Goal: Information Seeking & Learning: Learn about a topic

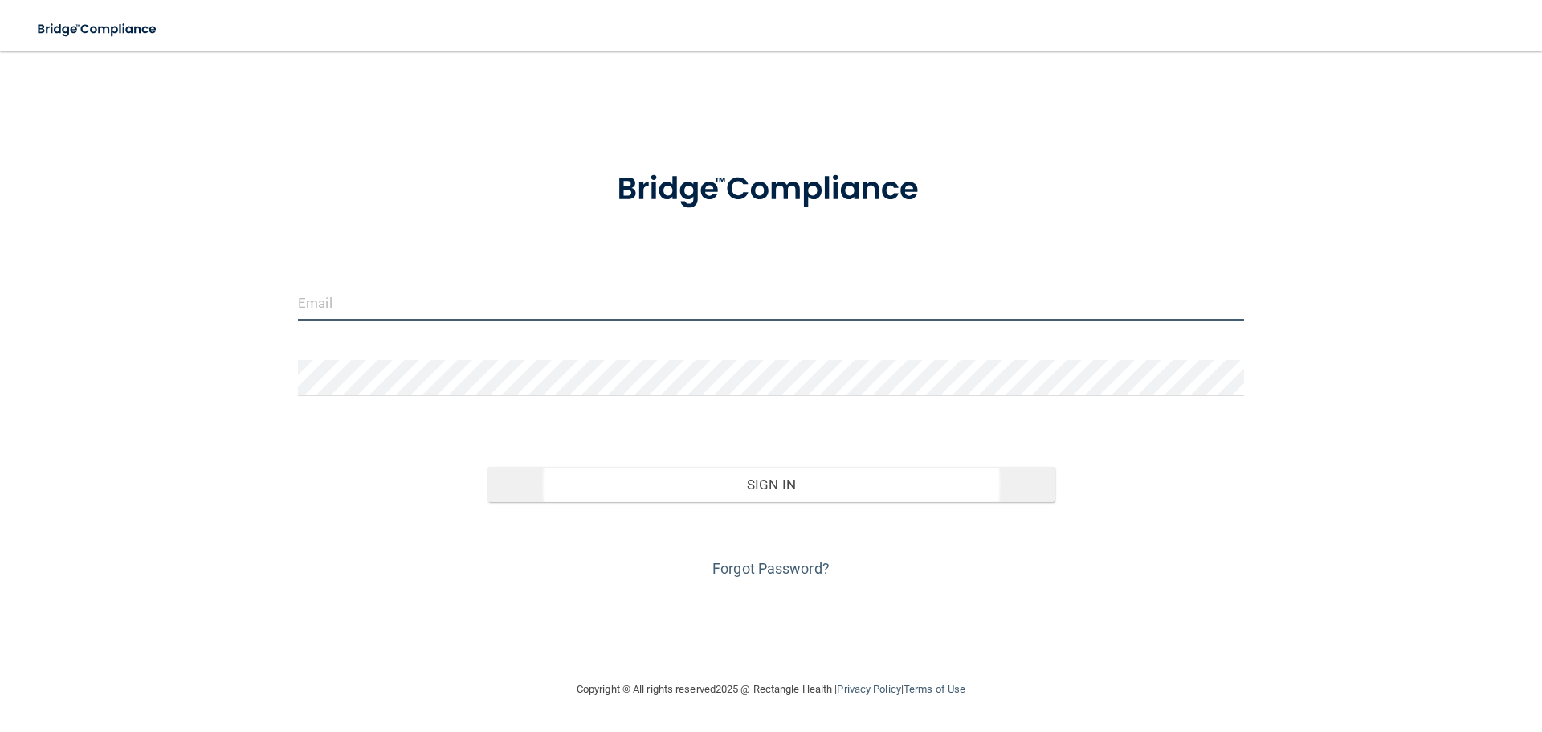
type input "[PERSON_NAME][EMAIL_ADDRESS][DOMAIN_NAME]"
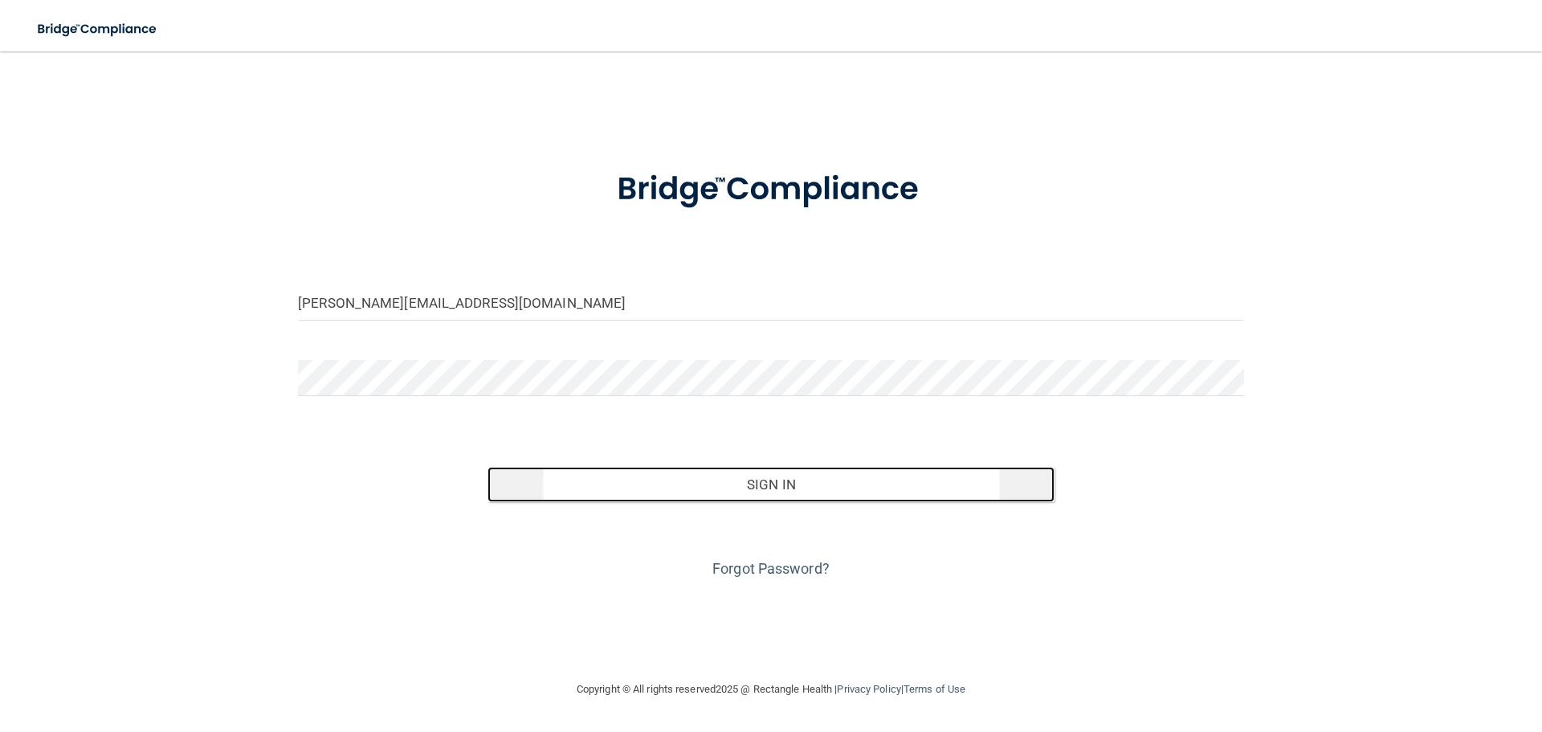
click at [776, 480] on button "Sign In" at bounding box center [771, 484] width 568 height 35
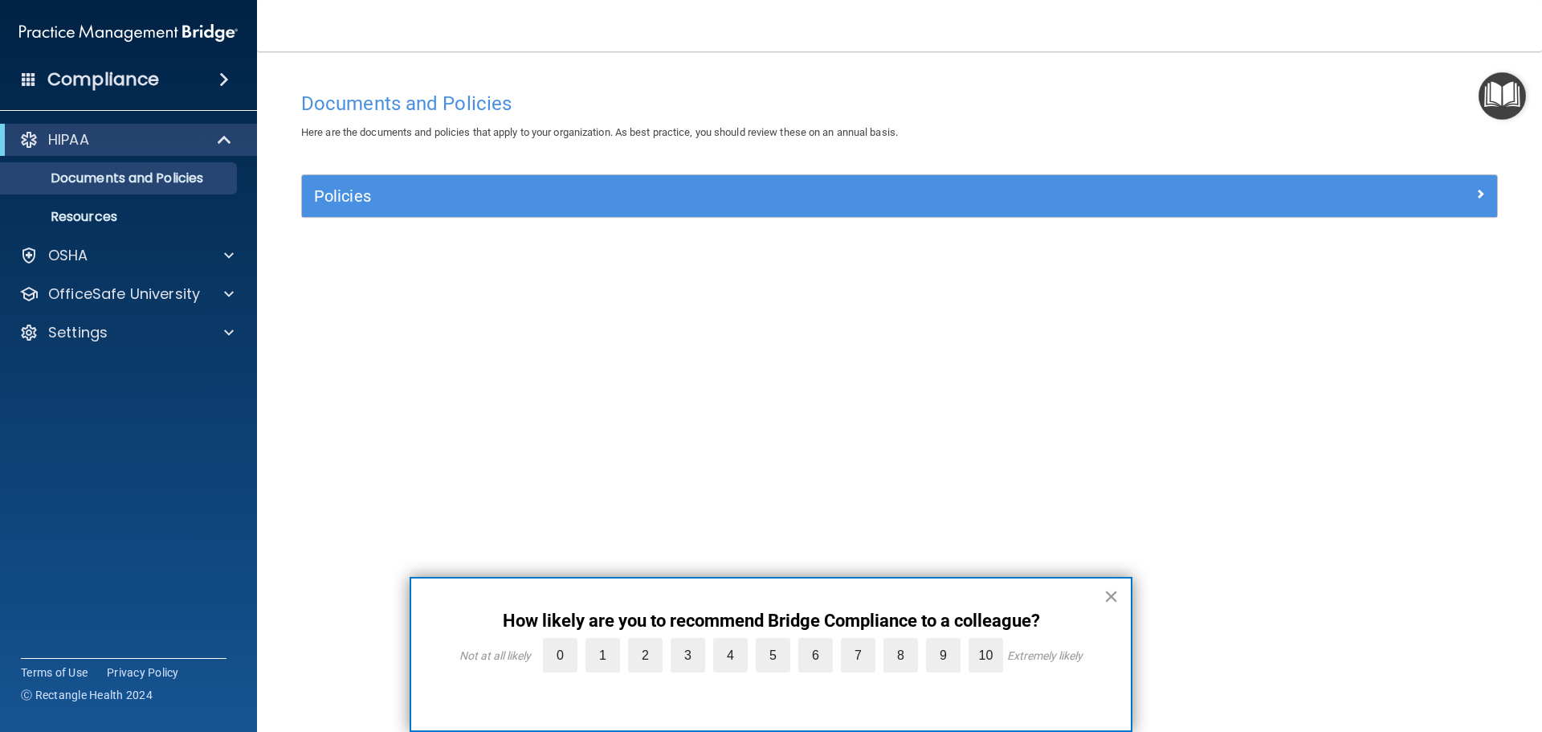
click at [1110, 592] on button "×" at bounding box center [1110, 596] width 15 height 26
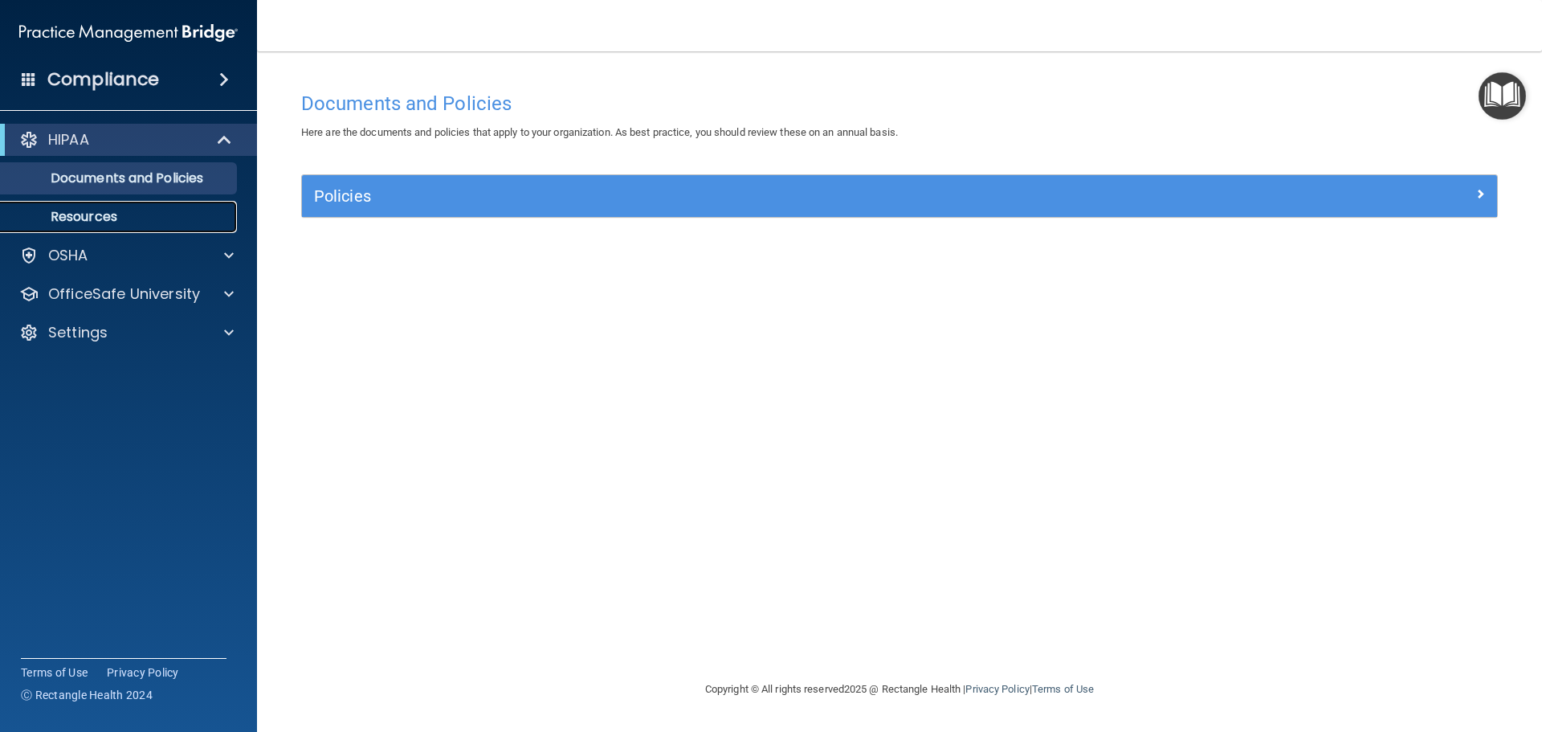
click at [100, 214] on p "Resources" at bounding box center [119, 217] width 219 height 16
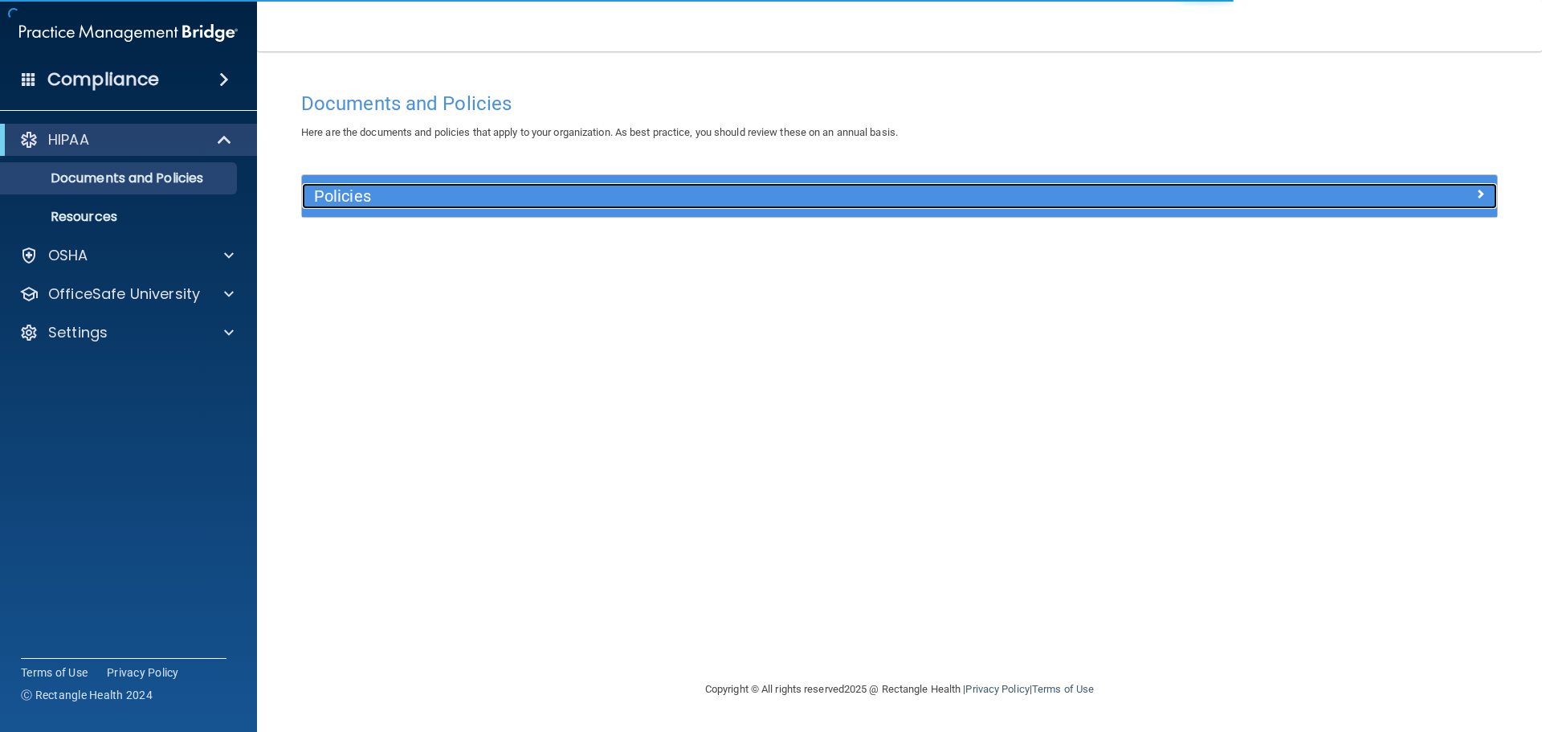
click at [415, 196] on h5 "Policies" at bounding box center [750, 196] width 872 height 18
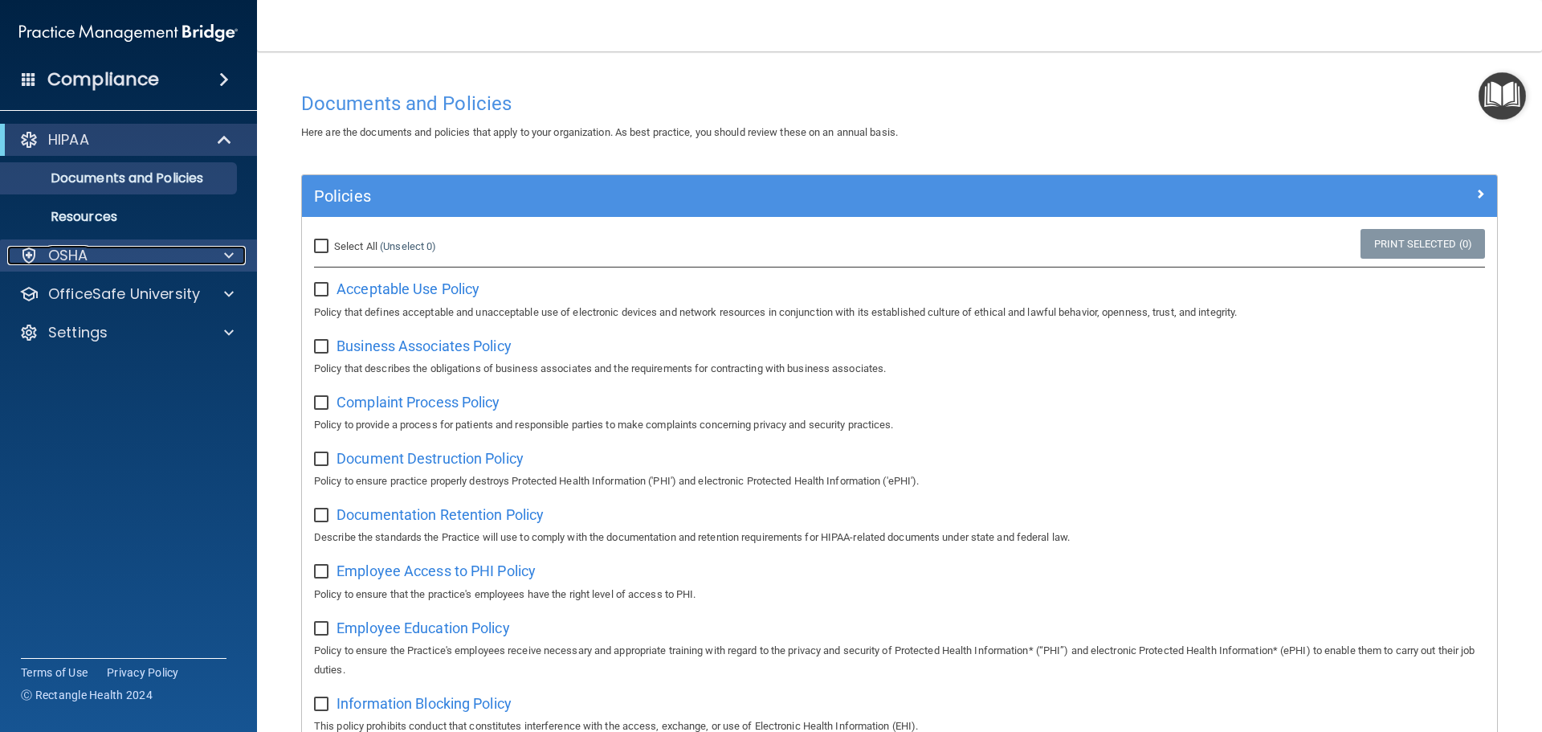
click at [76, 248] on p "OSHA" at bounding box center [68, 255] width 40 height 19
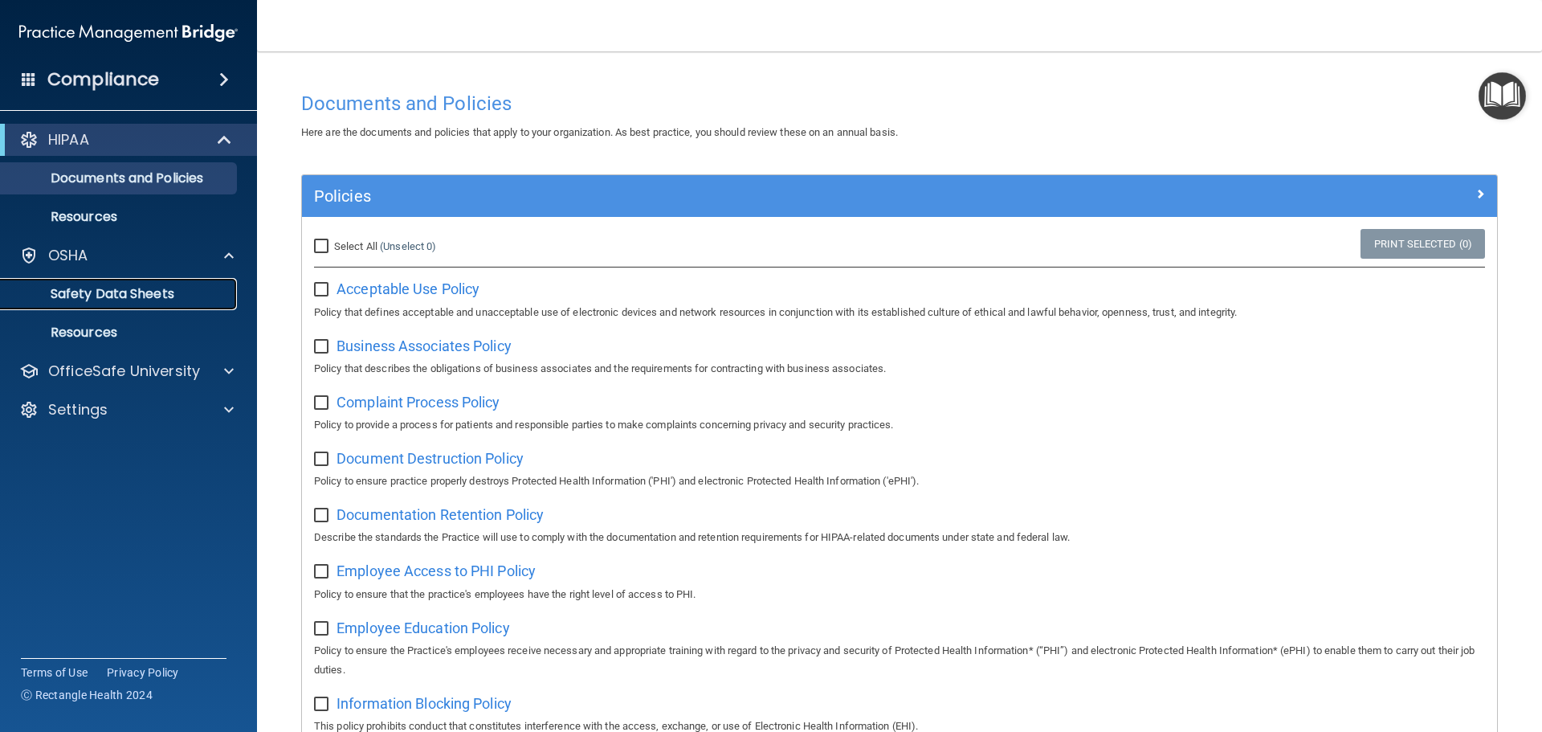
click at [112, 286] on p "Safety Data Sheets" at bounding box center [119, 294] width 219 height 16
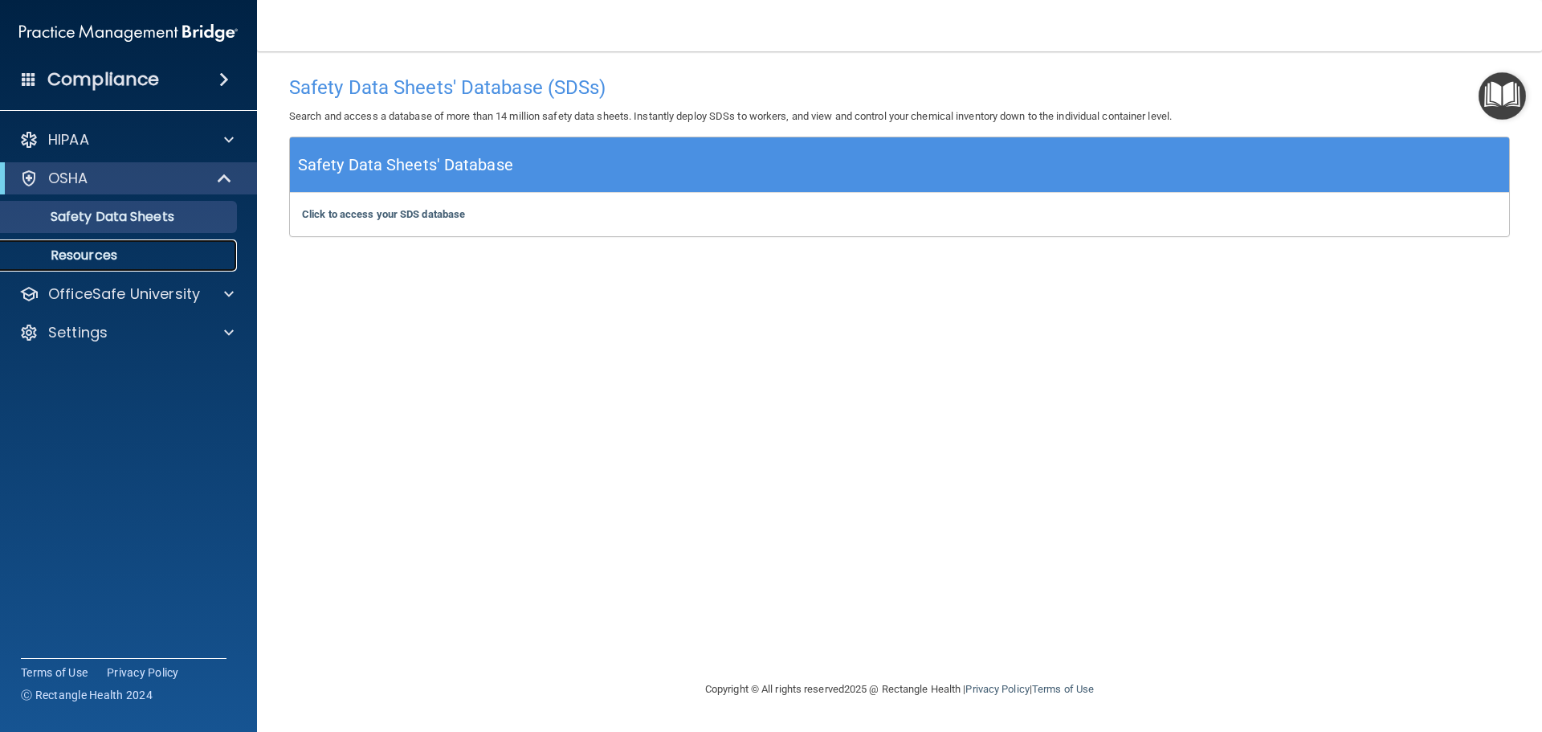
click at [104, 253] on p "Resources" at bounding box center [119, 255] width 219 height 16
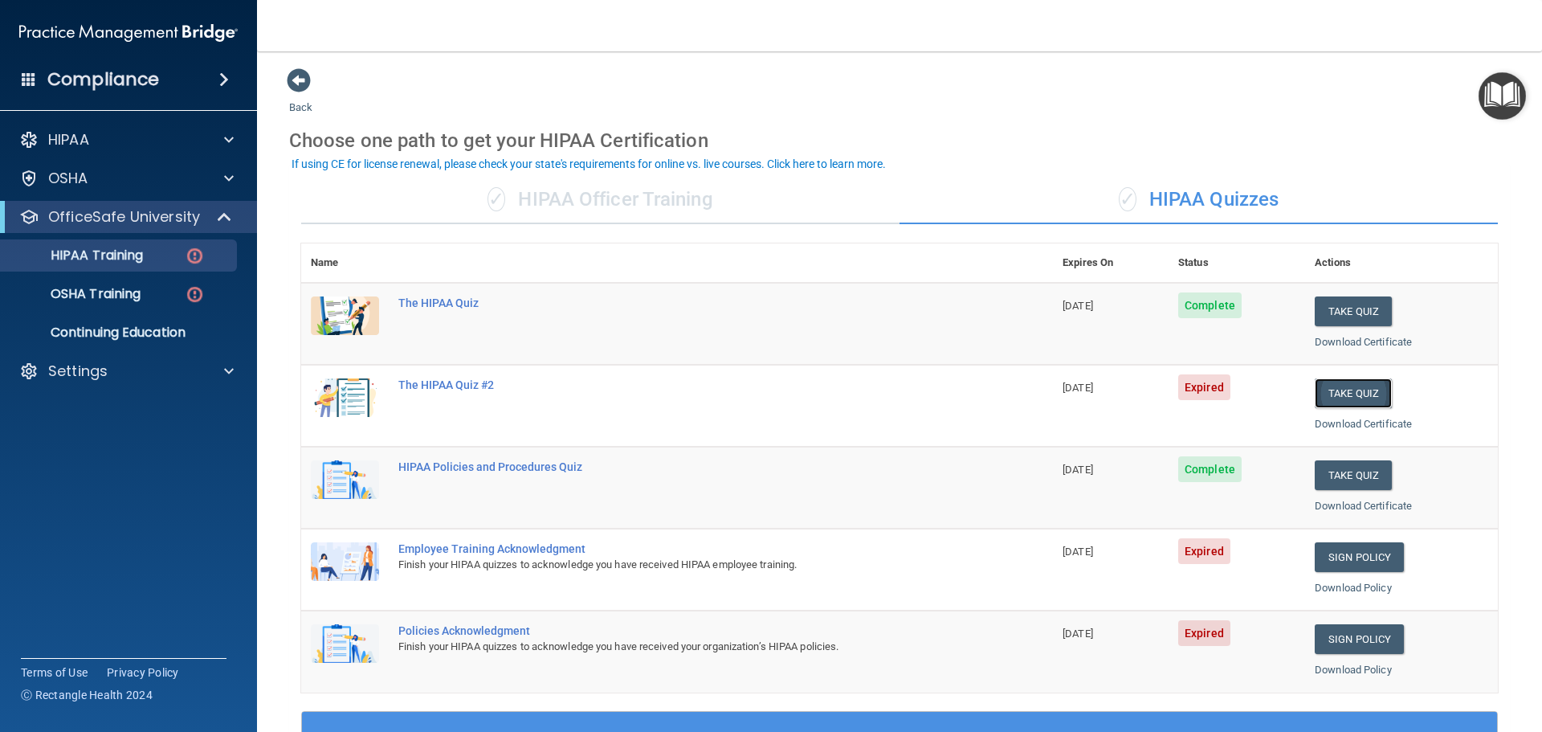
click at [1344, 390] on button "Take Quiz" at bounding box center [1353, 393] width 77 height 30
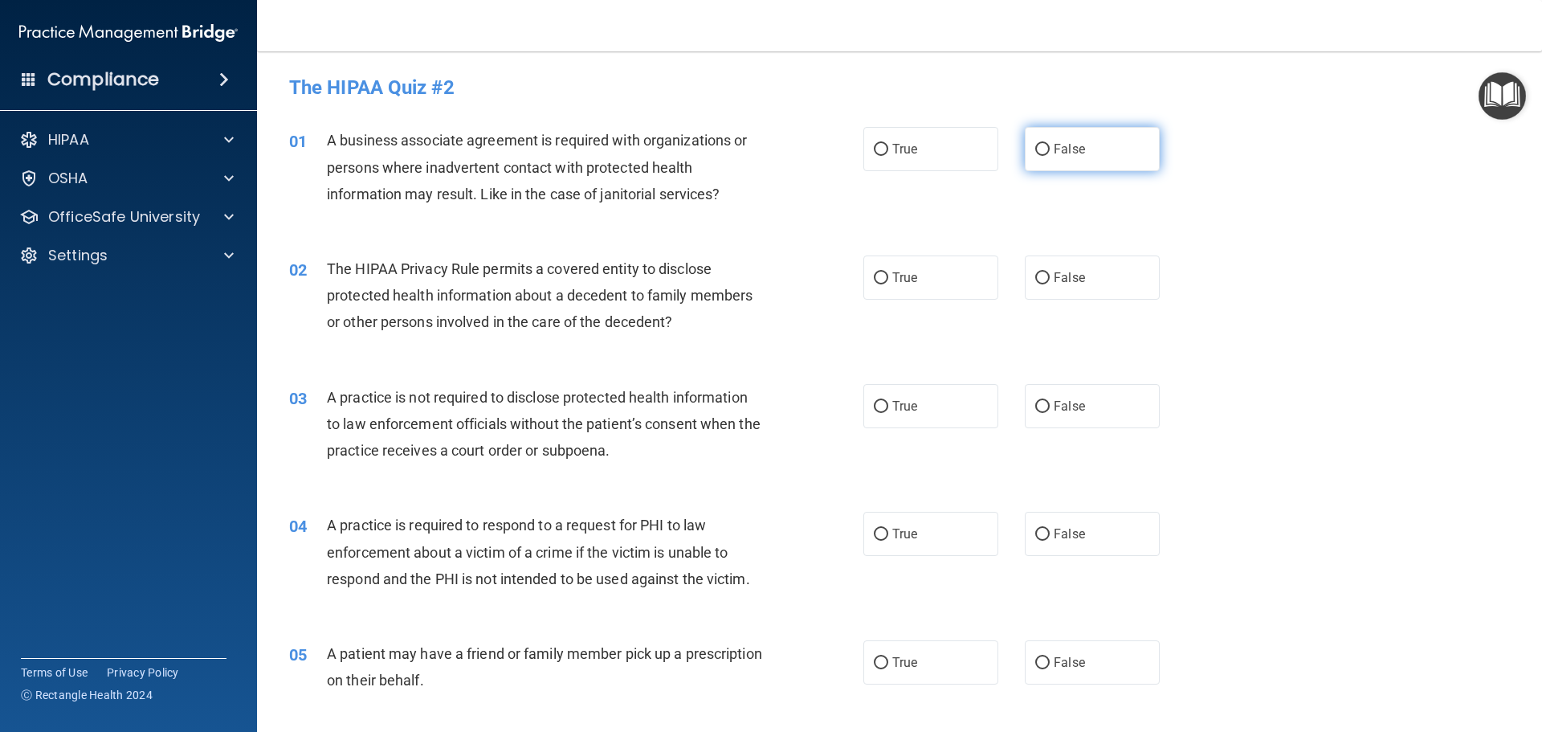
click at [1039, 145] on input "False" at bounding box center [1042, 150] width 14 height 12
radio input "true"
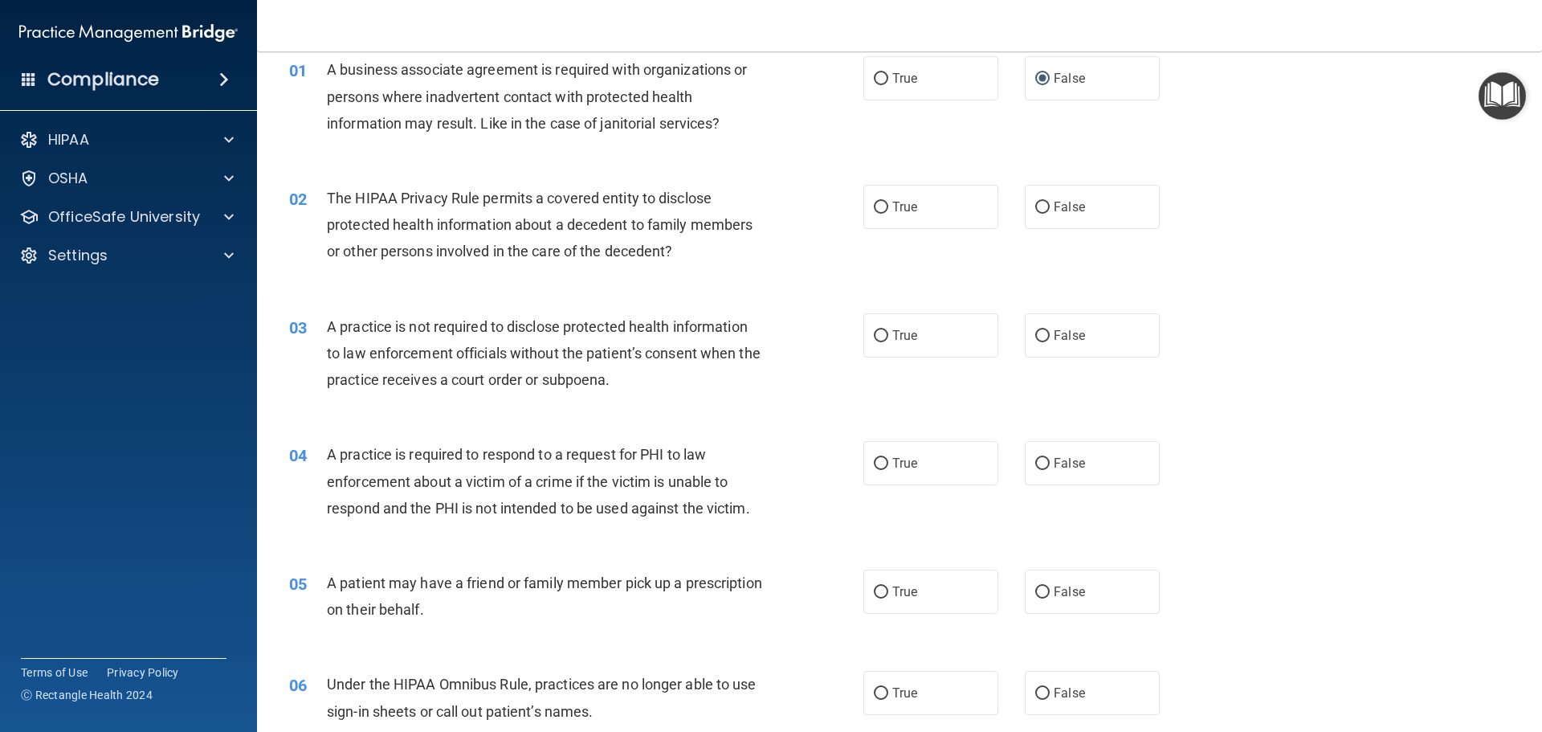
scroll to position [161, 0]
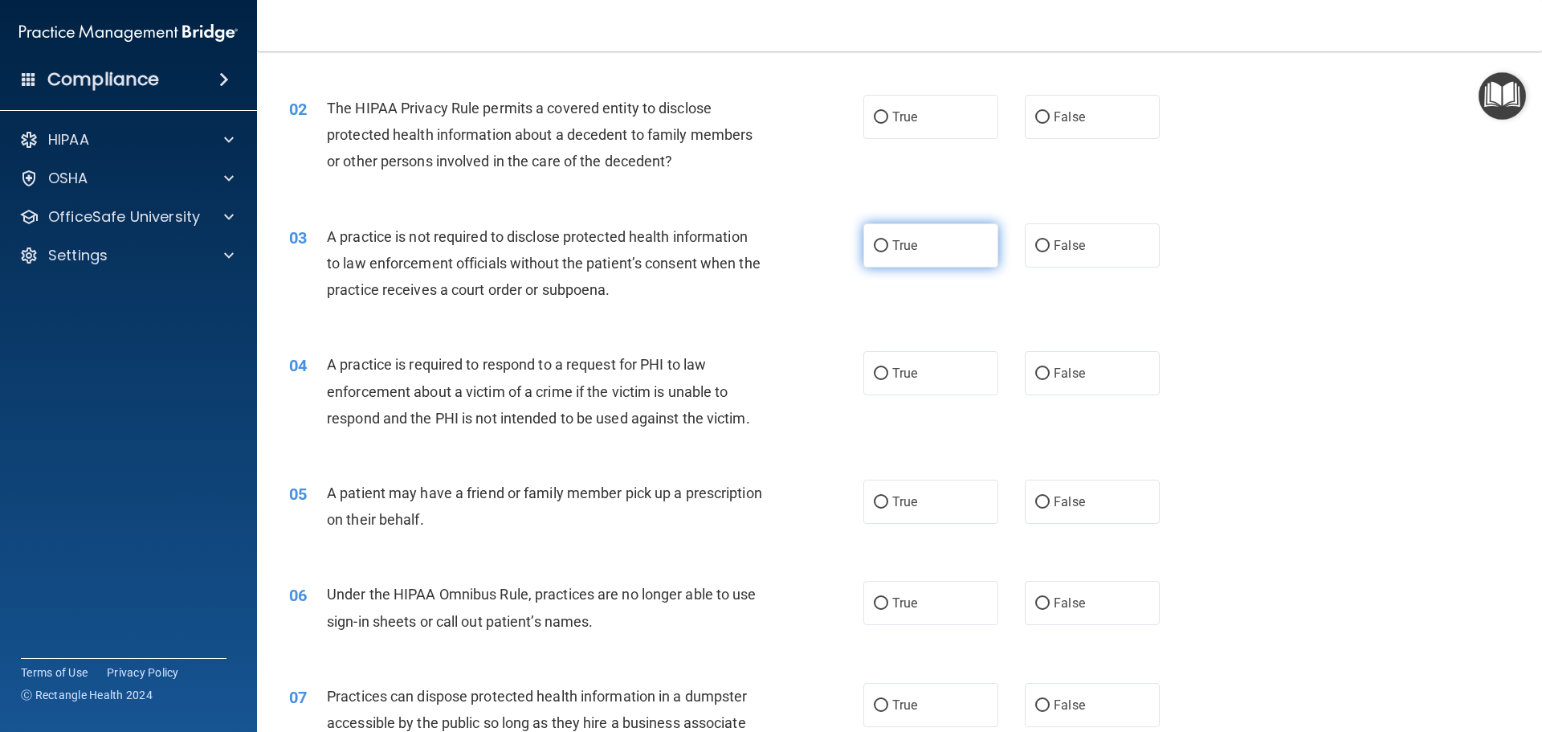
click at [877, 240] on input "True" at bounding box center [881, 246] width 14 height 12
radio input "true"
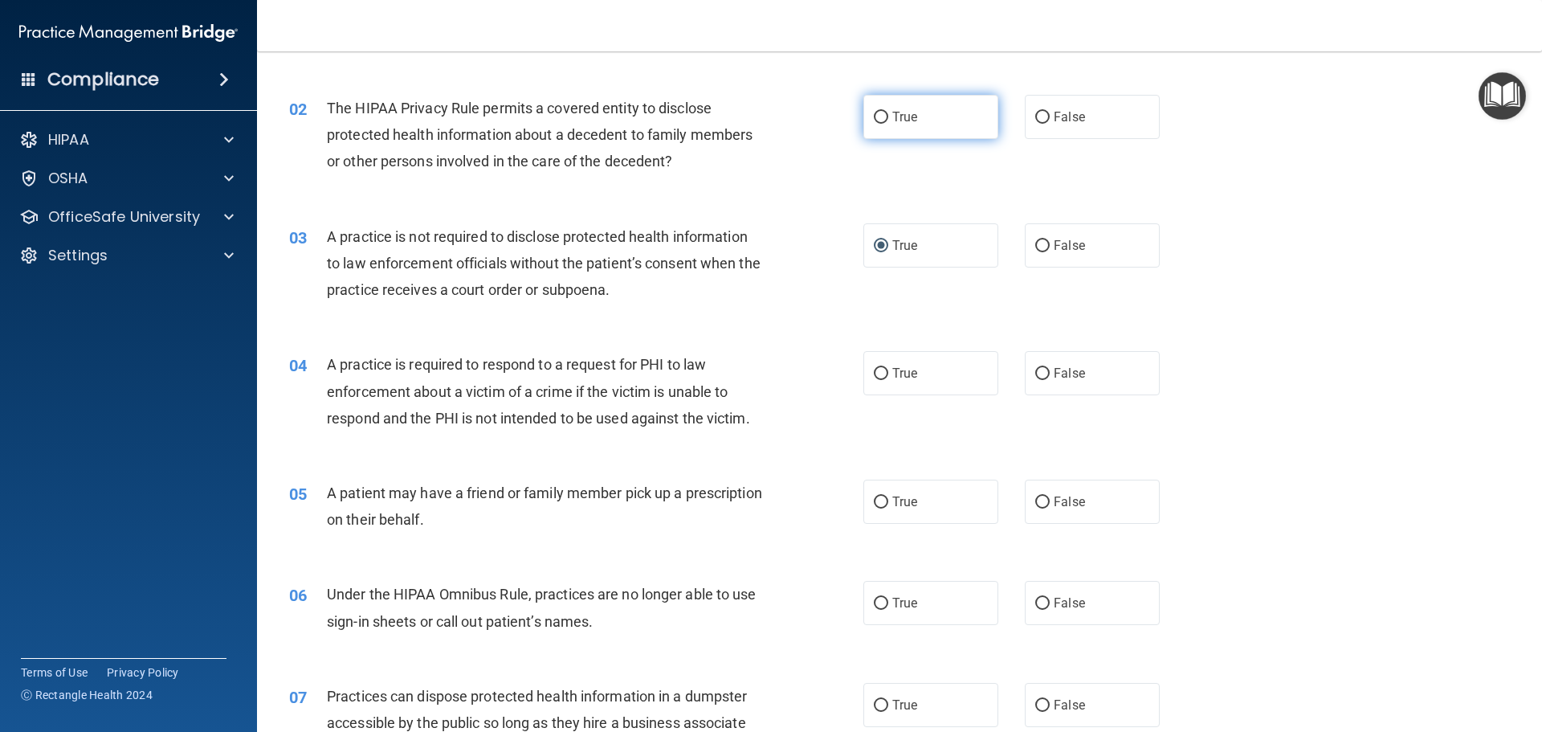
click at [878, 116] on input "True" at bounding box center [881, 118] width 14 height 12
radio input "true"
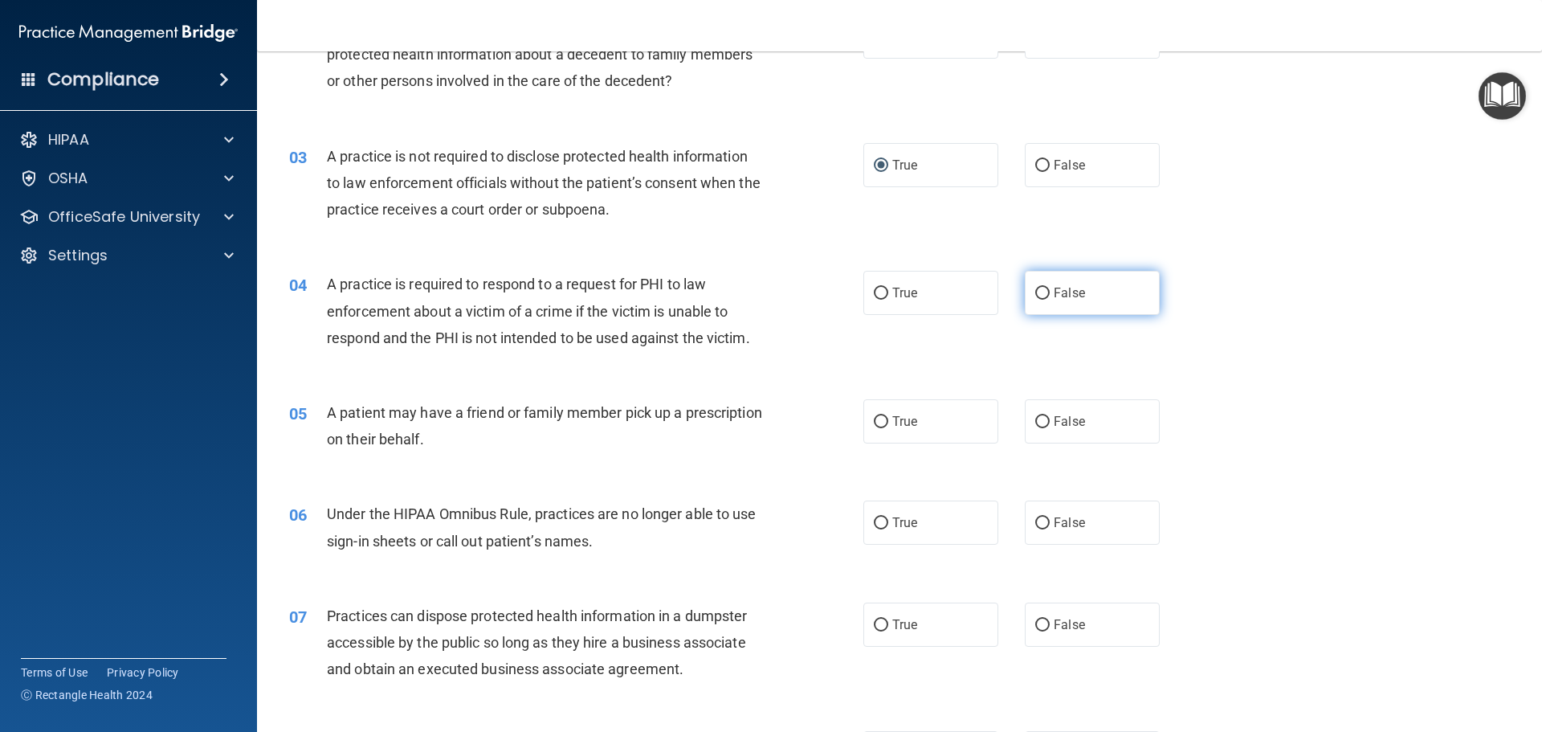
click at [1035, 288] on input "False" at bounding box center [1042, 294] width 14 height 12
radio input "true"
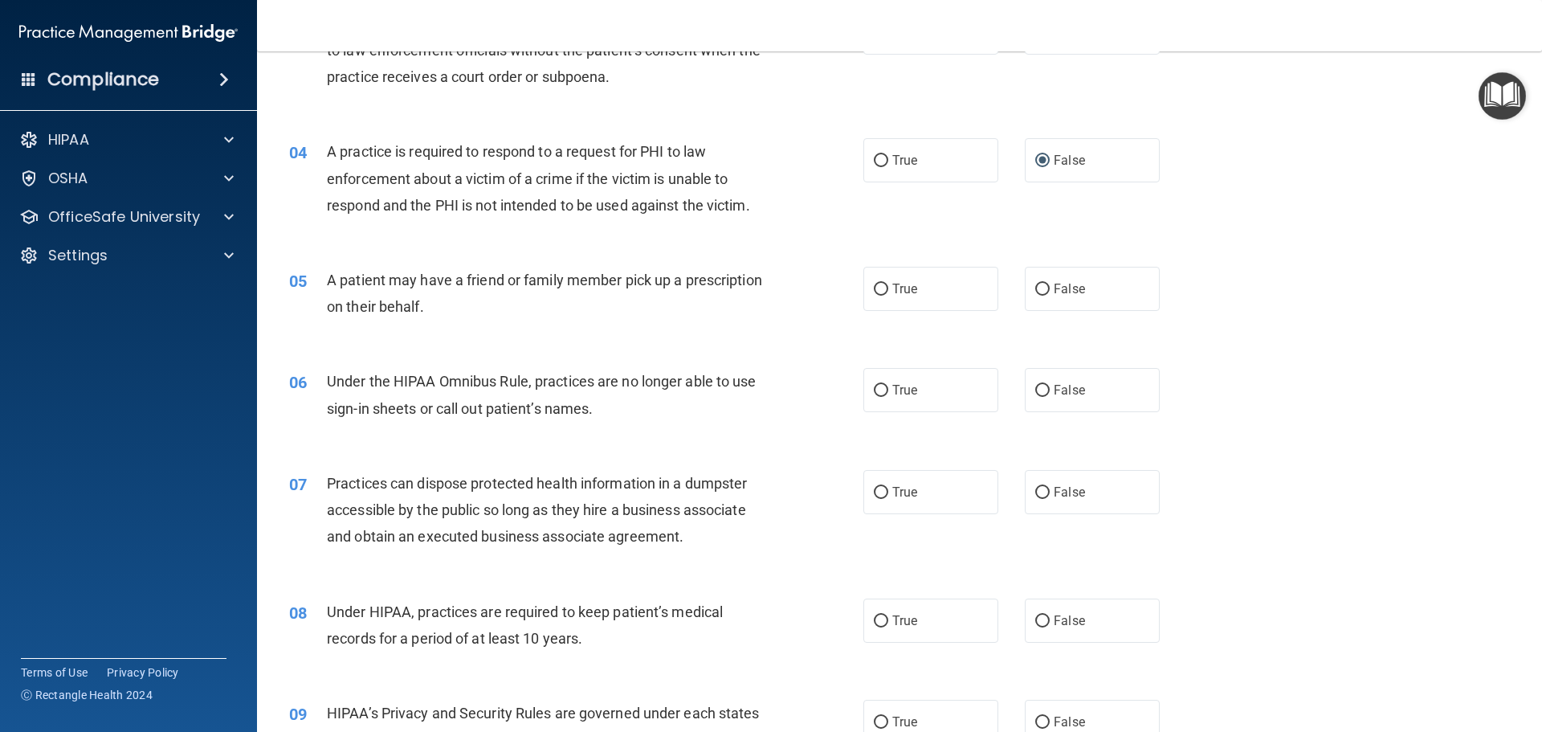
scroll to position [402, 0]
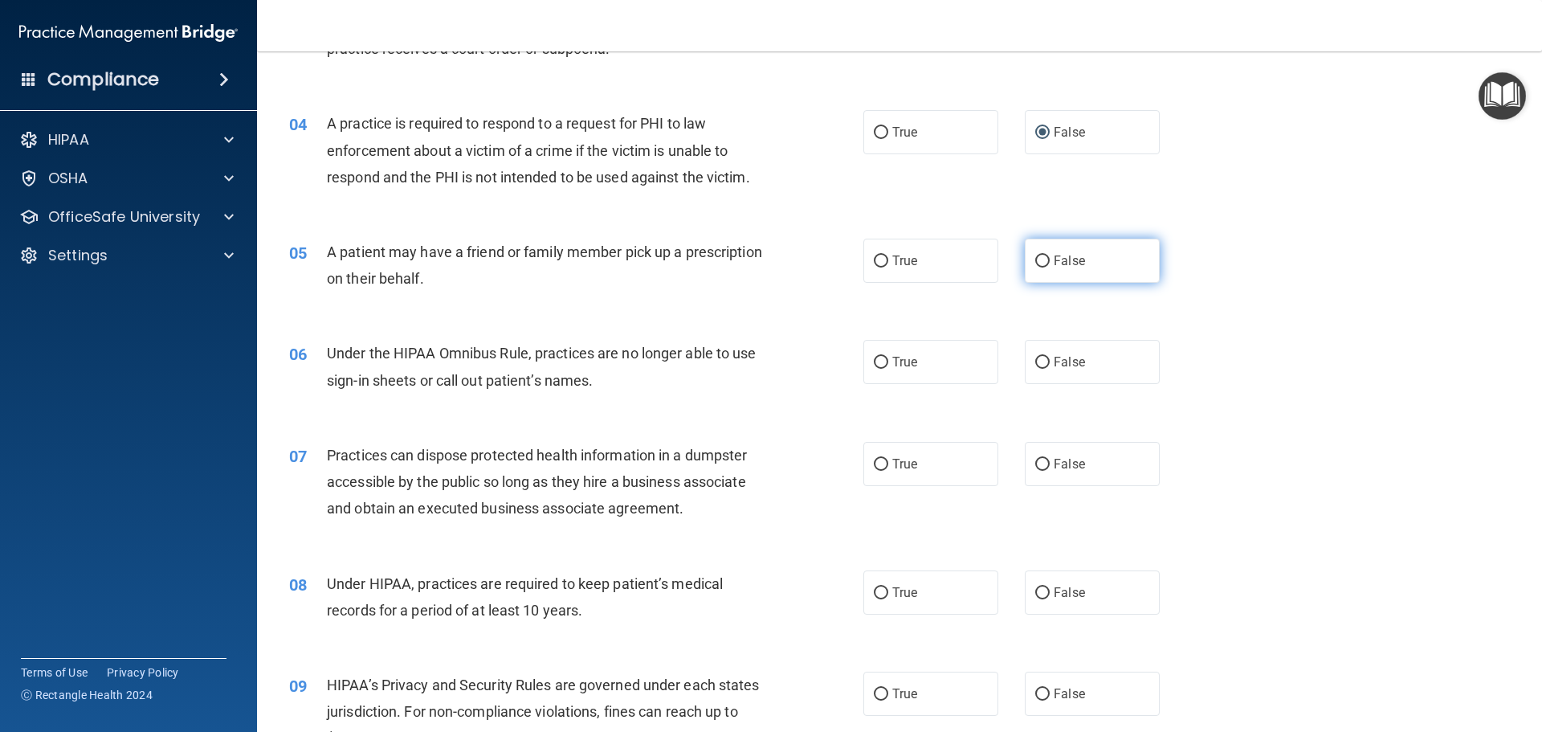
click at [1039, 259] on input "False" at bounding box center [1042, 261] width 14 height 12
radio input "true"
click at [876, 257] on input "True" at bounding box center [881, 261] width 14 height 12
radio input "true"
click at [1036, 260] on input "False" at bounding box center [1042, 261] width 14 height 12
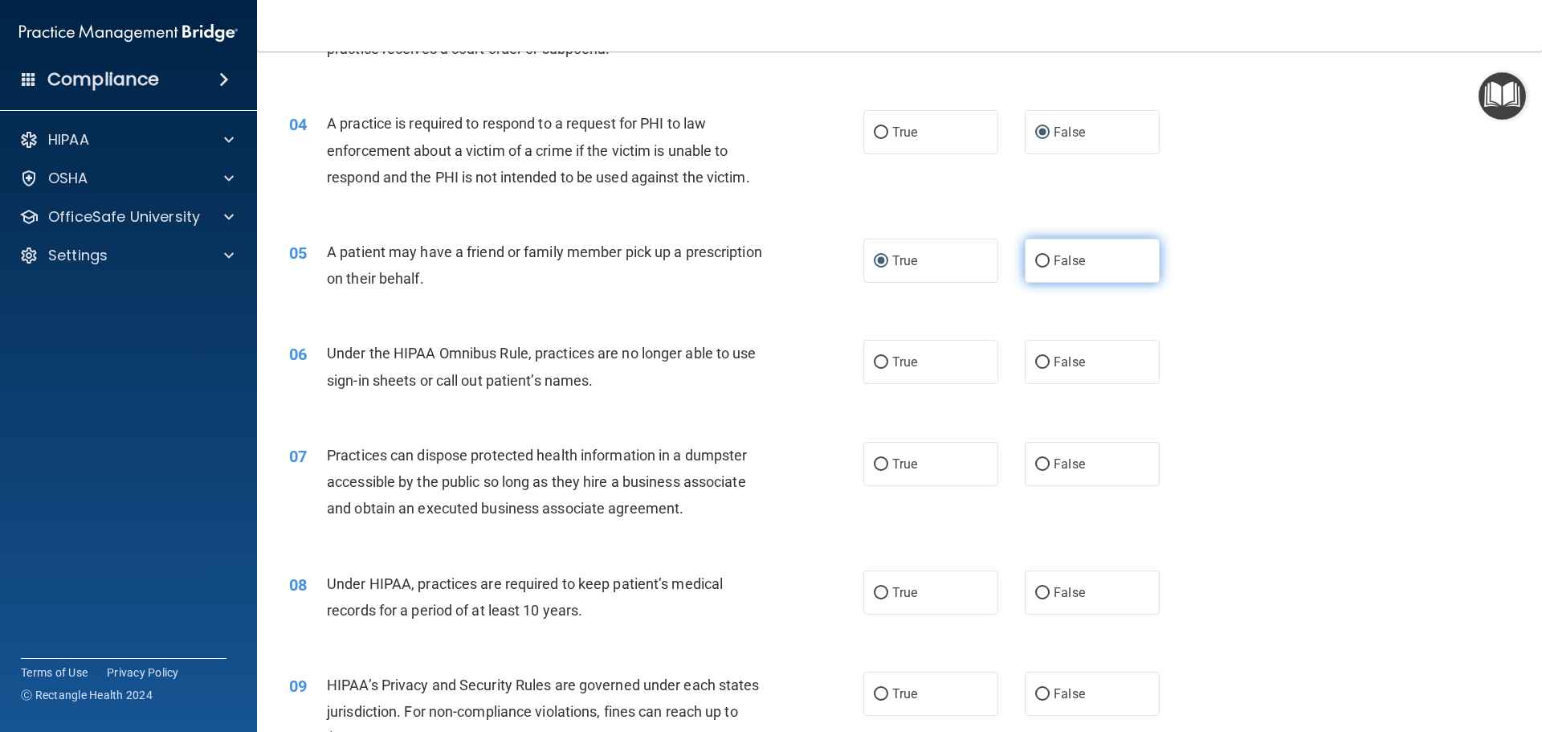
radio input "true"
radio input "false"
click at [895, 359] on span "True" at bounding box center [904, 361] width 25 height 15
click at [888, 359] on input "True" at bounding box center [881, 363] width 14 height 12
radio input "true"
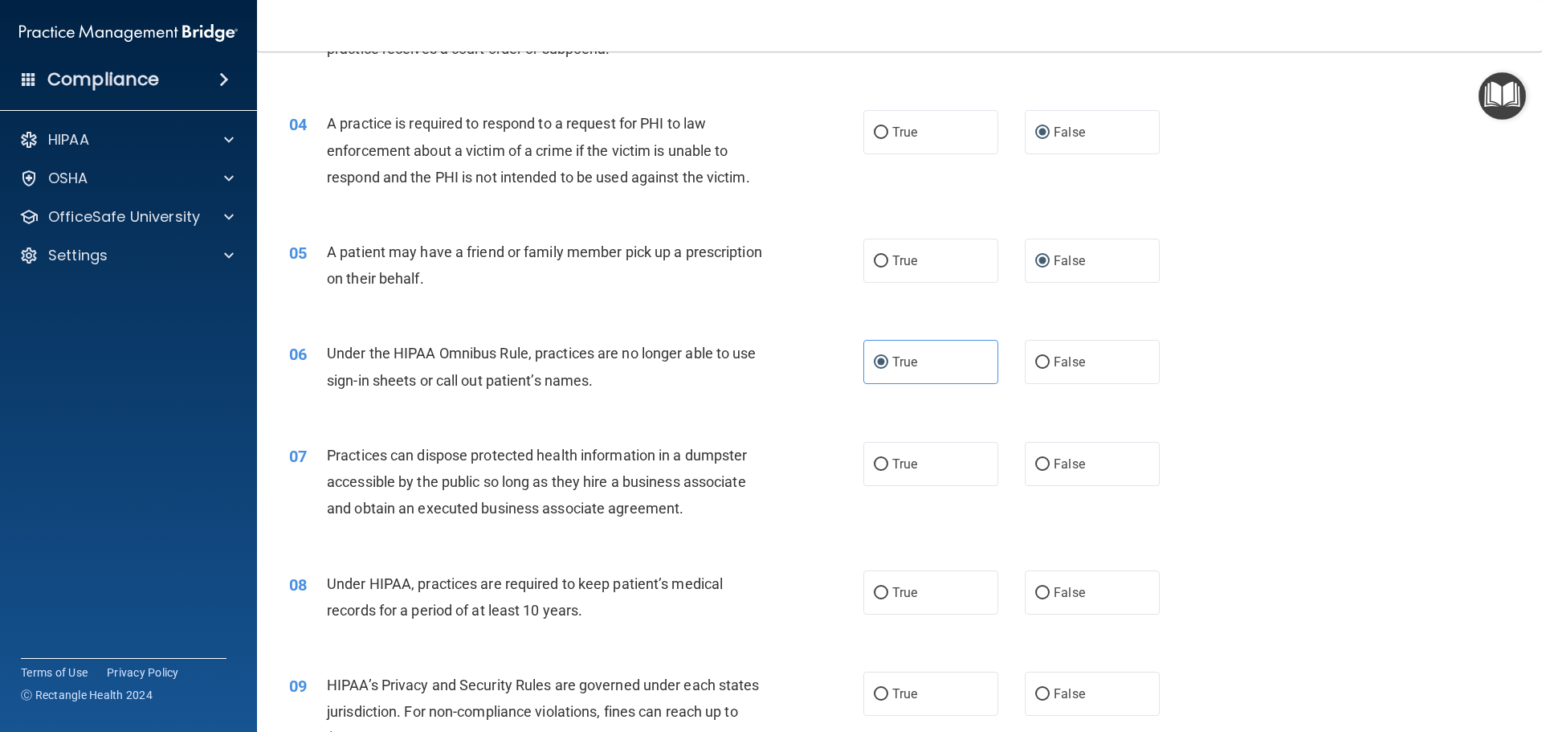
scroll to position [642, 0]
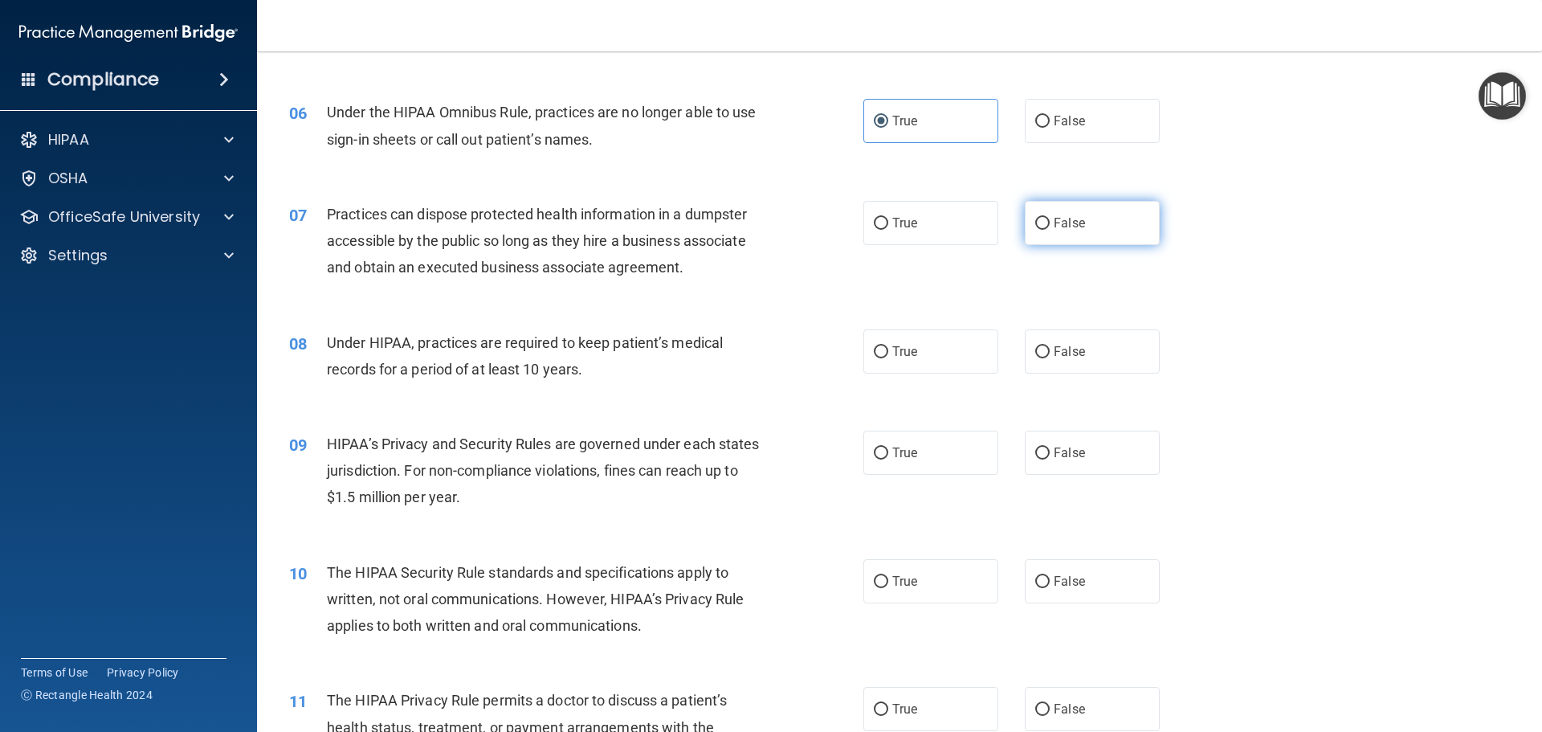
click at [1035, 222] on input "False" at bounding box center [1042, 224] width 14 height 12
radio input "true"
click at [899, 353] on span "True" at bounding box center [904, 351] width 25 height 15
click at [888, 353] on input "True" at bounding box center [881, 352] width 14 height 12
radio input "true"
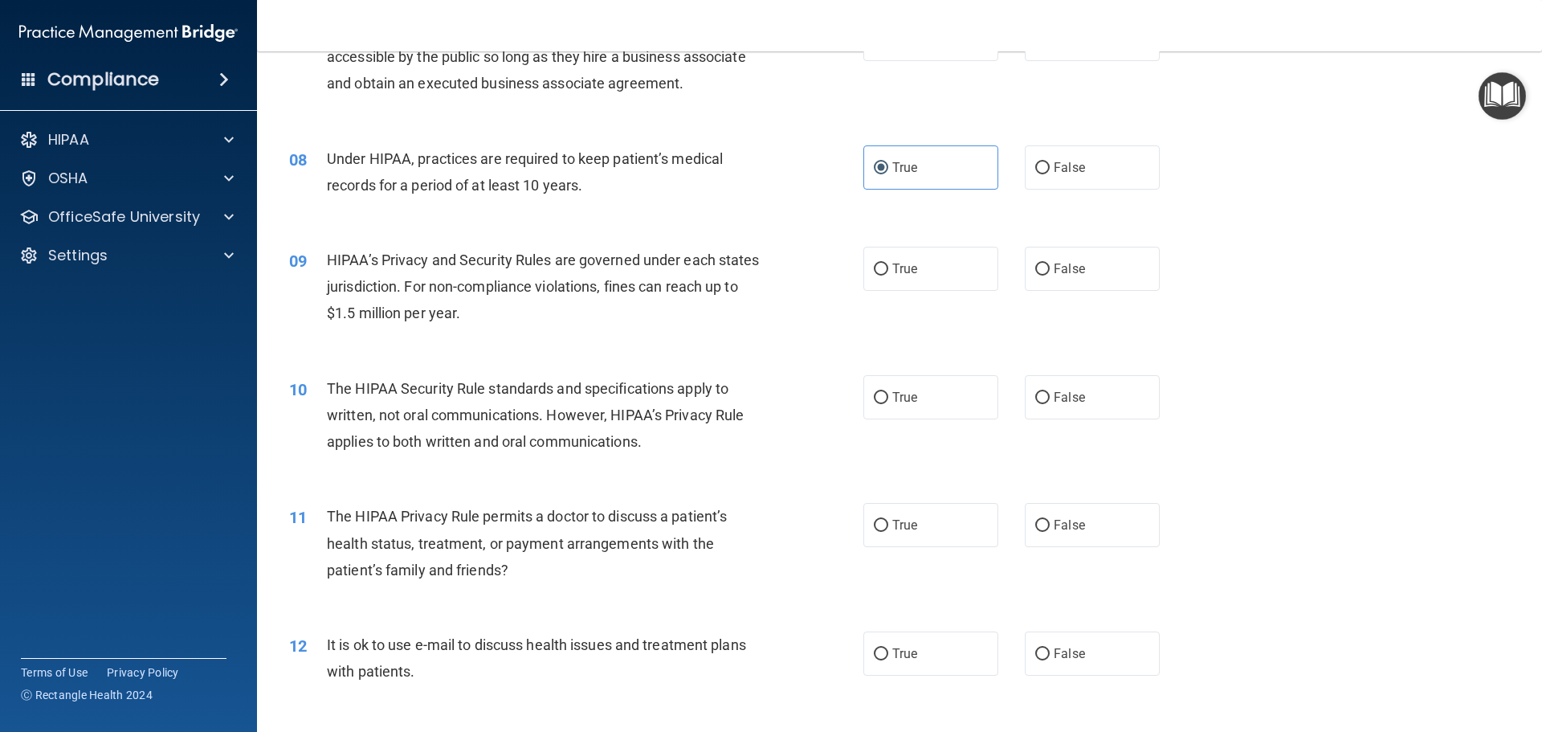
scroll to position [883, 0]
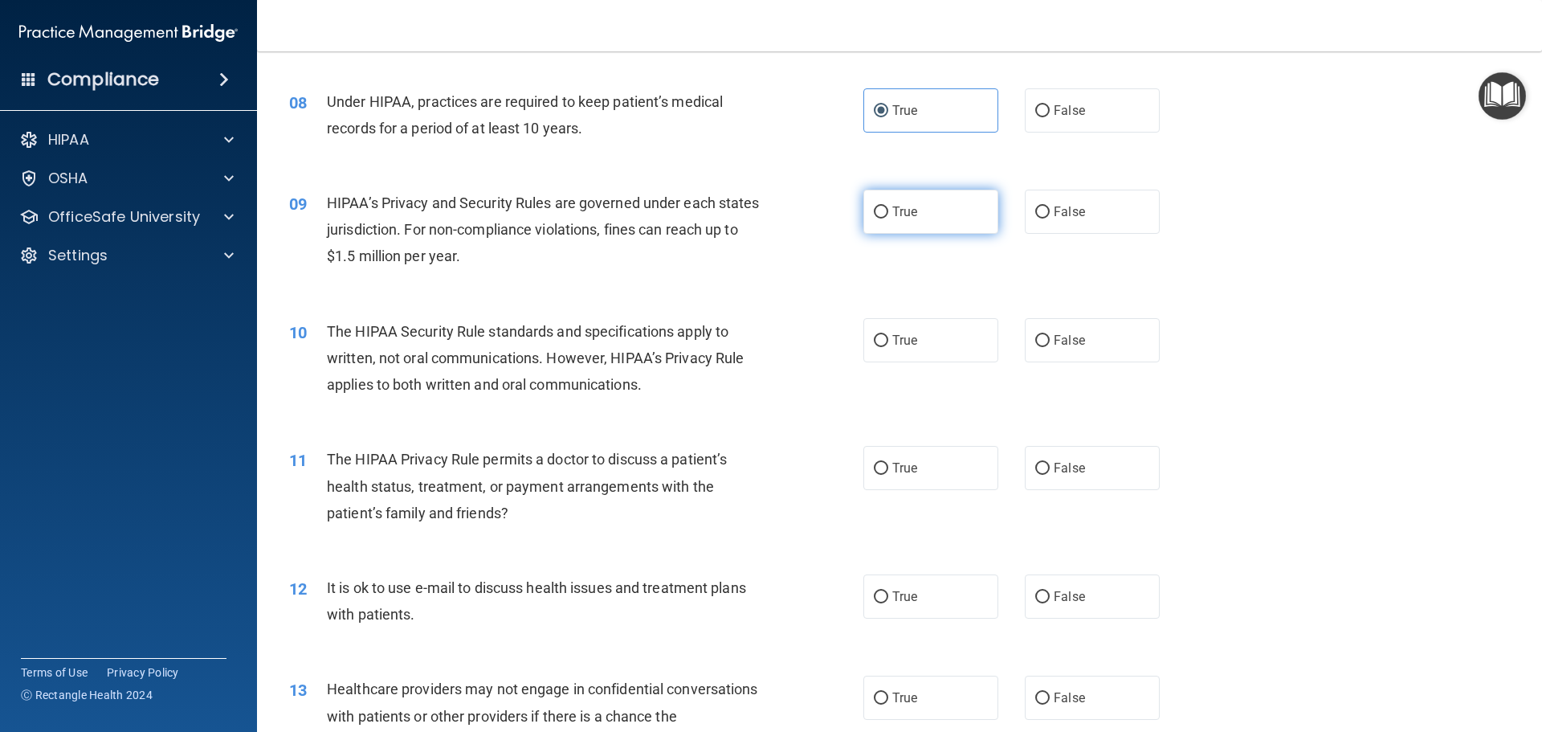
click at [874, 211] on input "True" at bounding box center [881, 212] width 14 height 12
radio input "true"
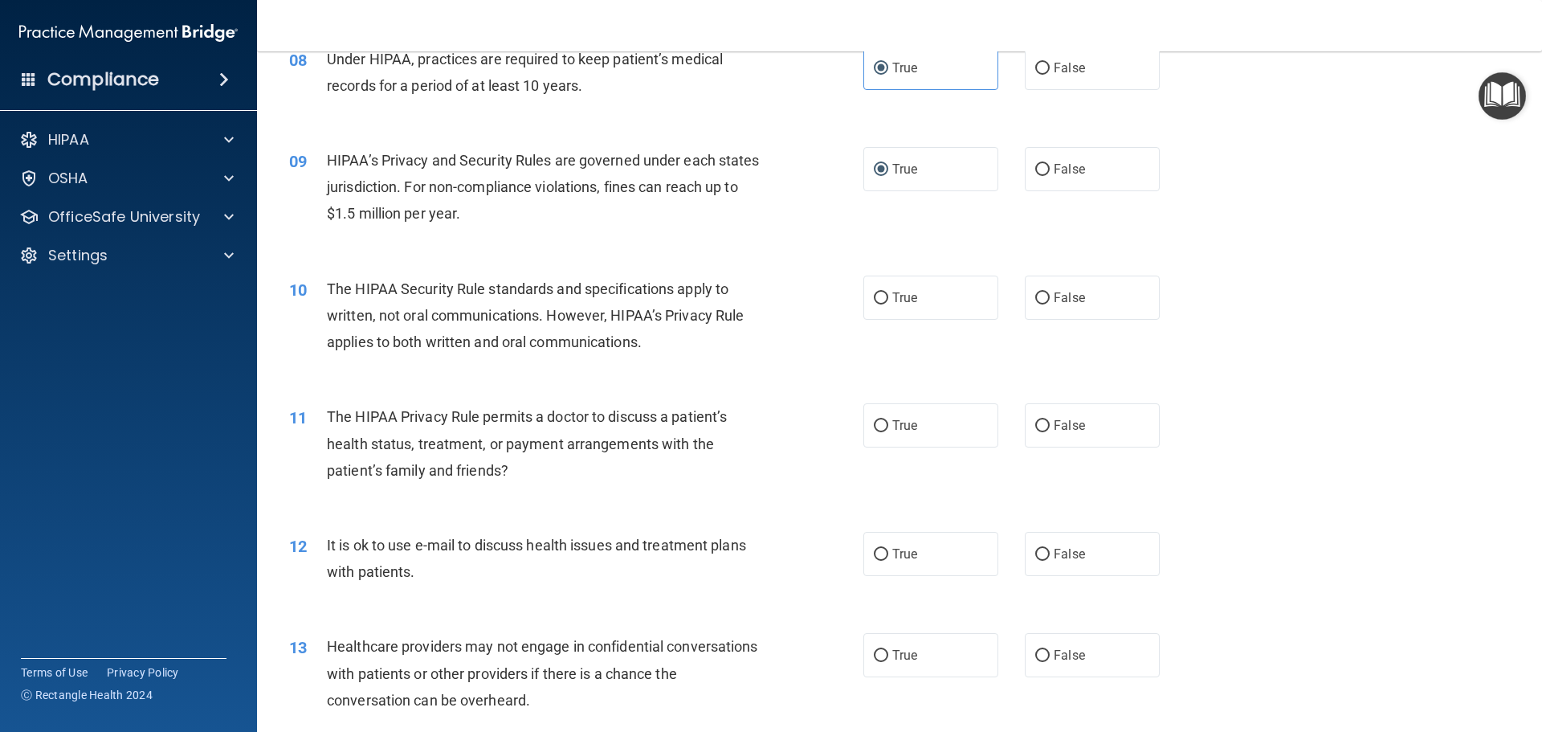
scroll to position [964, 0]
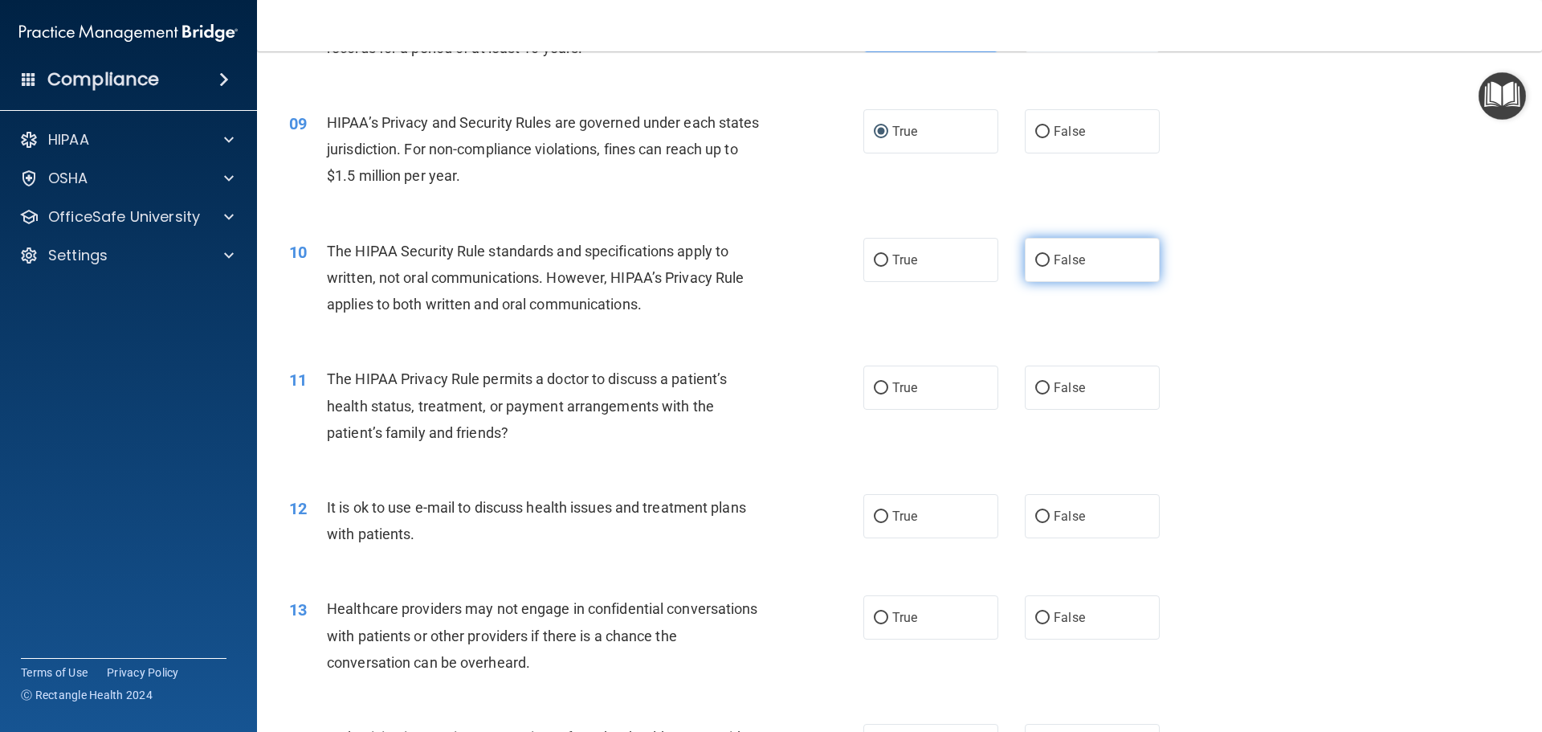
click at [1035, 258] on input "False" at bounding box center [1042, 261] width 14 height 12
radio input "true"
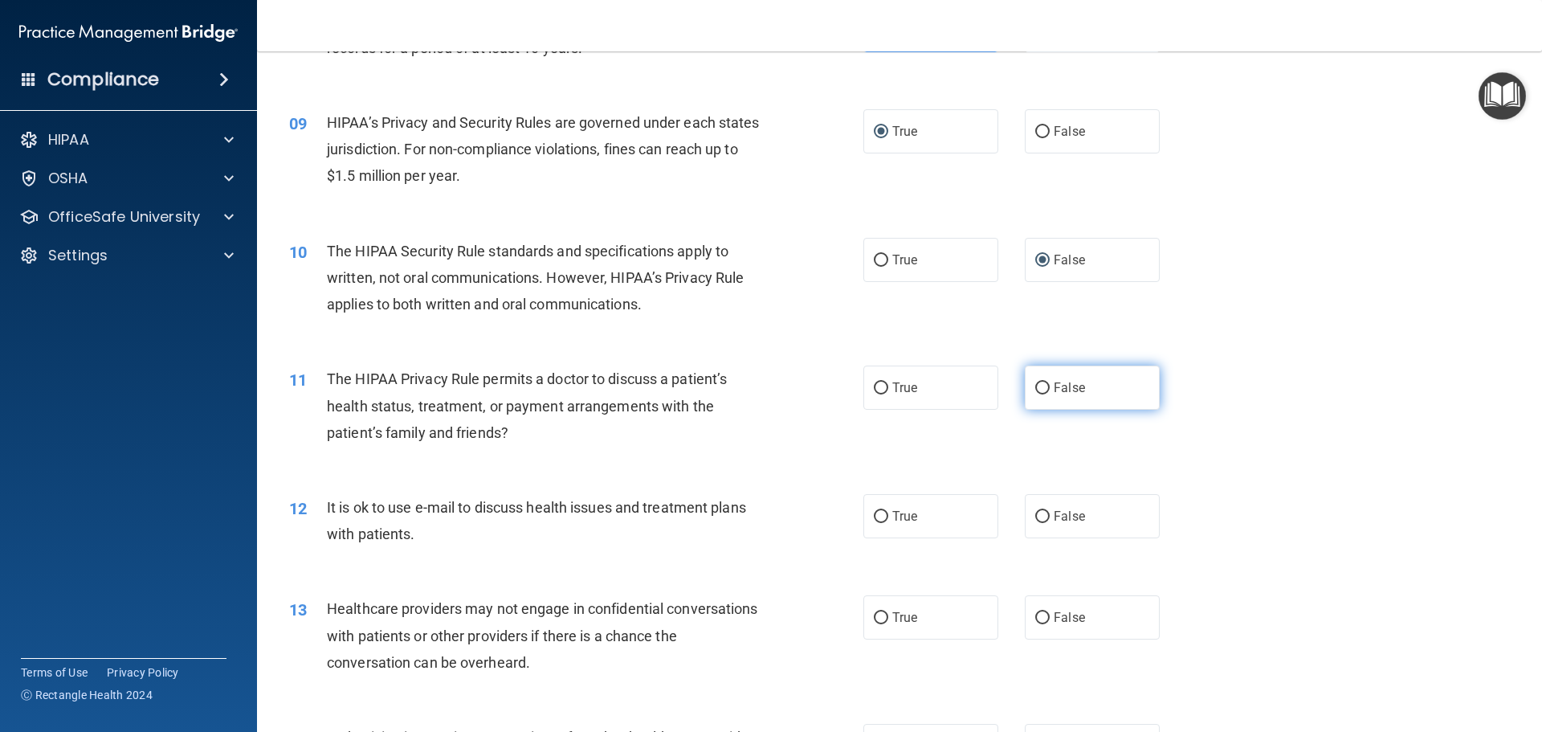
click at [1035, 387] on input "False" at bounding box center [1042, 388] width 14 height 12
radio input "true"
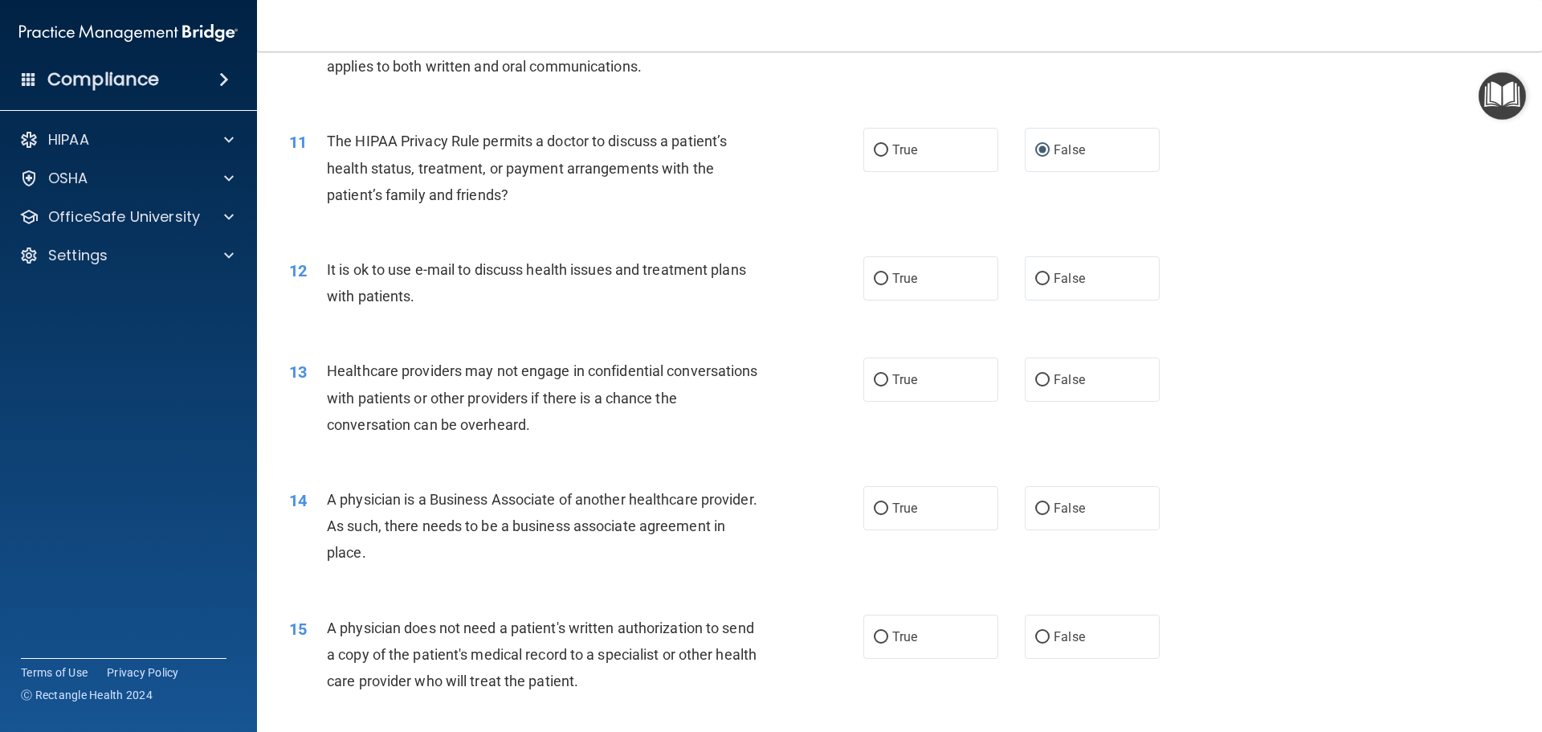
scroll to position [1205, 0]
click at [1036, 275] on input "False" at bounding box center [1042, 276] width 14 height 12
radio input "true"
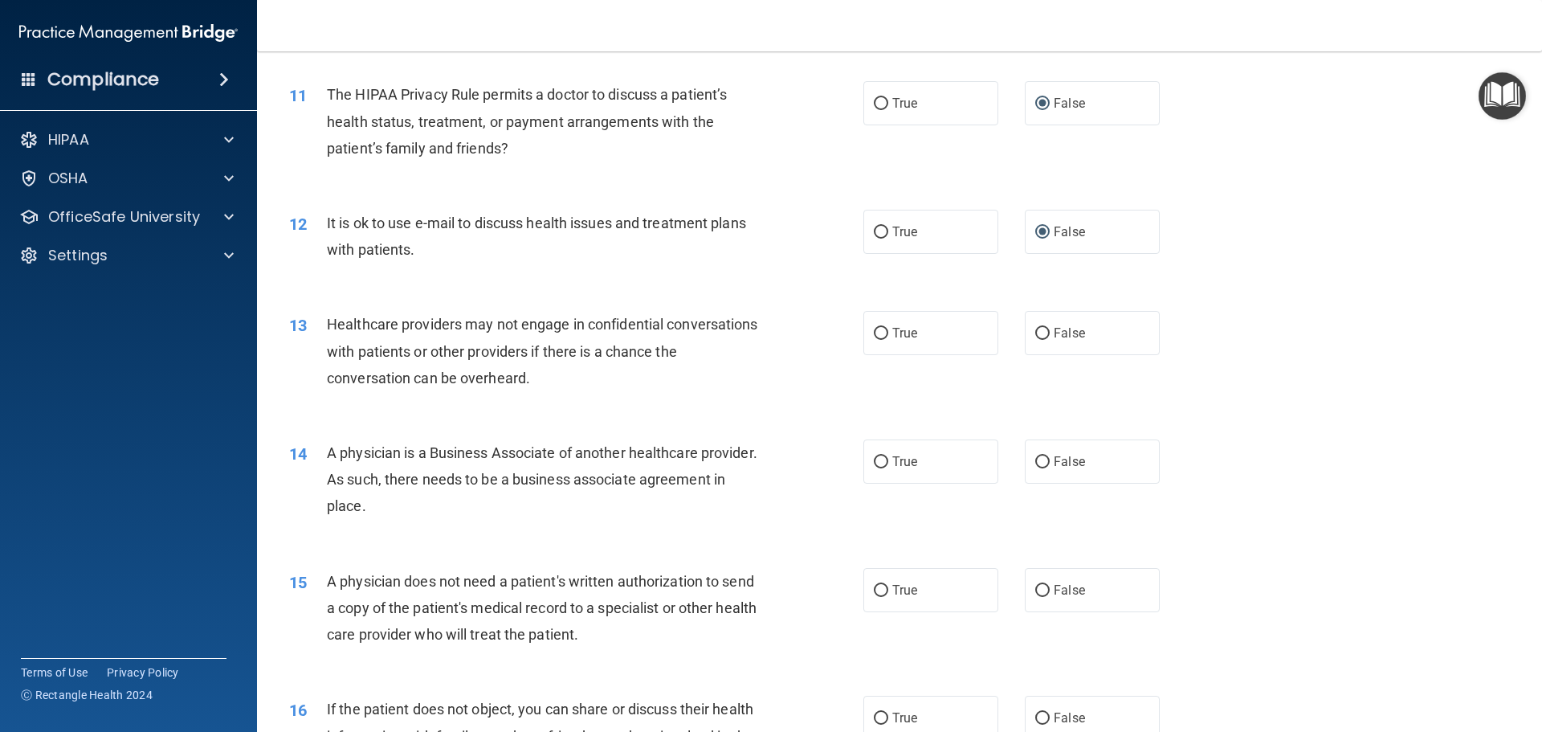
scroll to position [1285, 0]
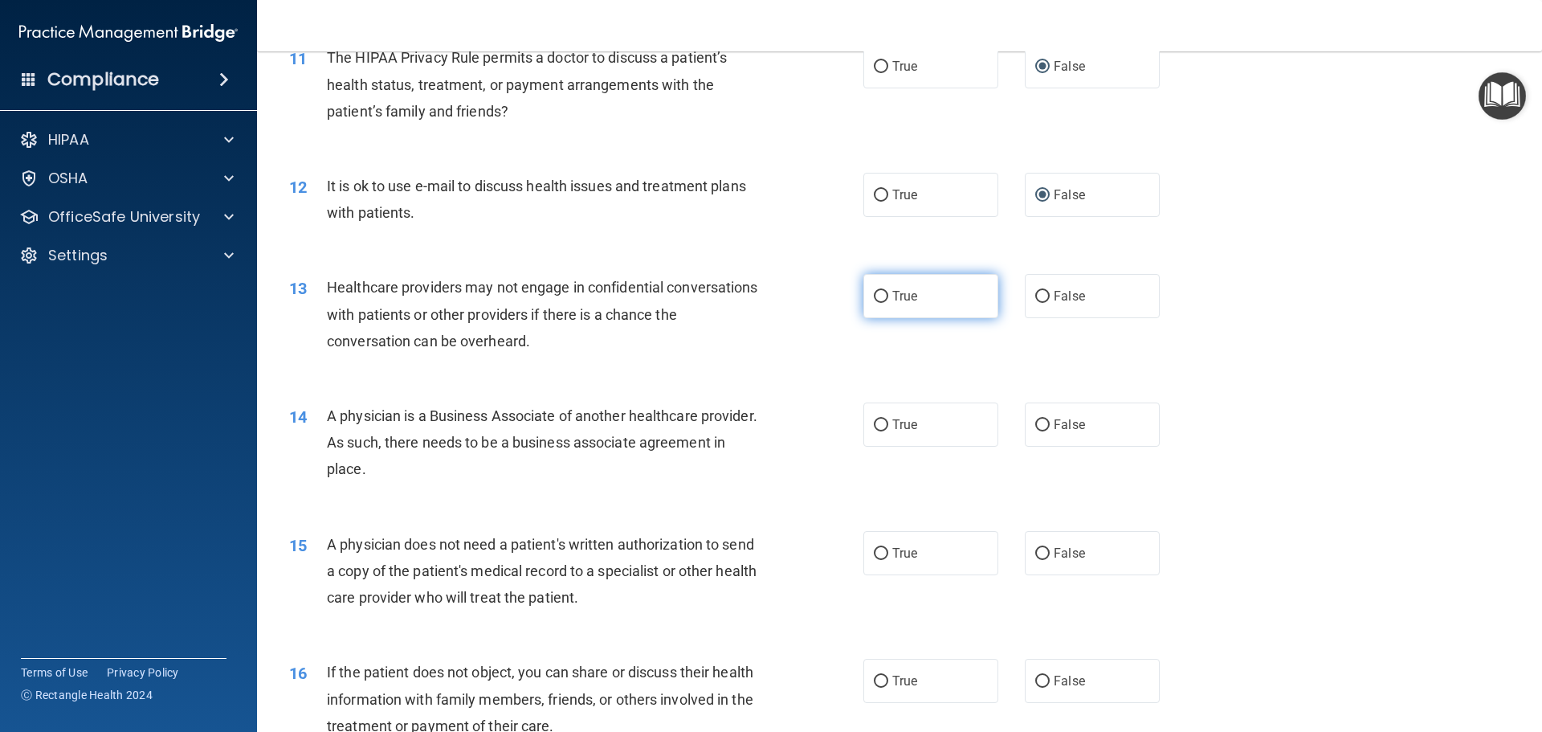
click at [874, 295] on input "True" at bounding box center [881, 297] width 14 height 12
radio input "true"
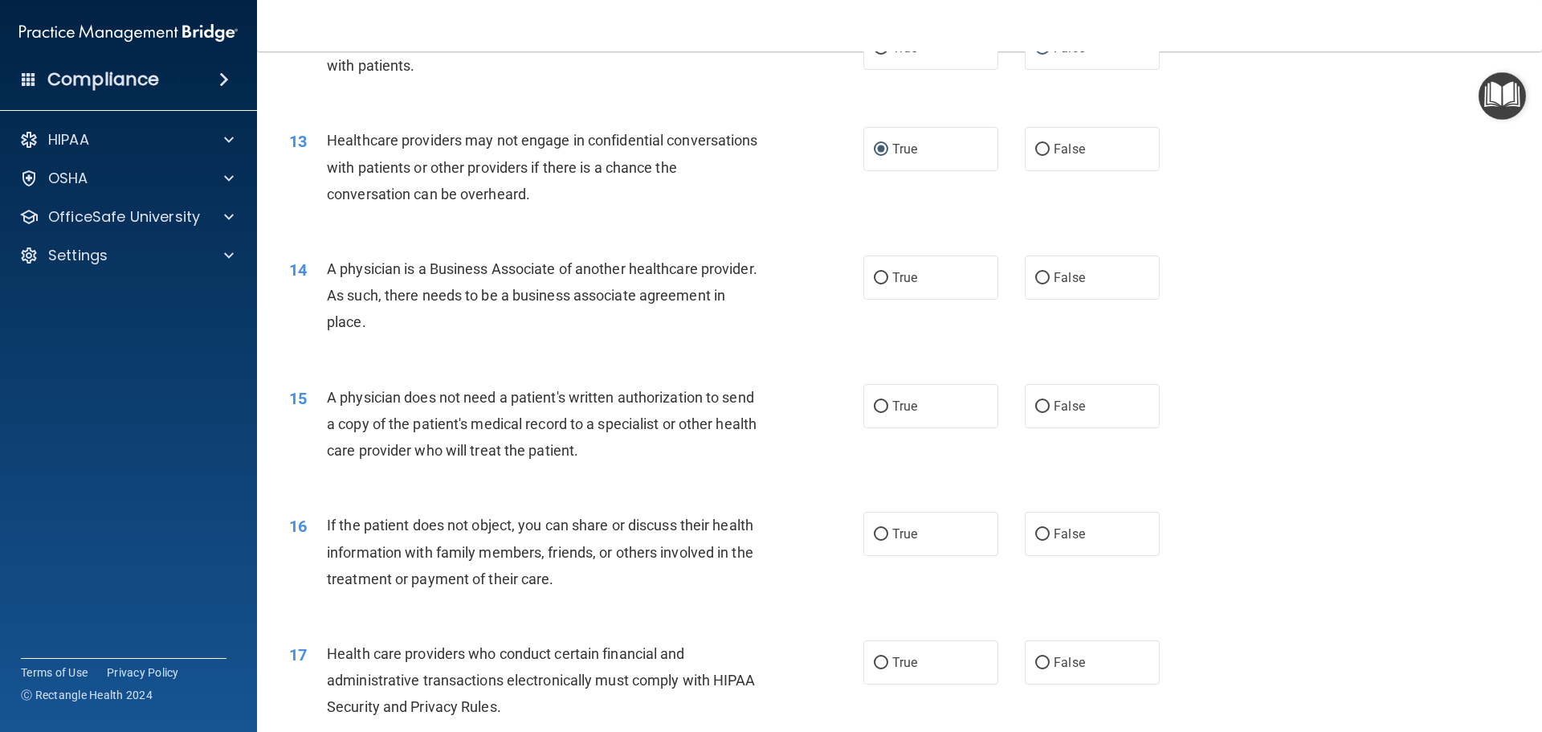
scroll to position [1446, 0]
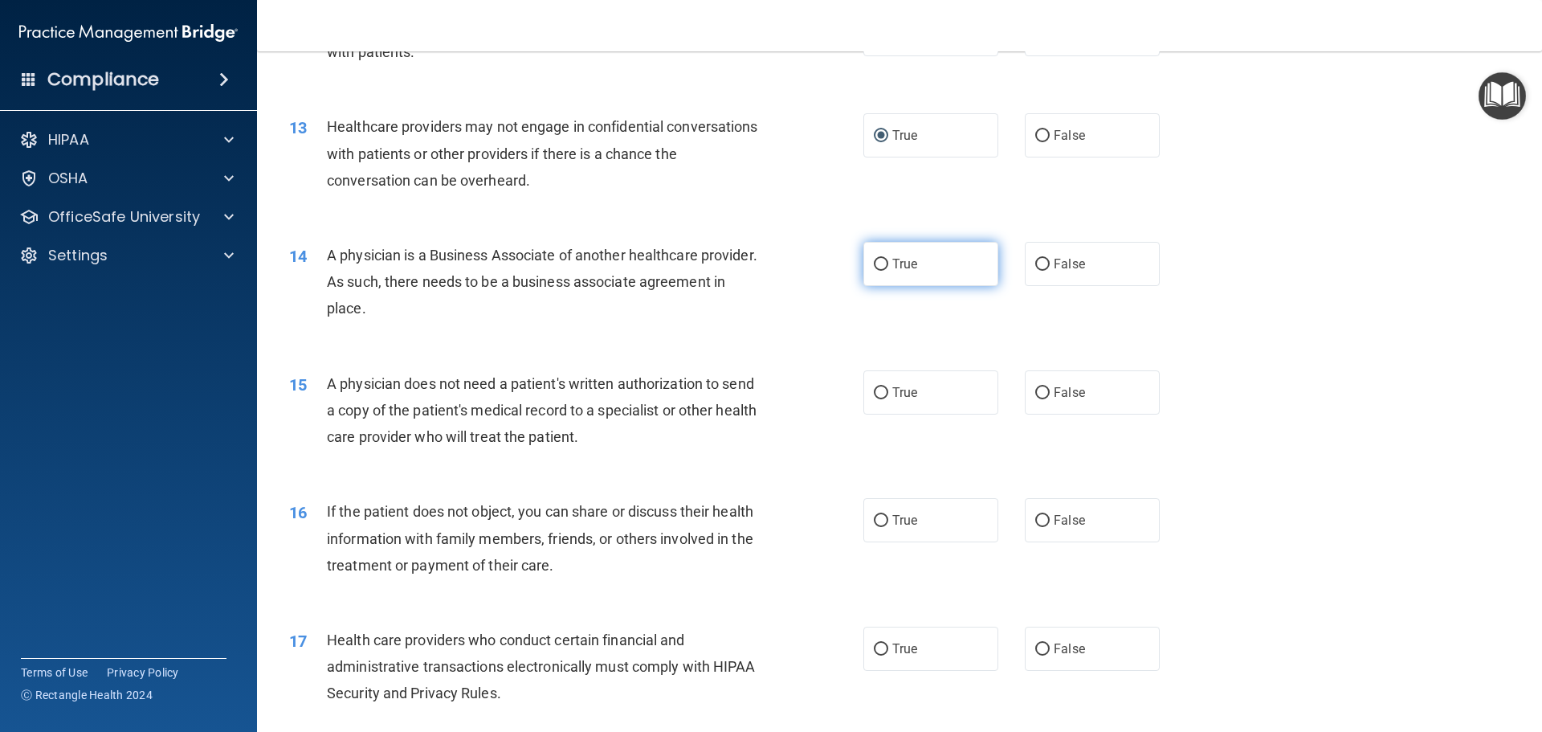
click at [879, 263] on input "True" at bounding box center [881, 265] width 14 height 12
radio input "true"
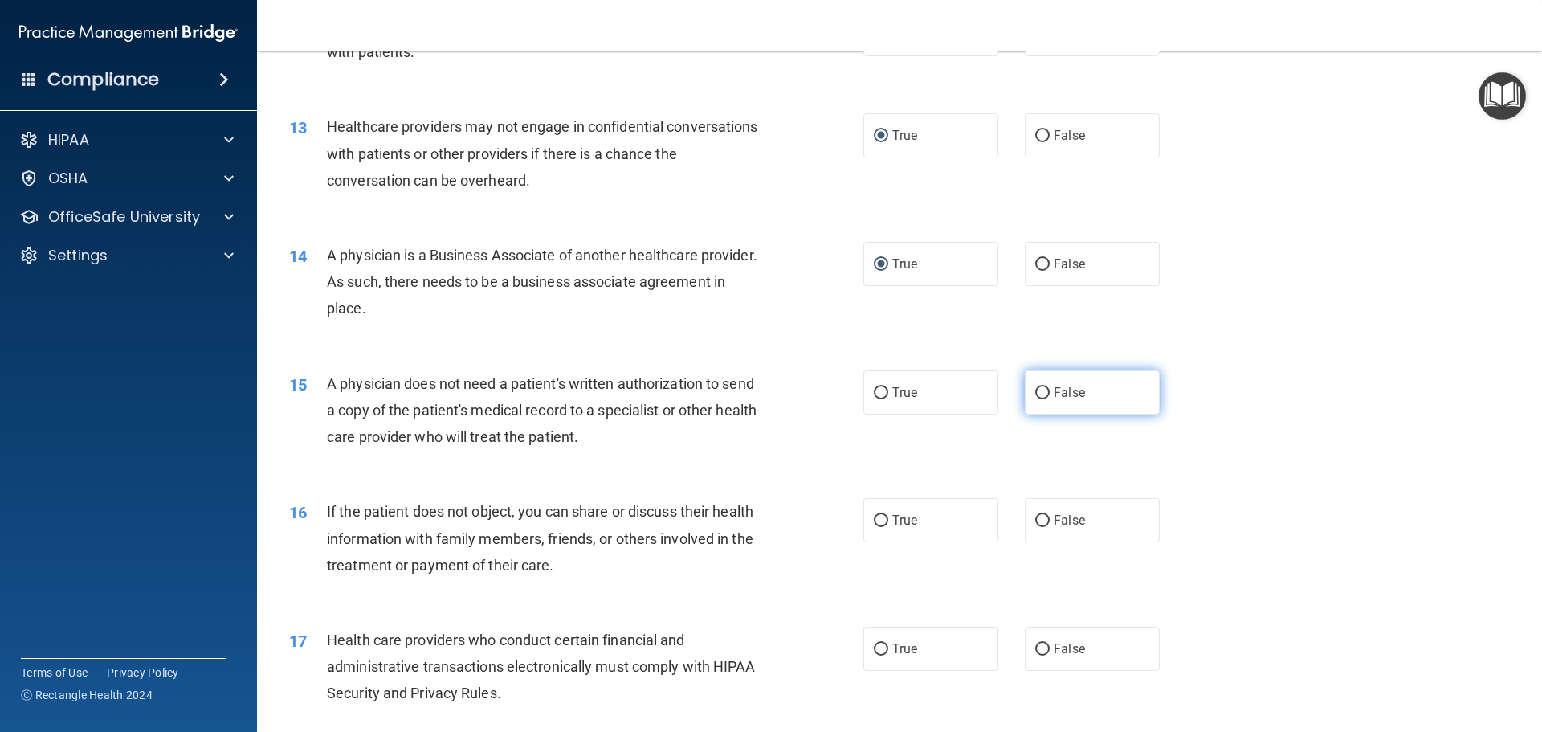
click at [1036, 390] on input "False" at bounding box center [1042, 393] width 14 height 12
radio input "true"
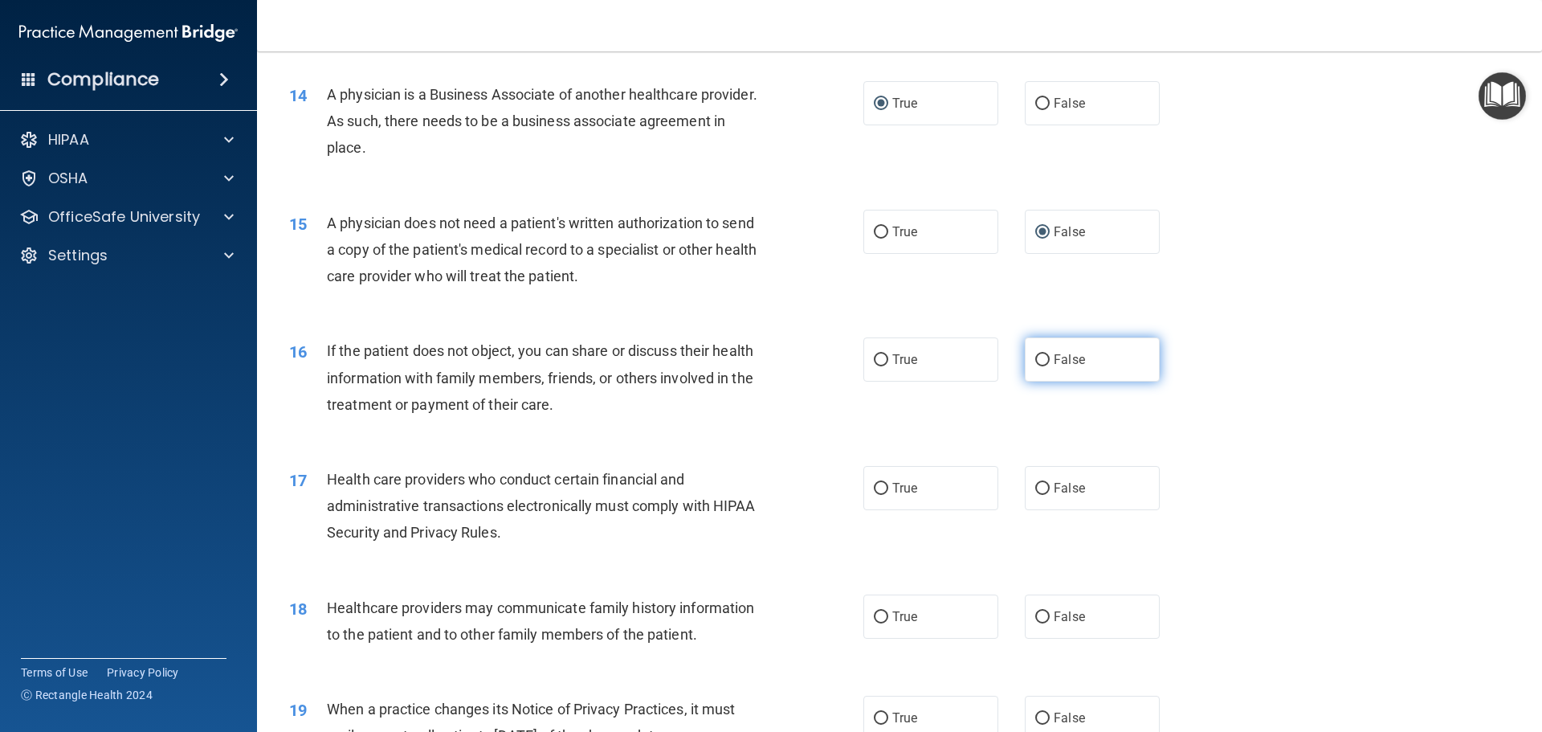
click at [1035, 360] on input "False" at bounding box center [1042, 360] width 14 height 12
radio input "true"
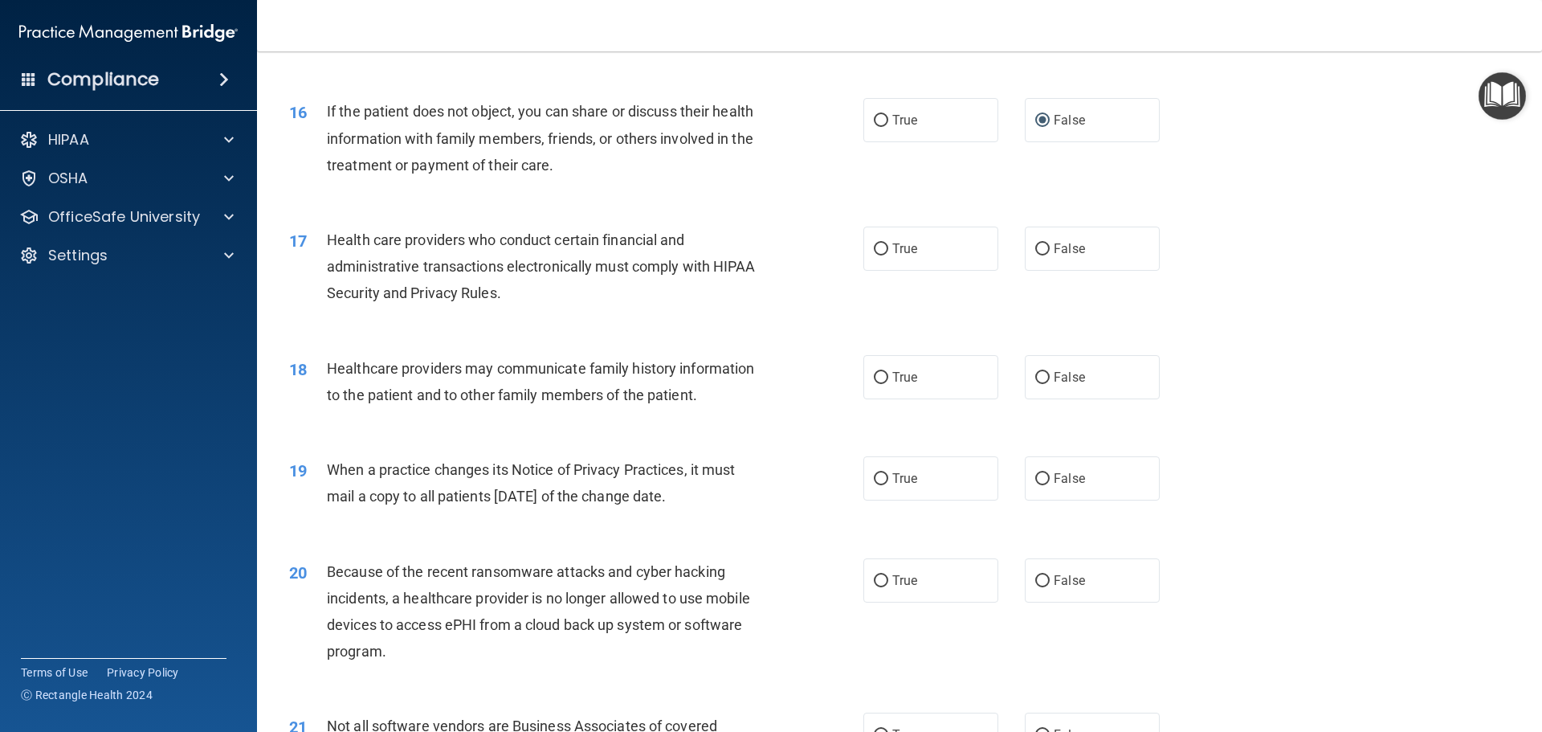
scroll to position [1847, 0]
click at [877, 247] on input "True" at bounding box center [881, 248] width 14 height 12
radio input "true"
click at [1035, 373] on input "False" at bounding box center [1042, 376] width 14 height 12
radio input "true"
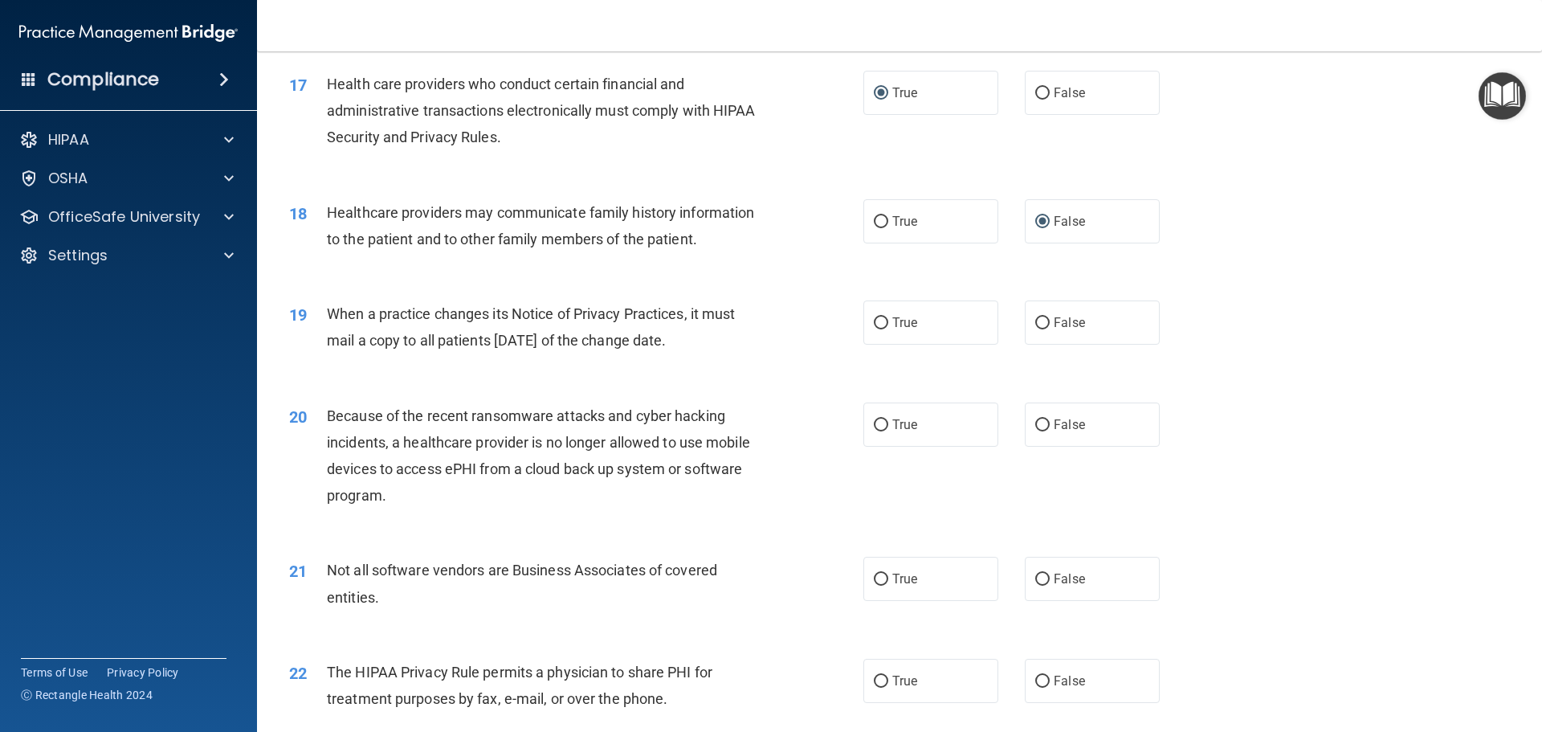
scroll to position [2008, 0]
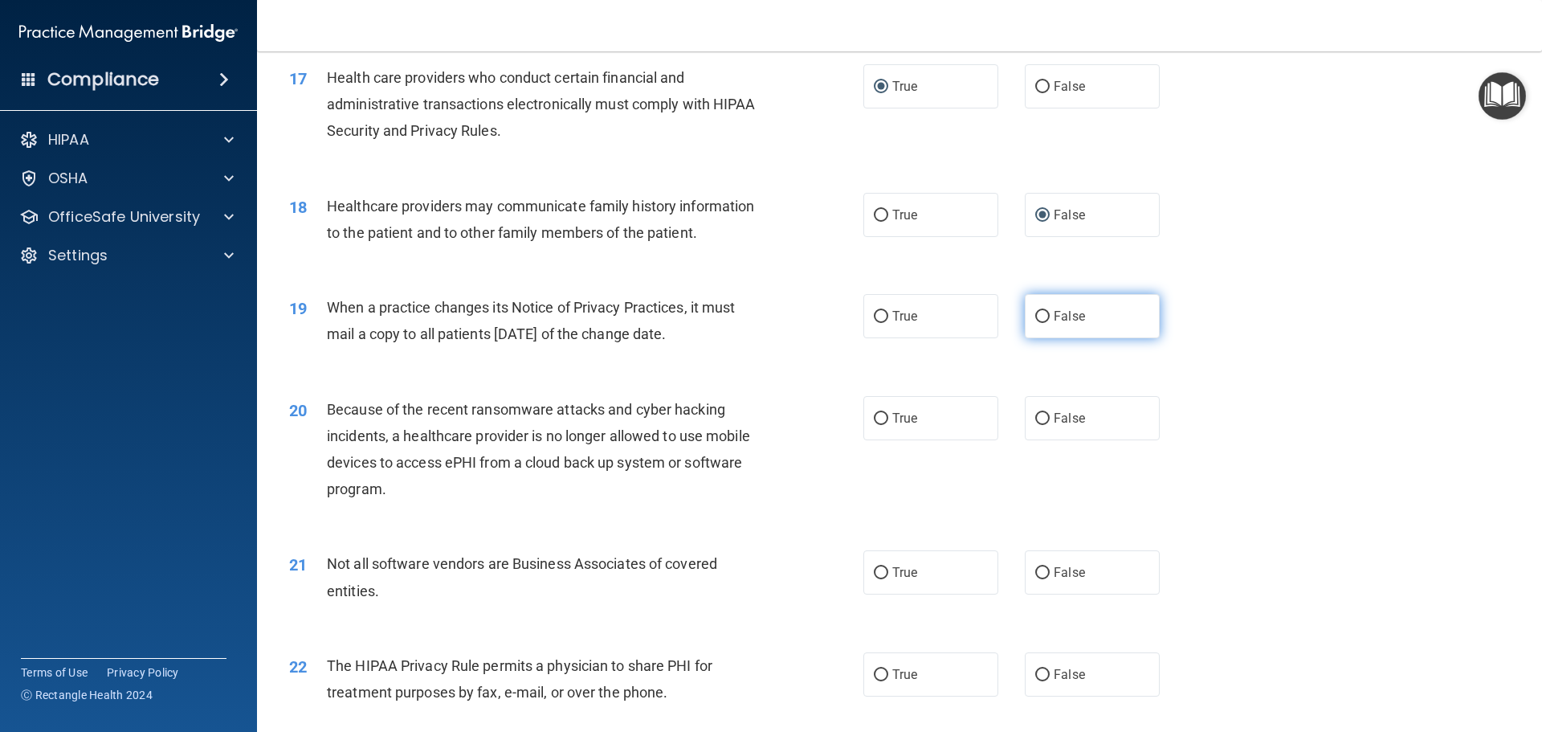
click at [1035, 316] on input "False" at bounding box center [1042, 317] width 14 height 12
radio input "true"
click at [1035, 316] on input "False" at bounding box center [1042, 317] width 14 height 12
click at [881, 315] on input "True" at bounding box center [881, 317] width 14 height 12
radio input "true"
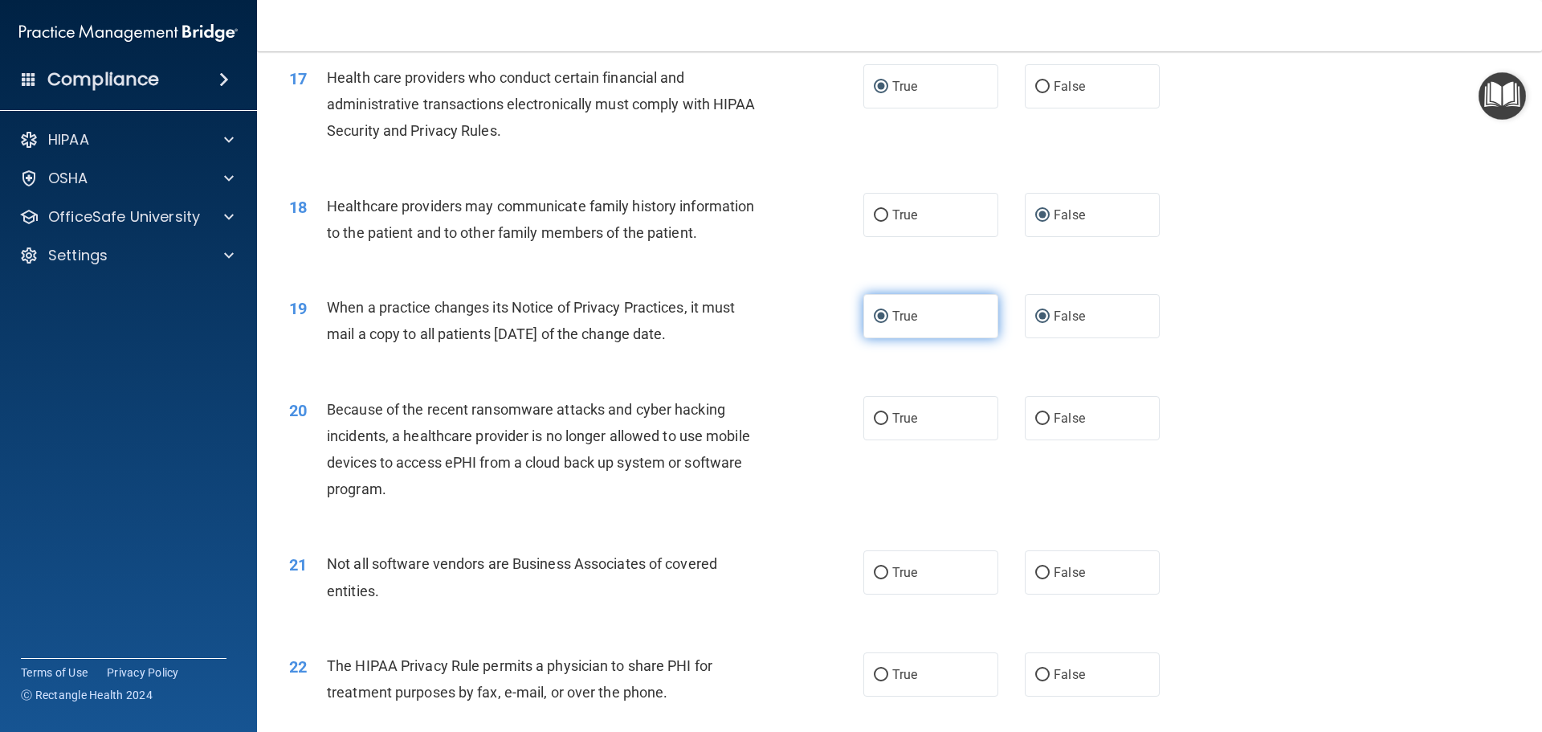
radio input "false"
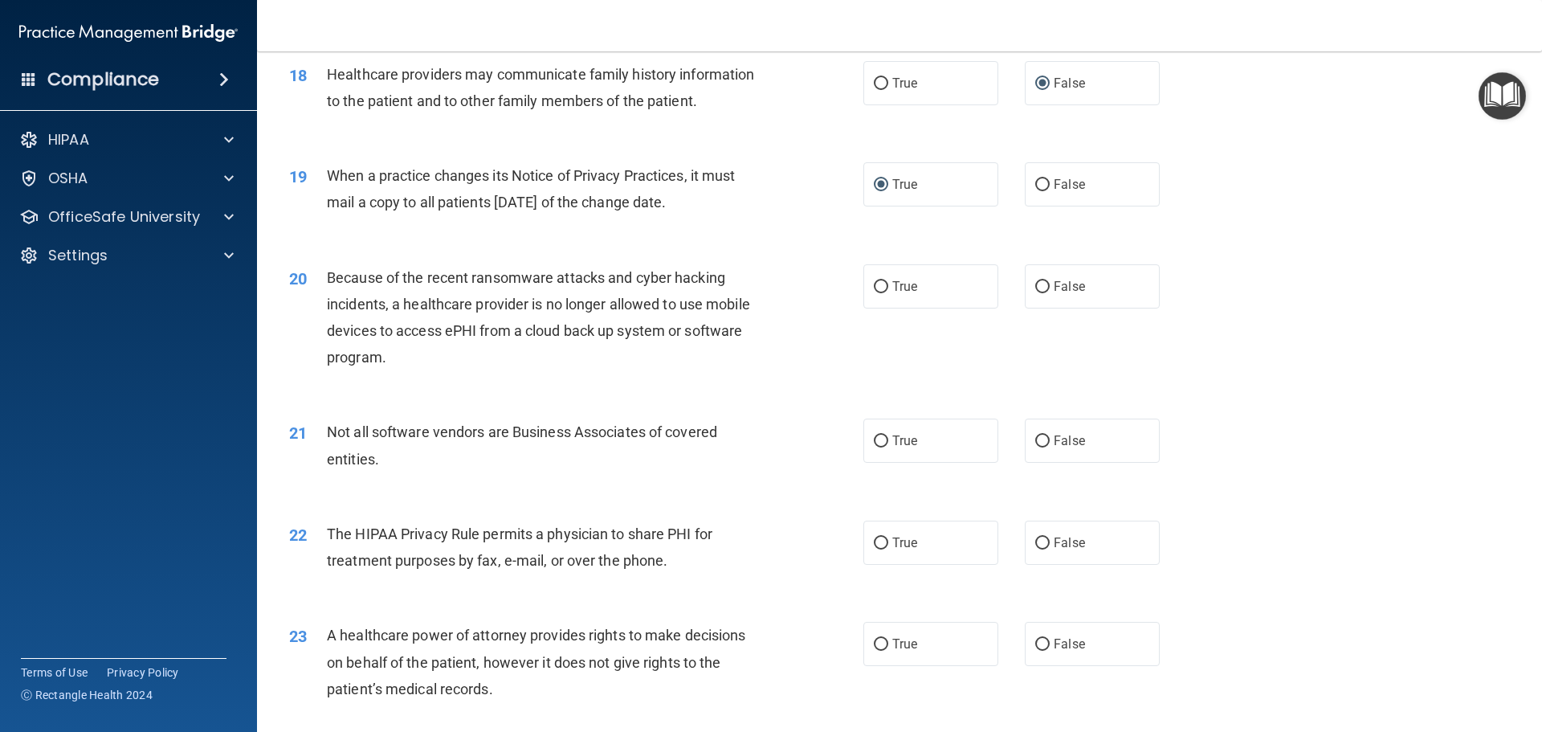
scroll to position [2168, 0]
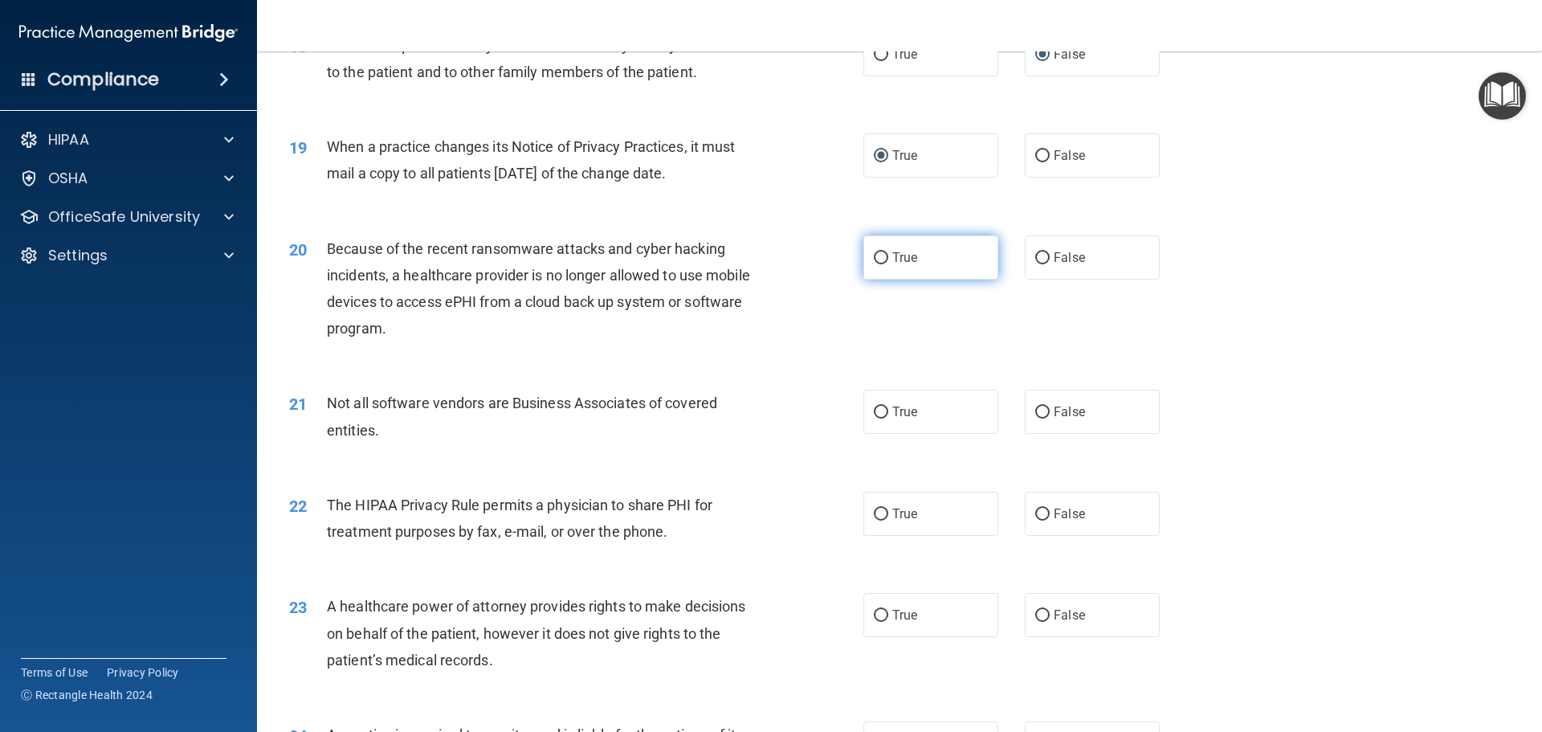
click at [877, 254] on input "True" at bounding box center [881, 258] width 14 height 12
radio input "true"
click at [882, 411] on input "True" at bounding box center [881, 412] width 14 height 12
radio input "true"
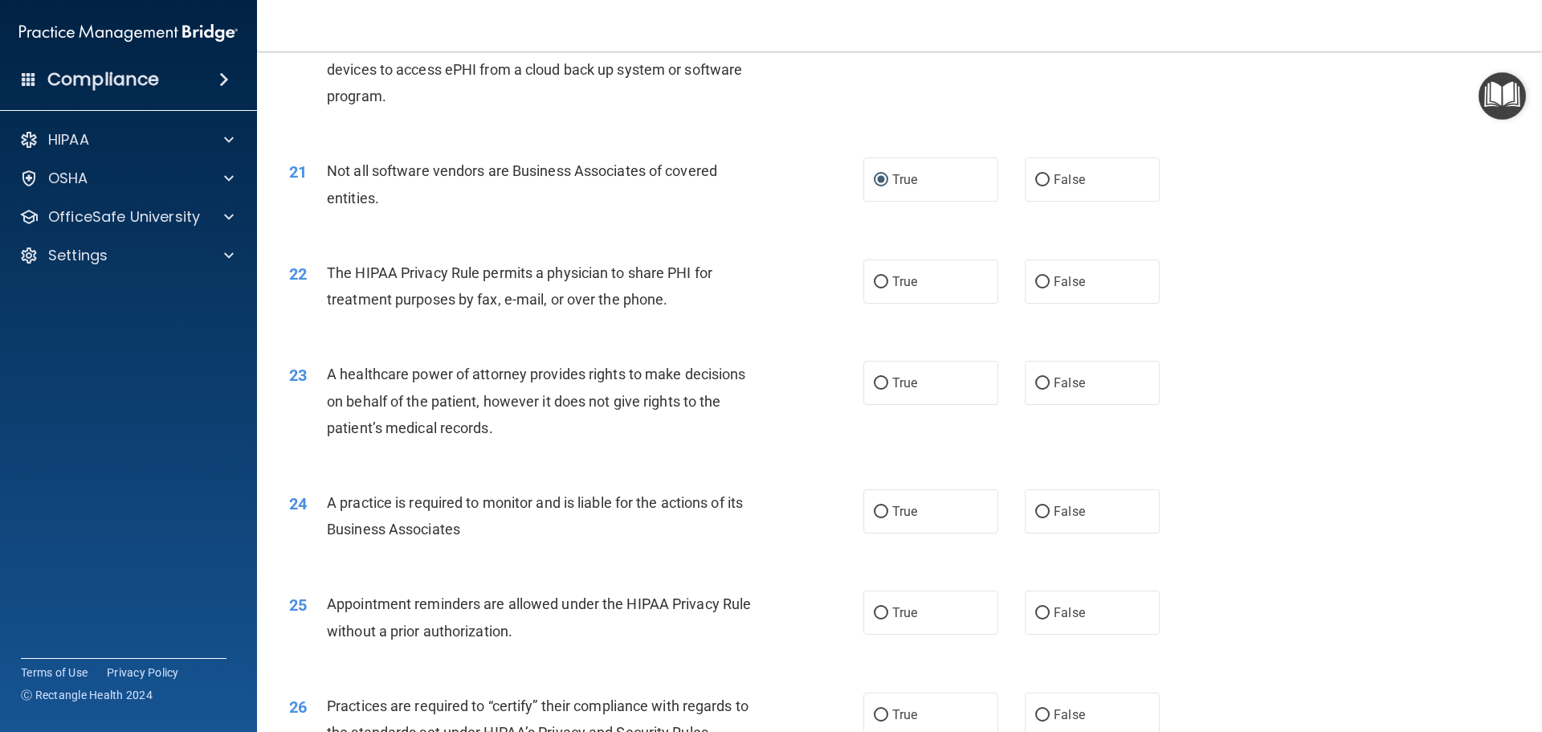
scroll to position [2409, 0]
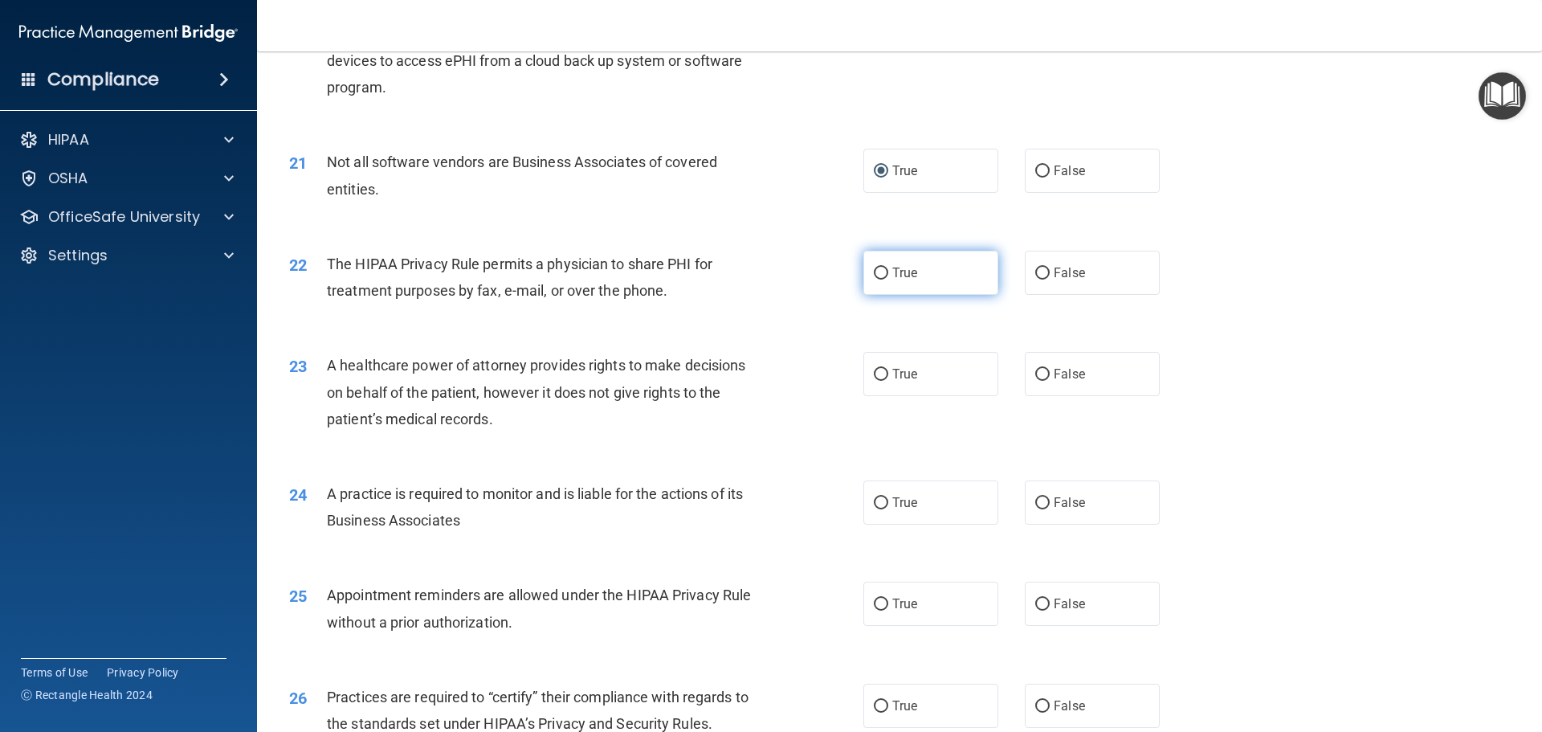
click at [874, 267] on input "True" at bounding box center [881, 273] width 14 height 12
radio input "true"
click at [875, 370] on input "True" at bounding box center [881, 375] width 14 height 12
radio input "true"
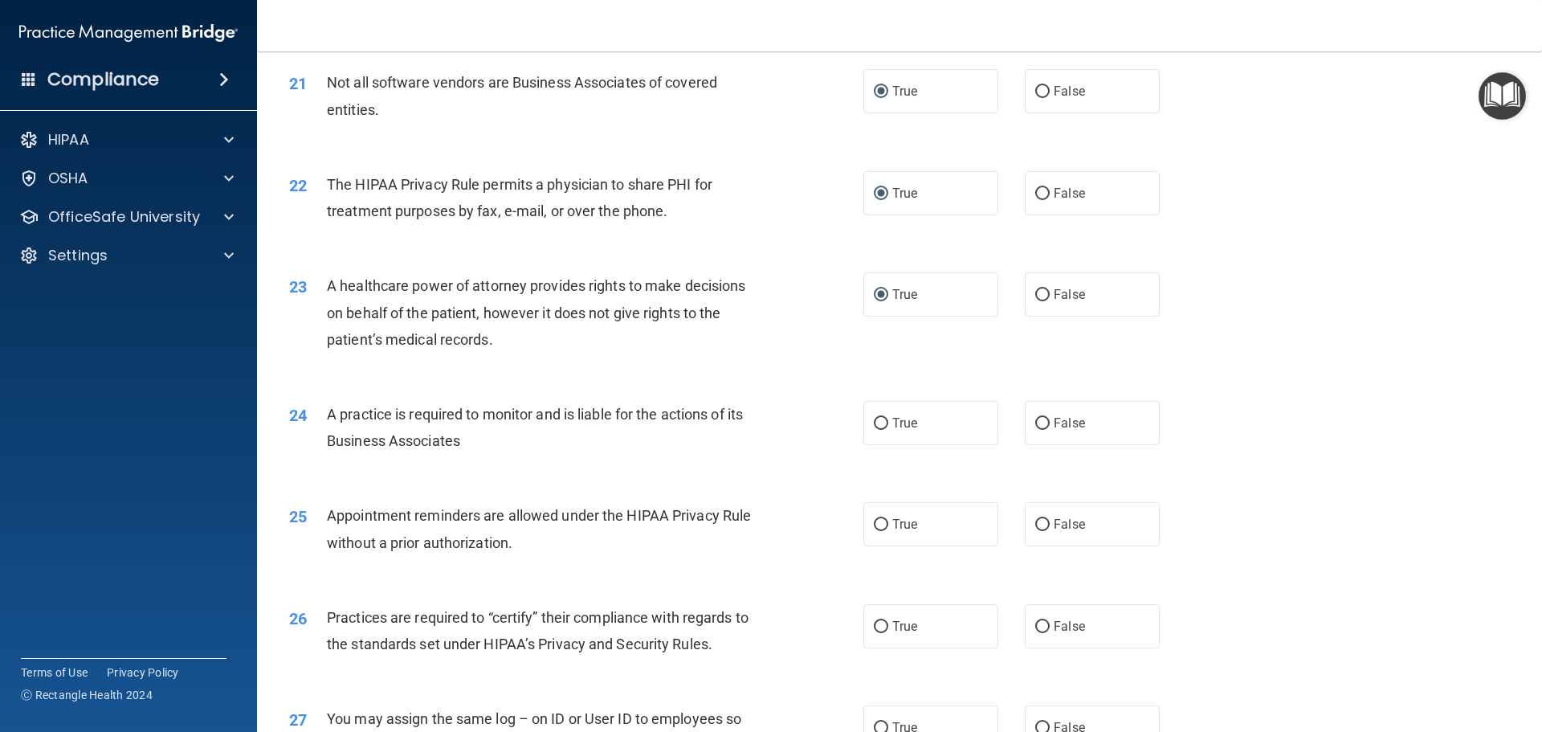
scroll to position [2490, 0]
click at [877, 420] on input "True" at bounding box center [881, 423] width 14 height 12
radio input "true"
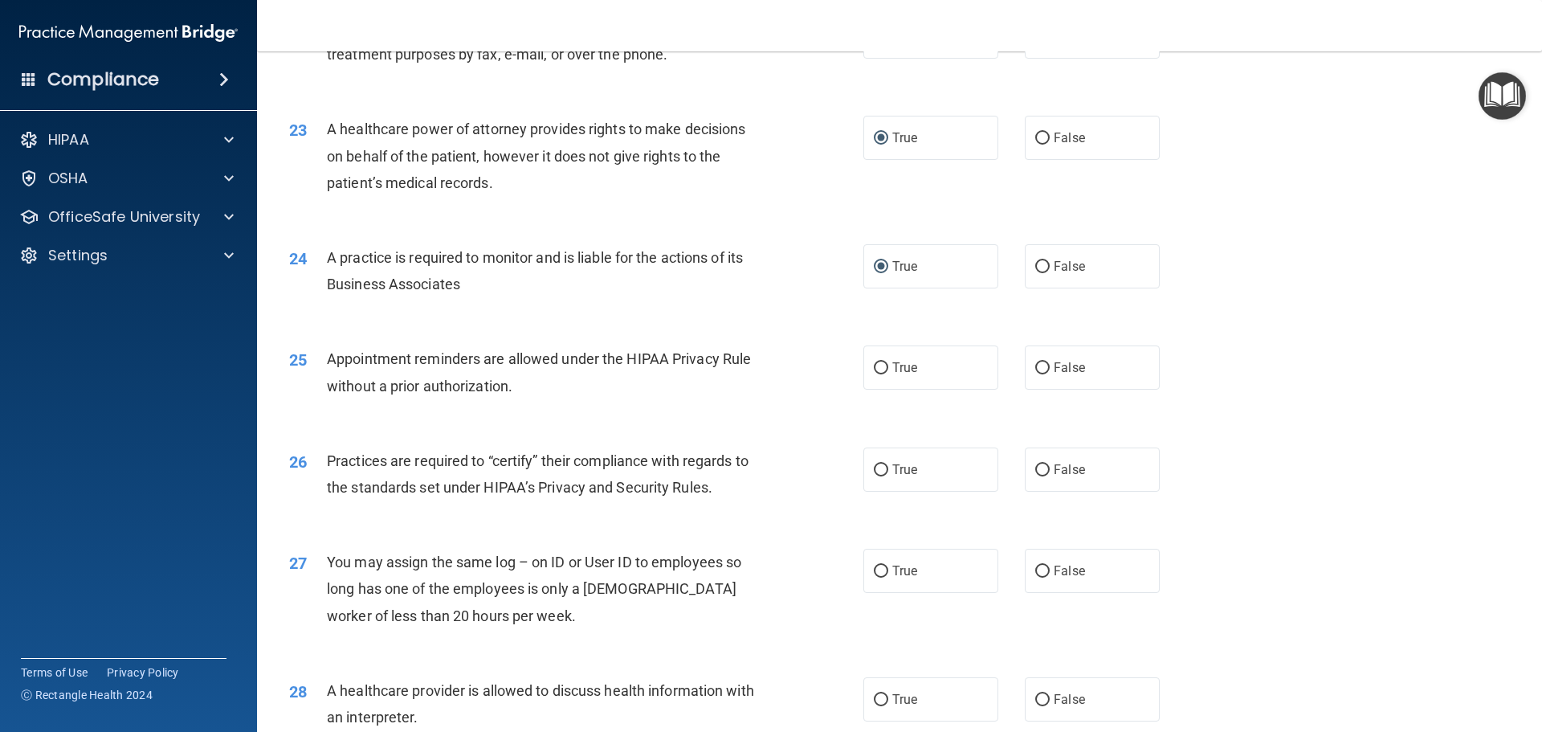
scroll to position [2650, 0]
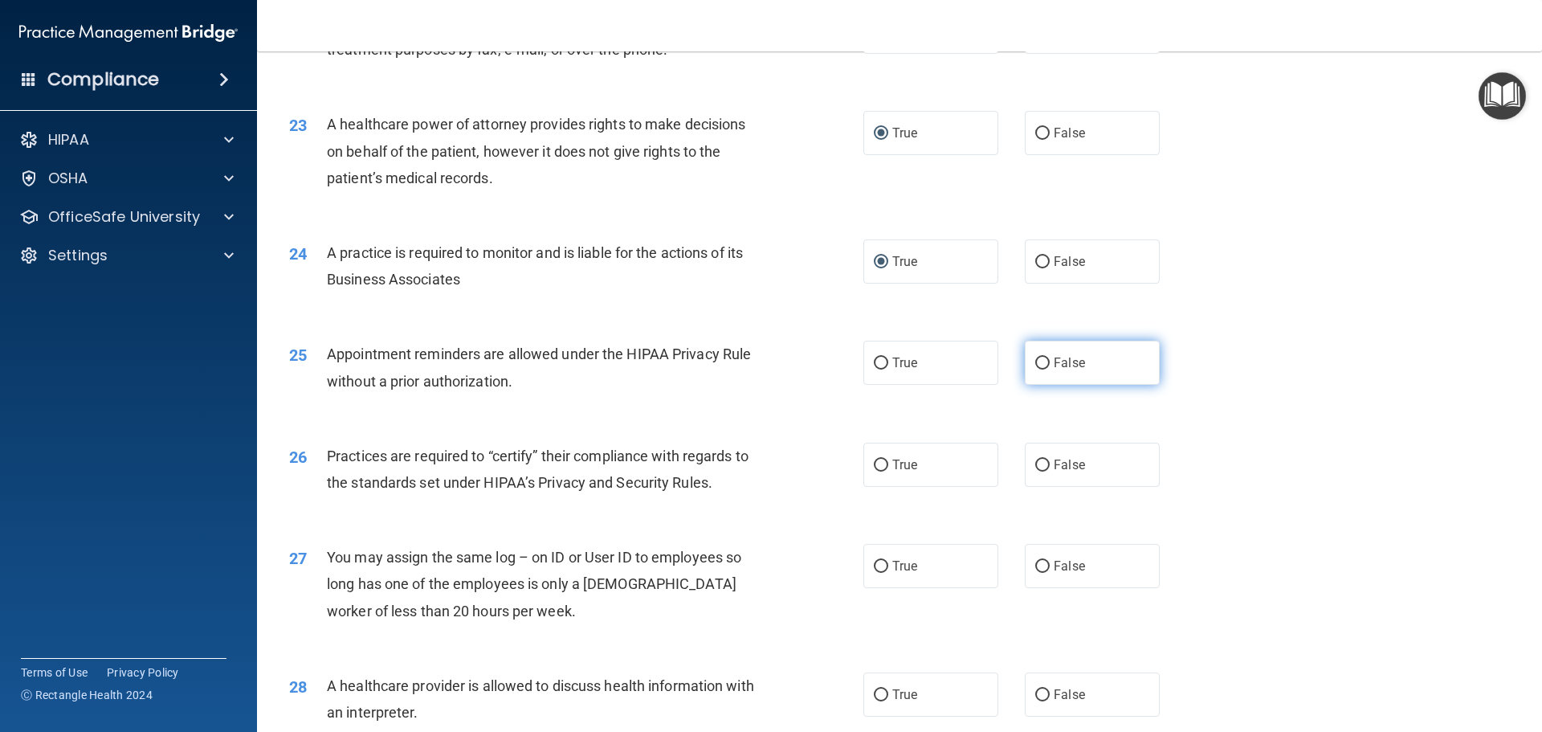
click at [1036, 364] on input "False" at bounding box center [1042, 363] width 14 height 12
radio input "true"
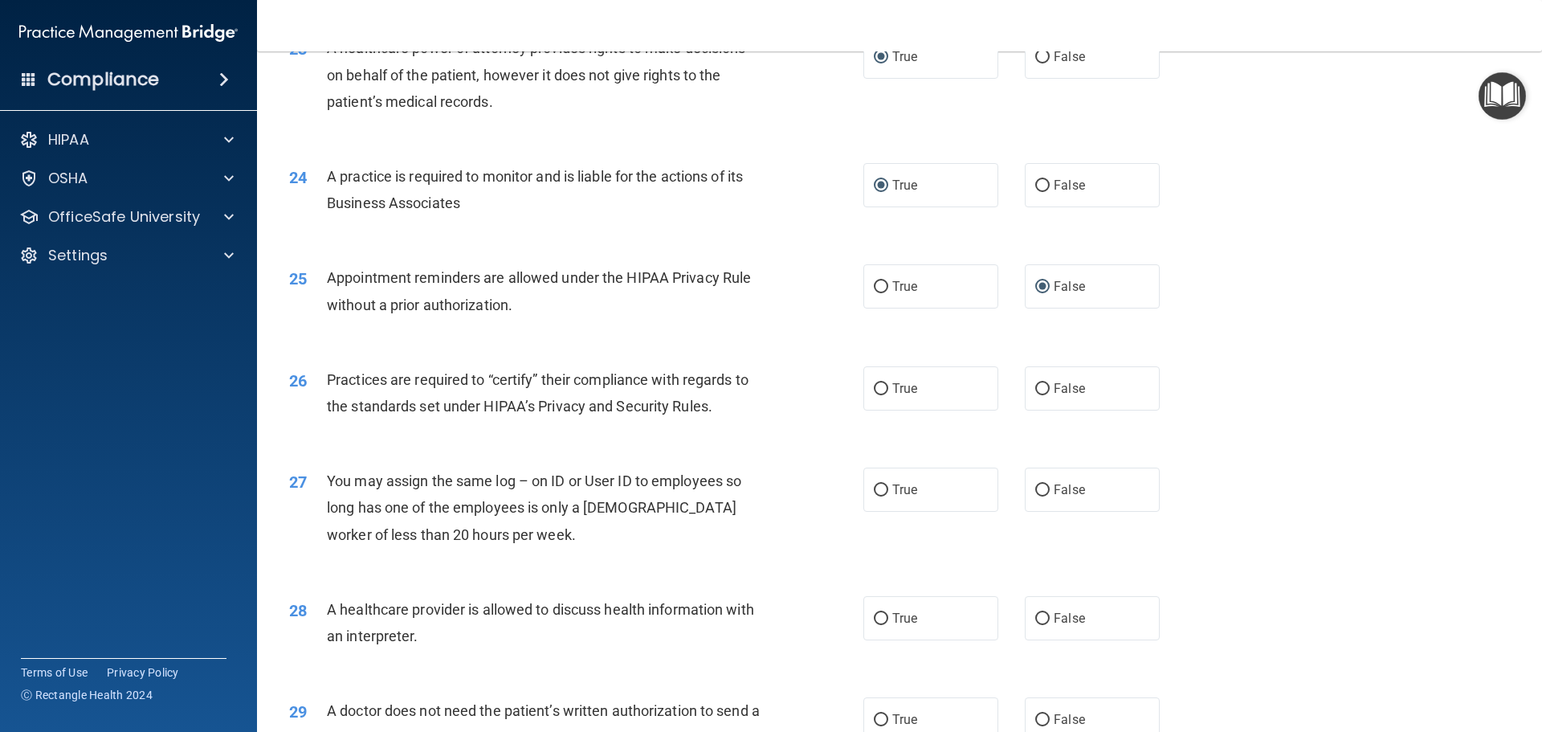
scroll to position [2891, 0]
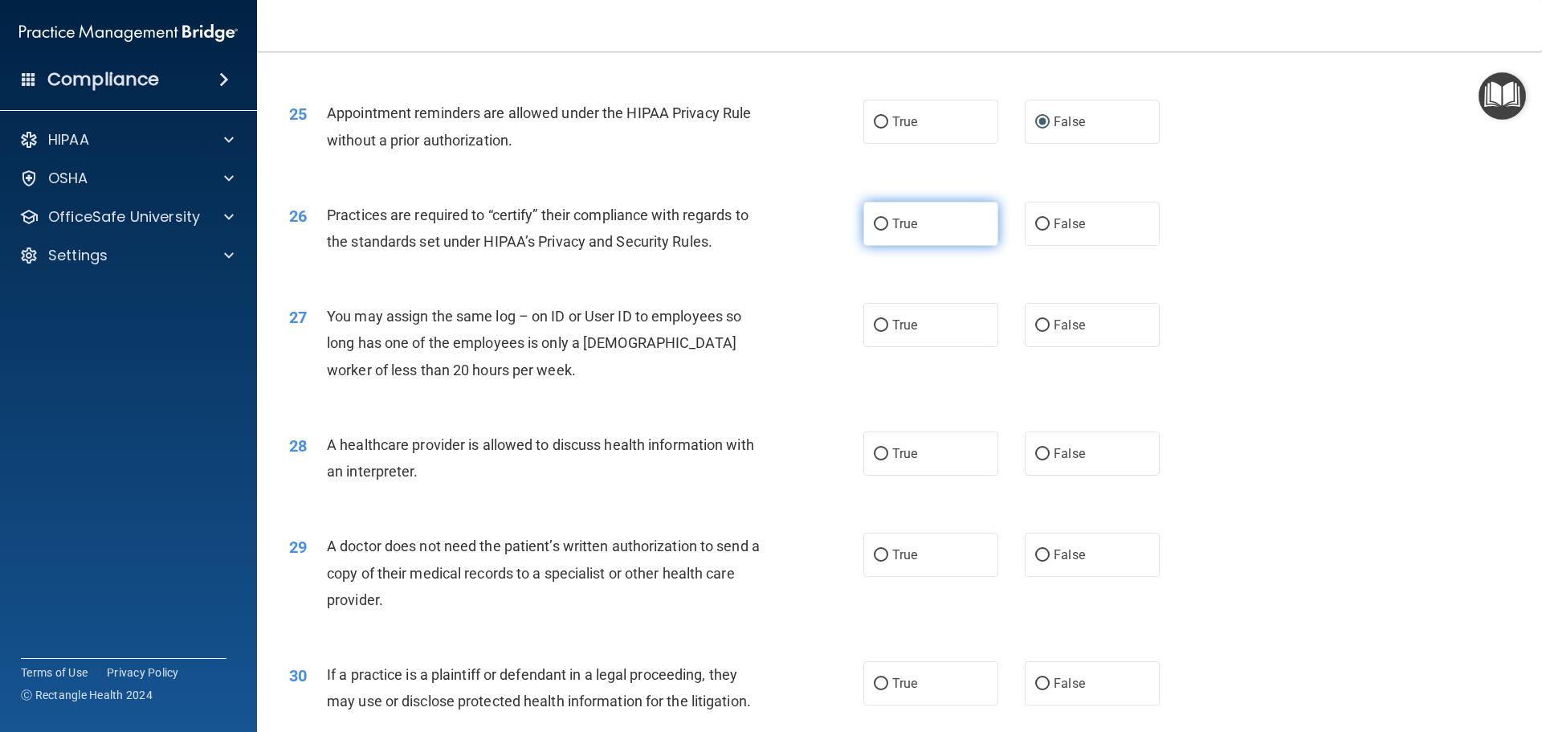
click at [875, 225] on input "True" at bounding box center [881, 224] width 14 height 12
radio input "true"
click at [1035, 320] on input "False" at bounding box center [1042, 326] width 14 height 12
radio input "true"
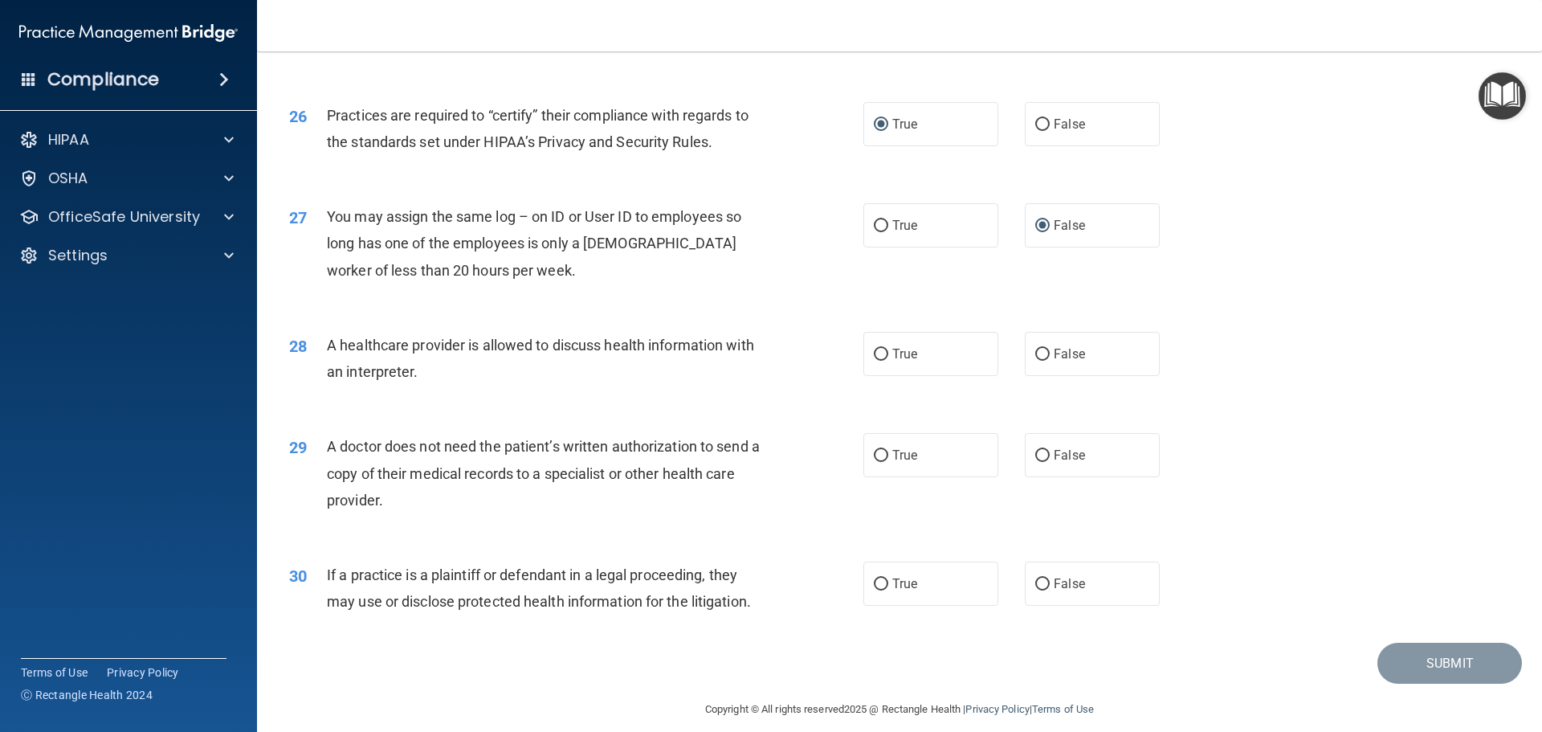
scroll to position [3007, 0]
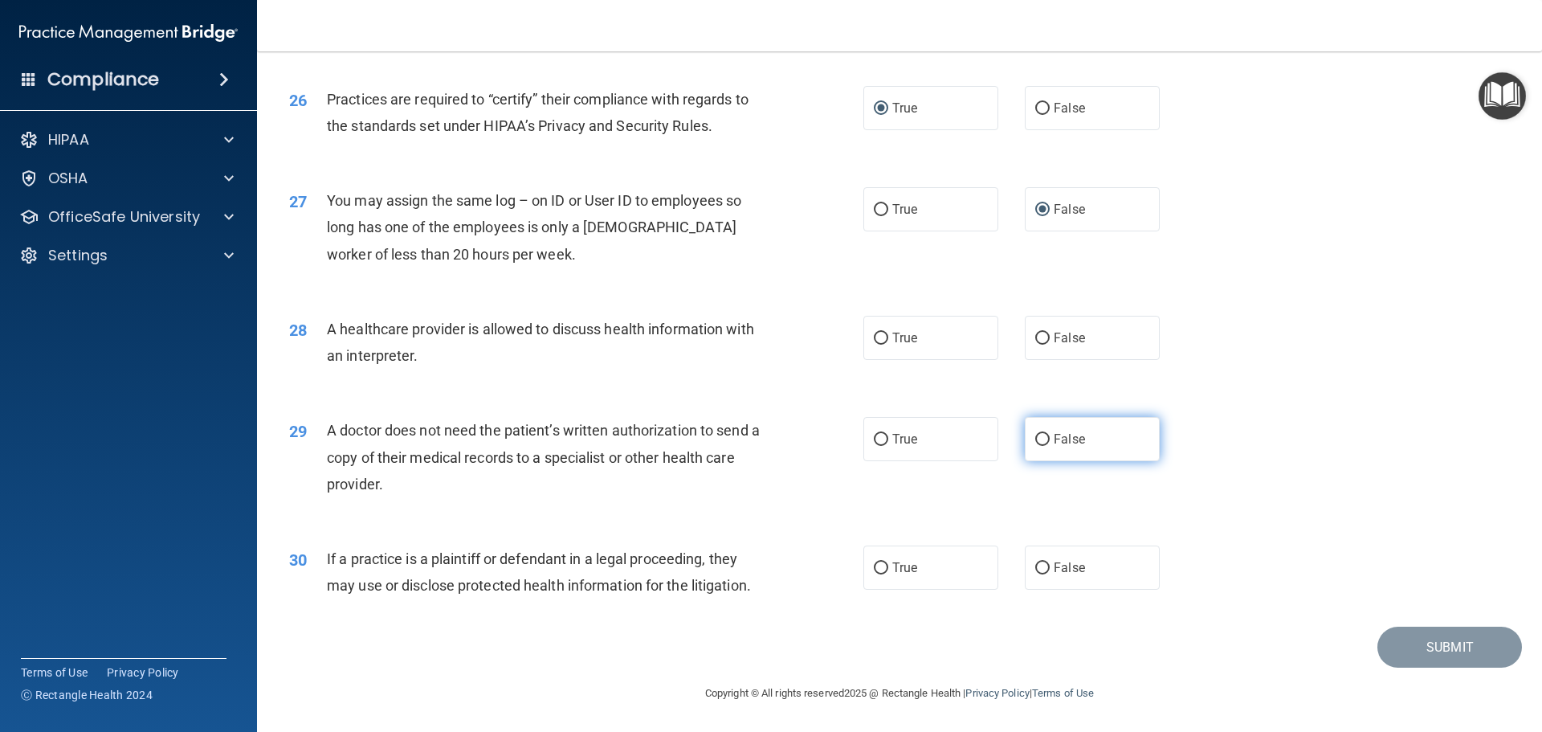
click at [1036, 434] on input "False" at bounding box center [1042, 440] width 14 height 12
radio input "true"
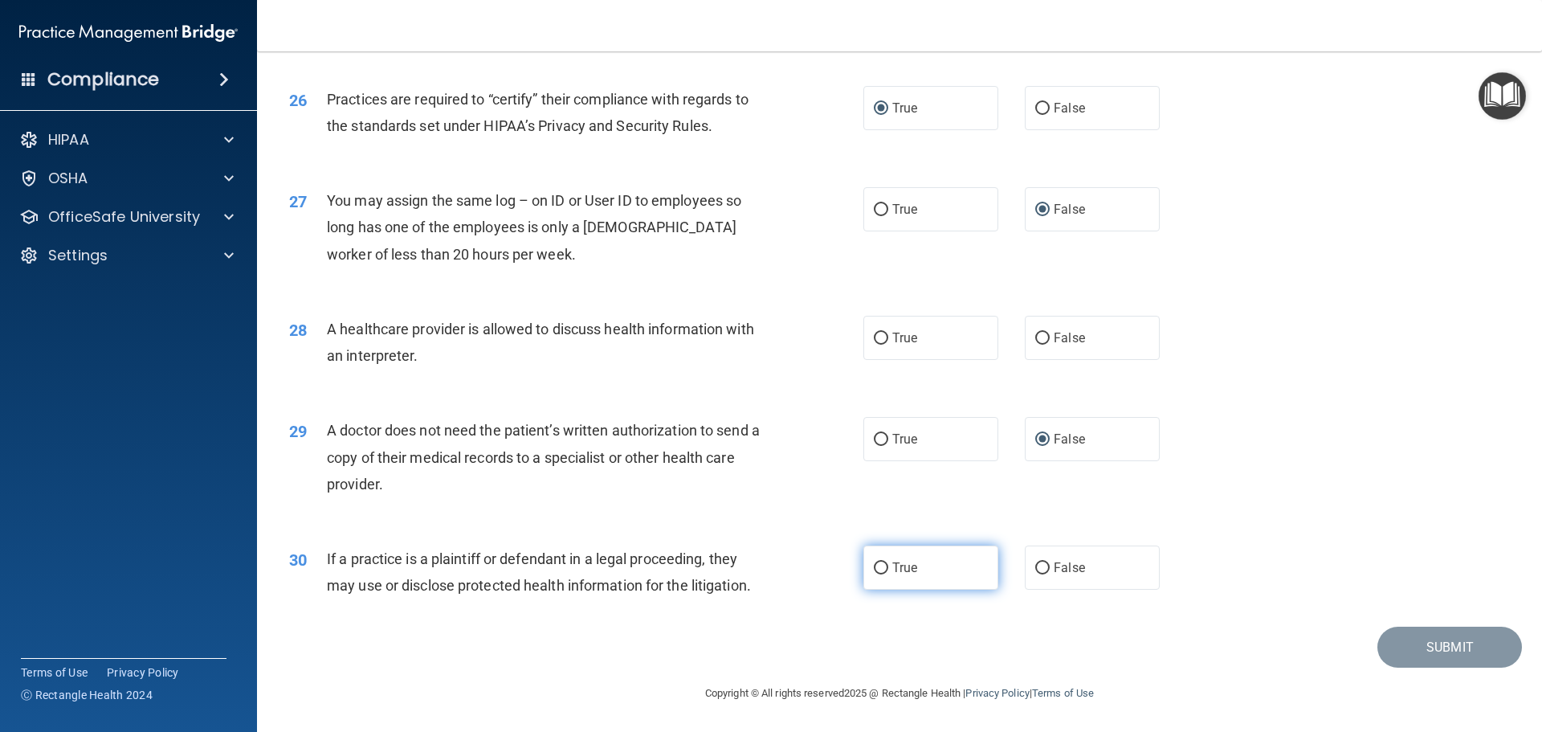
click at [876, 567] on input "True" at bounding box center [881, 568] width 14 height 12
radio input "true"
click at [1036, 338] on input "False" at bounding box center [1042, 338] width 14 height 12
radio input "true"
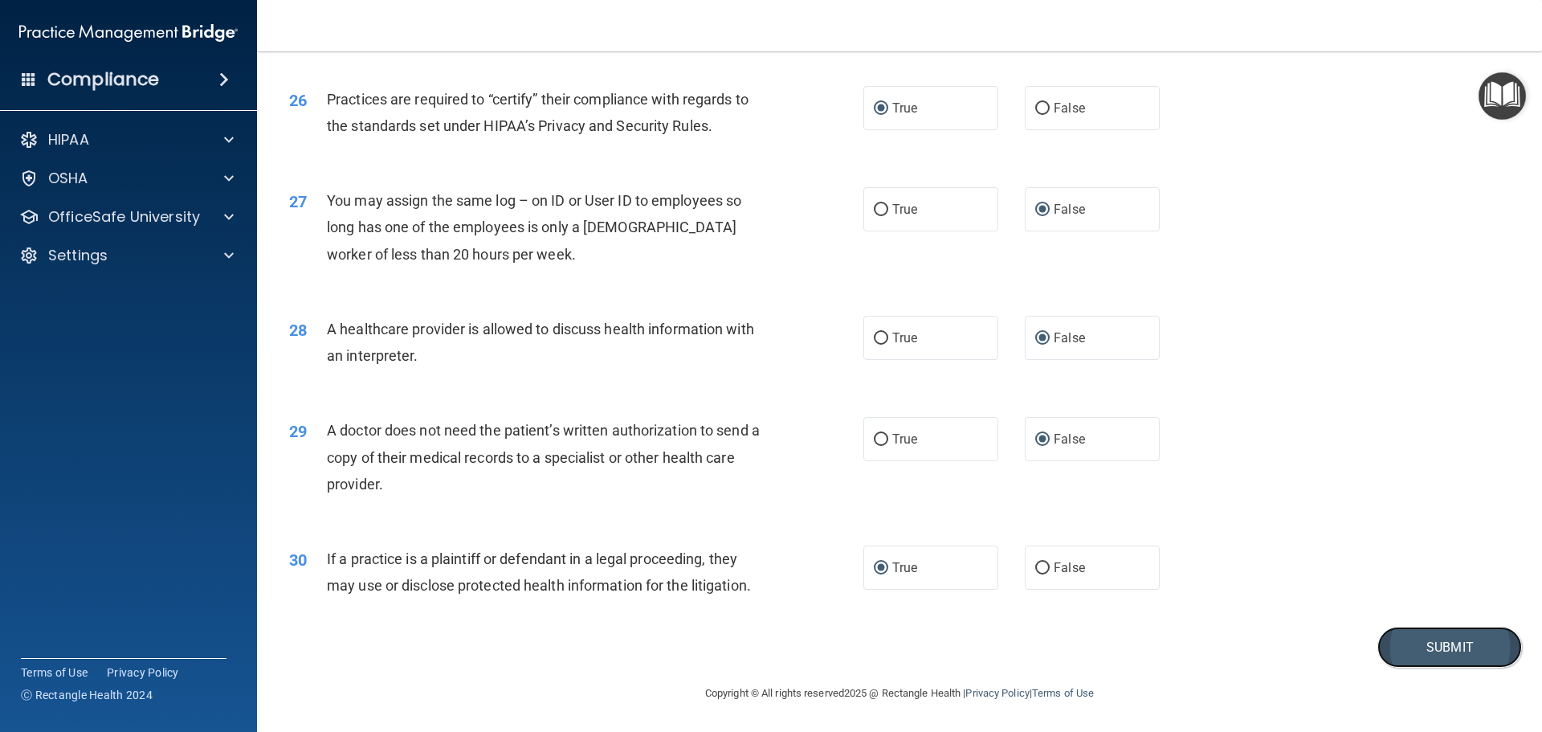
click at [1440, 645] on button "Submit" at bounding box center [1449, 646] width 145 height 41
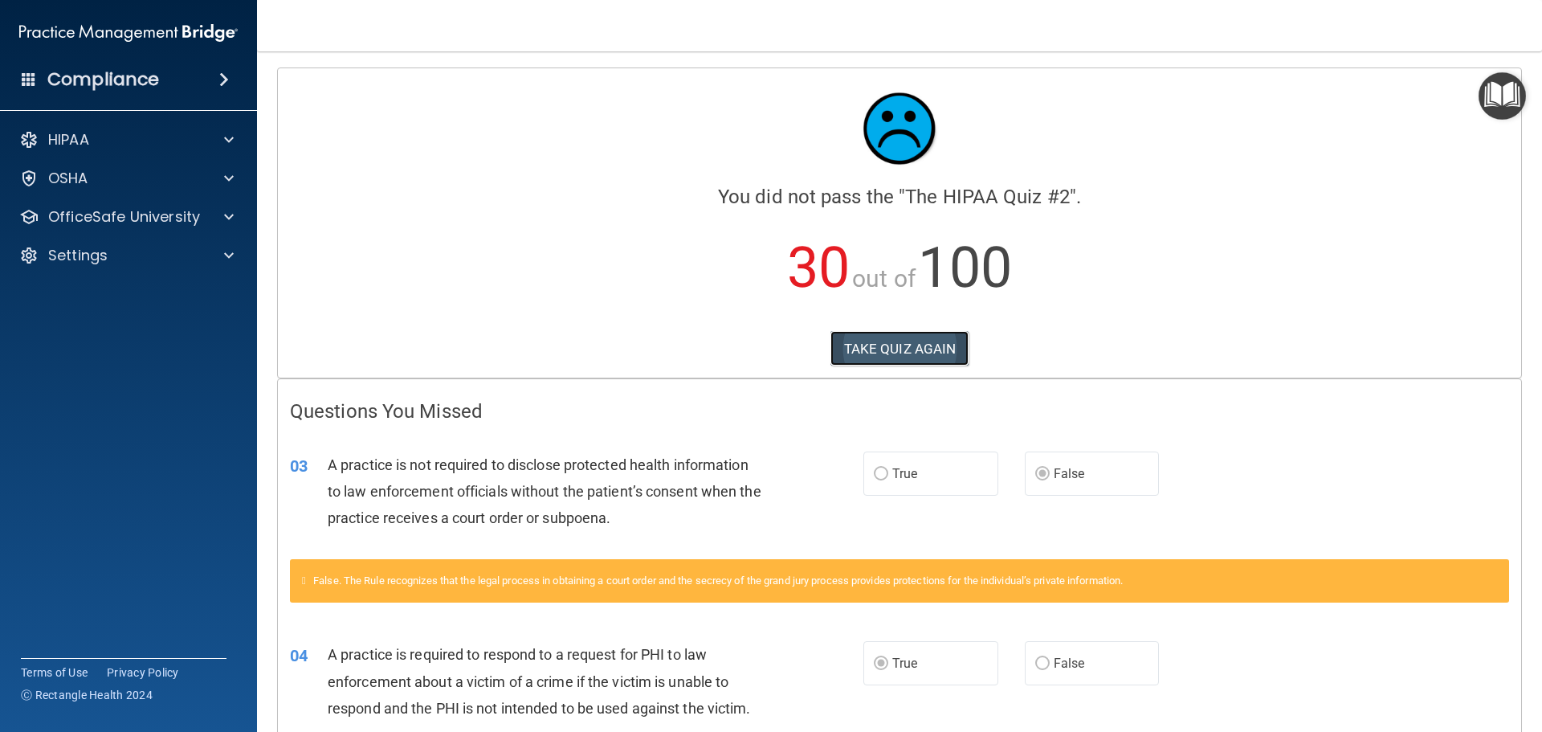
click at [884, 345] on button "TAKE QUIZ AGAIN" at bounding box center [899, 348] width 139 height 35
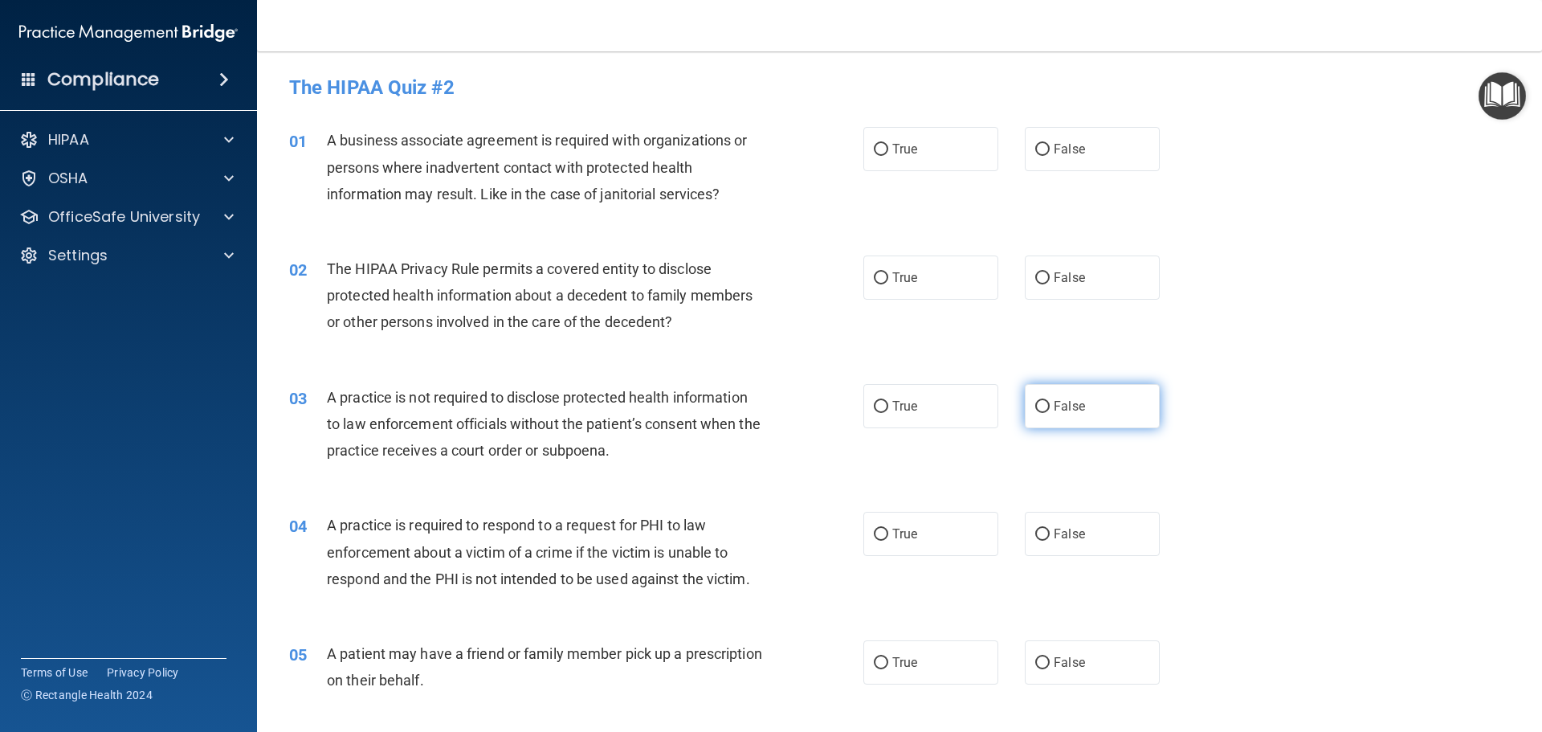
click at [1035, 405] on input "False" at bounding box center [1042, 407] width 14 height 12
radio input "true"
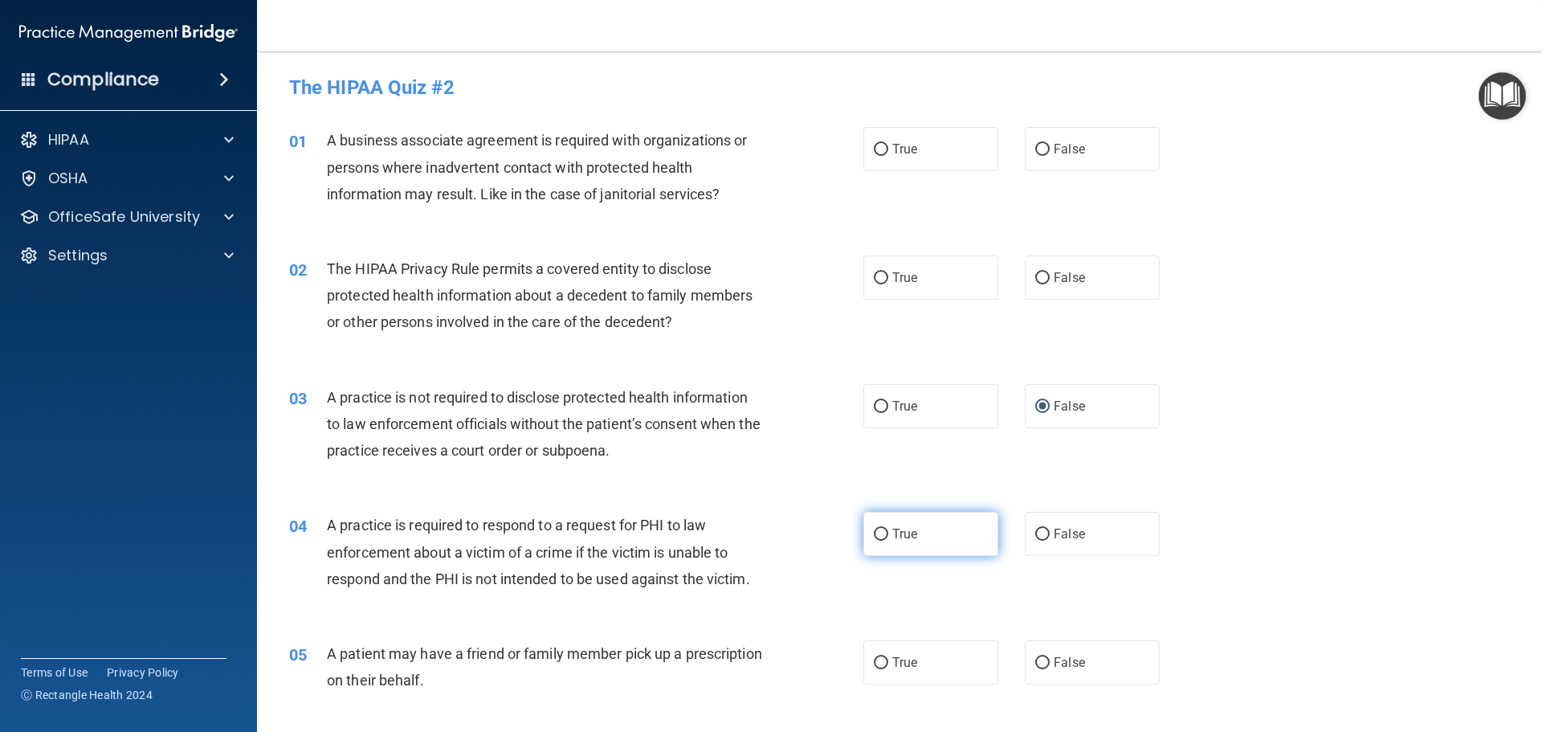
click at [874, 531] on input "True" at bounding box center [881, 534] width 14 height 12
radio input "true"
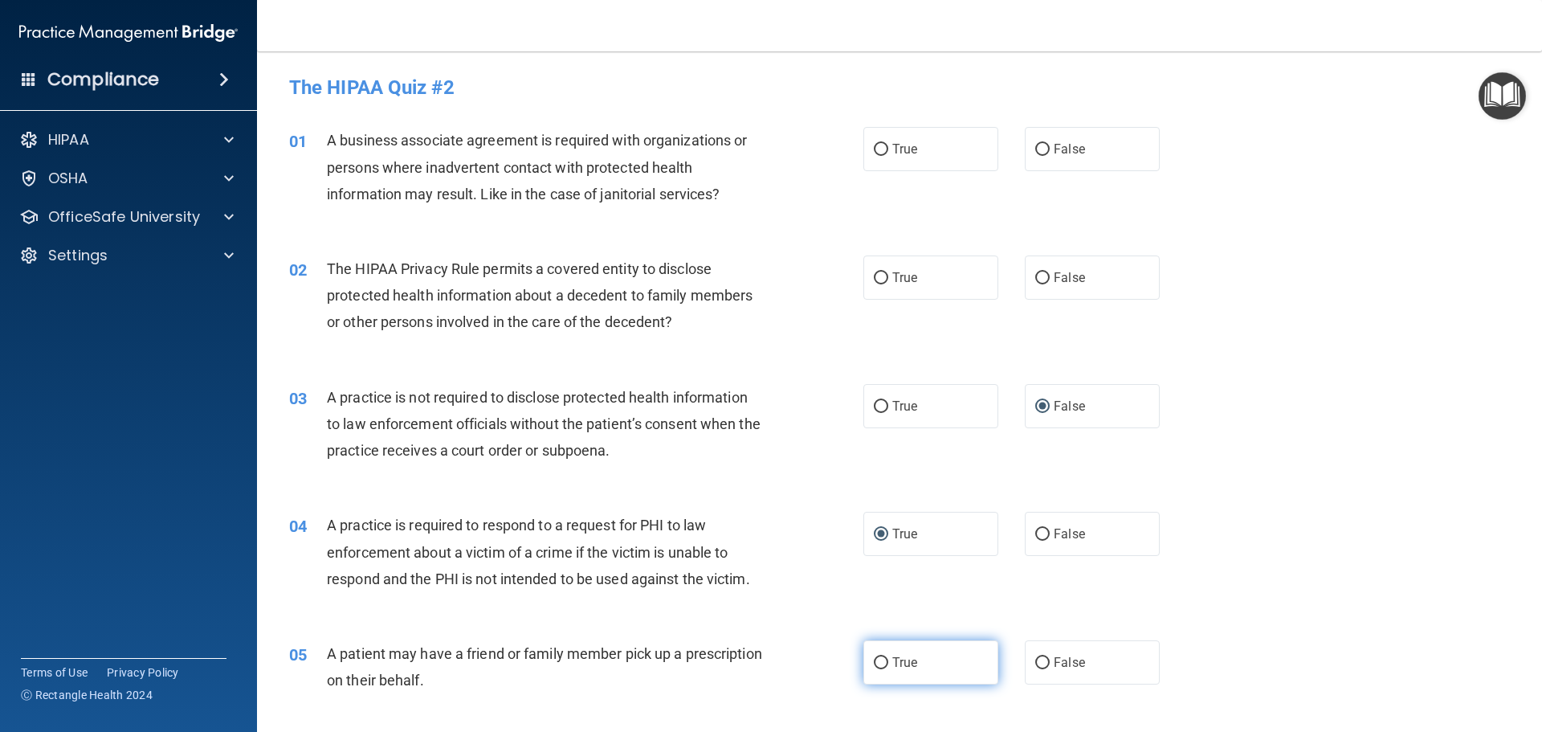
click at [874, 663] on input "True" at bounding box center [881, 663] width 14 height 12
radio input "true"
click at [877, 149] on input "True" at bounding box center [881, 150] width 14 height 12
radio input "true"
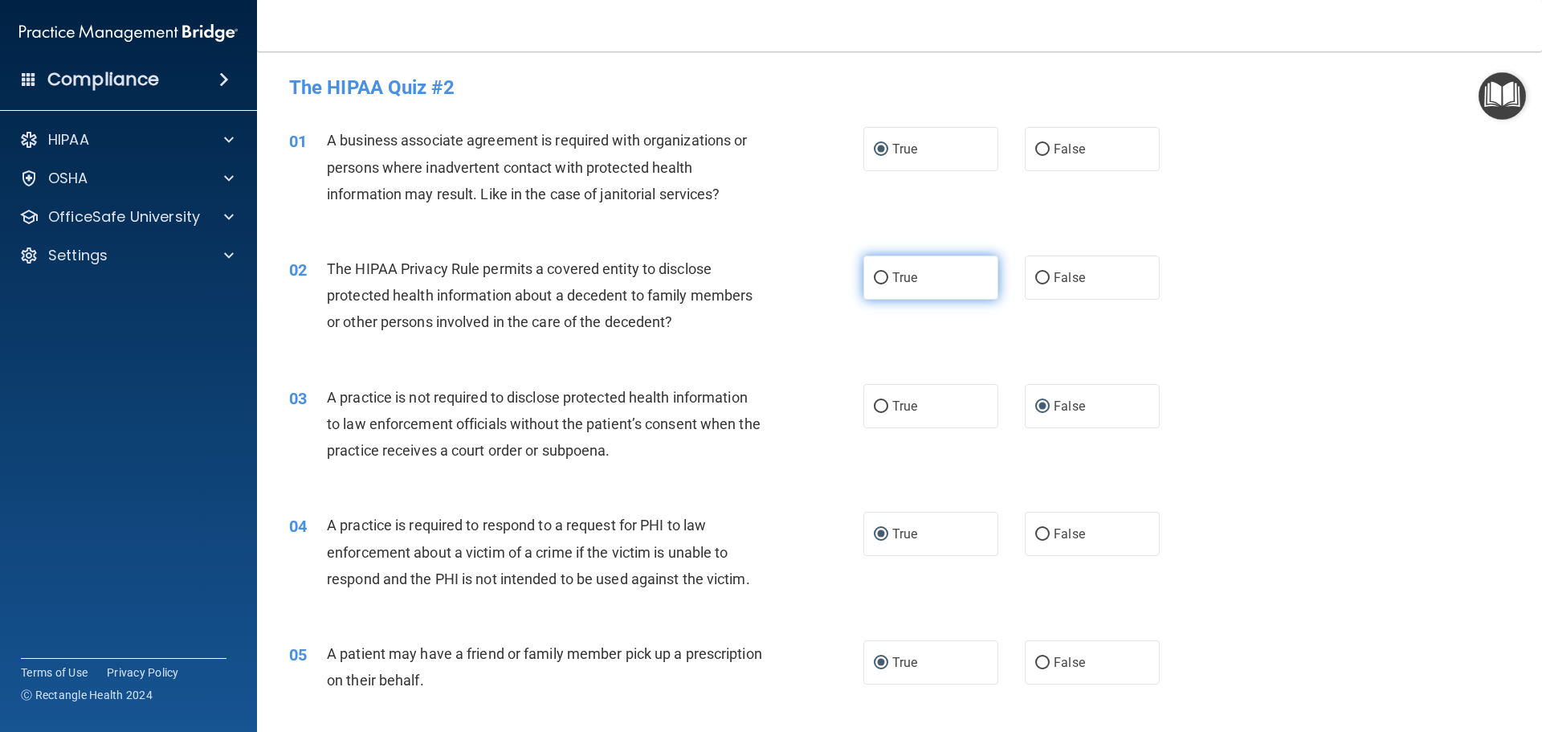
click at [874, 273] on input "True" at bounding box center [881, 278] width 14 height 12
radio input "true"
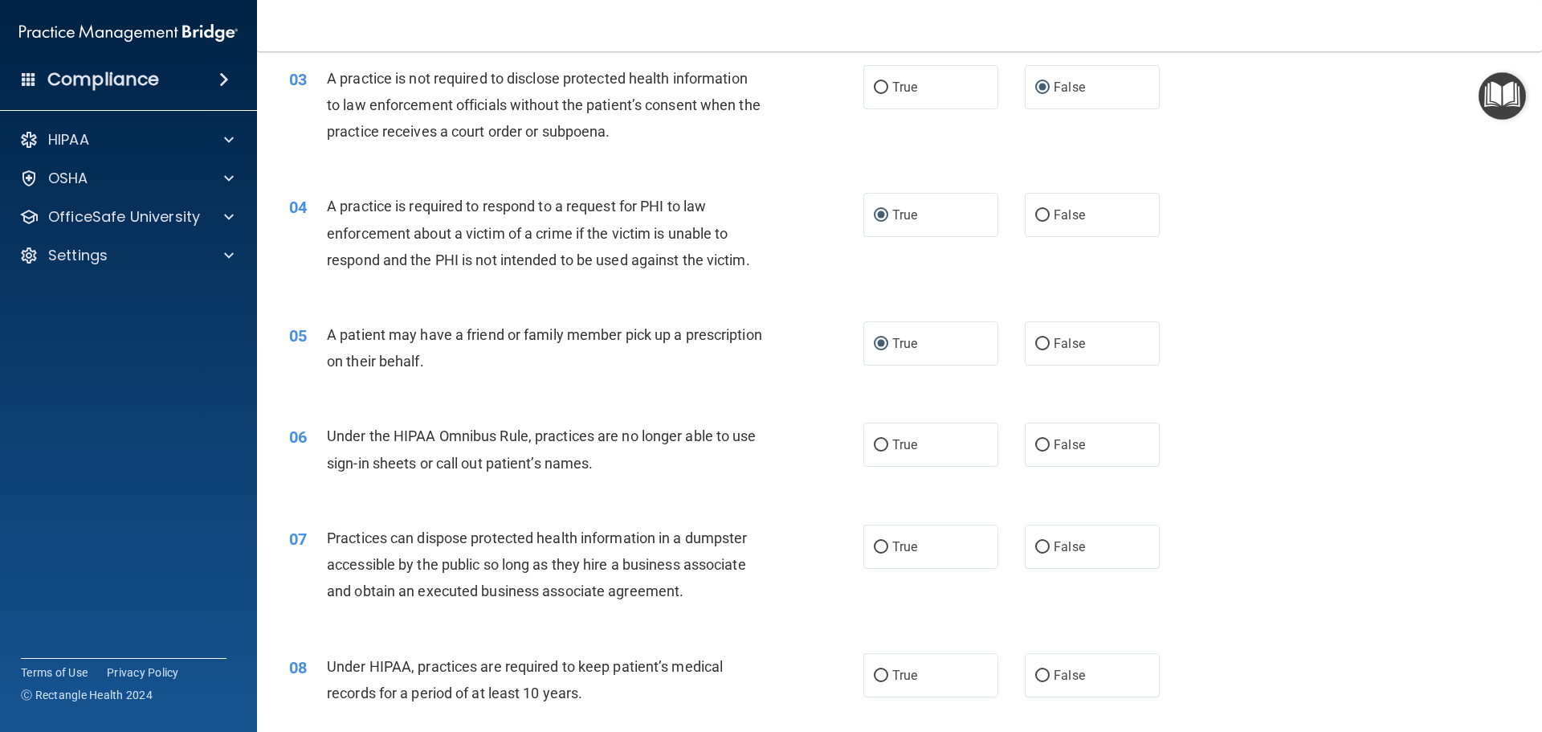
scroll to position [321, 0]
click at [1035, 437] on input "False" at bounding box center [1042, 443] width 14 height 12
radio input "true"
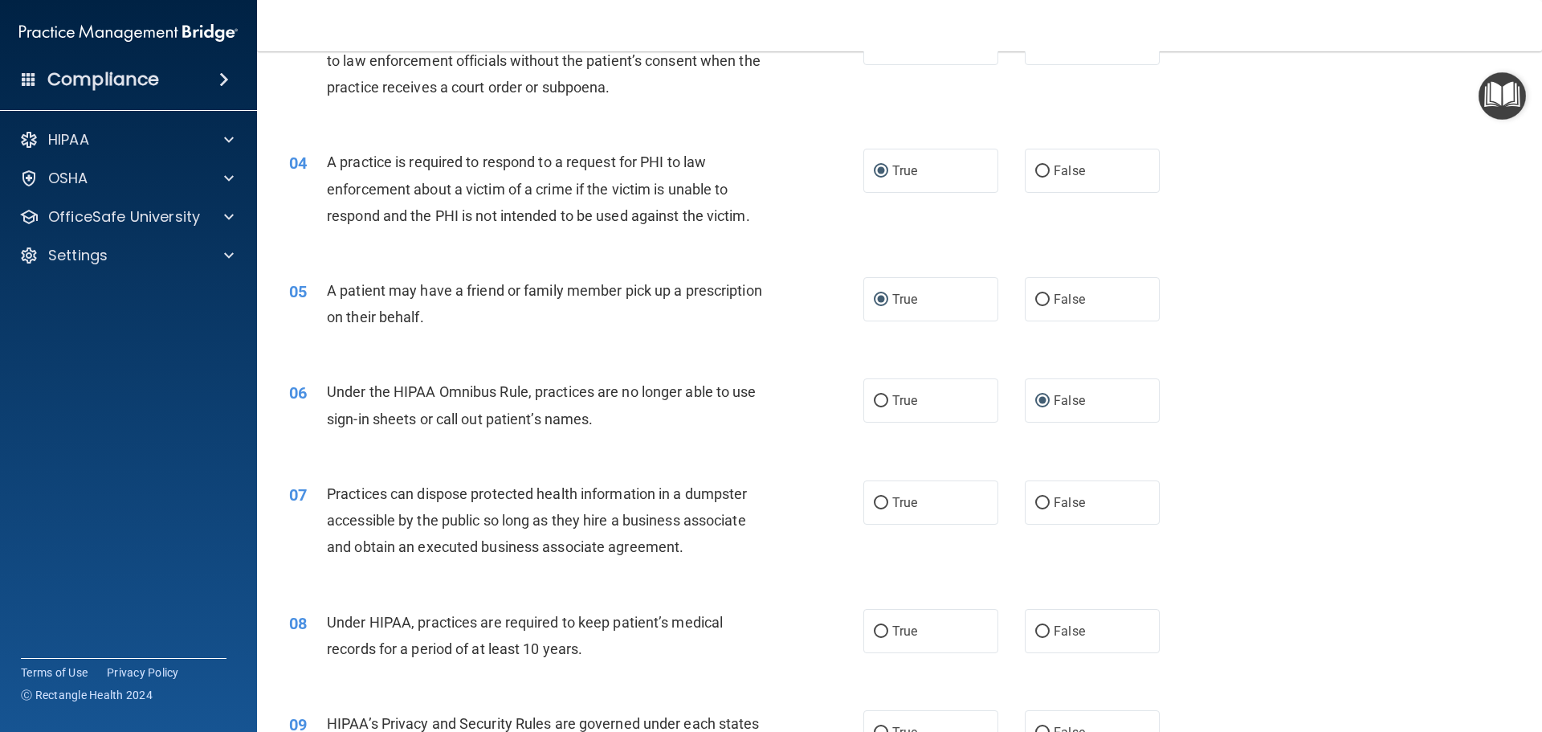
scroll to position [402, 0]
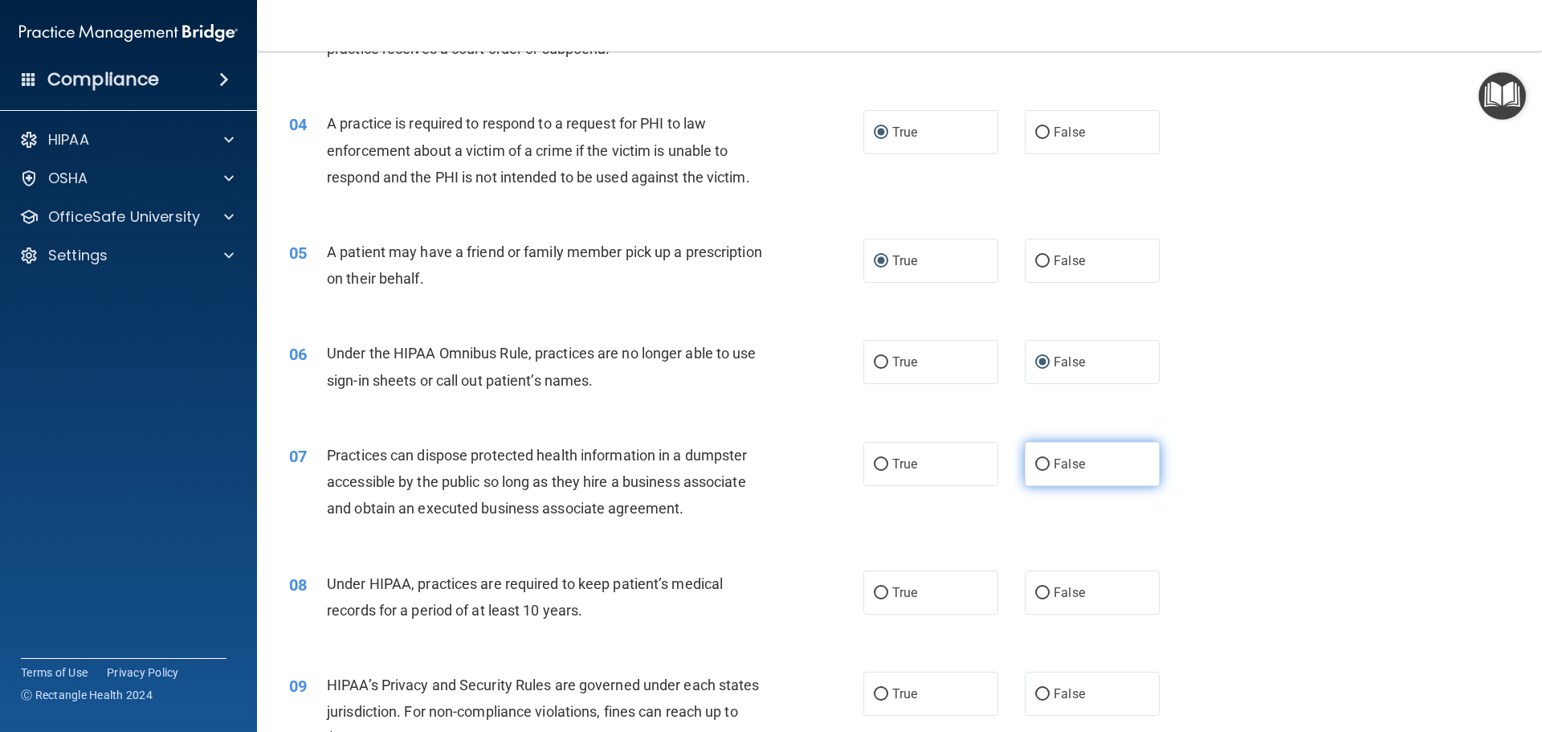
click at [1036, 460] on input "False" at bounding box center [1042, 465] width 14 height 12
radio input "true"
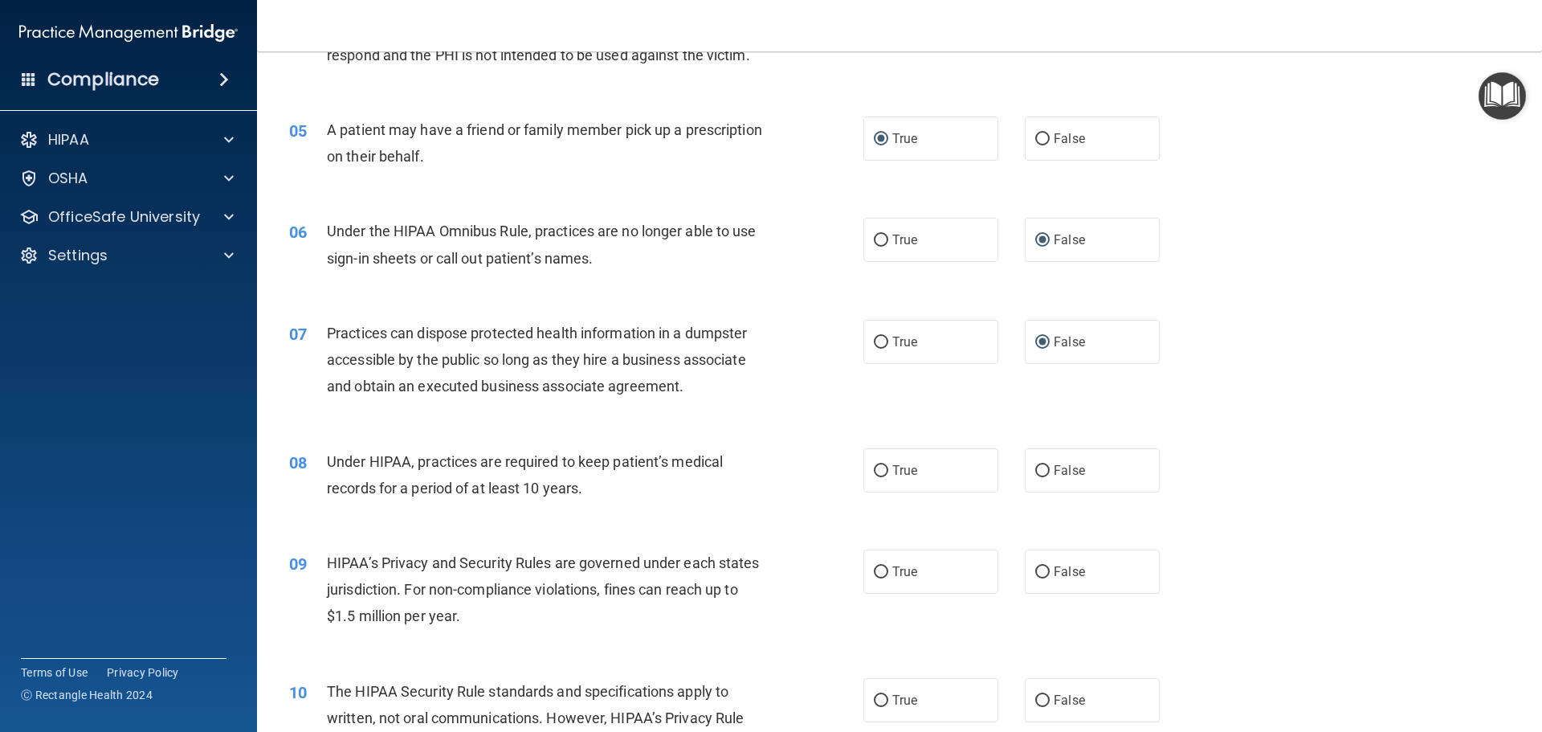
scroll to position [642, 0]
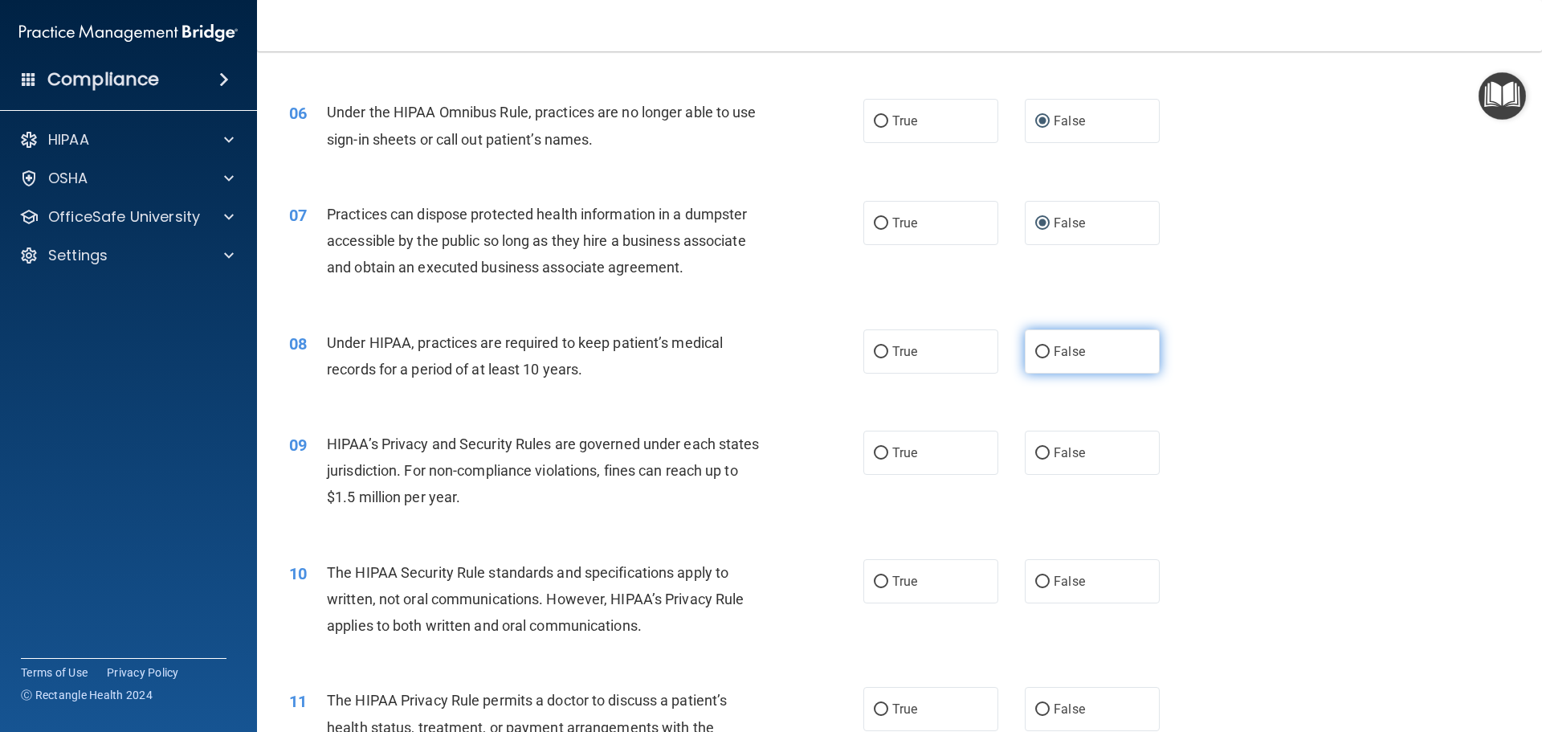
click at [1035, 351] on input "False" at bounding box center [1042, 352] width 14 height 12
radio input "true"
click at [1036, 447] on input "False" at bounding box center [1042, 453] width 14 height 12
radio input "true"
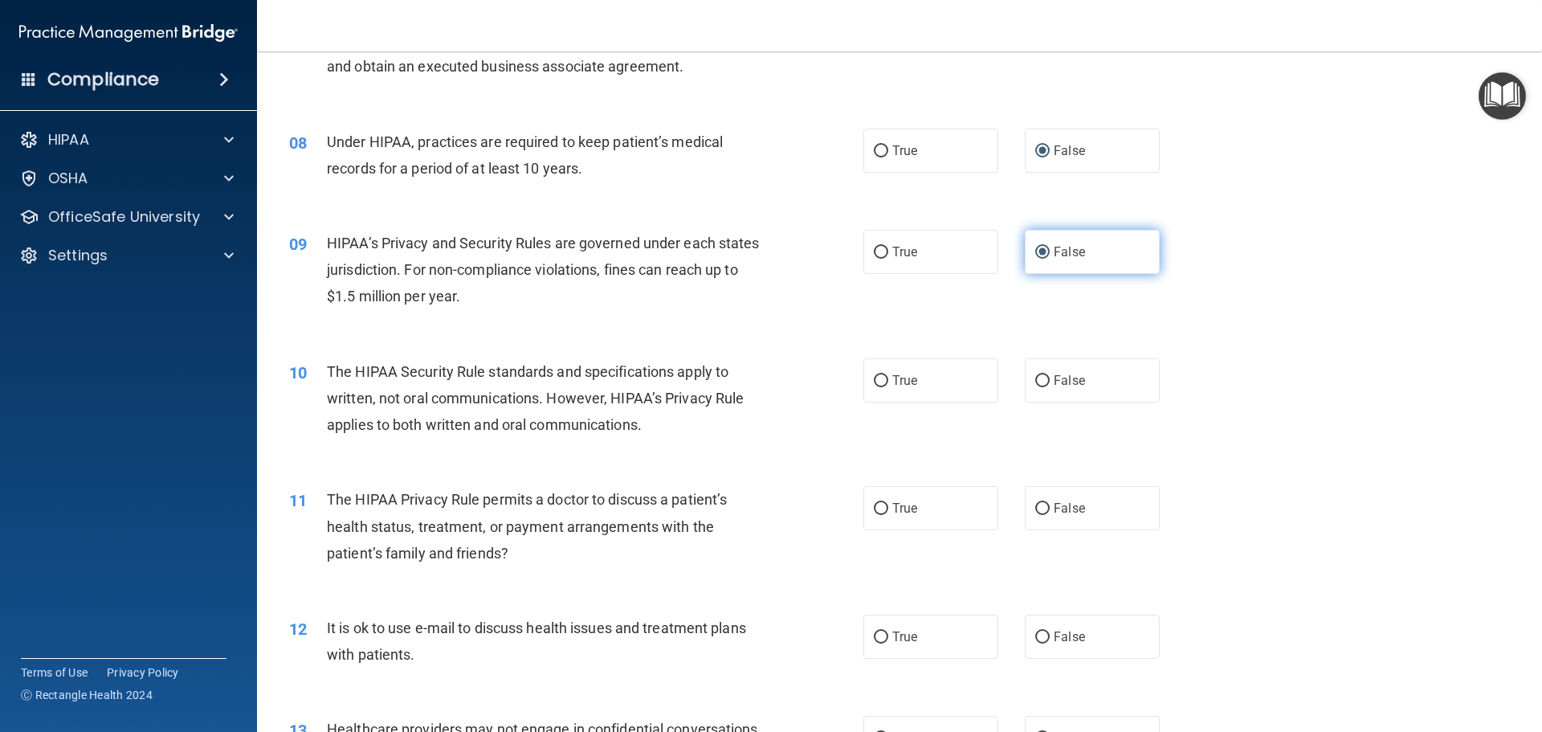
scroll to position [883, 0]
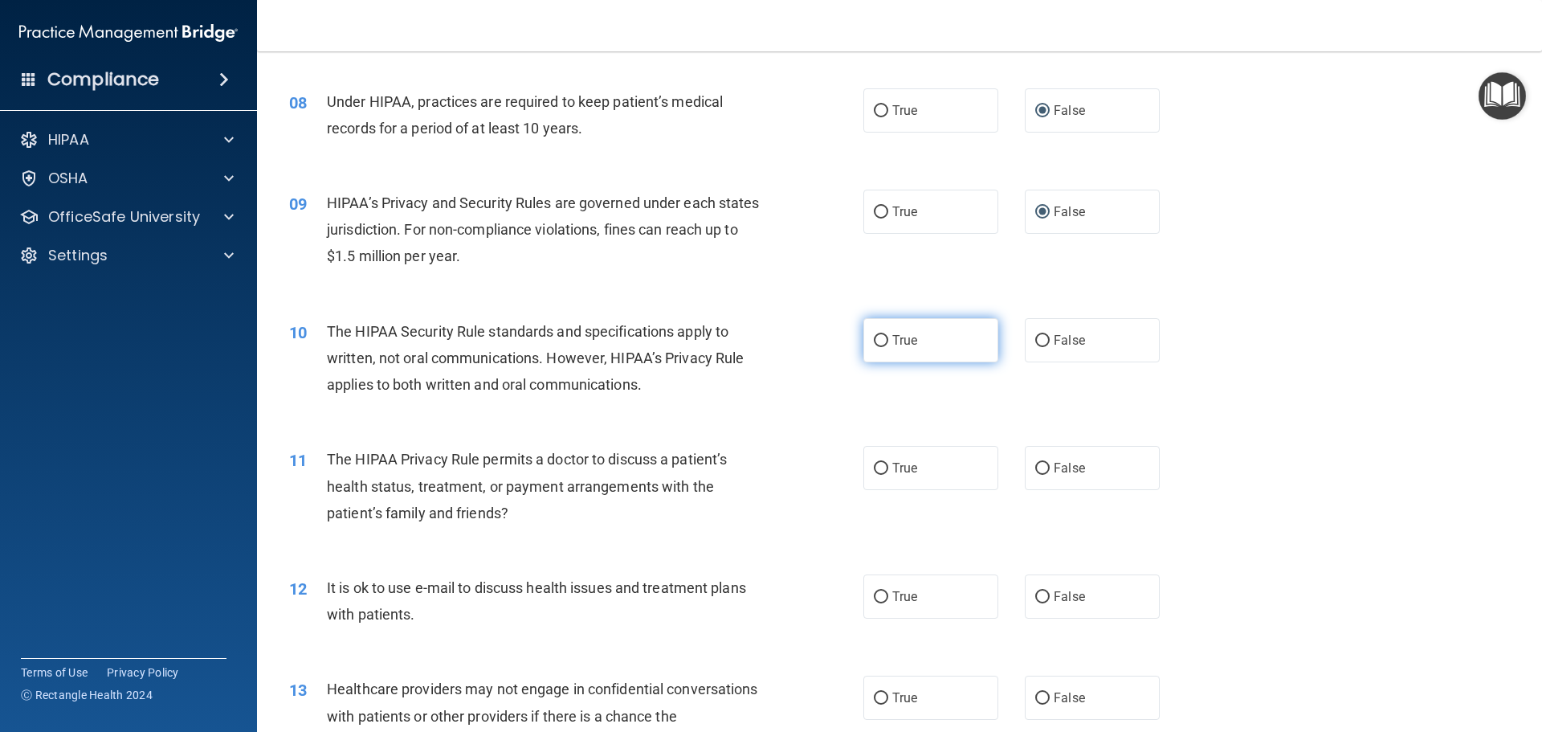
click at [874, 338] on input "True" at bounding box center [881, 341] width 14 height 12
radio input "true"
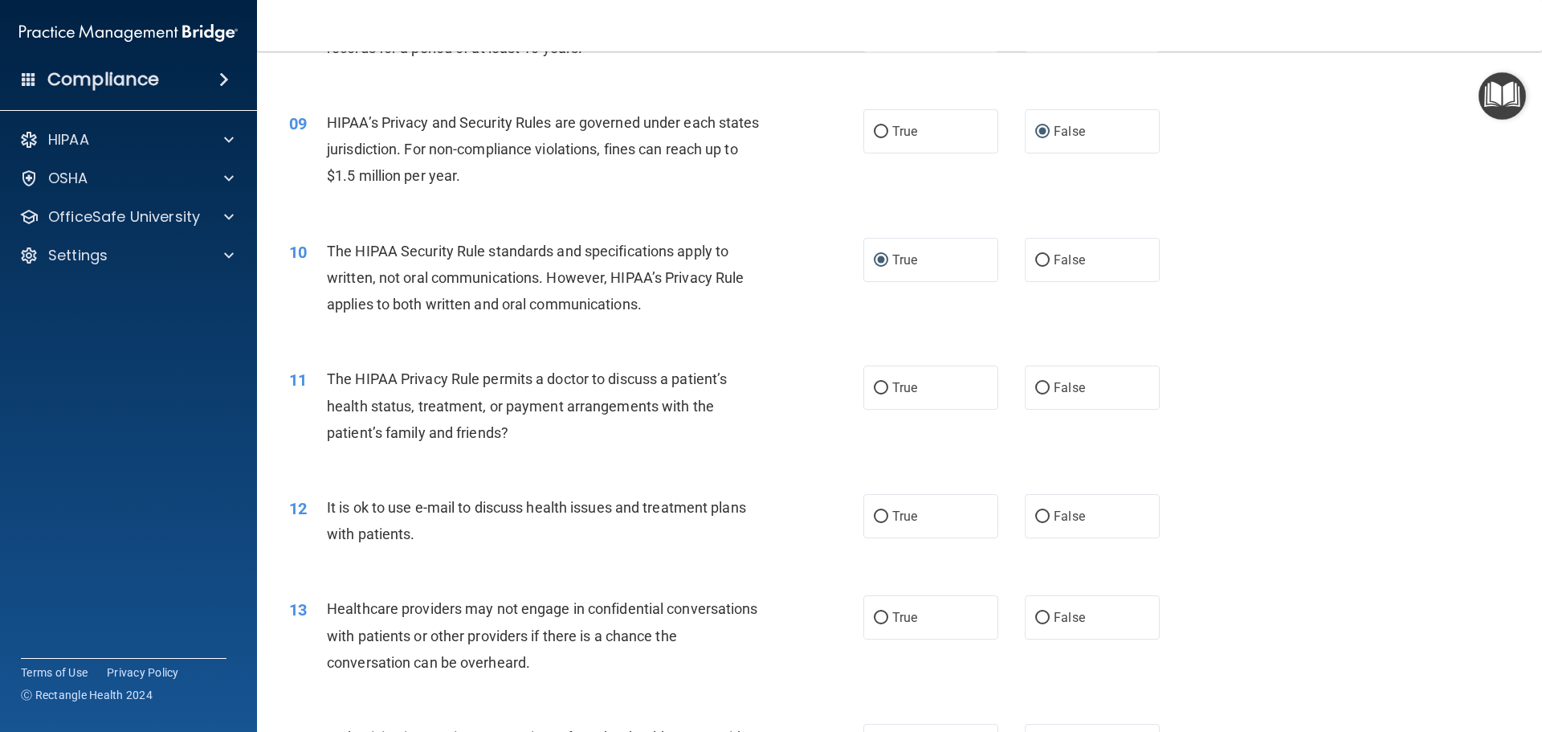
scroll to position [1044, 0]
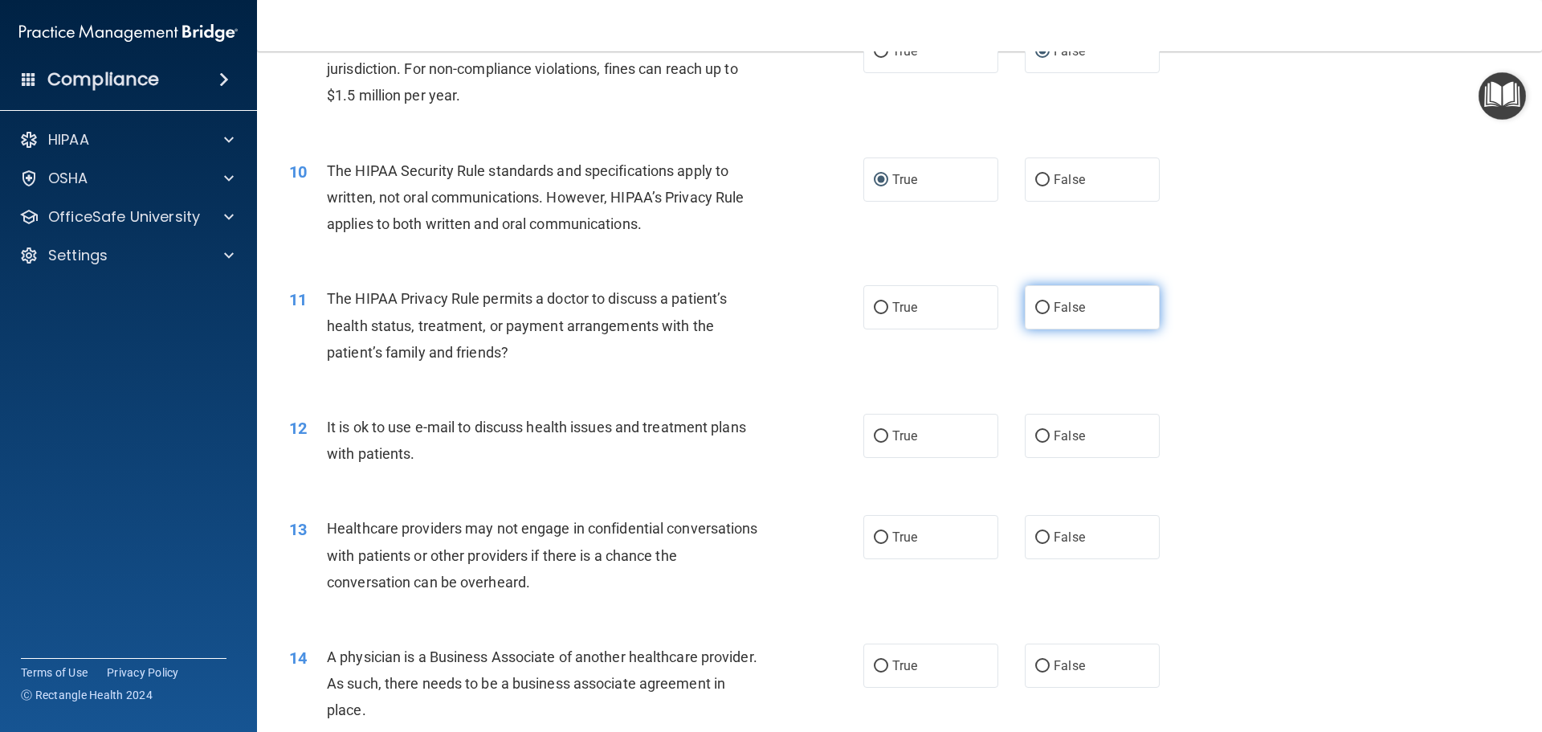
click at [1036, 305] on input "False" at bounding box center [1042, 308] width 14 height 12
radio input "true"
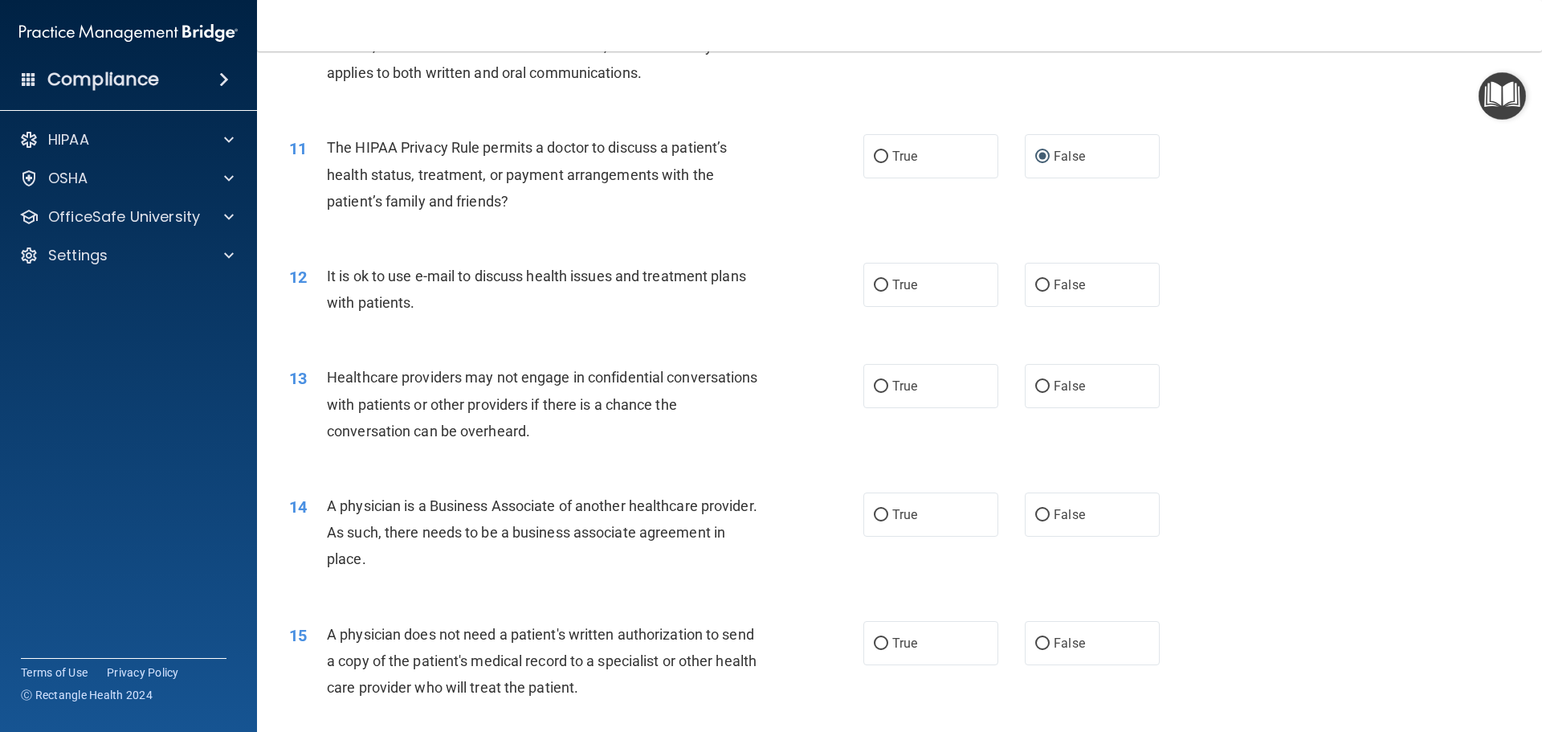
scroll to position [1205, 0]
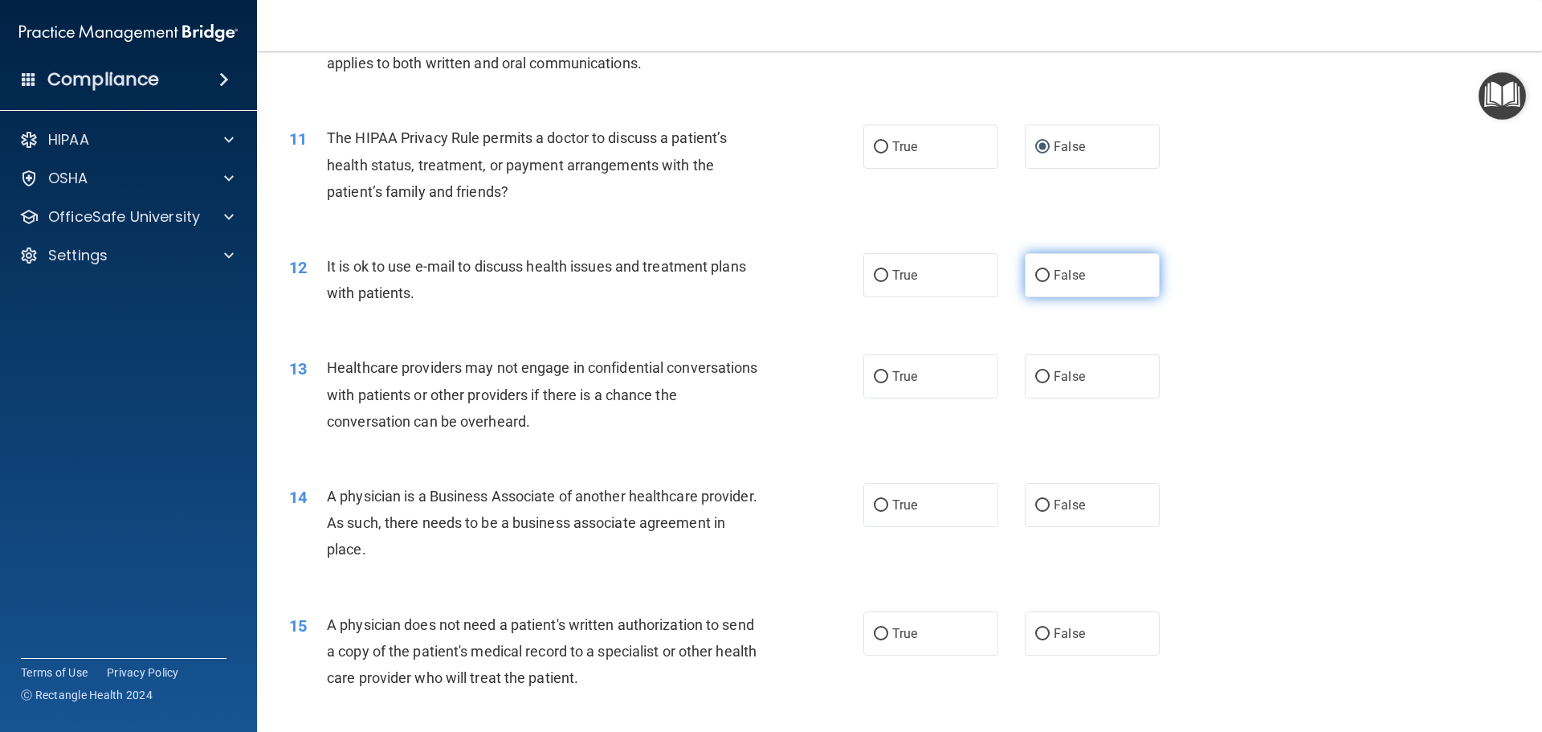
click at [1035, 274] on input "False" at bounding box center [1042, 276] width 14 height 12
radio input "true"
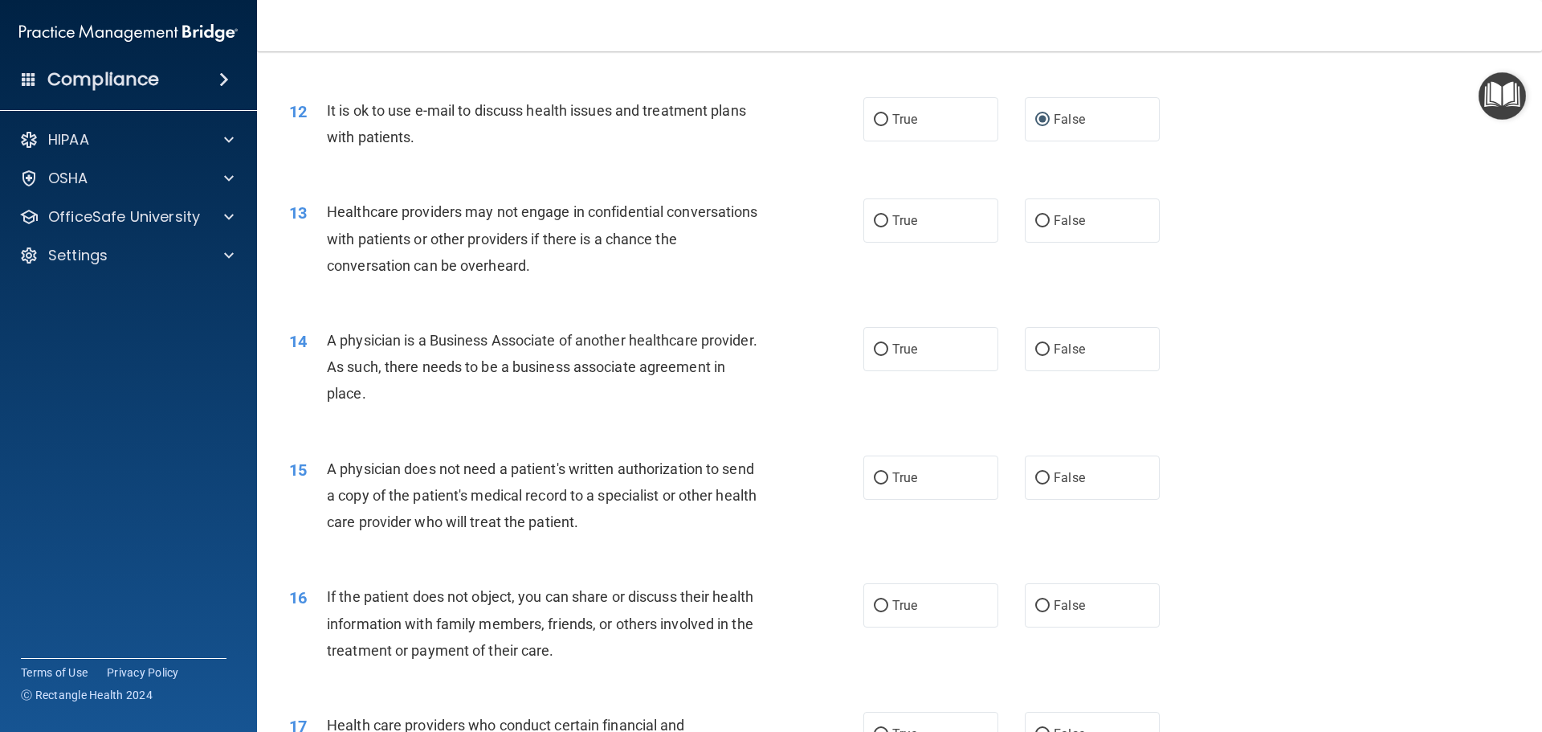
scroll to position [1365, 0]
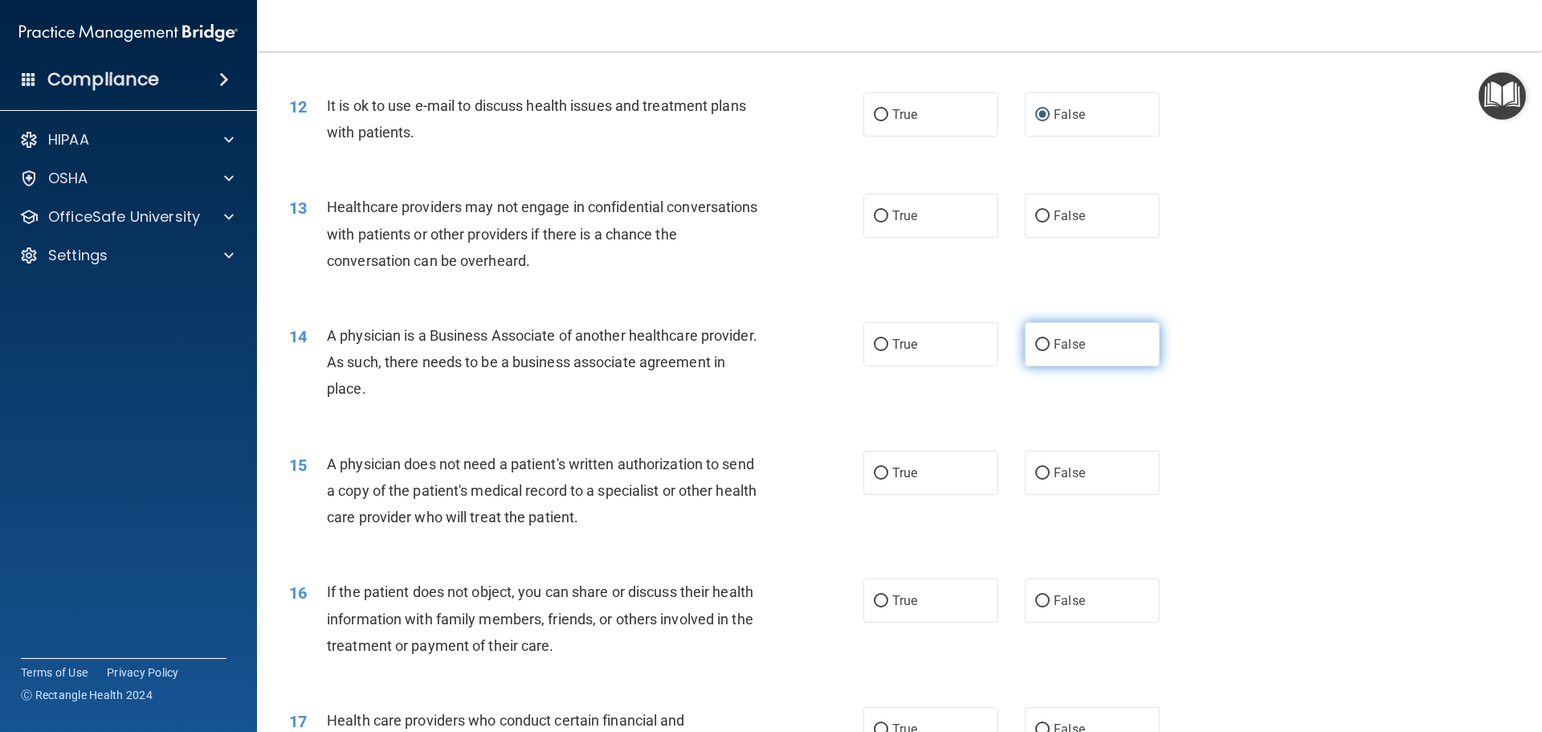
click at [1039, 343] on input "False" at bounding box center [1042, 345] width 14 height 12
radio input "true"
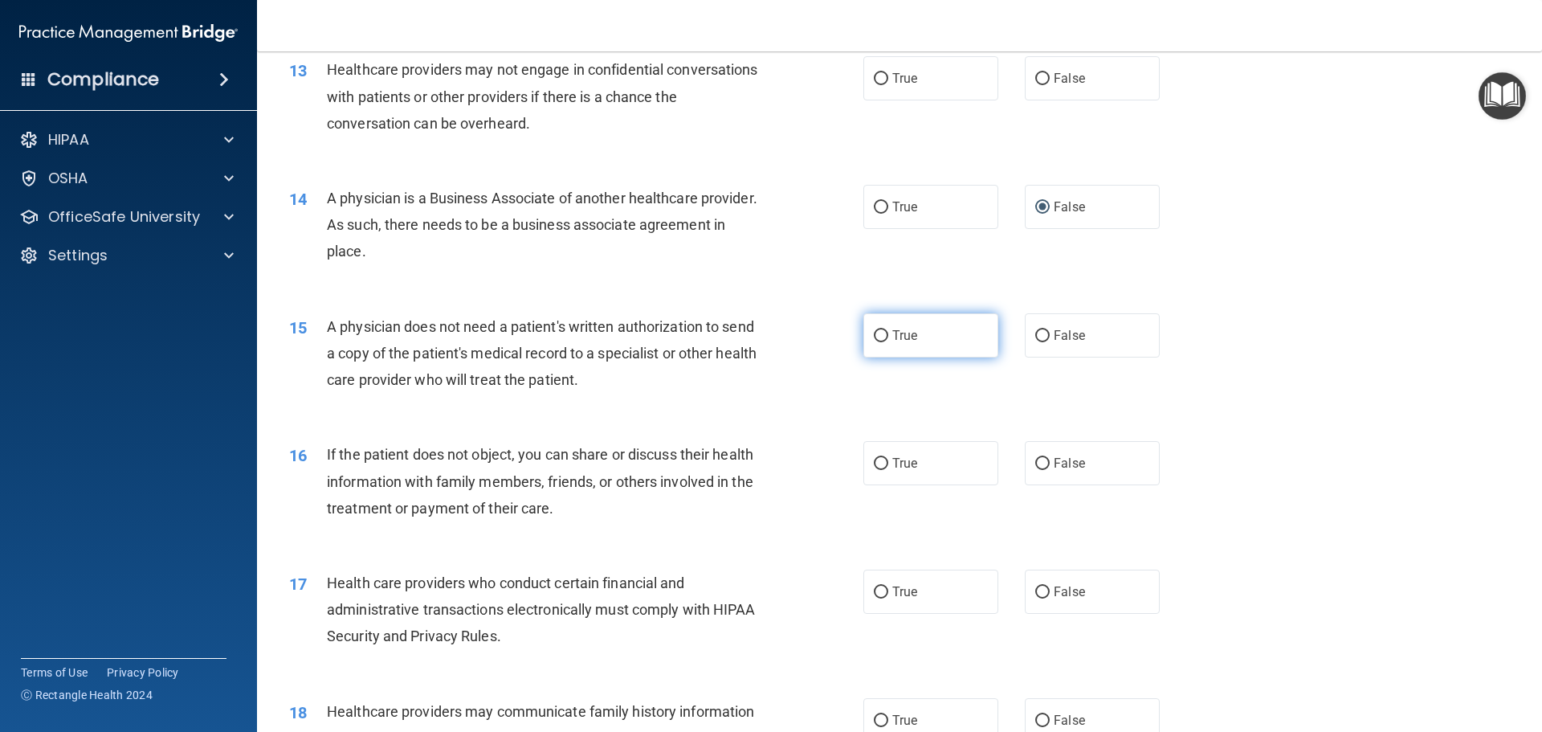
scroll to position [1526, 0]
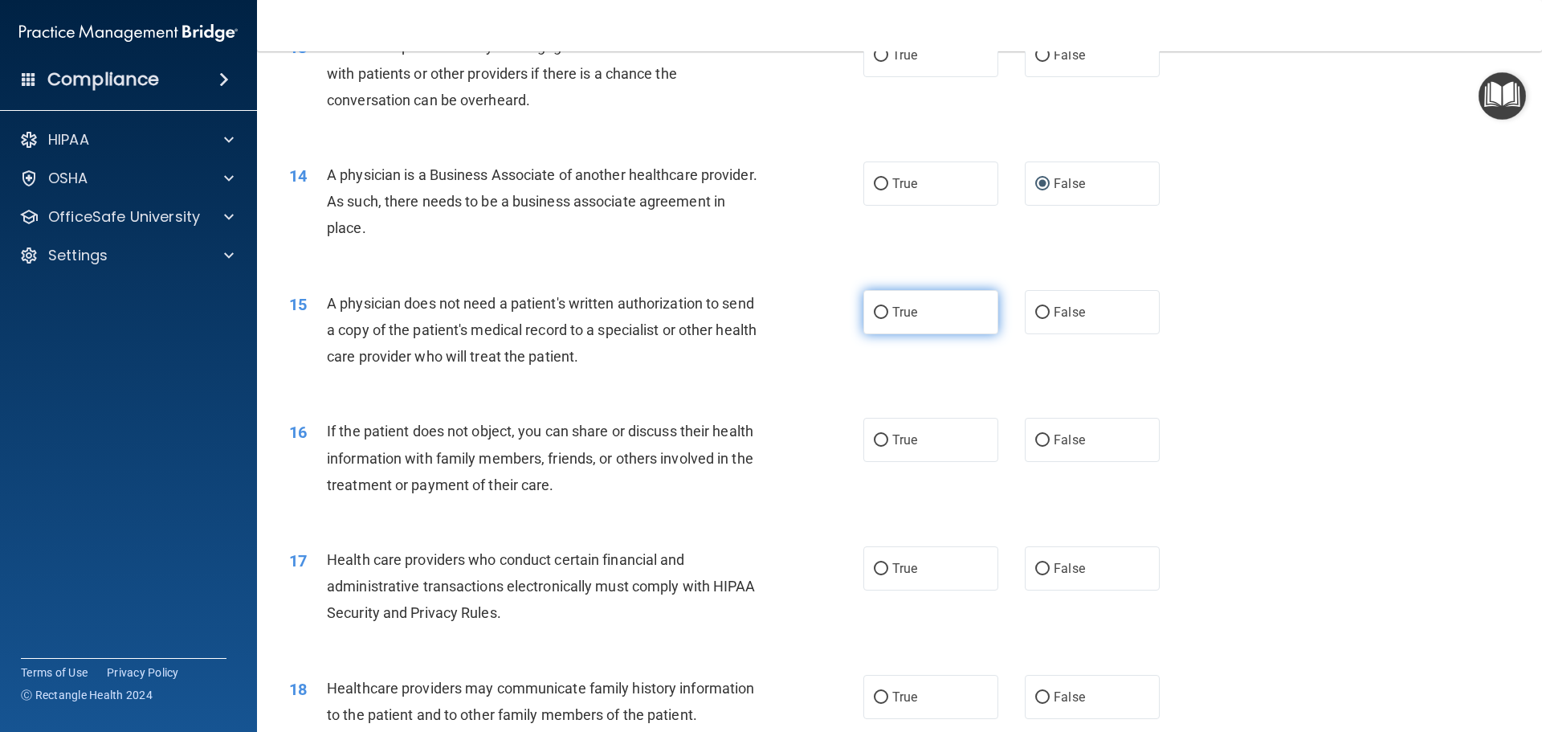
click at [874, 312] on input "True" at bounding box center [881, 313] width 14 height 12
radio input "true"
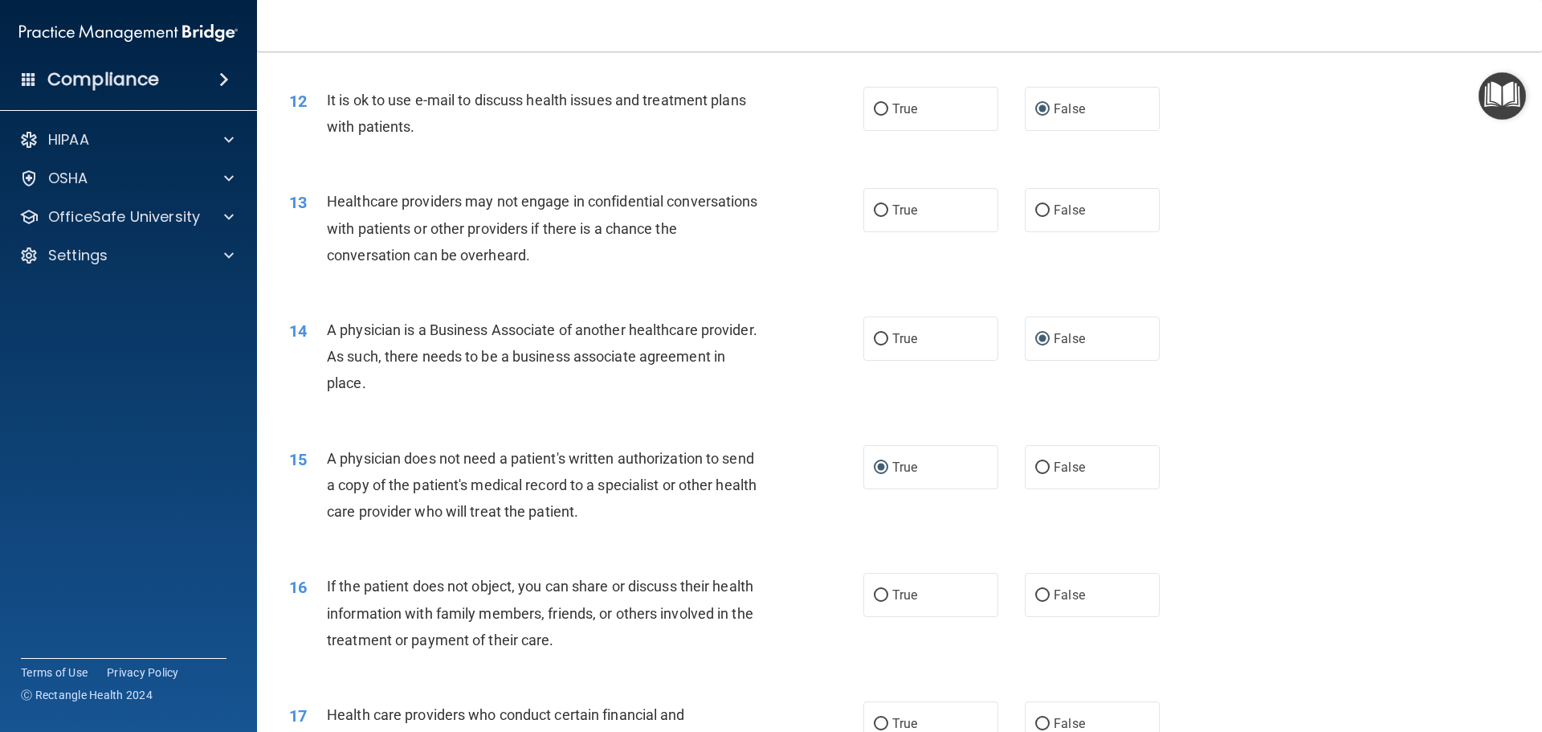
scroll to position [1365, 0]
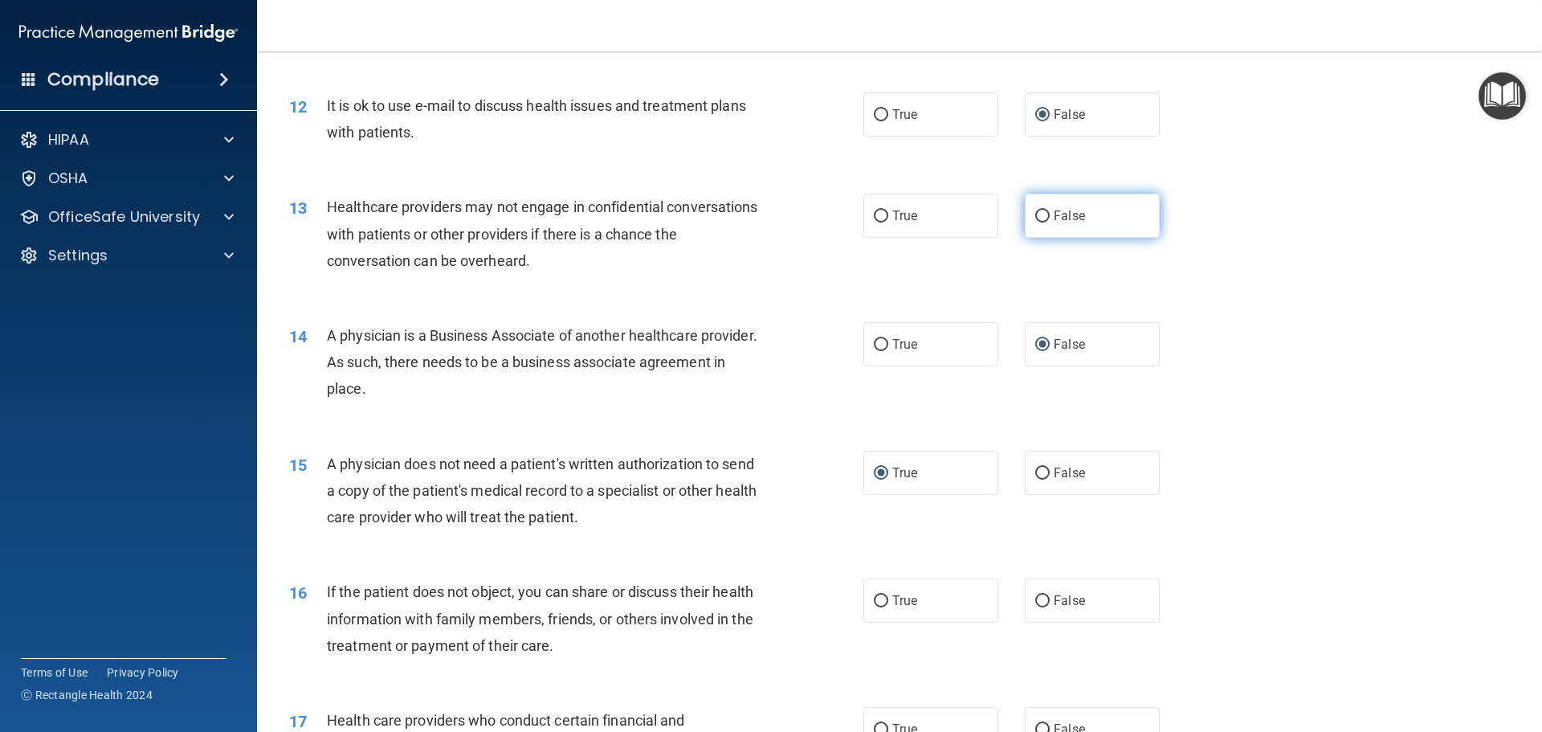
click at [1037, 218] on input "False" at bounding box center [1042, 216] width 14 height 12
radio input "true"
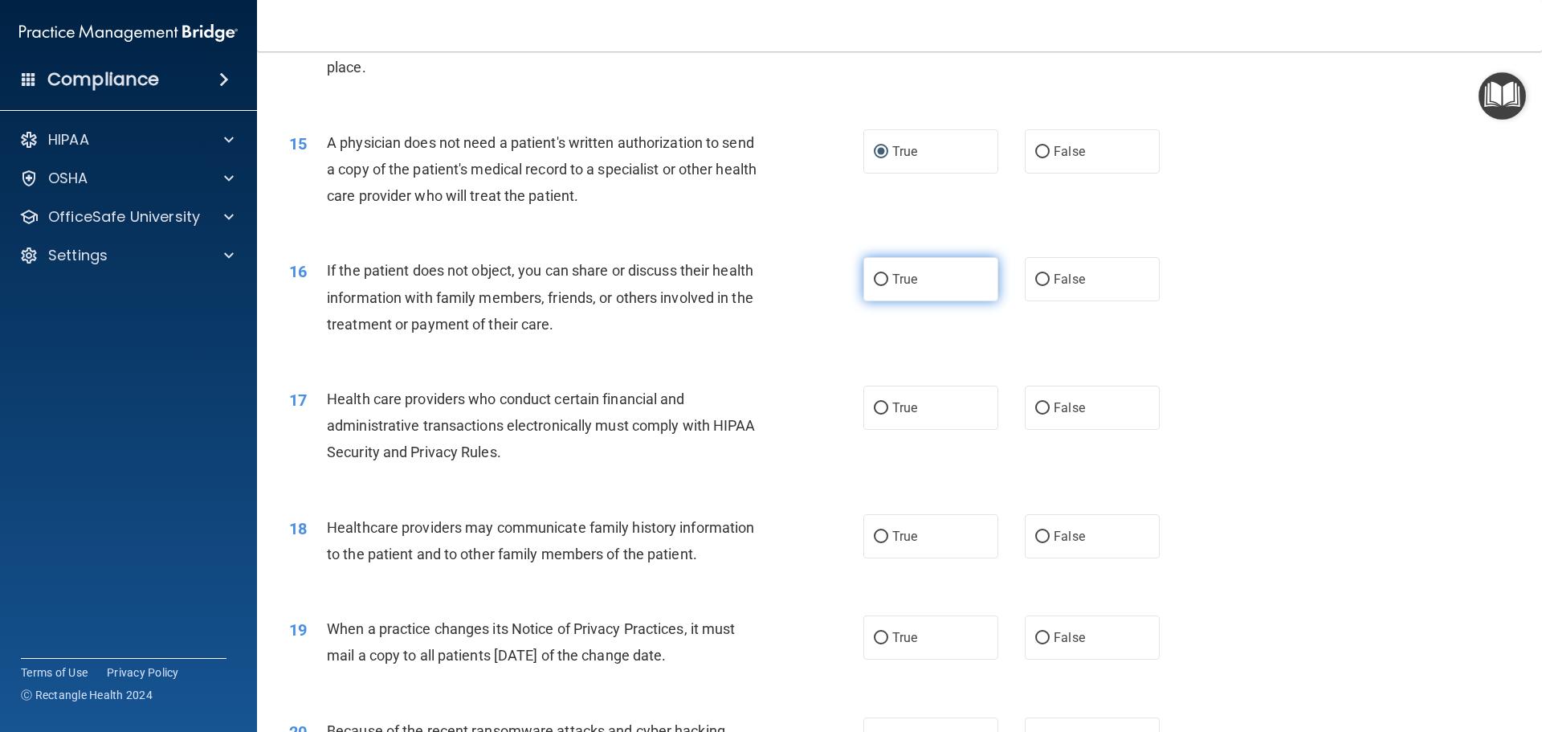
click at [878, 276] on input "True" at bounding box center [881, 280] width 14 height 12
radio input "true"
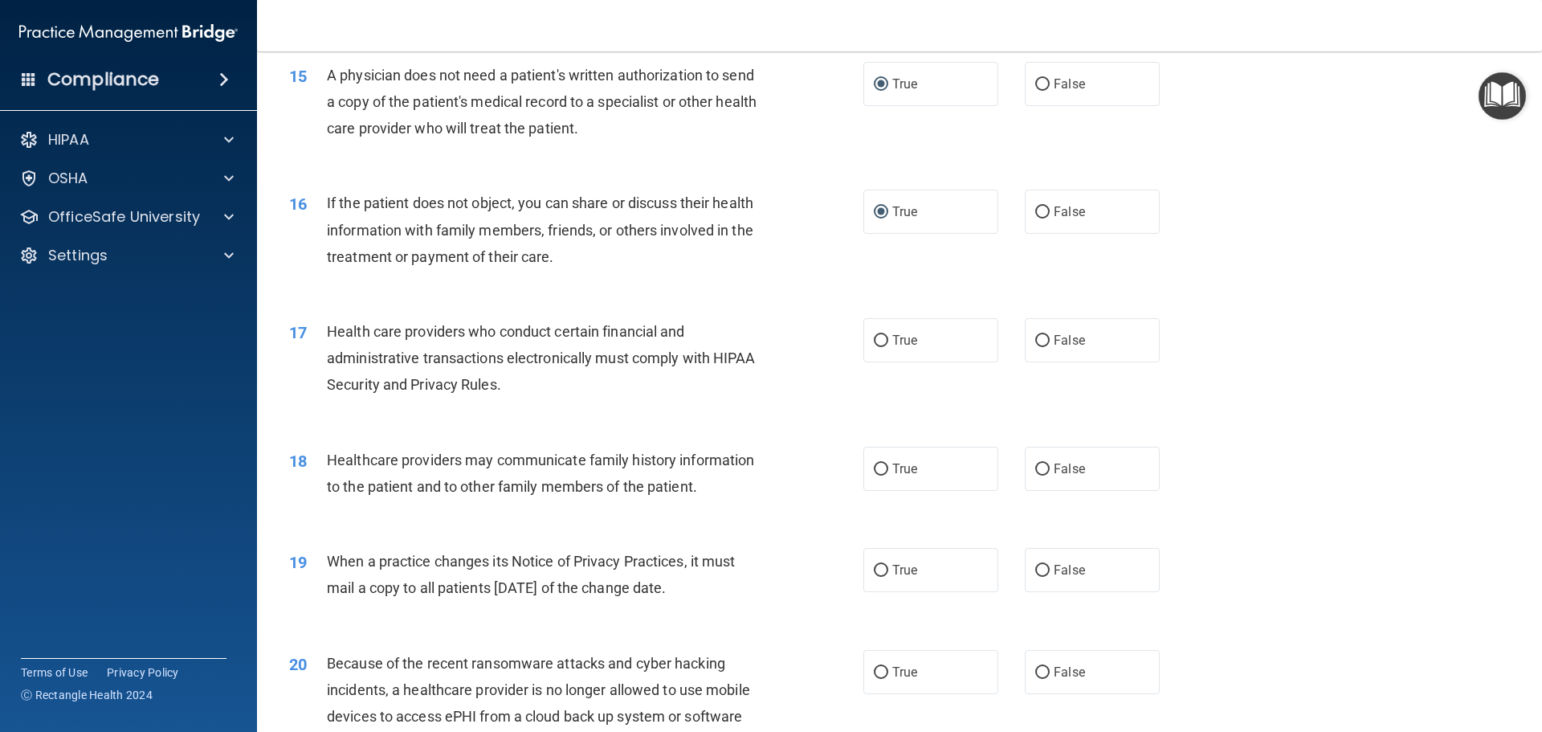
scroll to position [1847, 0]
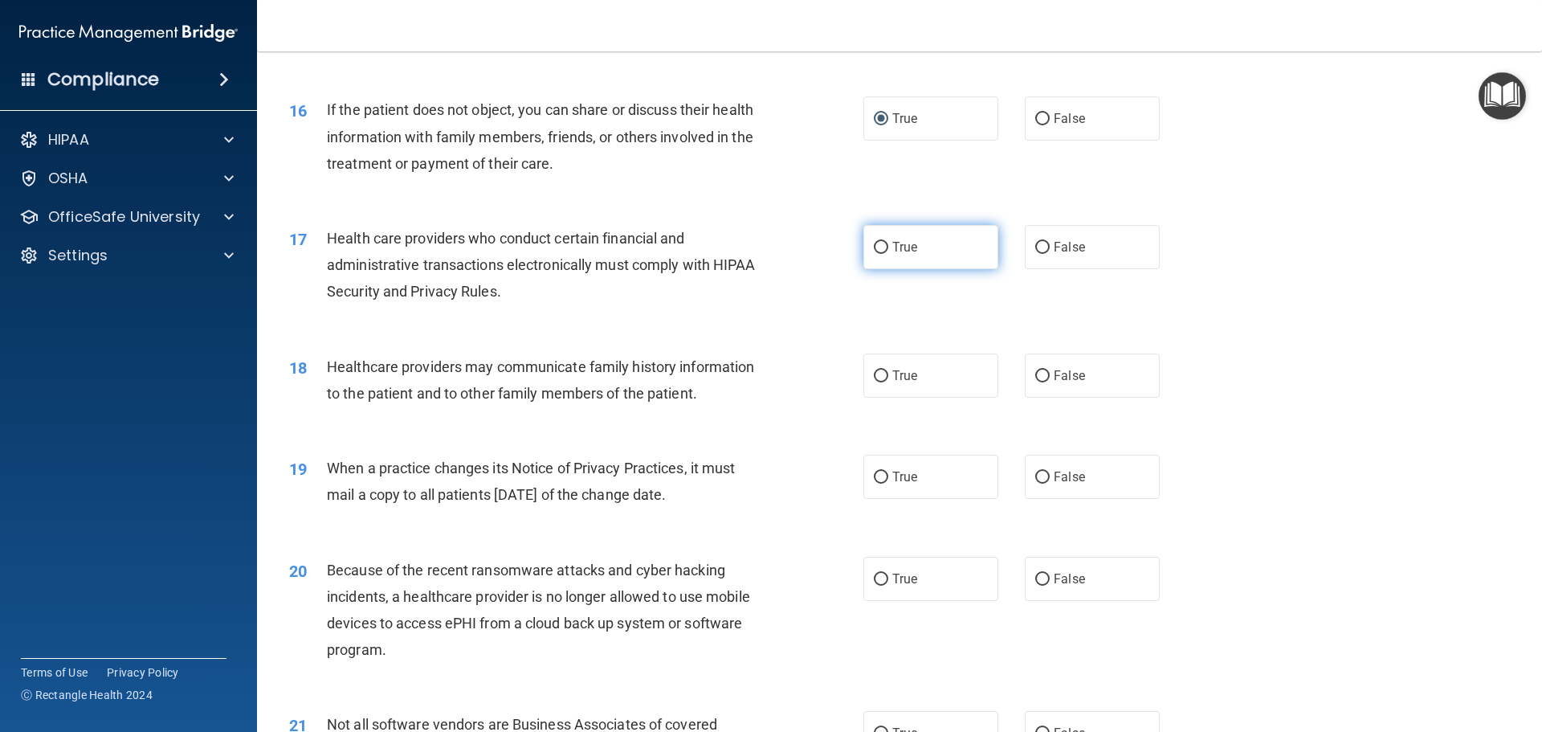
click at [877, 242] on input "True" at bounding box center [881, 248] width 14 height 12
radio input "true"
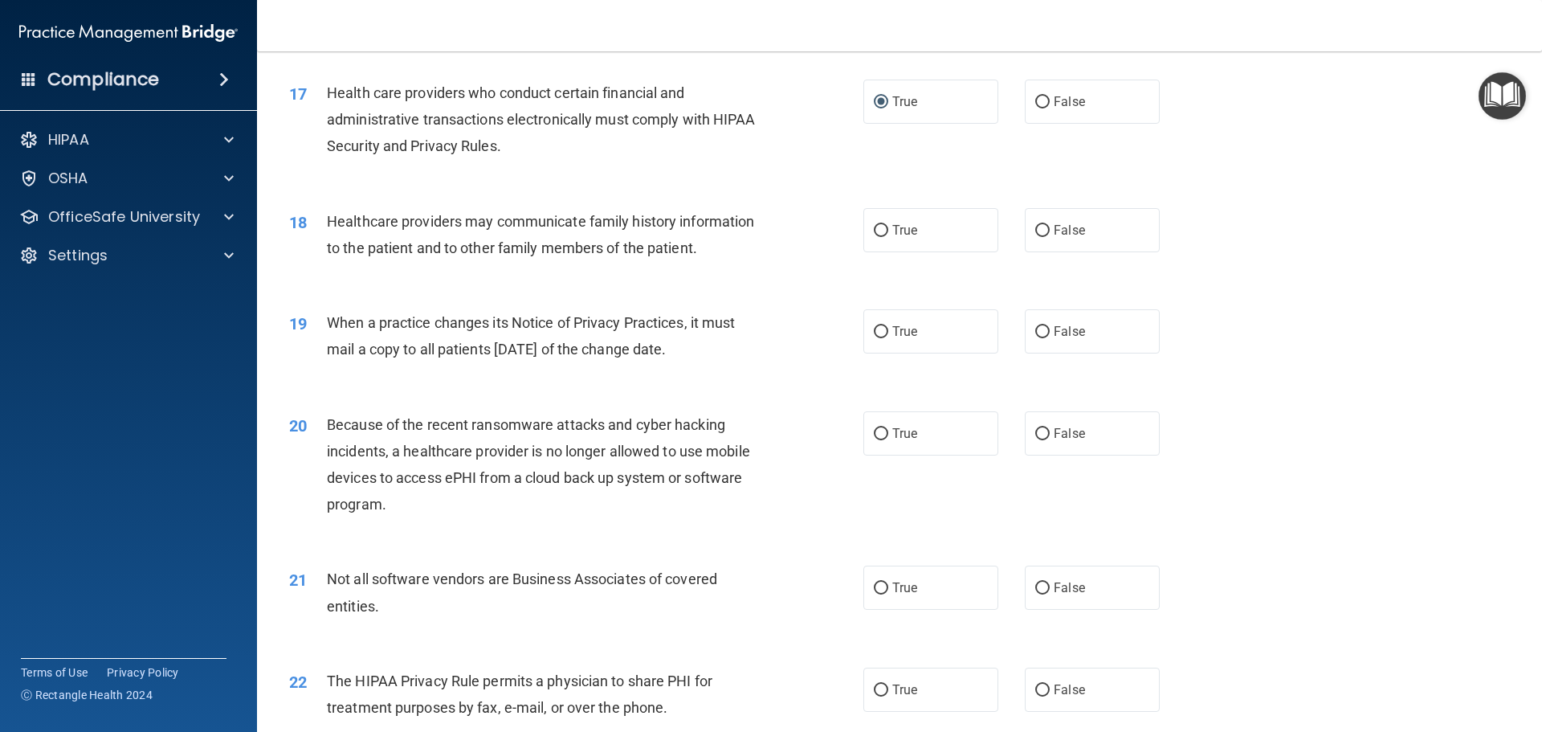
scroll to position [2008, 0]
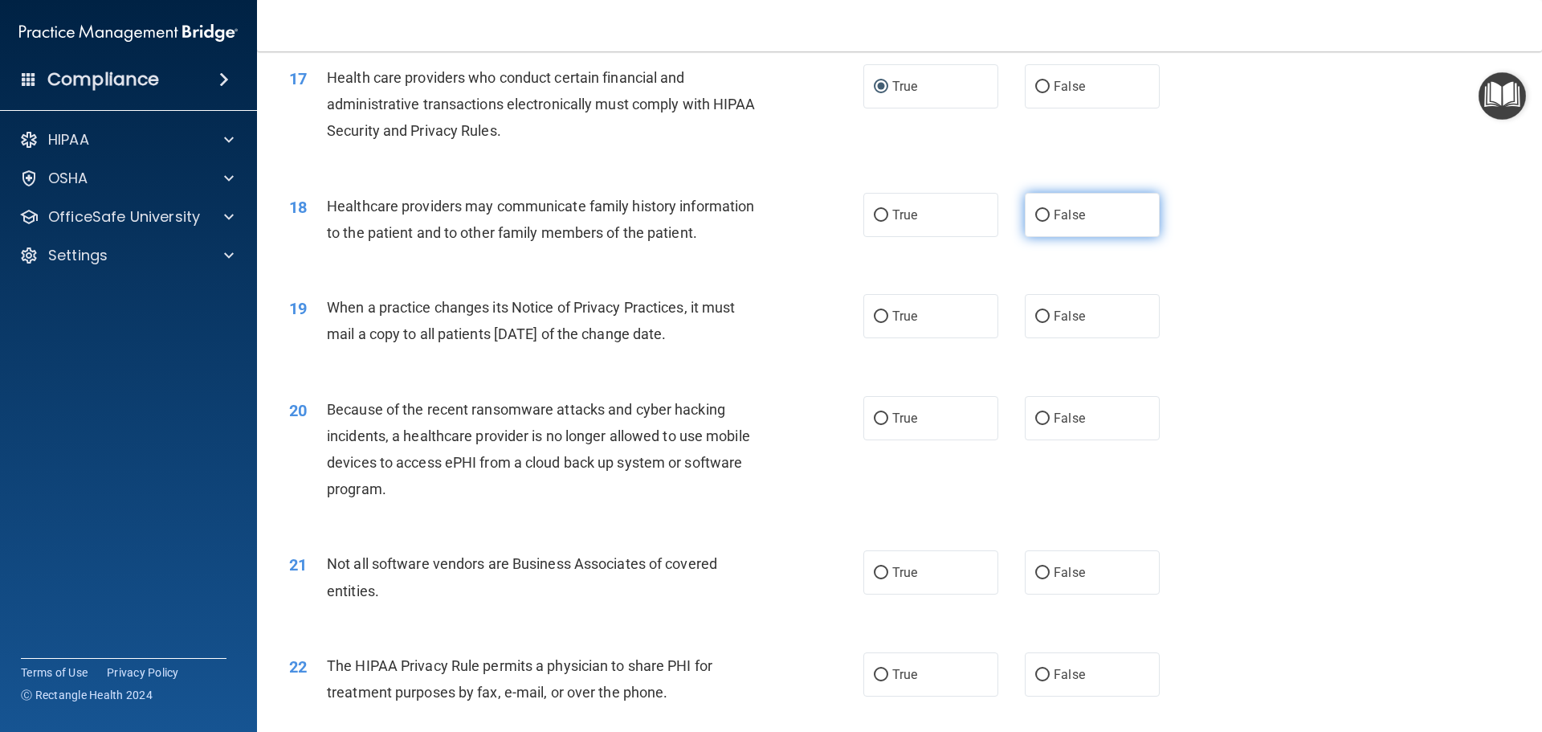
click at [1038, 211] on input "False" at bounding box center [1042, 216] width 14 height 12
radio input "true"
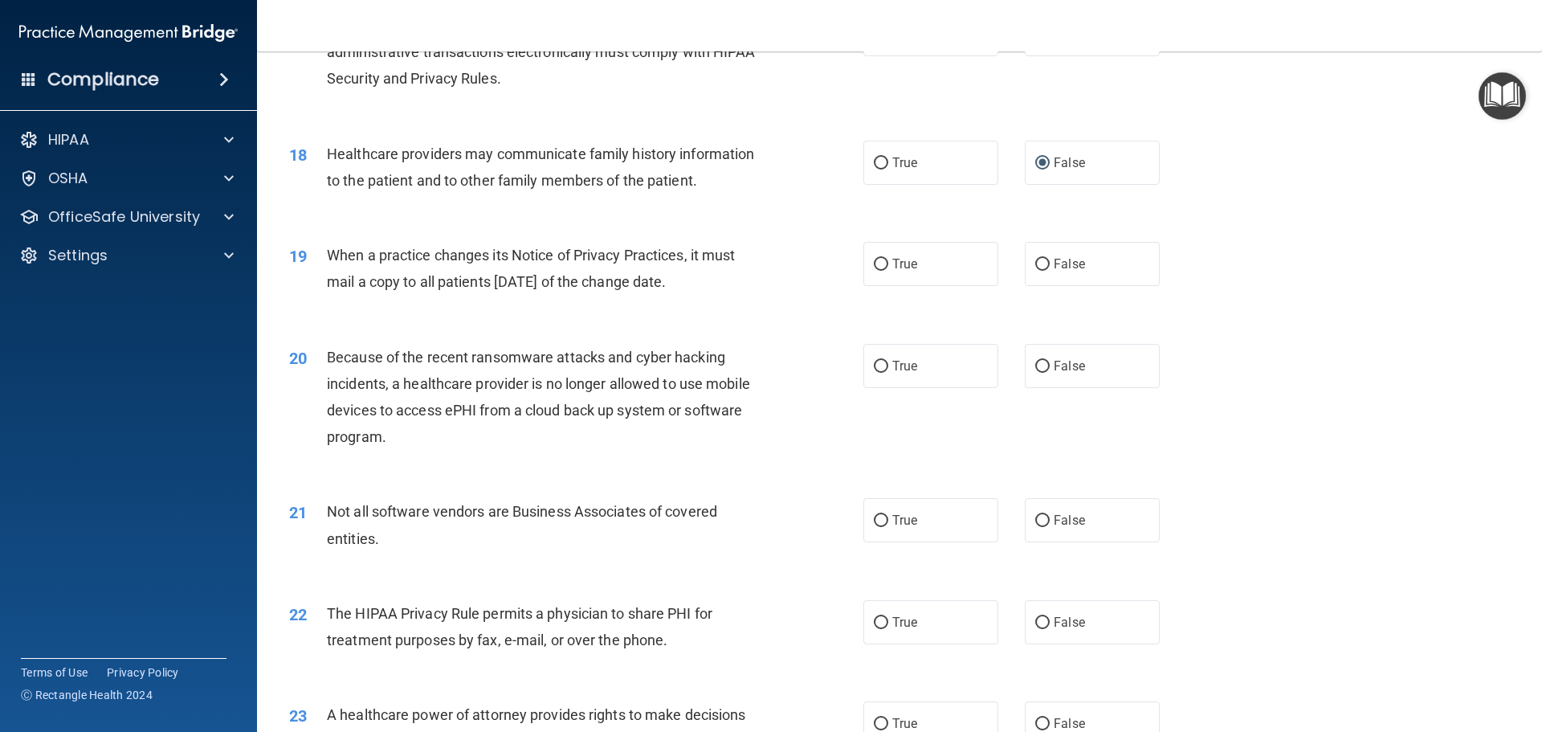
scroll to position [2088, 0]
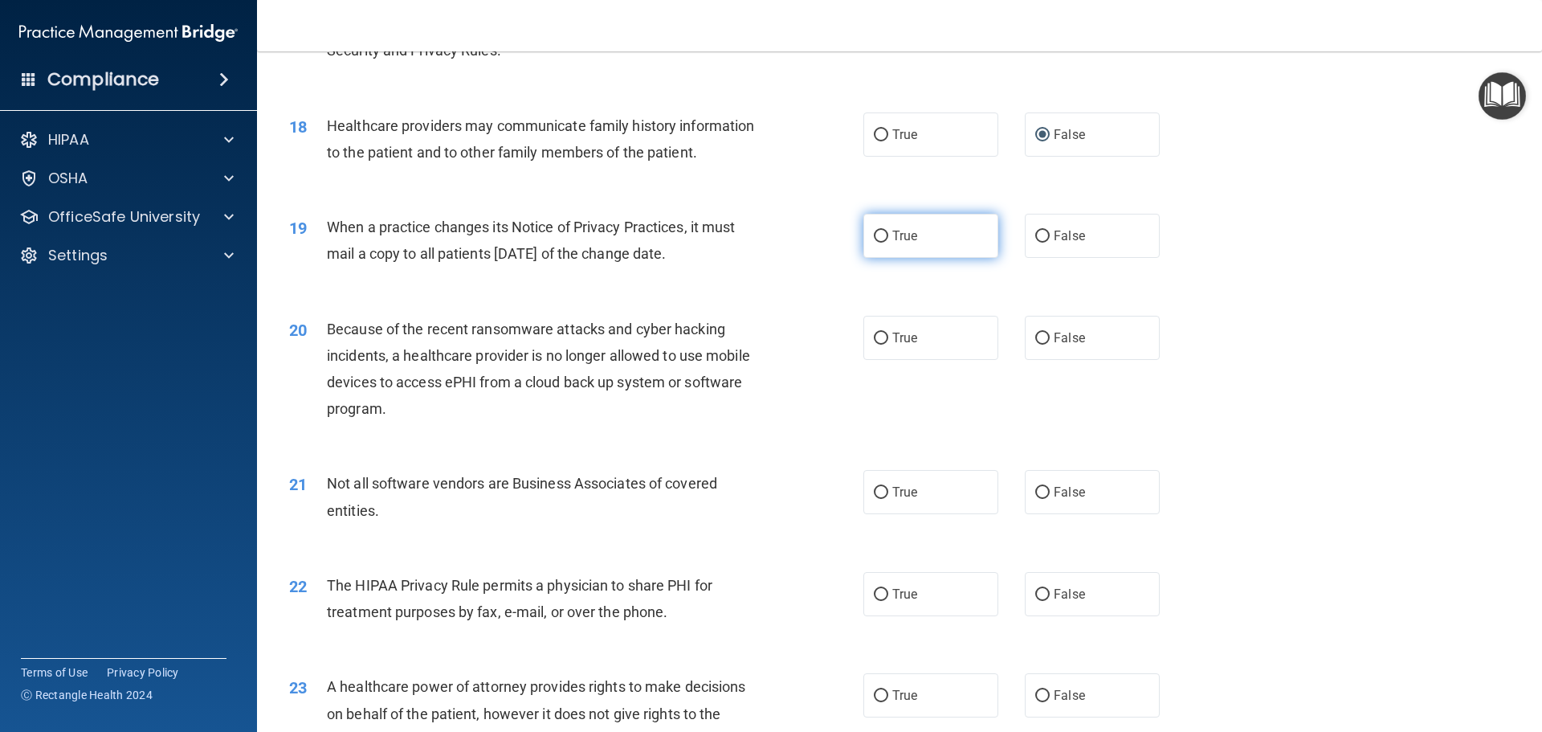
click at [875, 234] on input "True" at bounding box center [881, 236] width 14 height 12
radio input "true"
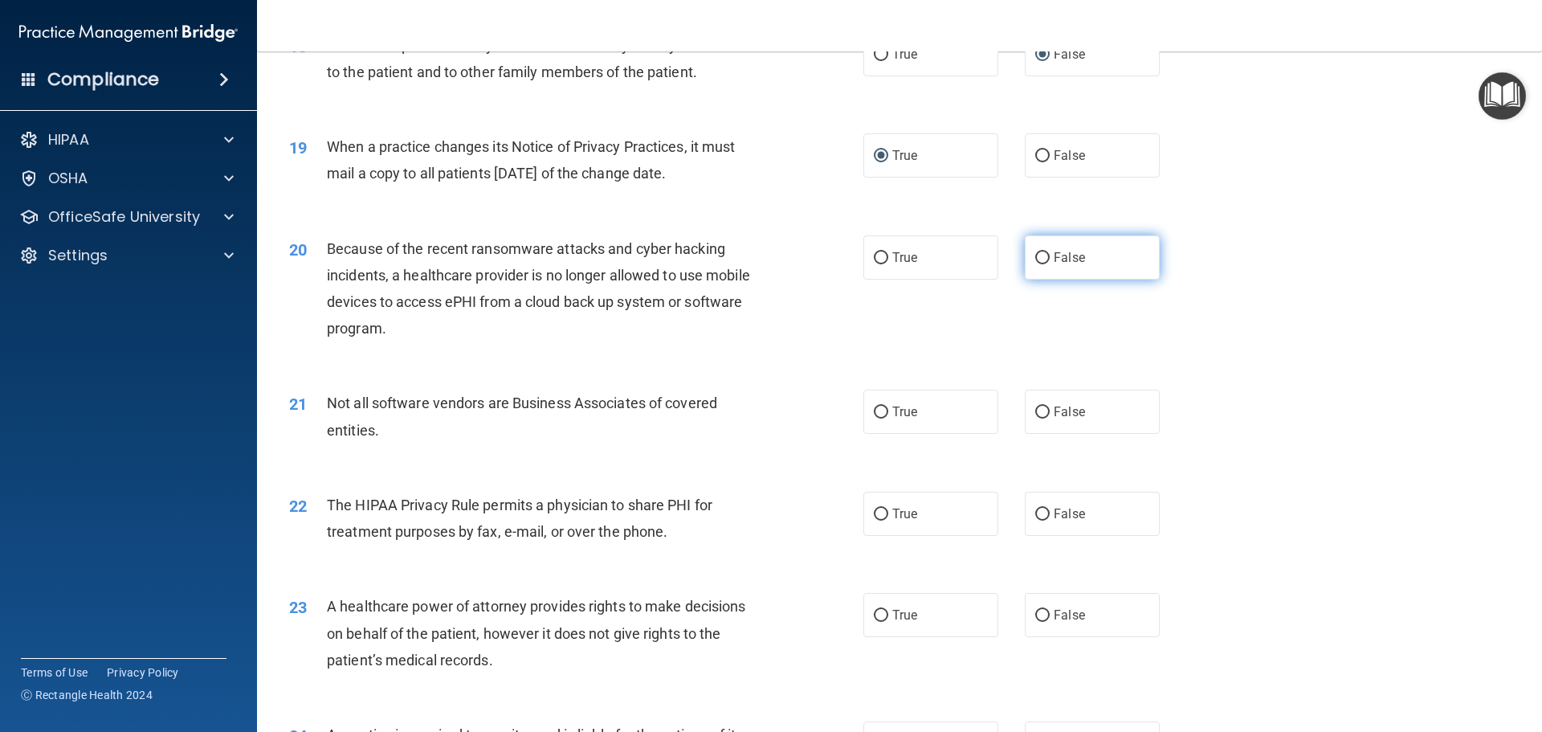
click at [1035, 256] on input "False" at bounding box center [1042, 258] width 14 height 12
radio input "true"
click at [874, 258] on input "True" at bounding box center [881, 258] width 14 height 12
radio input "true"
radio input "false"
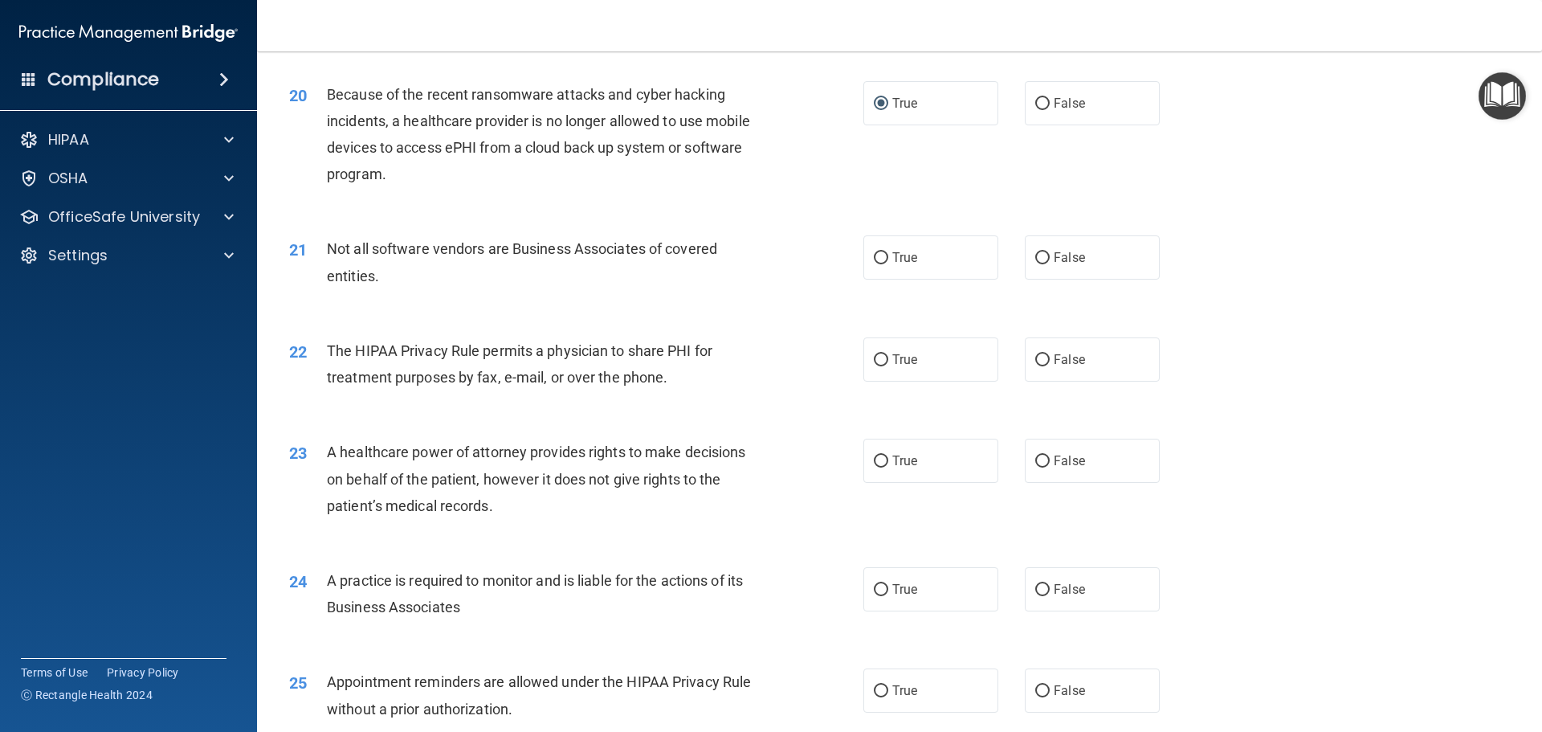
scroll to position [2329, 0]
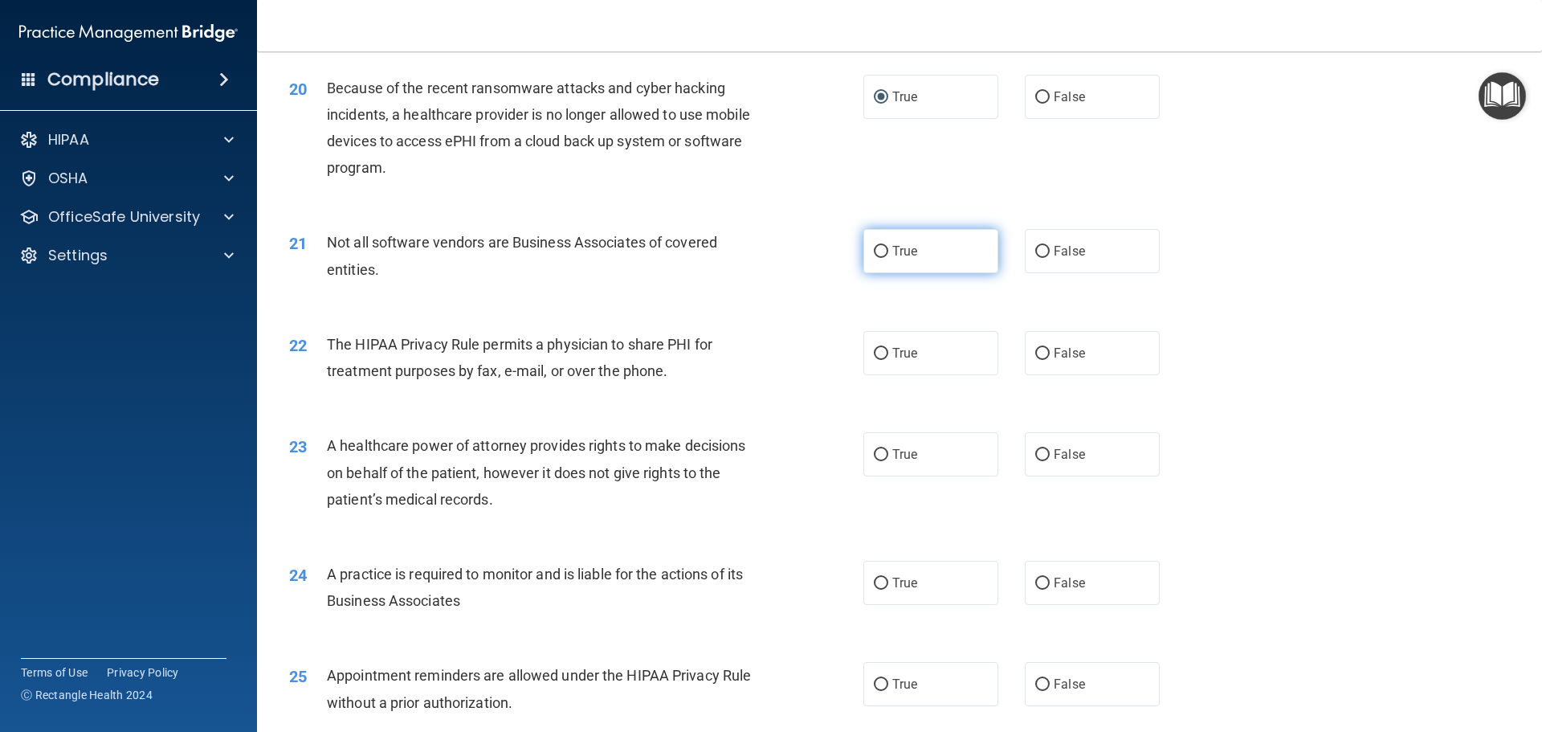
click at [874, 251] on input "True" at bounding box center [881, 252] width 14 height 12
radio input "true"
click at [876, 353] on input "True" at bounding box center [881, 354] width 14 height 12
radio input "true"
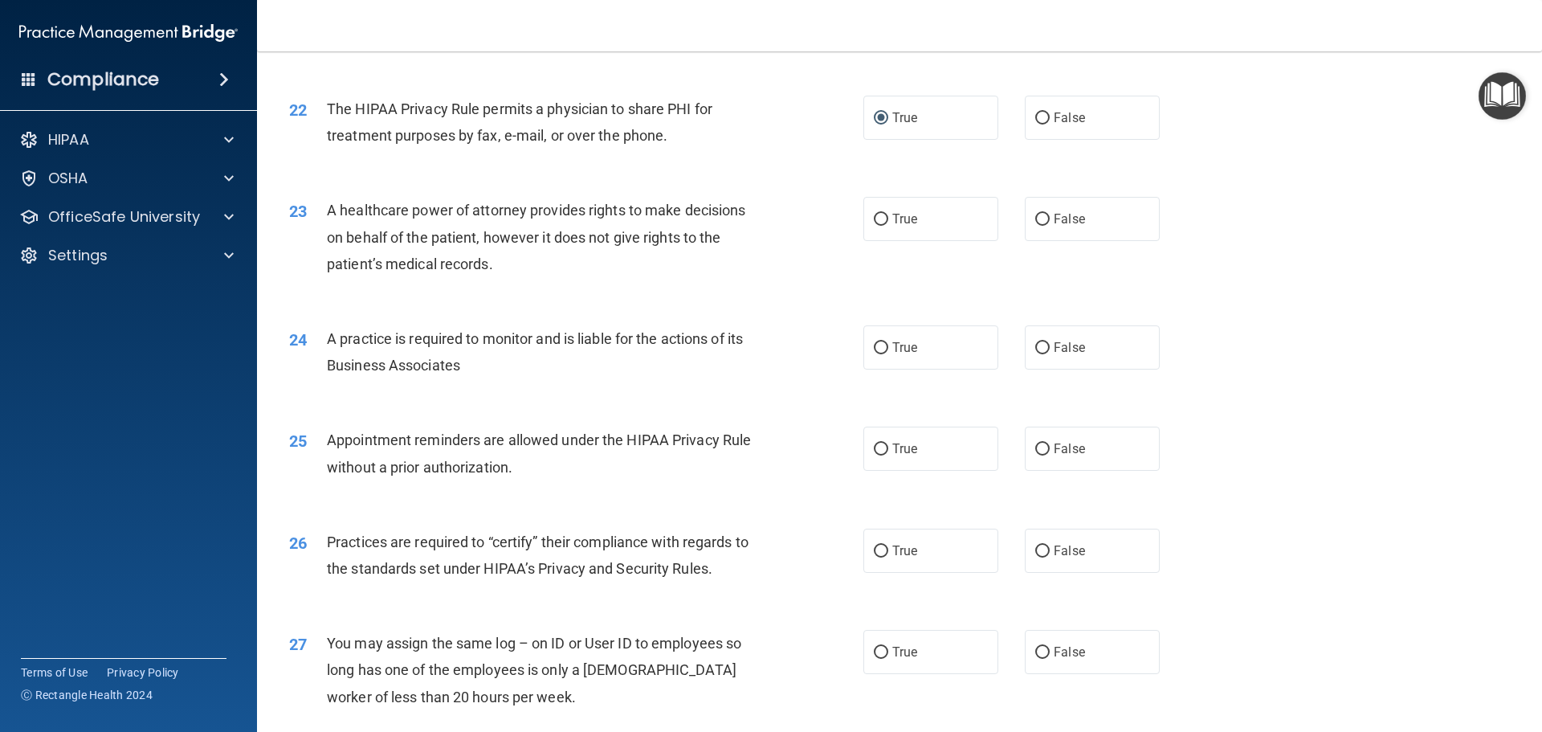
scroll to position [2570, 0]
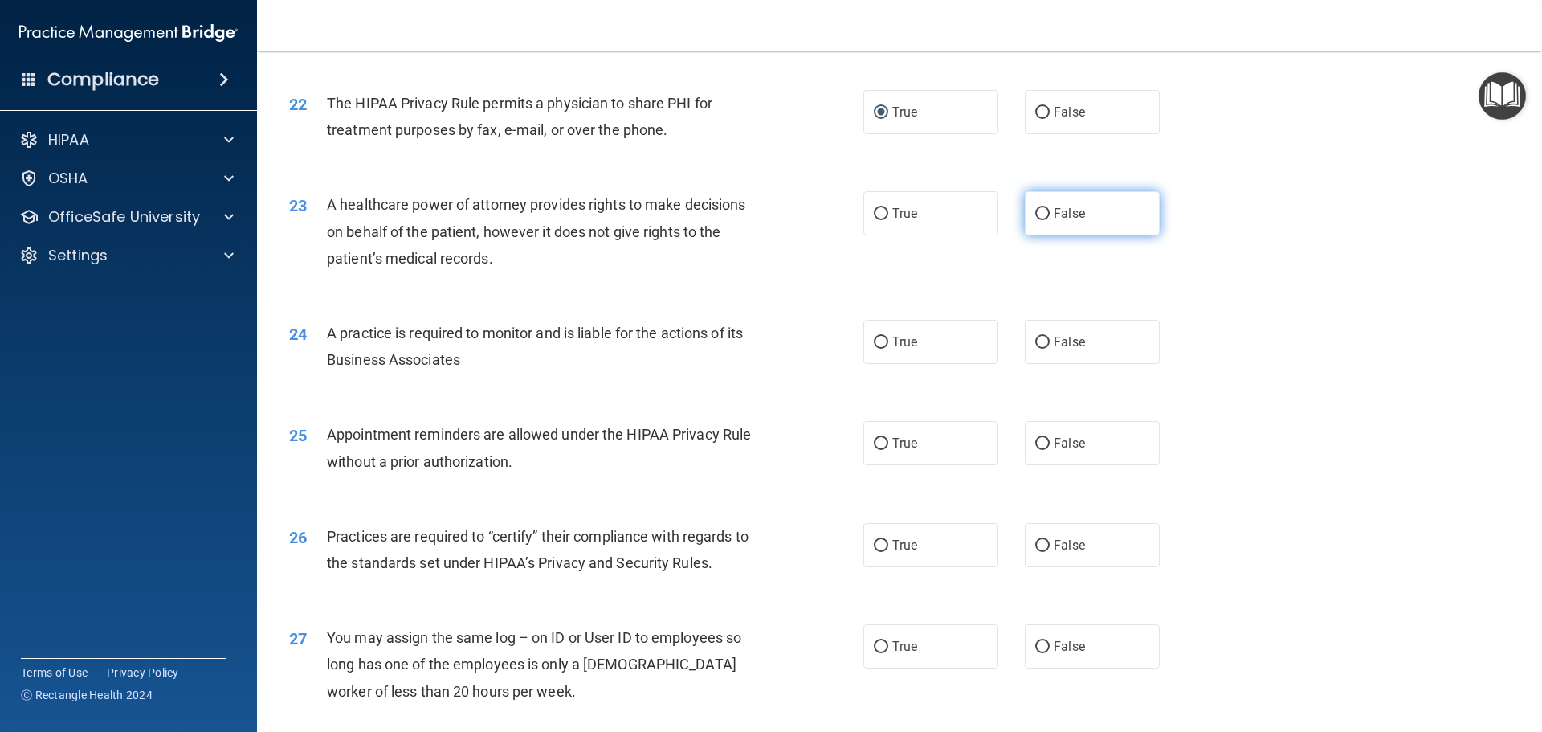
click at [1035, 214] on input "False" at bounding box center [1042, 214] width 14 height 12
radio input "true"
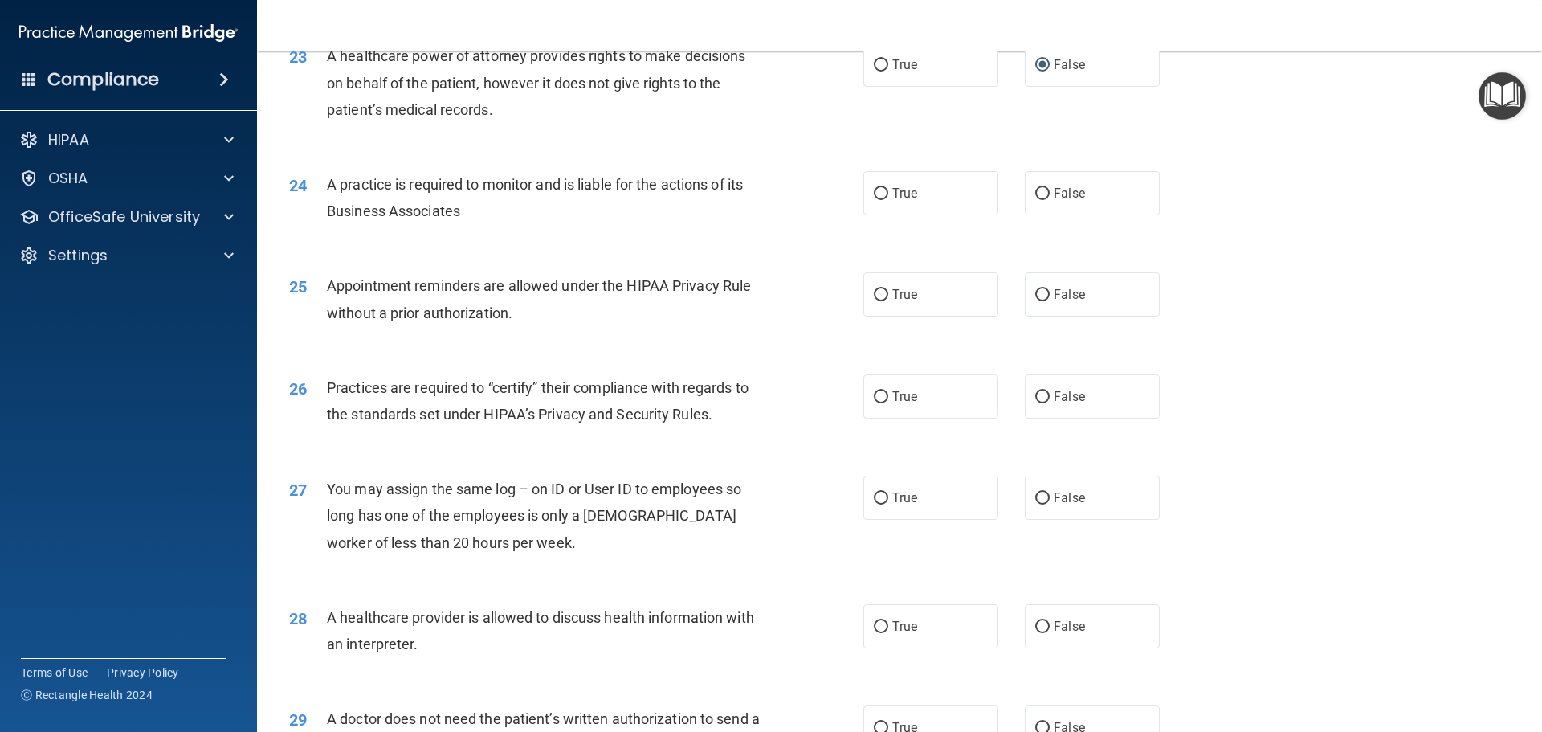
scroll to position [2731, 0]
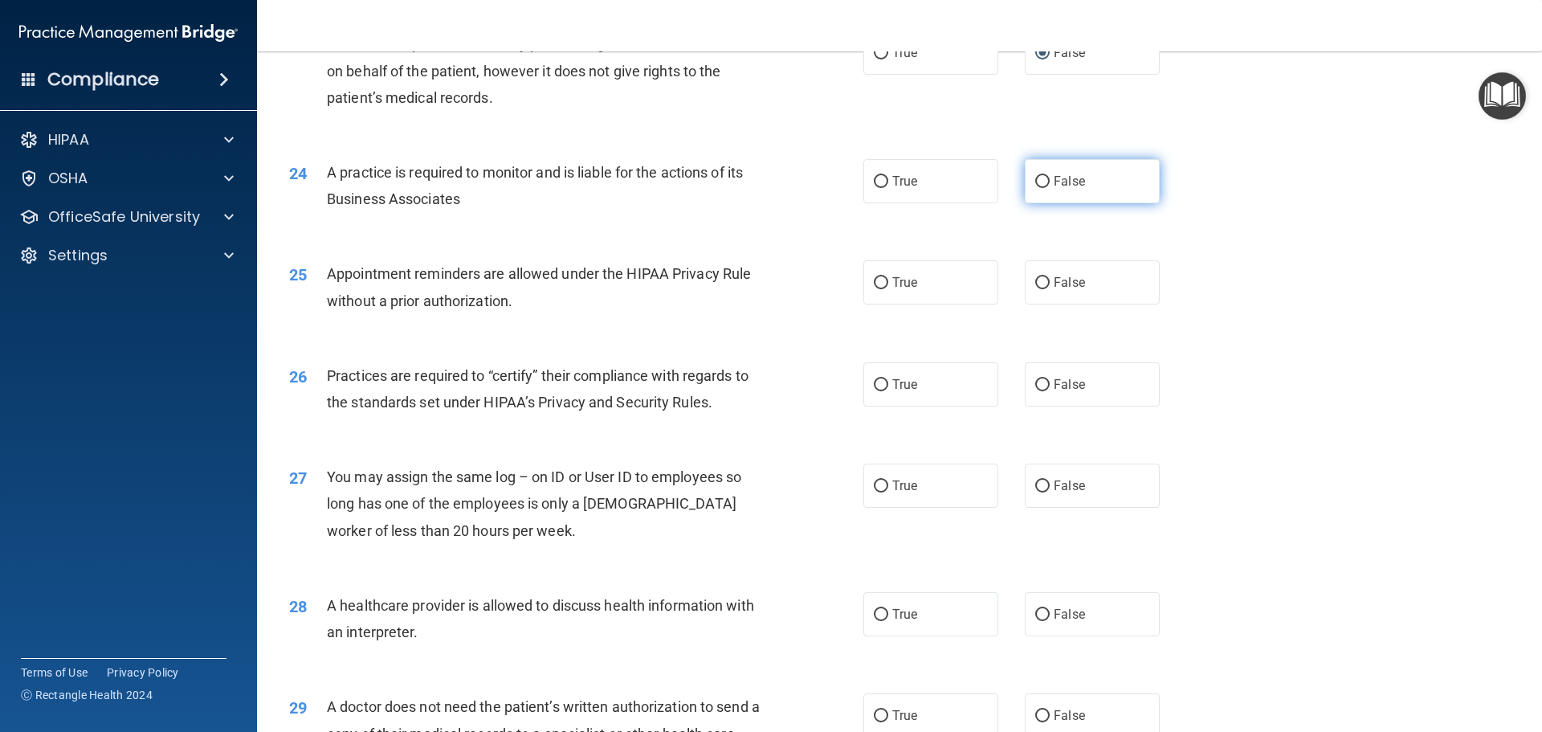
click at [1035, 177] on input "False" at bounding box center [1042, 182] width 14 height 12
radio input "true"
click at [875, 282] on input "True" at bounding box center [881, 283] width 14 height 12
radio input "true"
click at [875, 381] on input "True" at bounding box center [881, 385] width 14 height 12
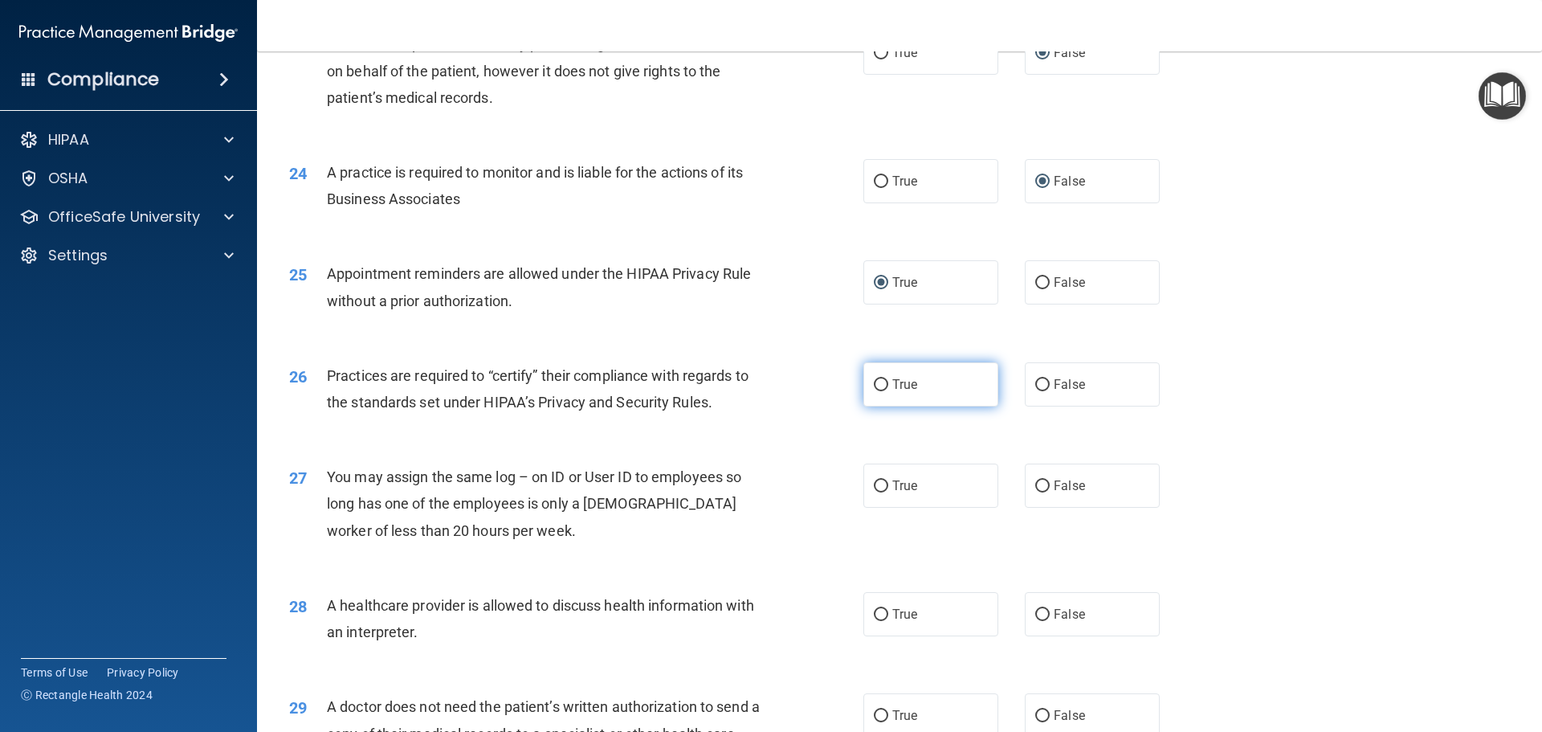
radio input "true"
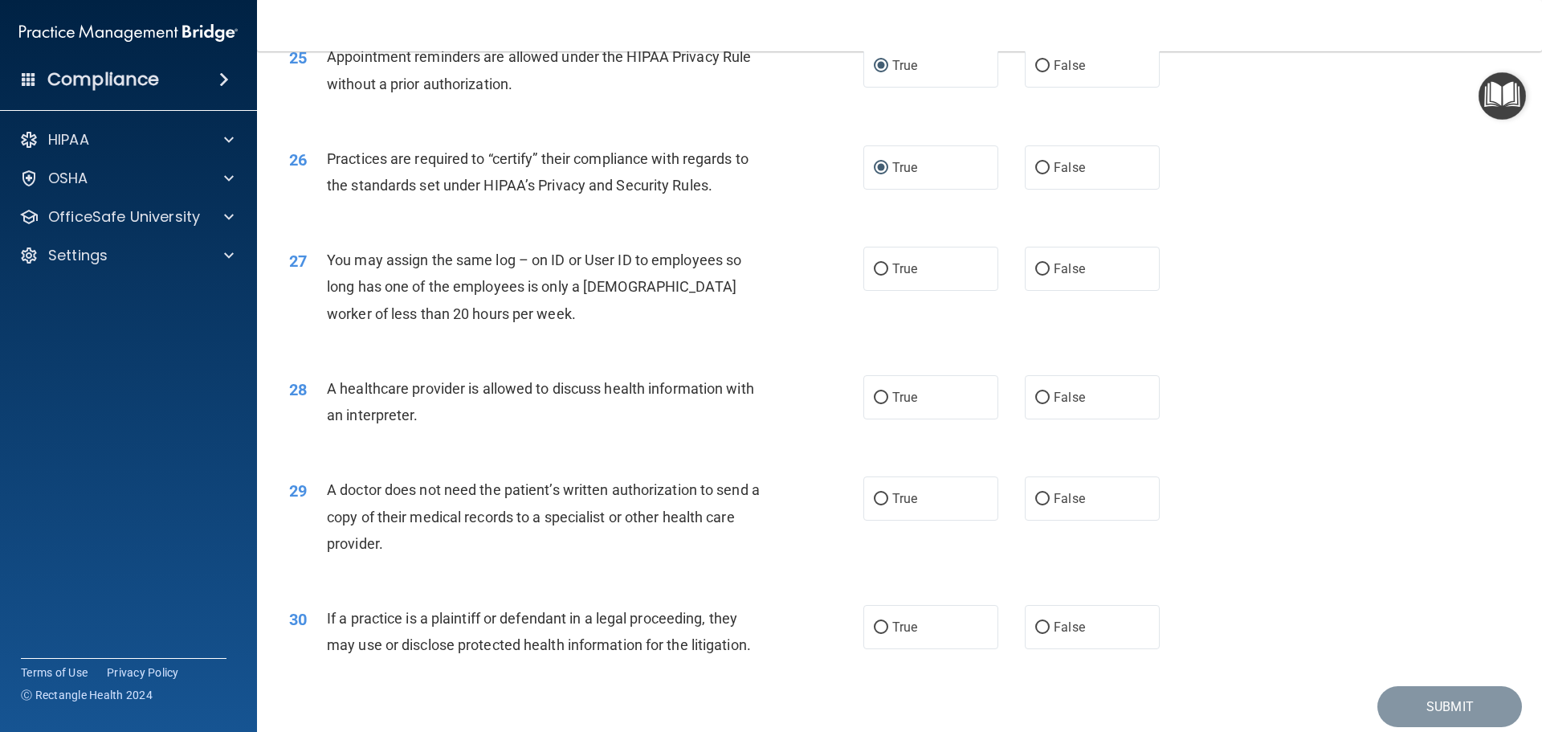
scroll to position [2972, 0]
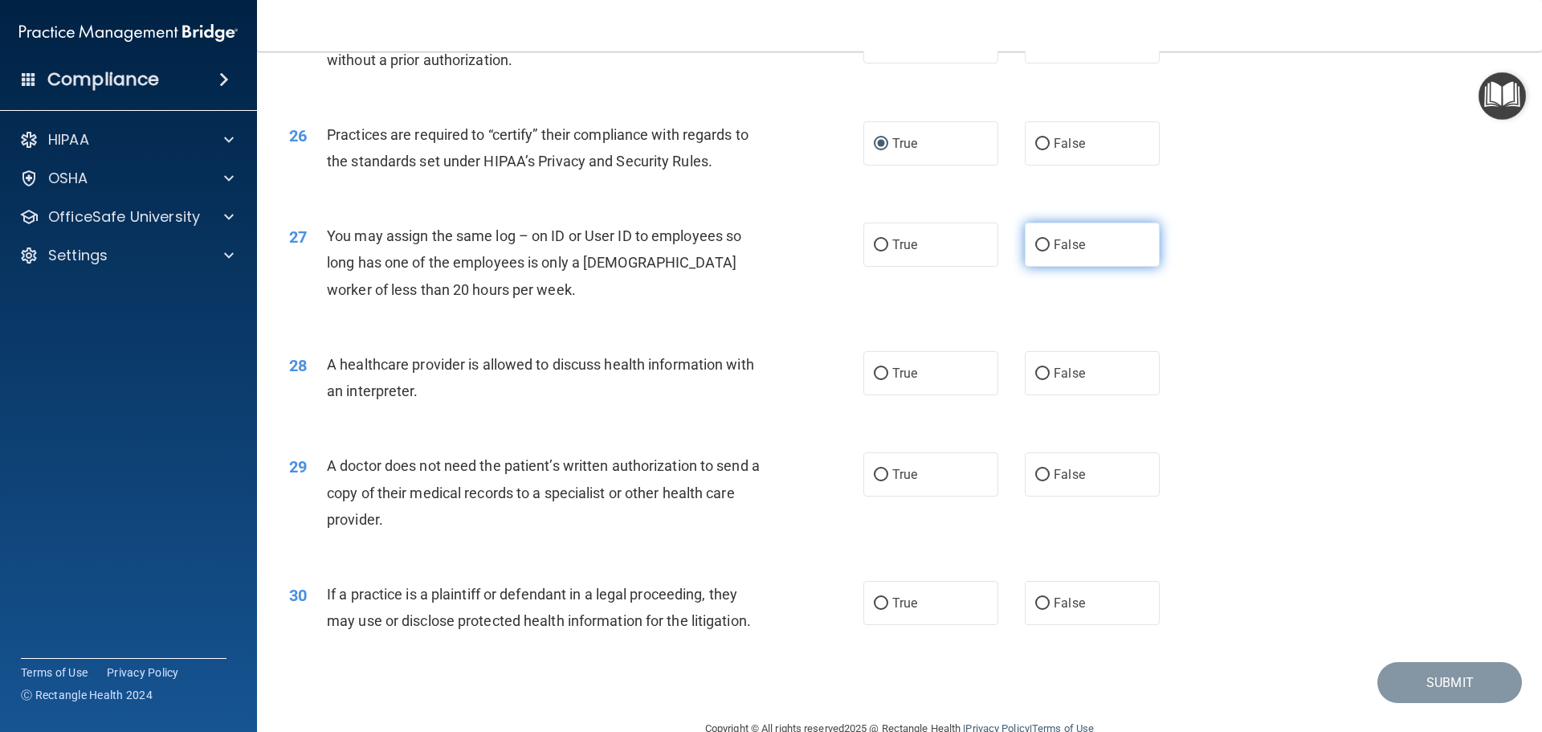
click at [1041, 247] on input "False" at bounding box center [1042, 245] width 14 height 12
radio input "true"
click at [1035, 470] on input "False" at bounding box center [1042, 475] width 14 height 12
radio input "true"
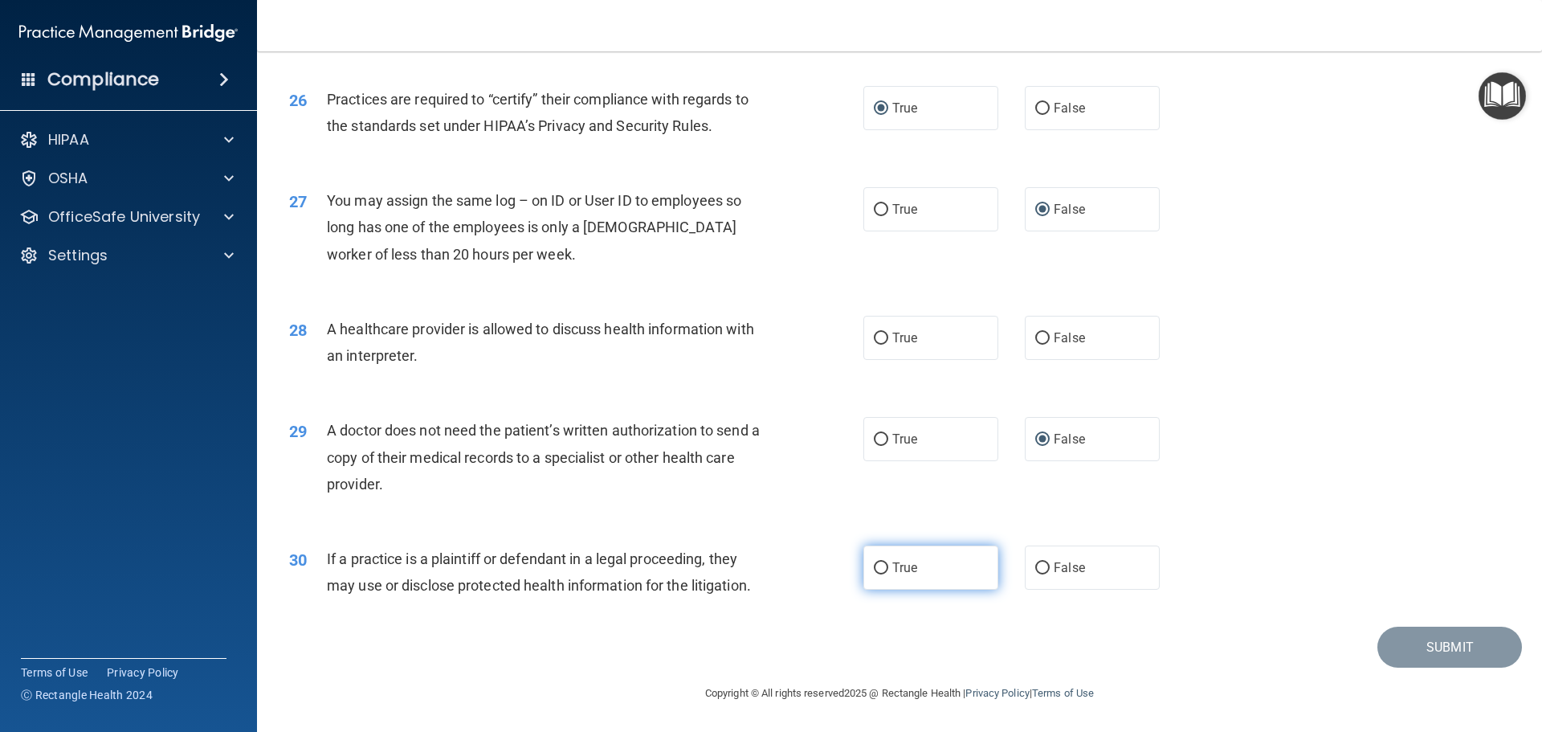
click at [874, 563] on input "True" at bounding box center [881, 568] width 14 height 12
radio input "true"
click at [874, 334] on input "True" at bounding box center [881, 338] width 14 height 12
radio input "true"
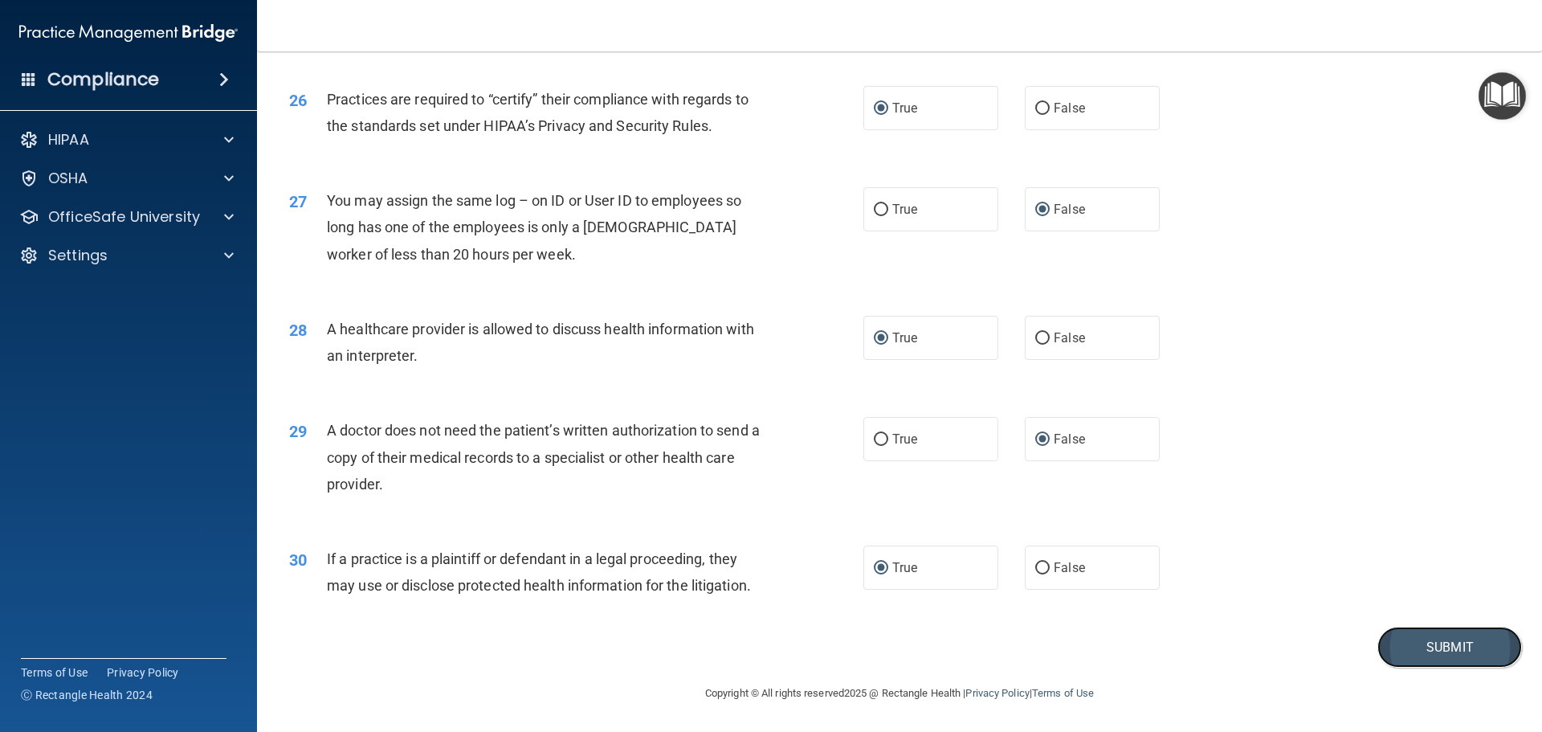
click at [1427, 642] on button "Submit" at bounding box center [1449, 646] width 145 height 41
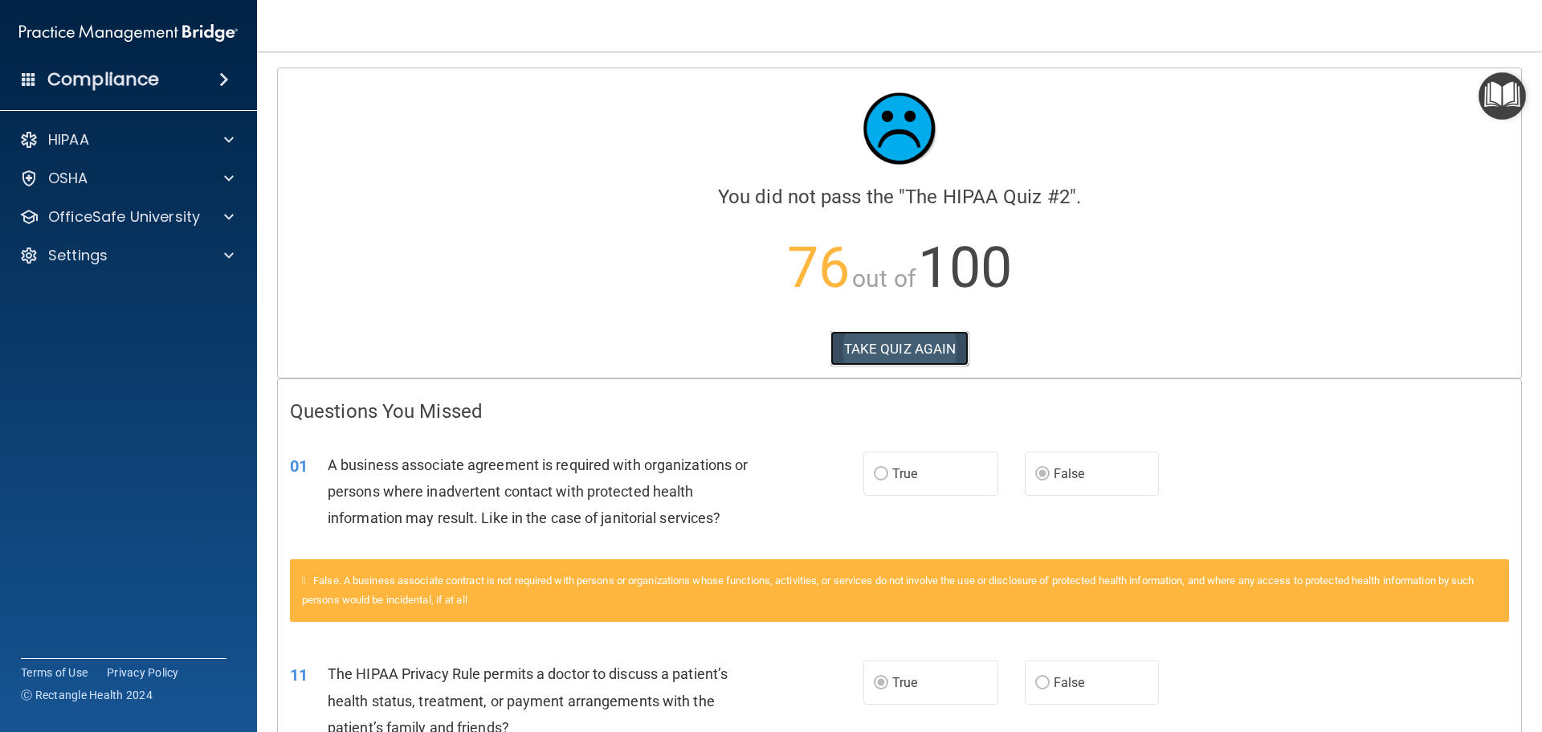
click at [902, 345] on button "TAKE QUIZ AGAIN" at bounding box center [899, 348] width 139 height 35
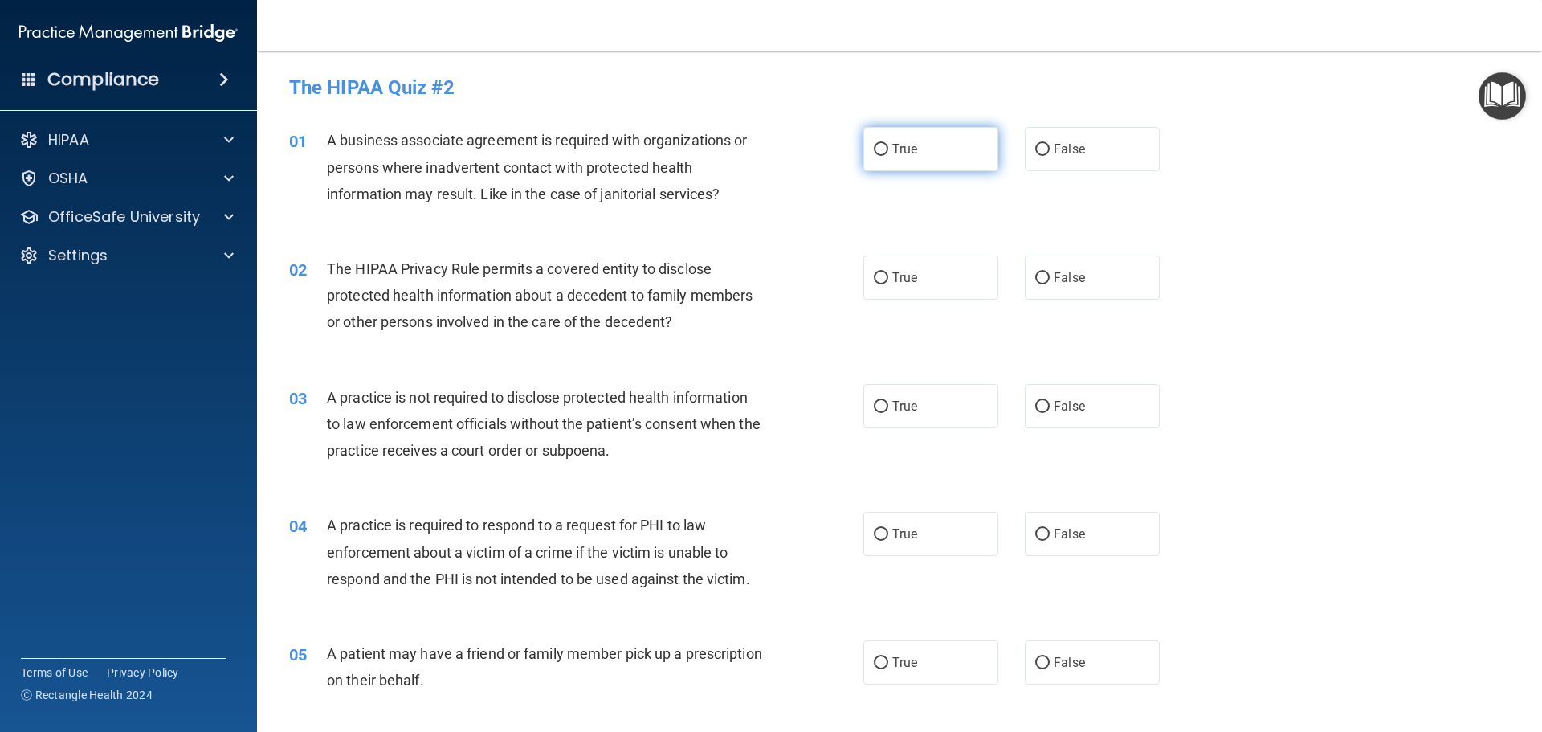
click at [882, 149] on input "True" at bounding box center [881, 150] width 14 height 12
radio input "true"
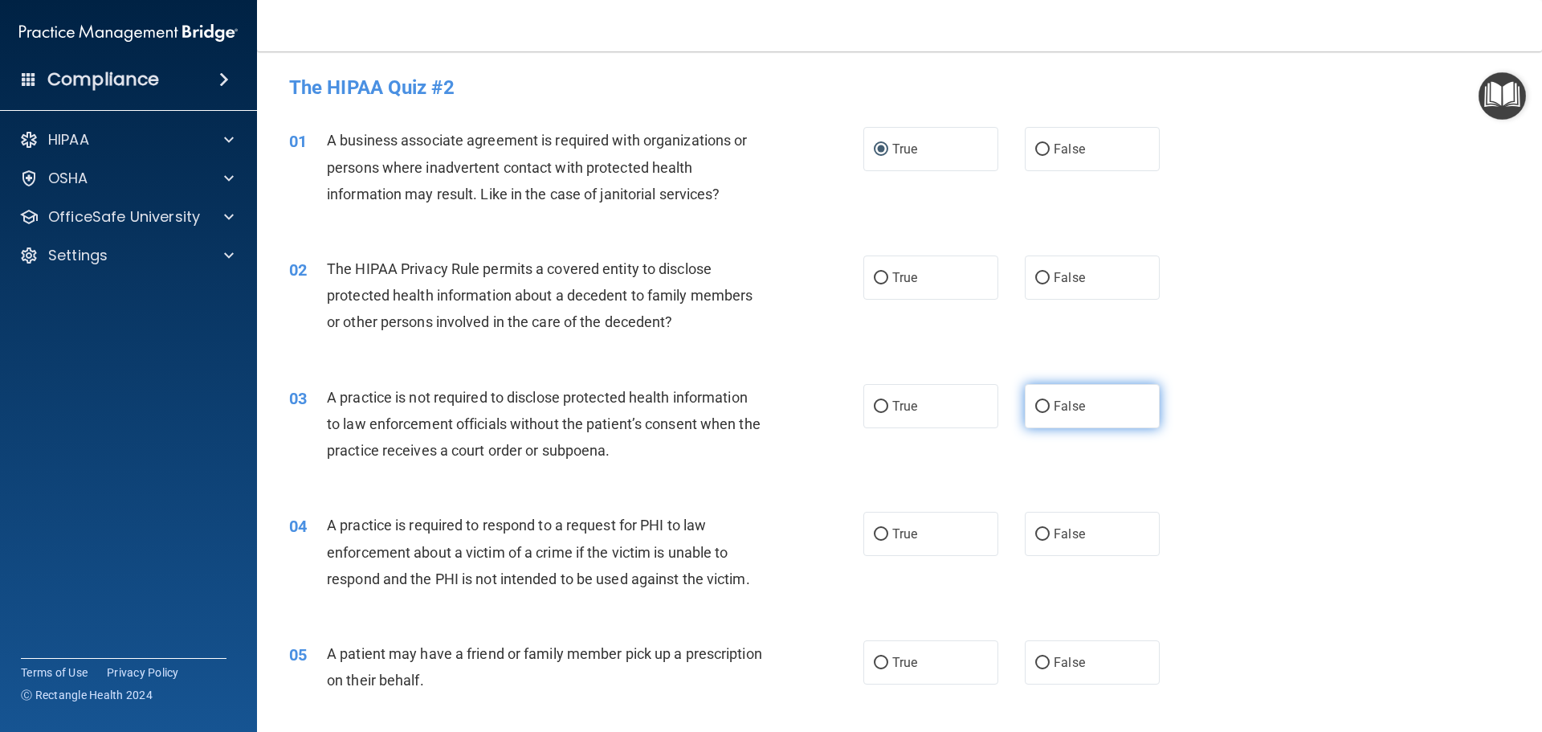
click at [1038, 408] on input "False" at bounding box center [1042, 407] width 14 height 12
radio input "true"
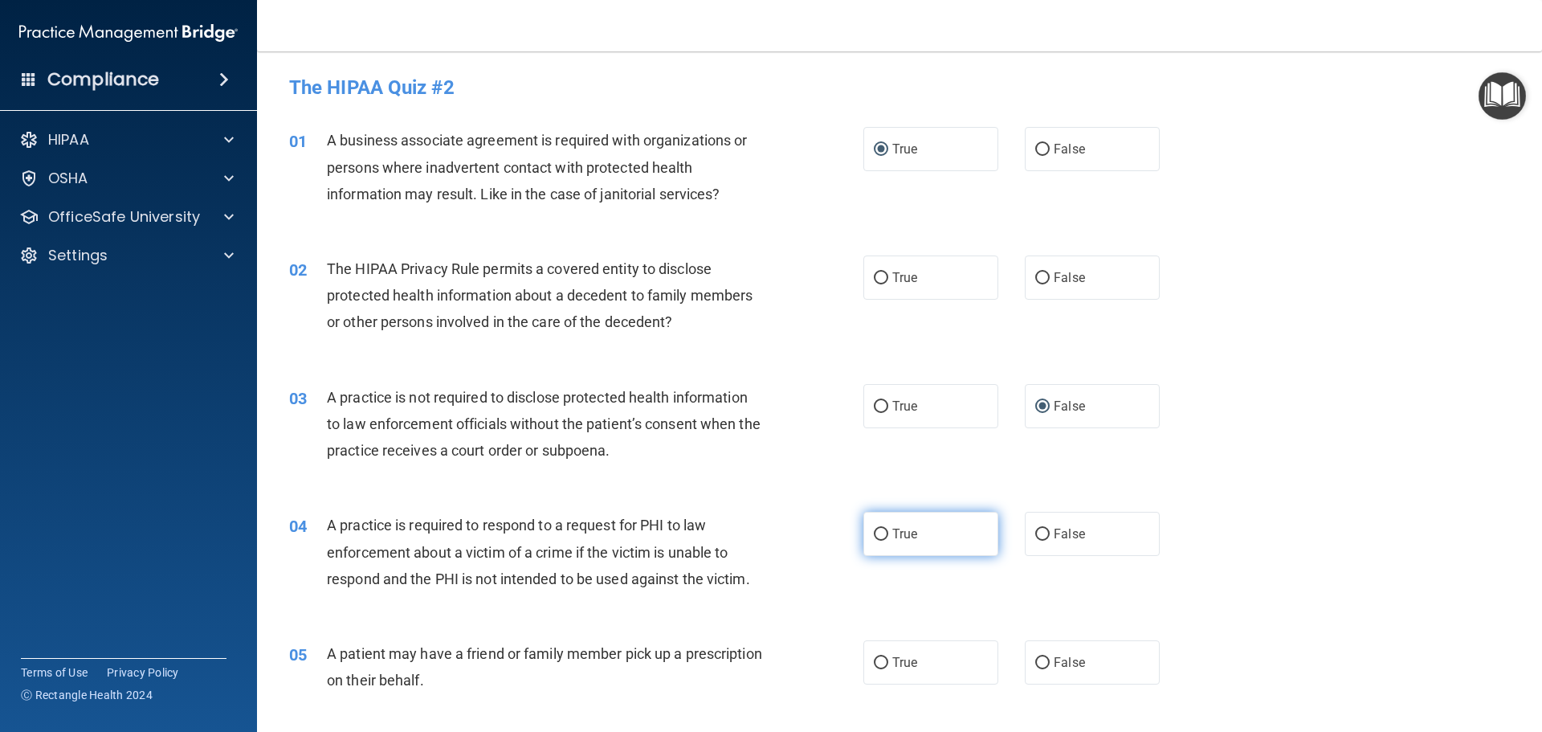
click at [877, 536] on input "True" at bounding box center [881, 534] width 14 height 12
radio input "true"
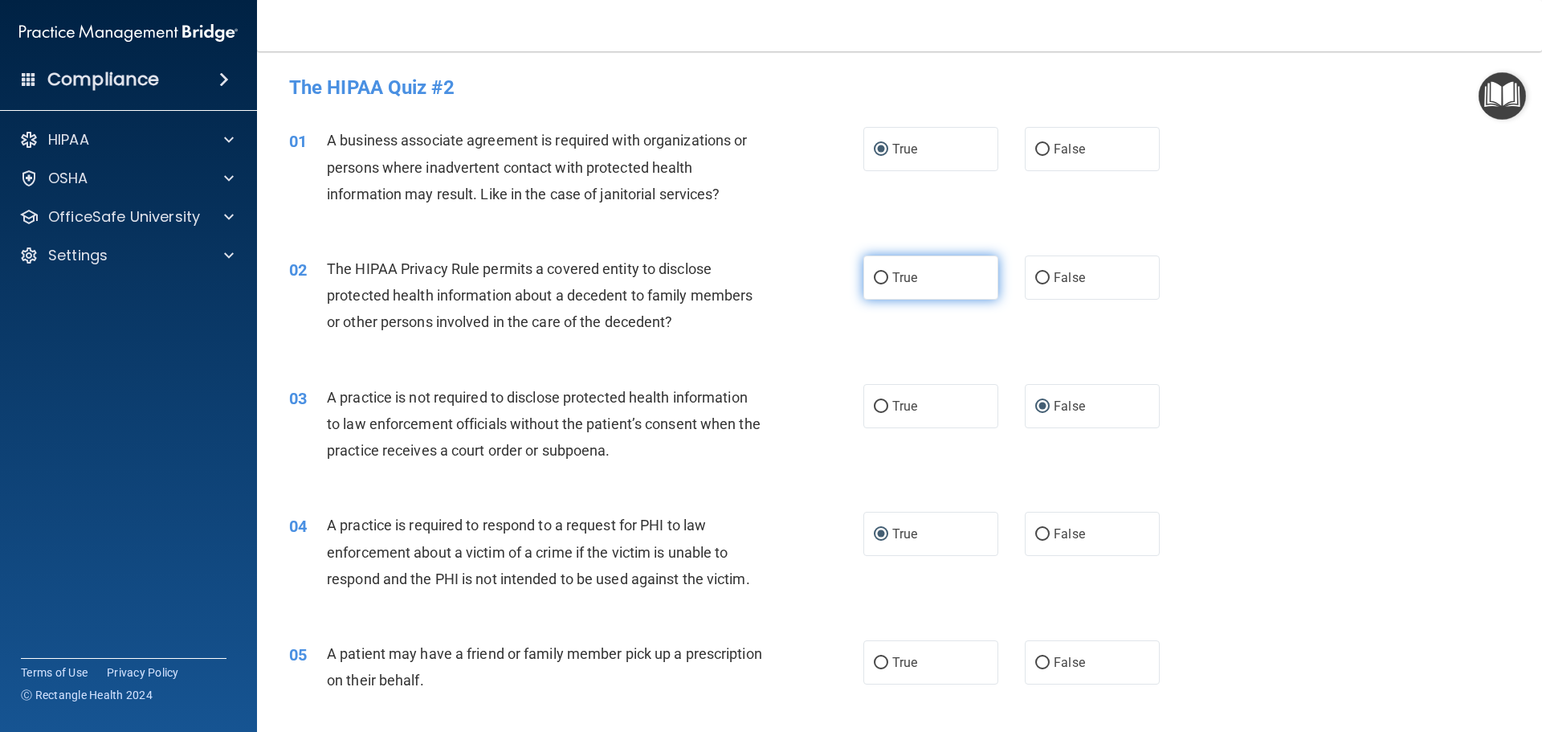
click at [879, 278] on input "True" at bounding box center [881, 278] width 14 height 12
radio input "true"
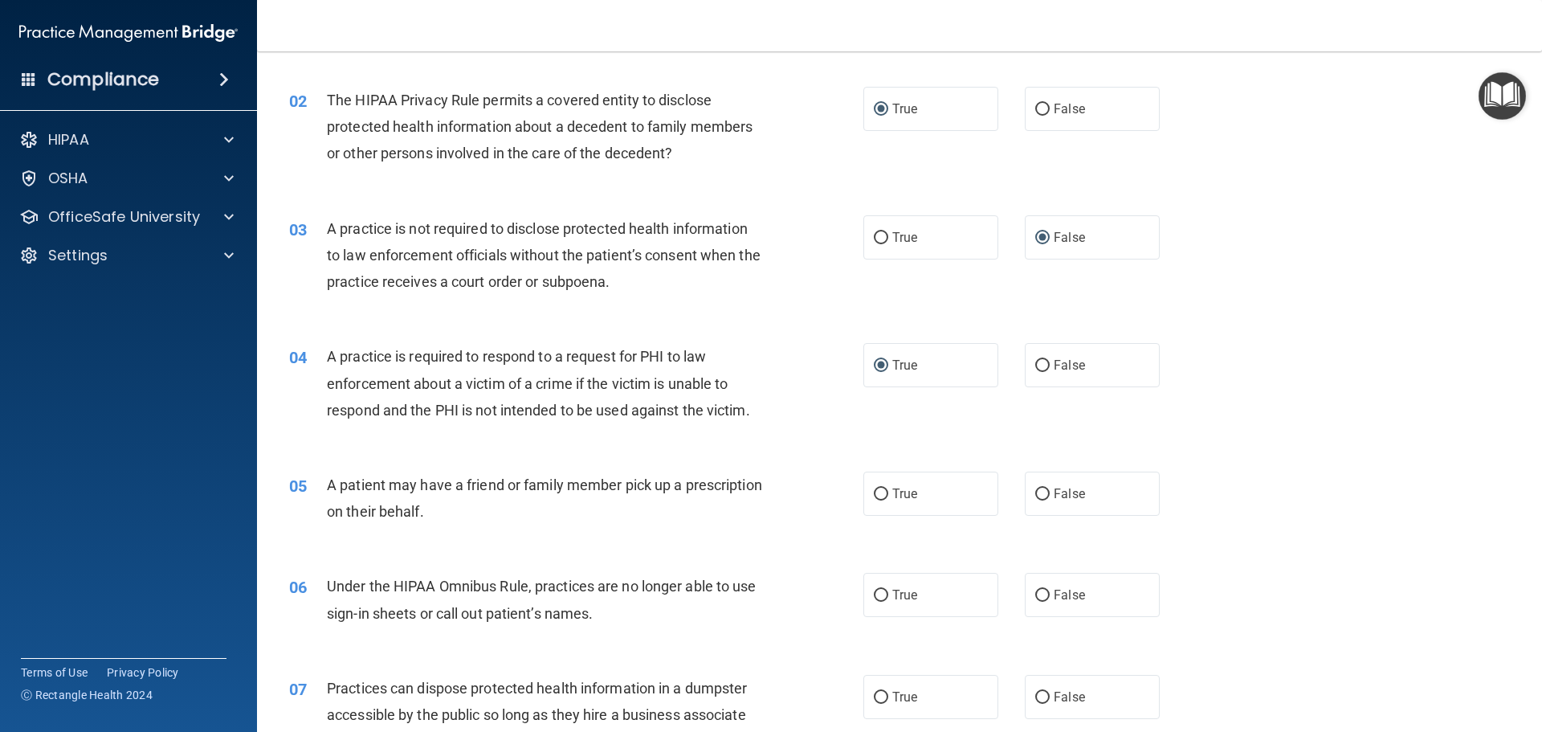
scroll to position [241, 0]
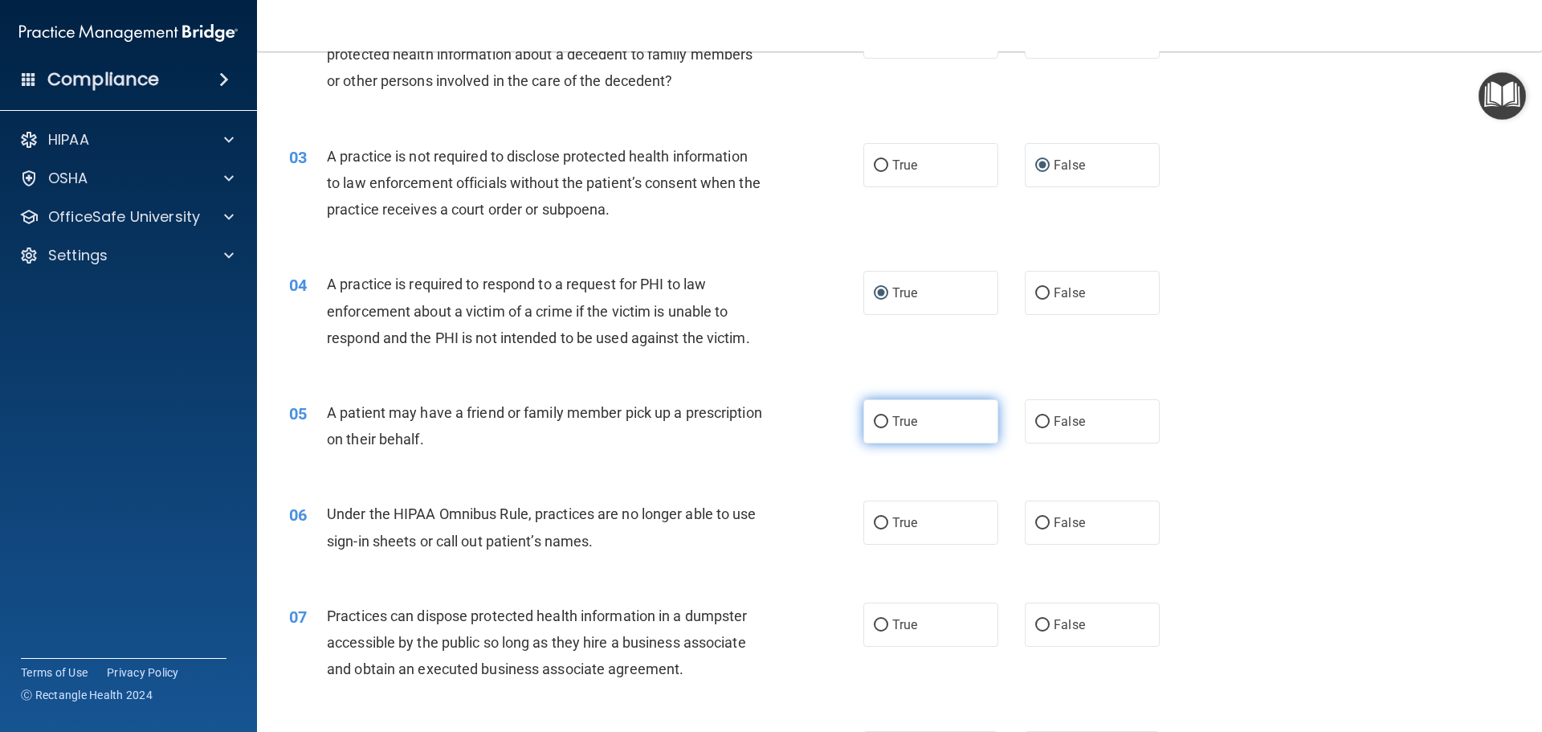
click at [879, 418] on input "True" at bounding box center [881, 422] width 14 height 12
radio input "true"
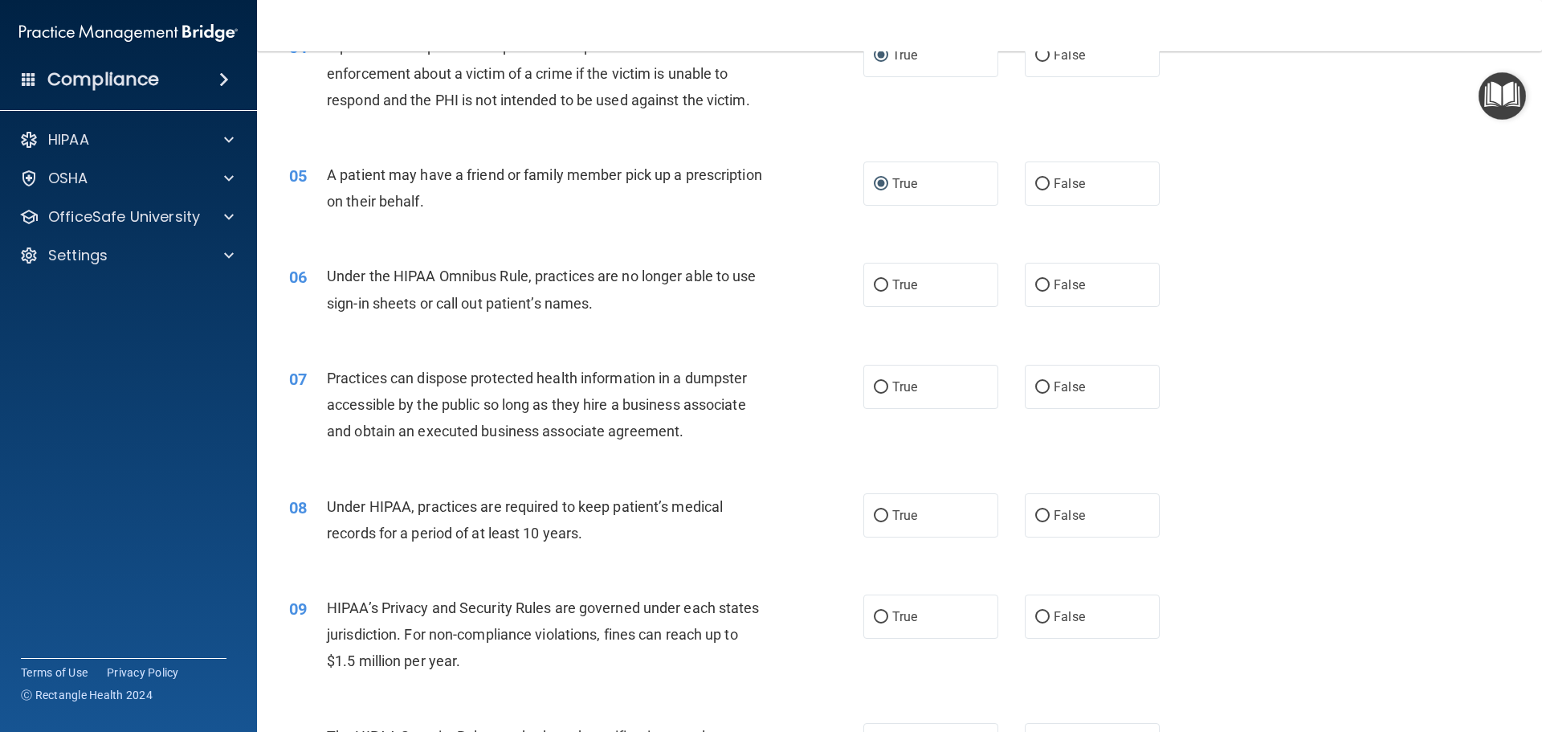
scroll to position [482, 0]
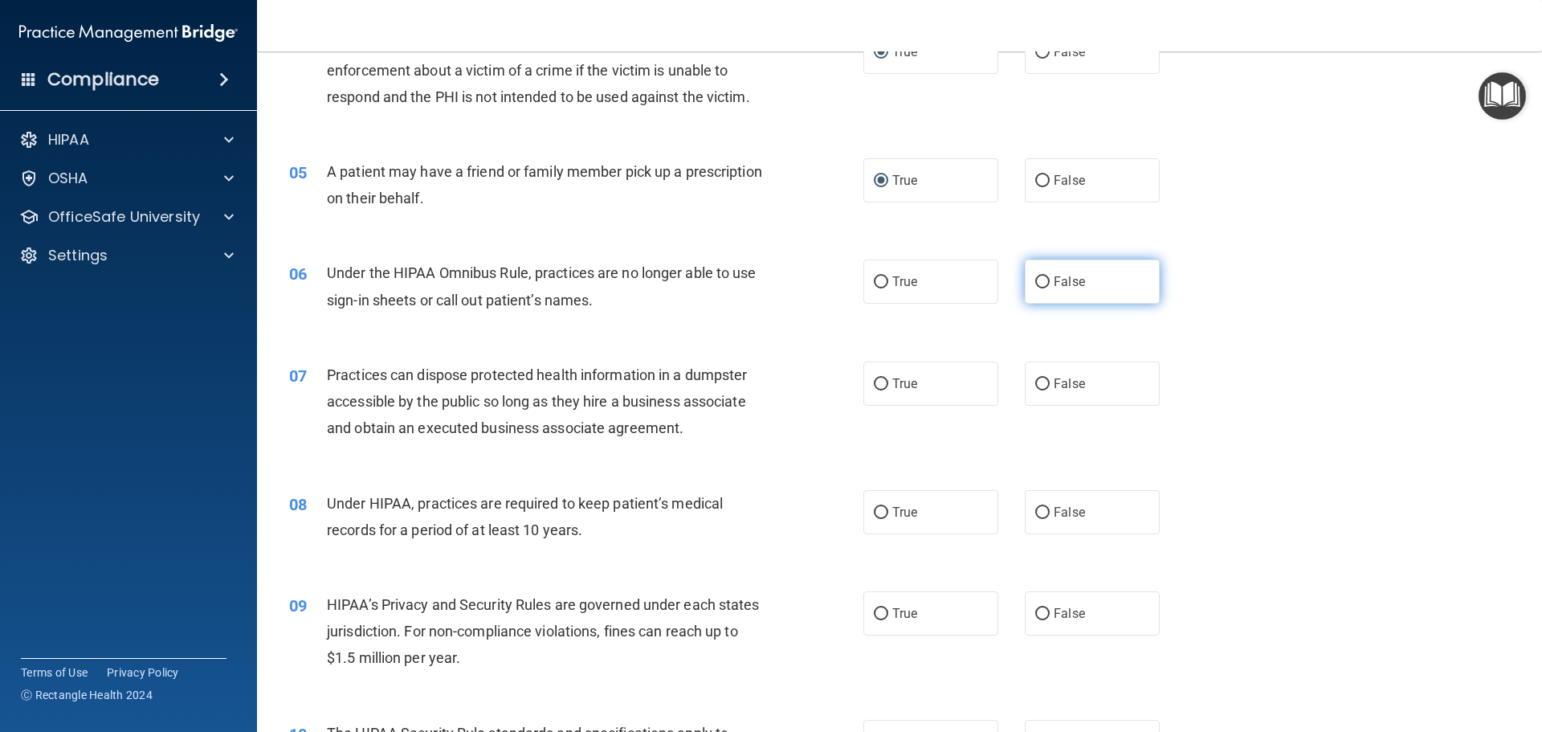
click at [1035, 281] on input "False" at bounding box center [1042, 282] width 14 height 12
radio input "true"
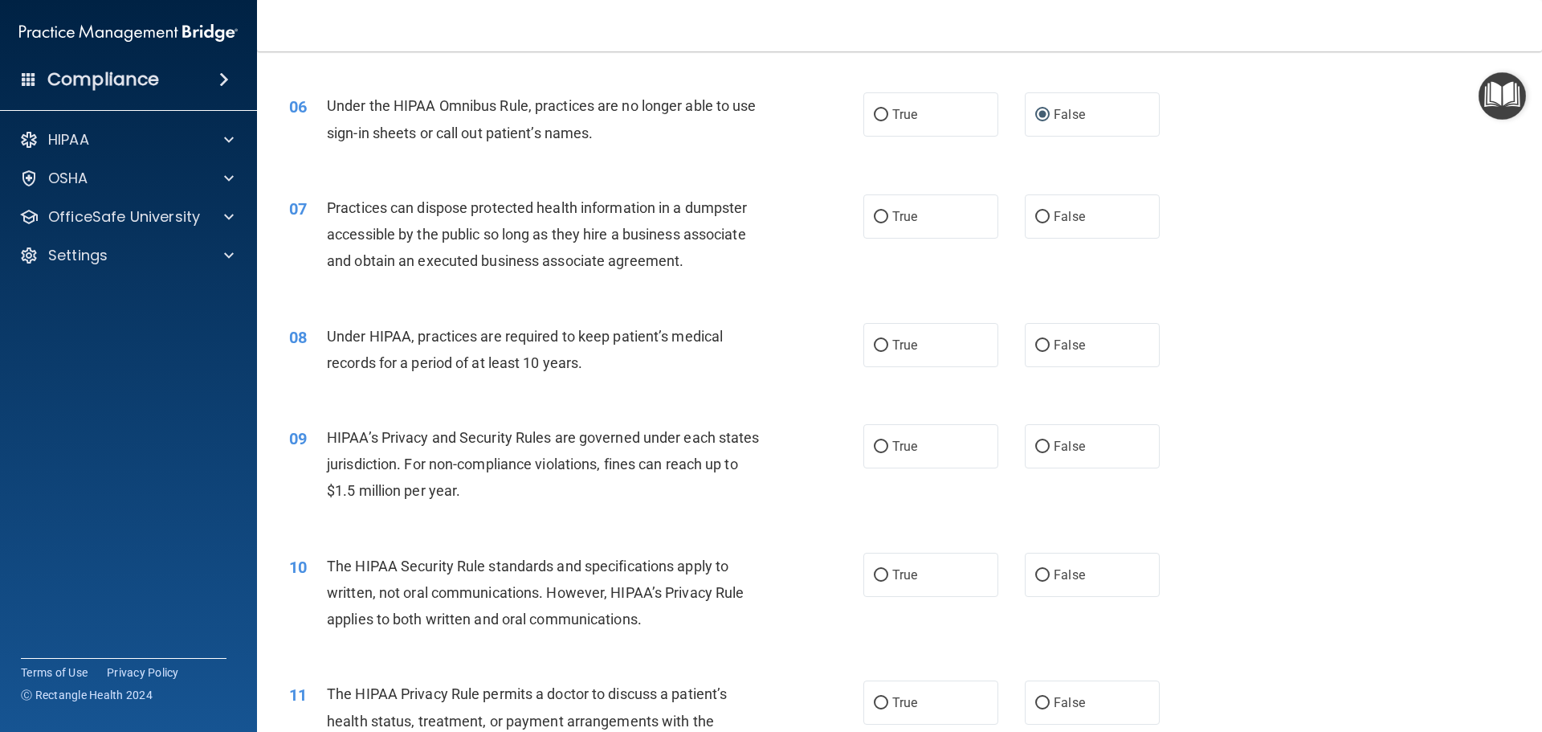
scroll to position [642, 0]
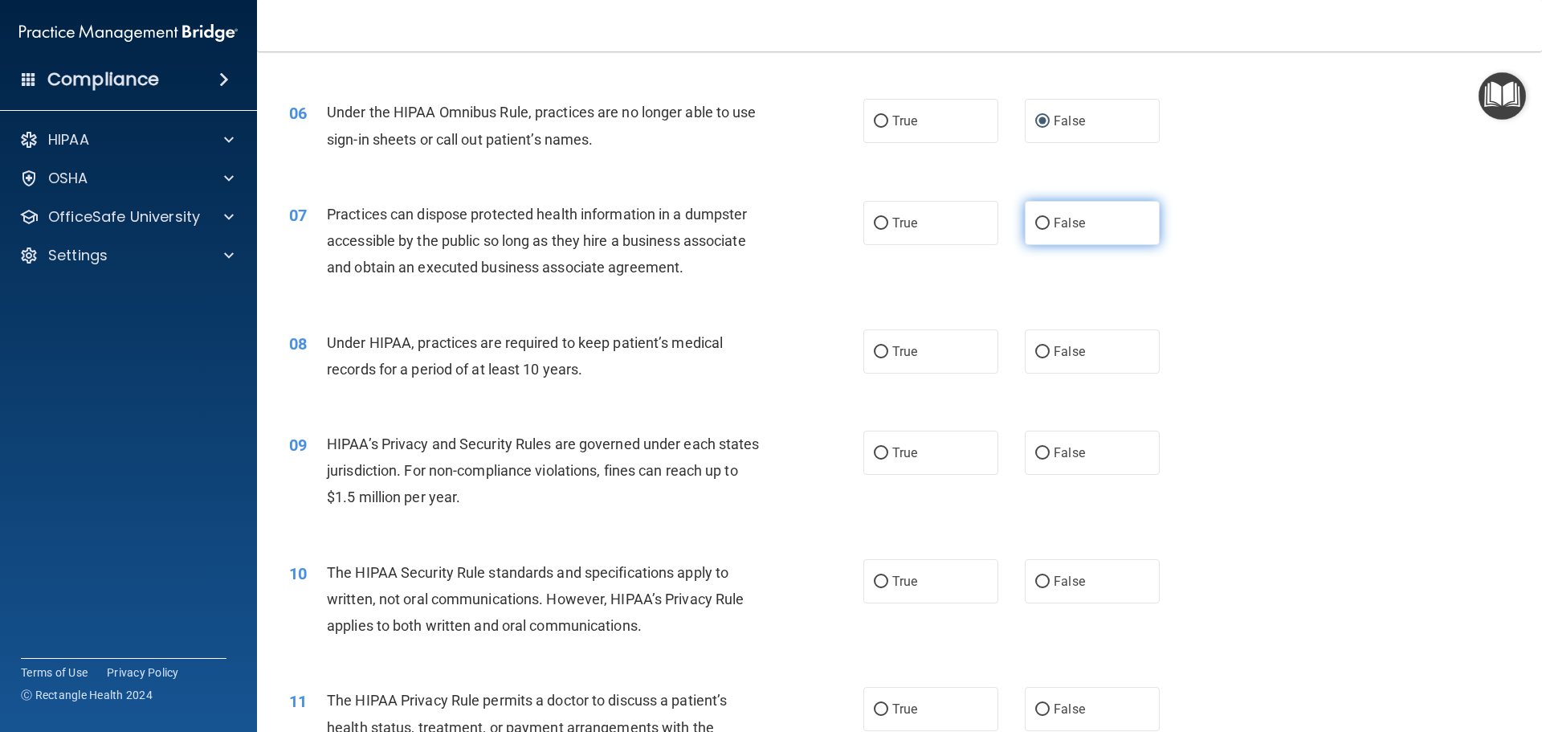
click at [1035, 224] on input "False" at bounding box center [1042, 224] width 14 height 12
radio input "true"
click at [1037, 349] on input "False" at bounding box center [1042, 352] width 14 height 12
radio input "true"
click at [1035, 451] on input "False" at bounding box center [1042, 453] width 14 height 12
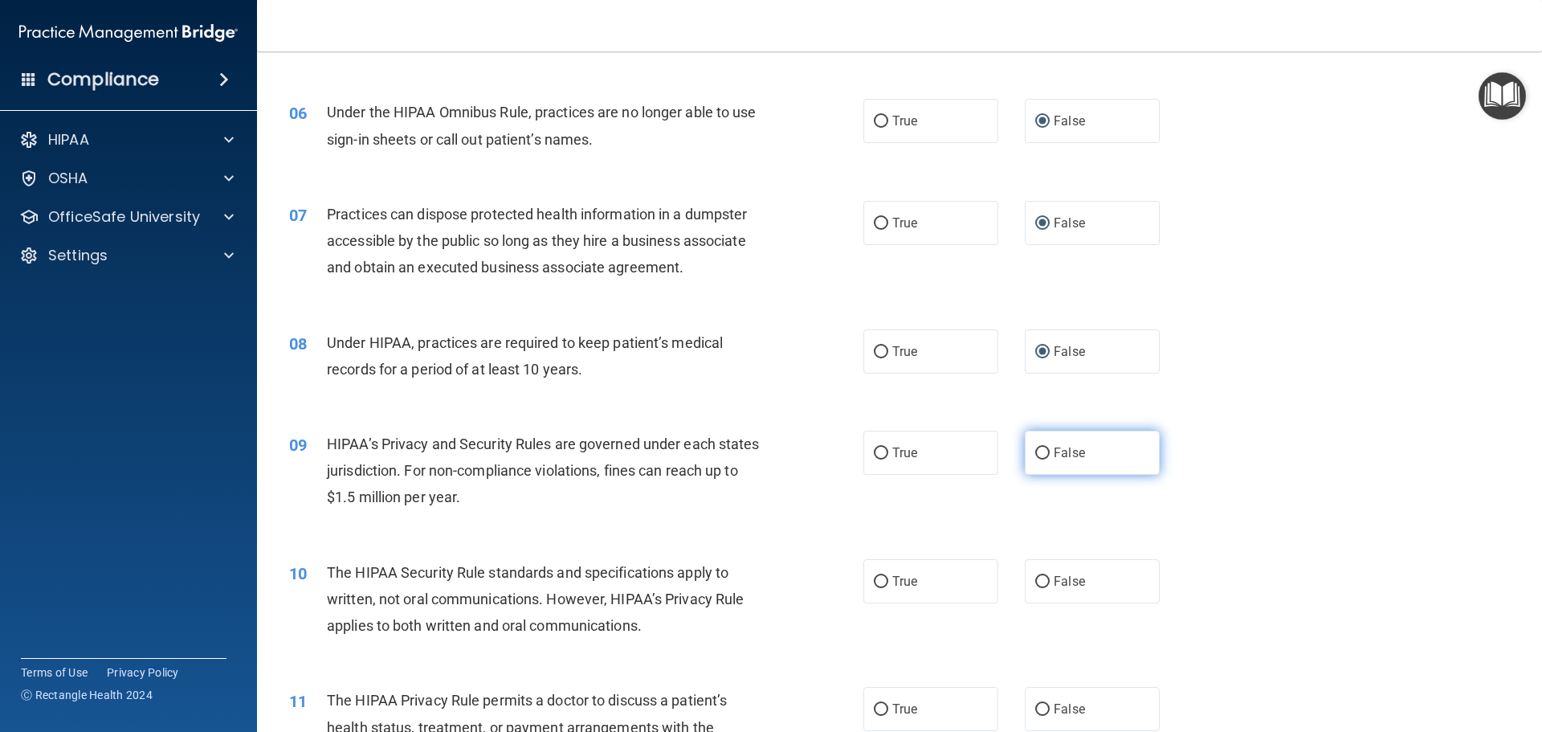
radio input "true"
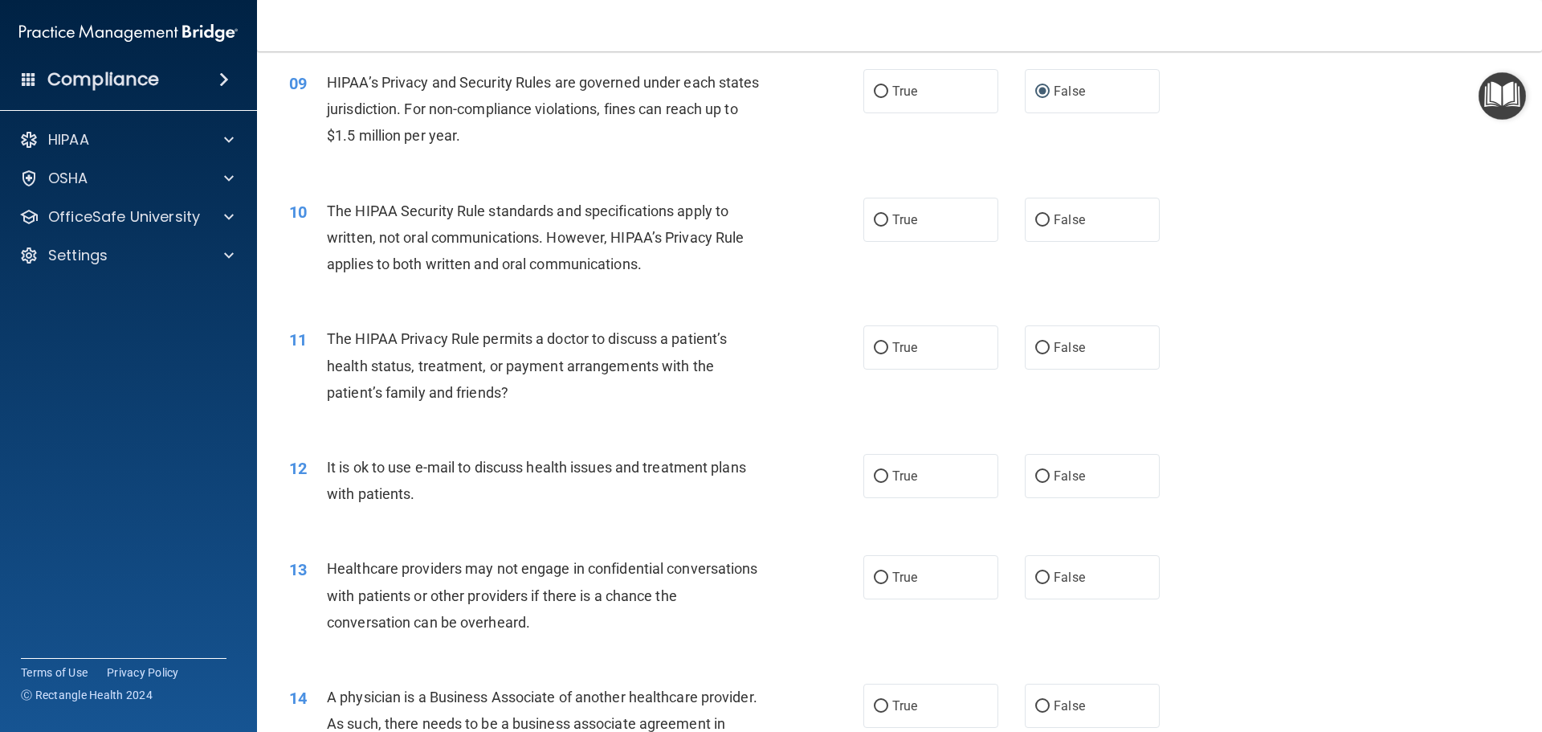
scroll to position [1044, 0]
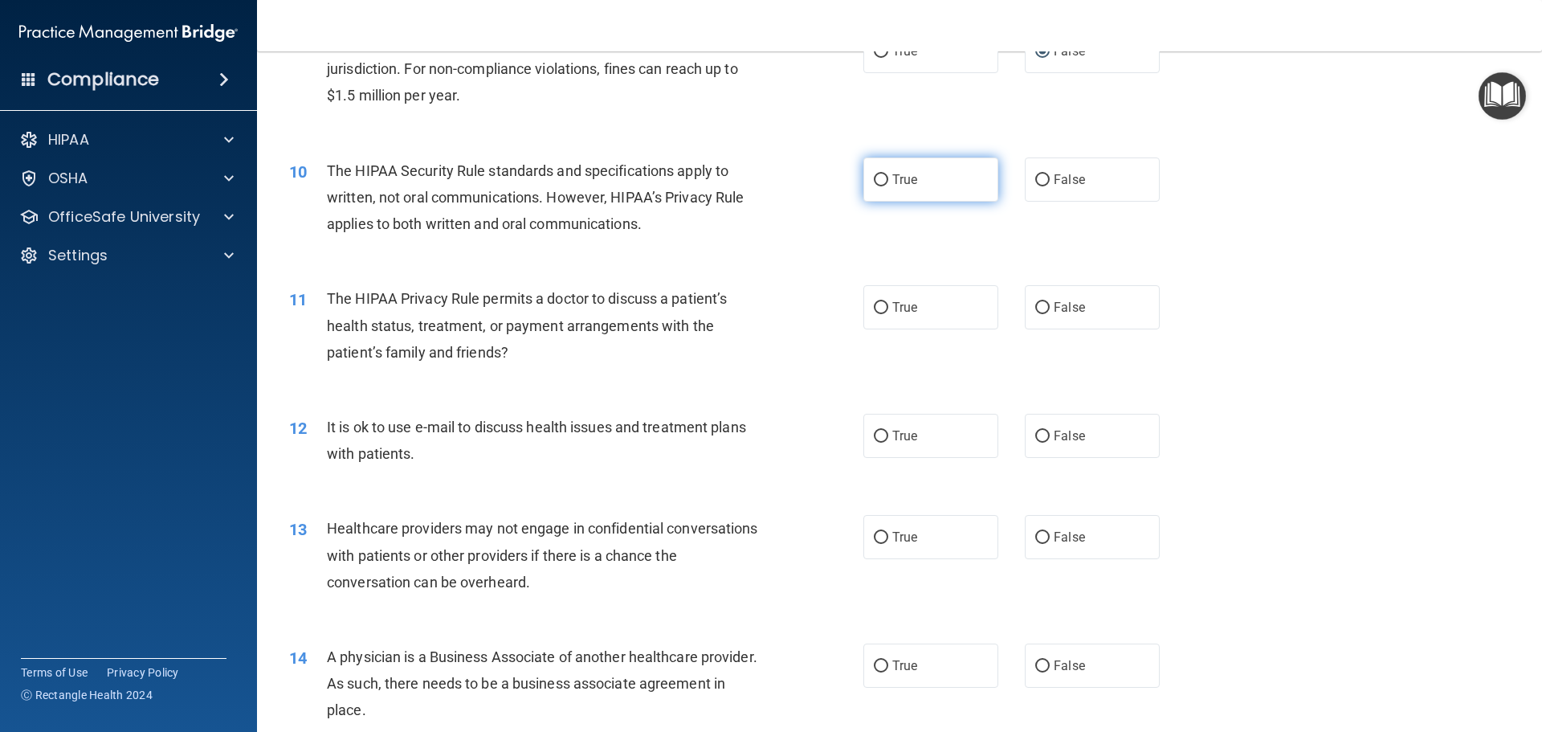
click at [879, 179] on input "True" at bounding box center [881, 180] width 14 height 12
radio input "true"
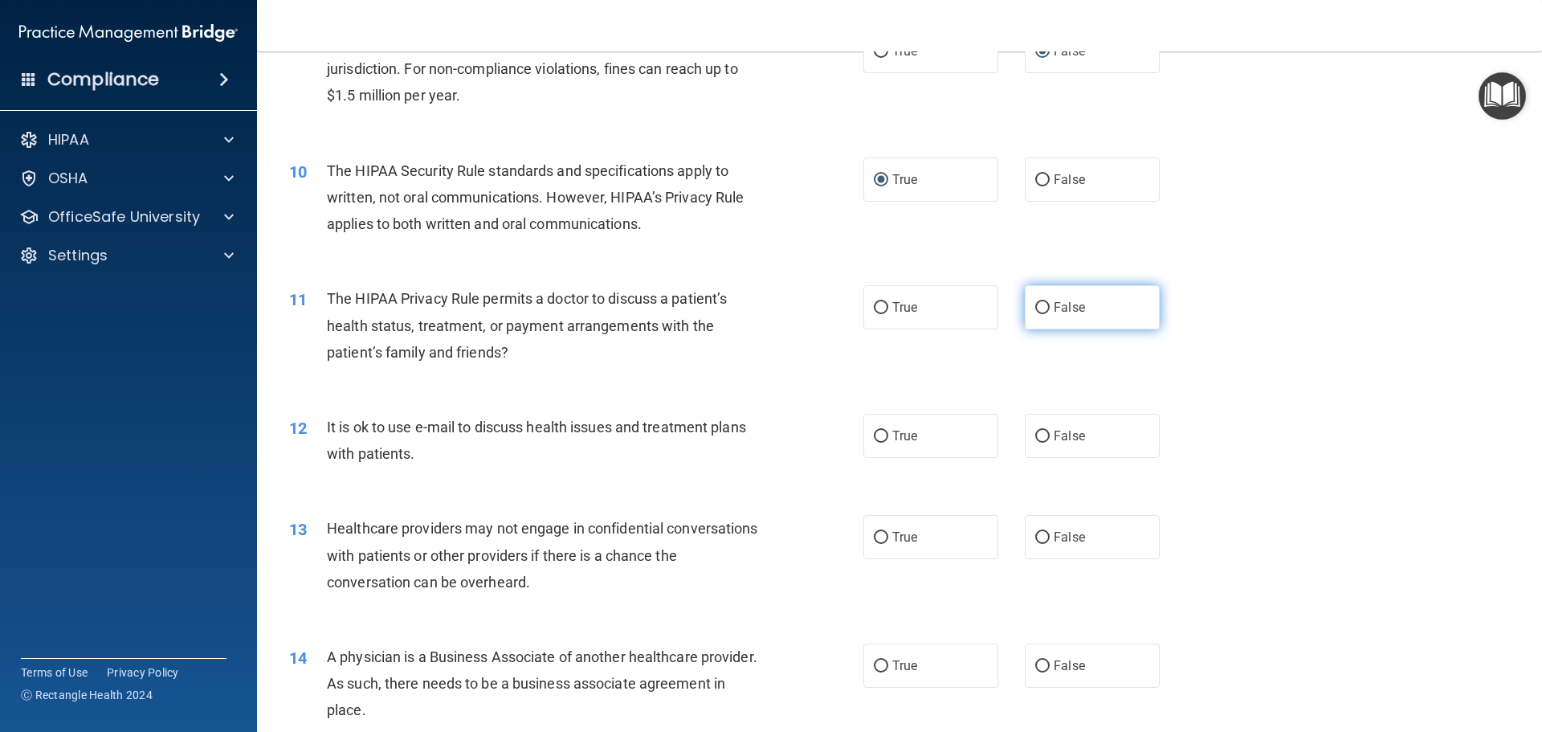
click at [1035, 304] on input "False" at bounding box center [1042, 308] width 14 height 12
radio input "true"
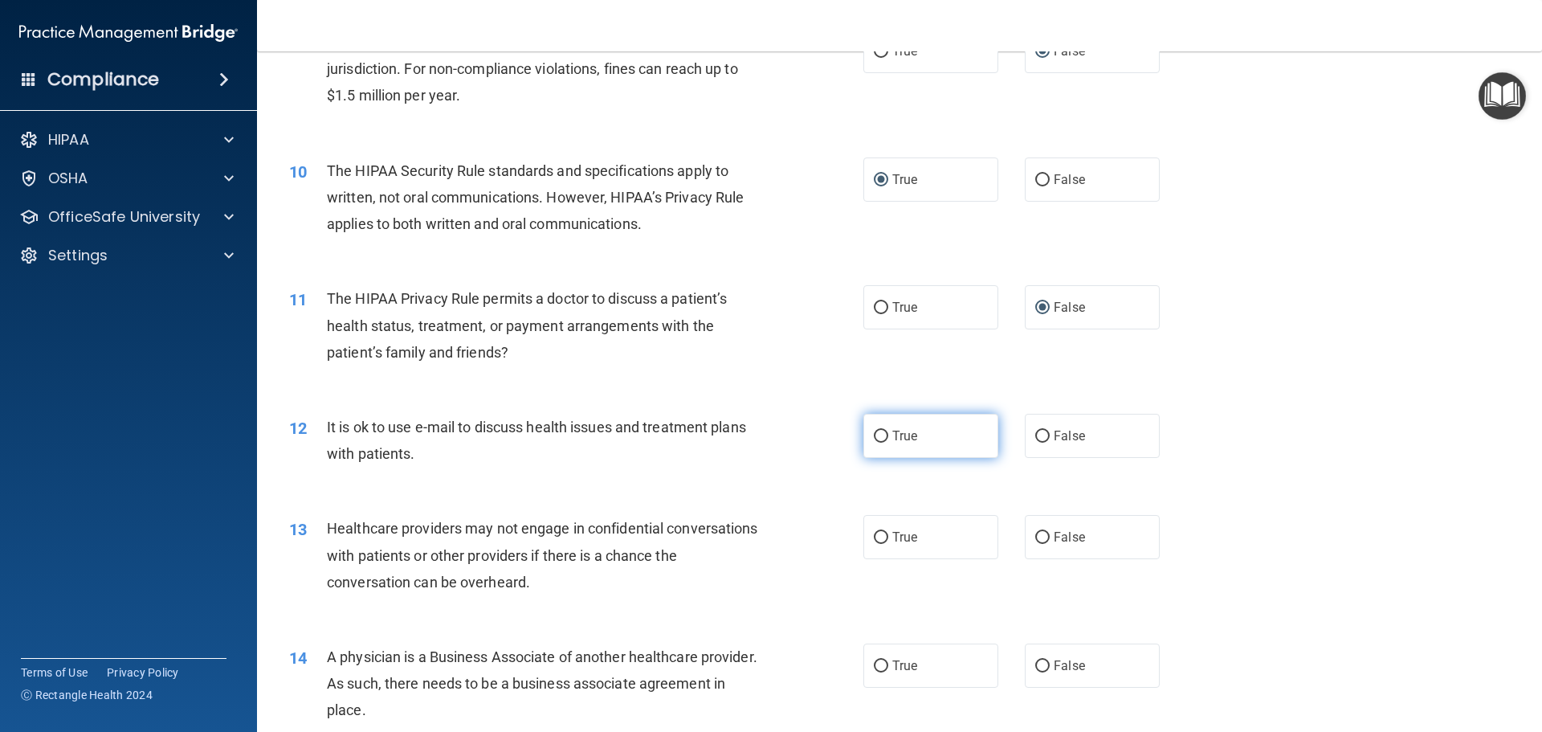
click at [876, 439] on input "True" at bounding box center [881, 436] width 14 height 12
radio input "true"
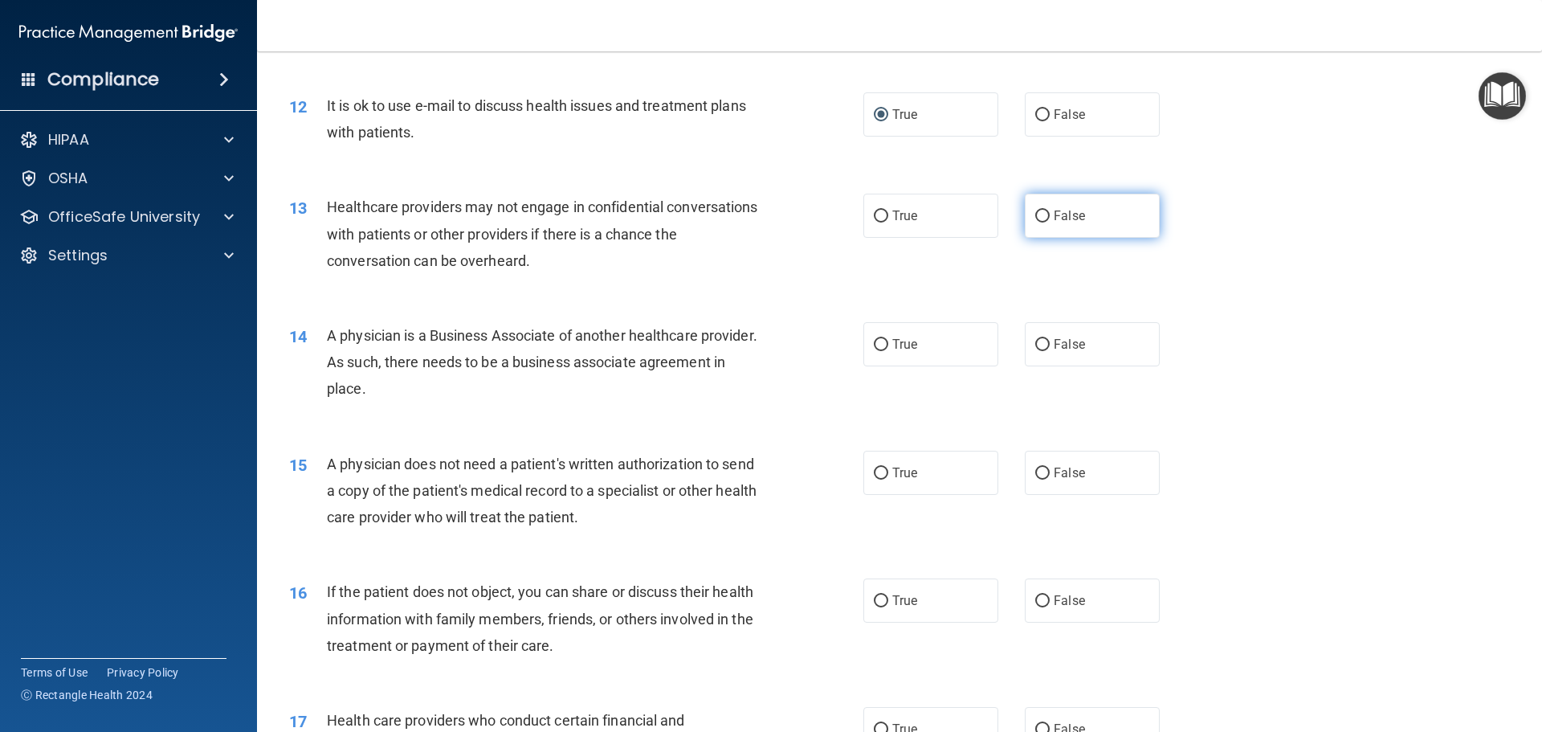
click at [1035, 212] on input "False" at bounding box center [1042, 216] width 14 height 12
radio input "true"
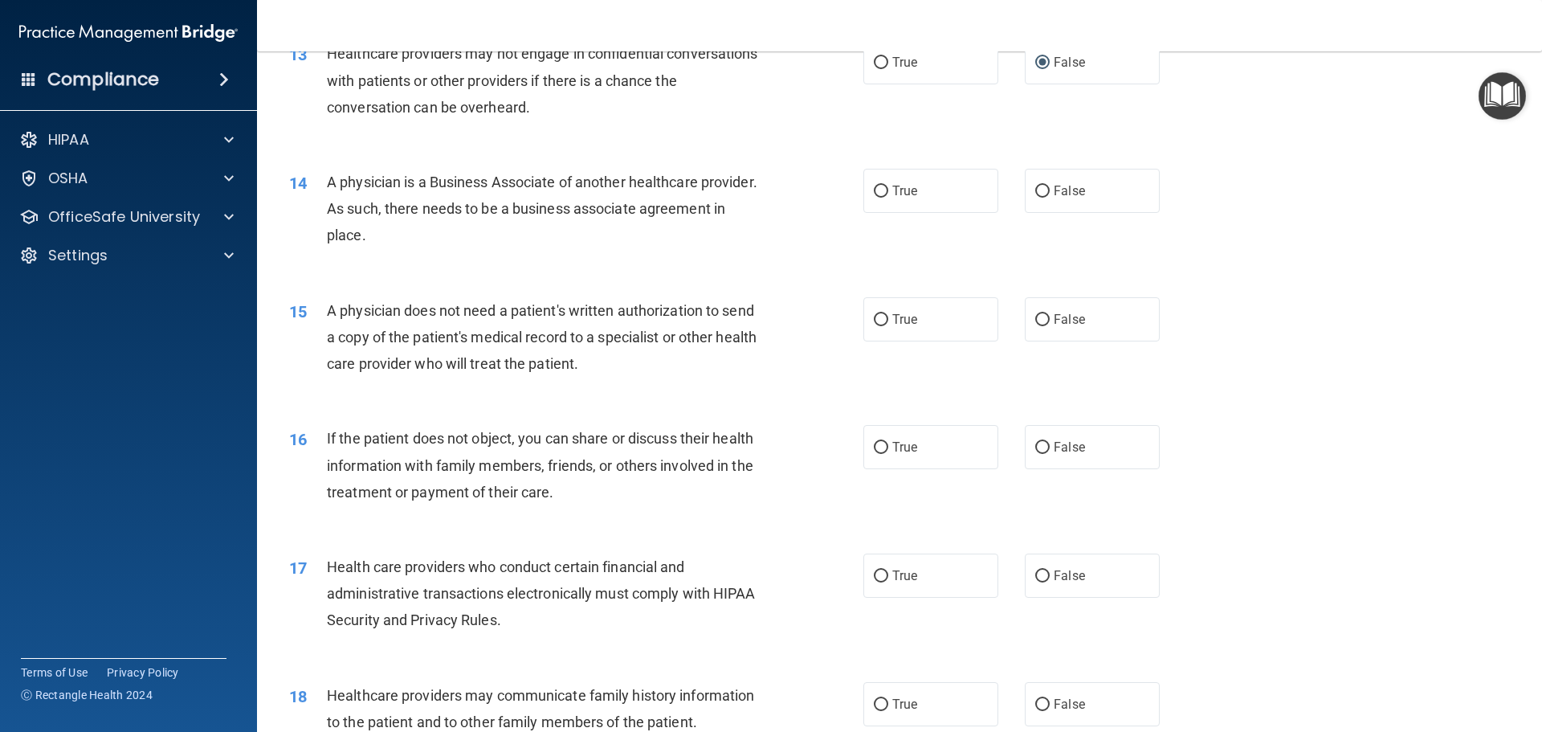
scroll to position [1526, 0]
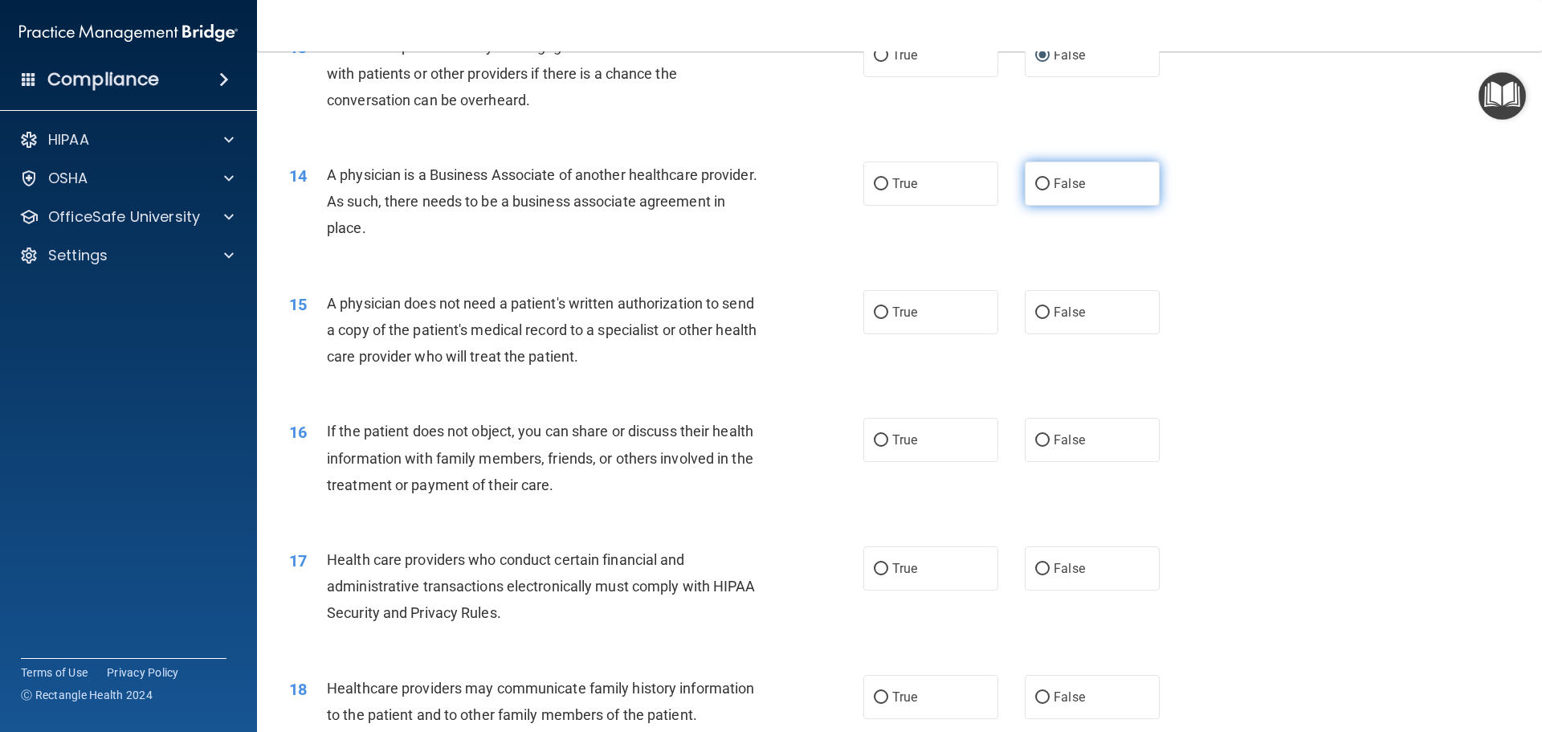
click at [1037, 181] on input "False" at bounding box center [1042, 184] width 14 height 12
radio input "true"
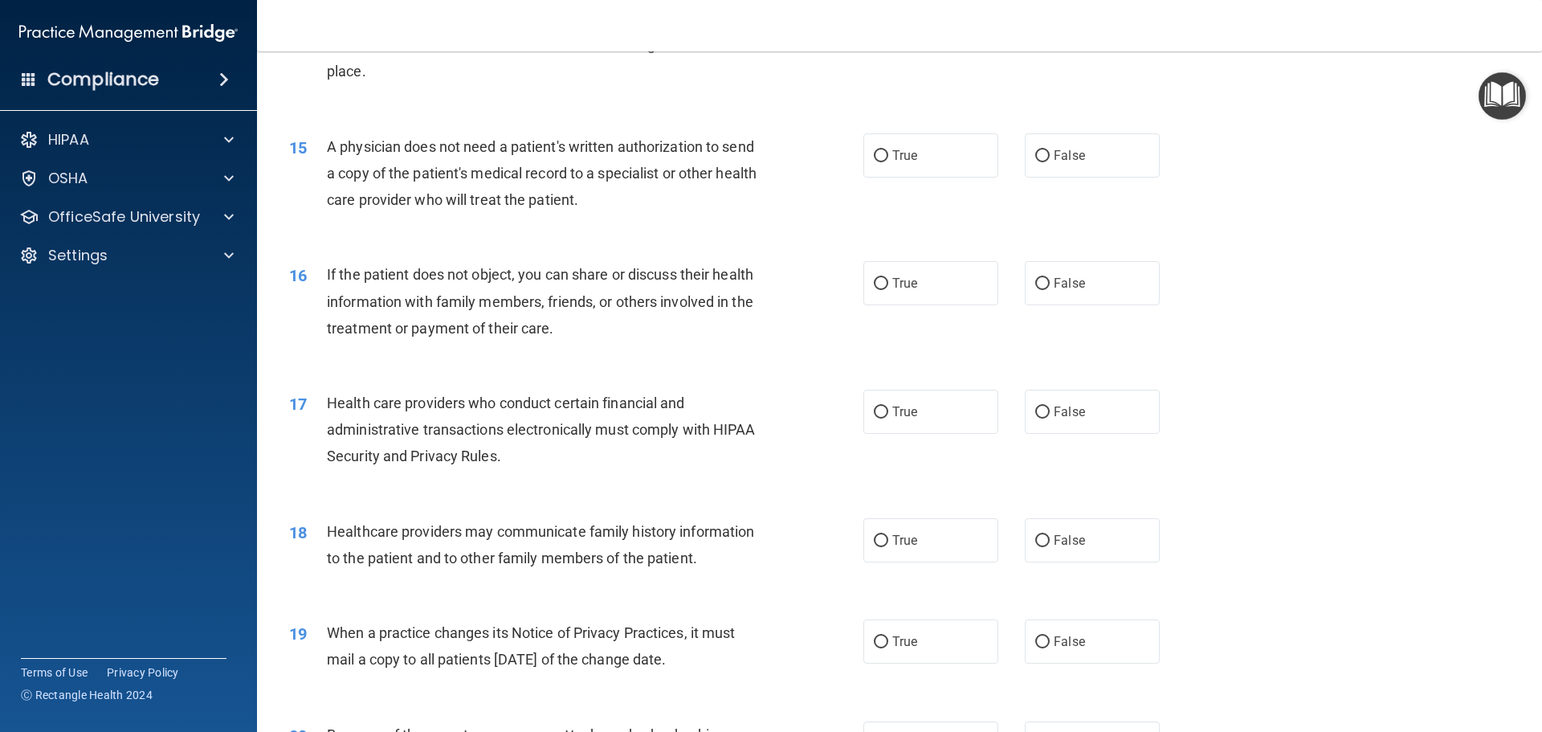
scroll to position [1687, 0]
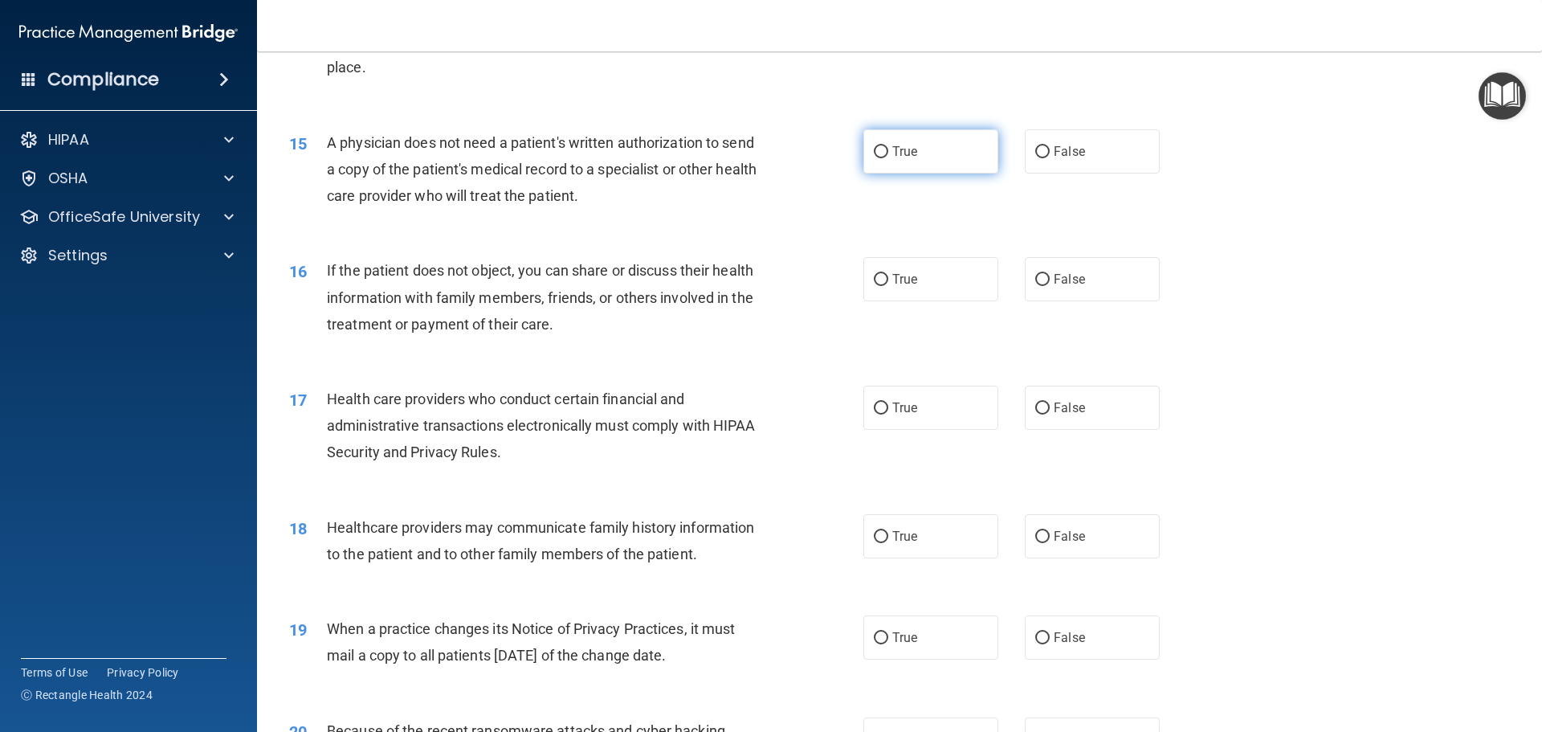
click at [875, 151] on input "True" at bounding box center [881, 152] width 14 height 12
radio input "true"
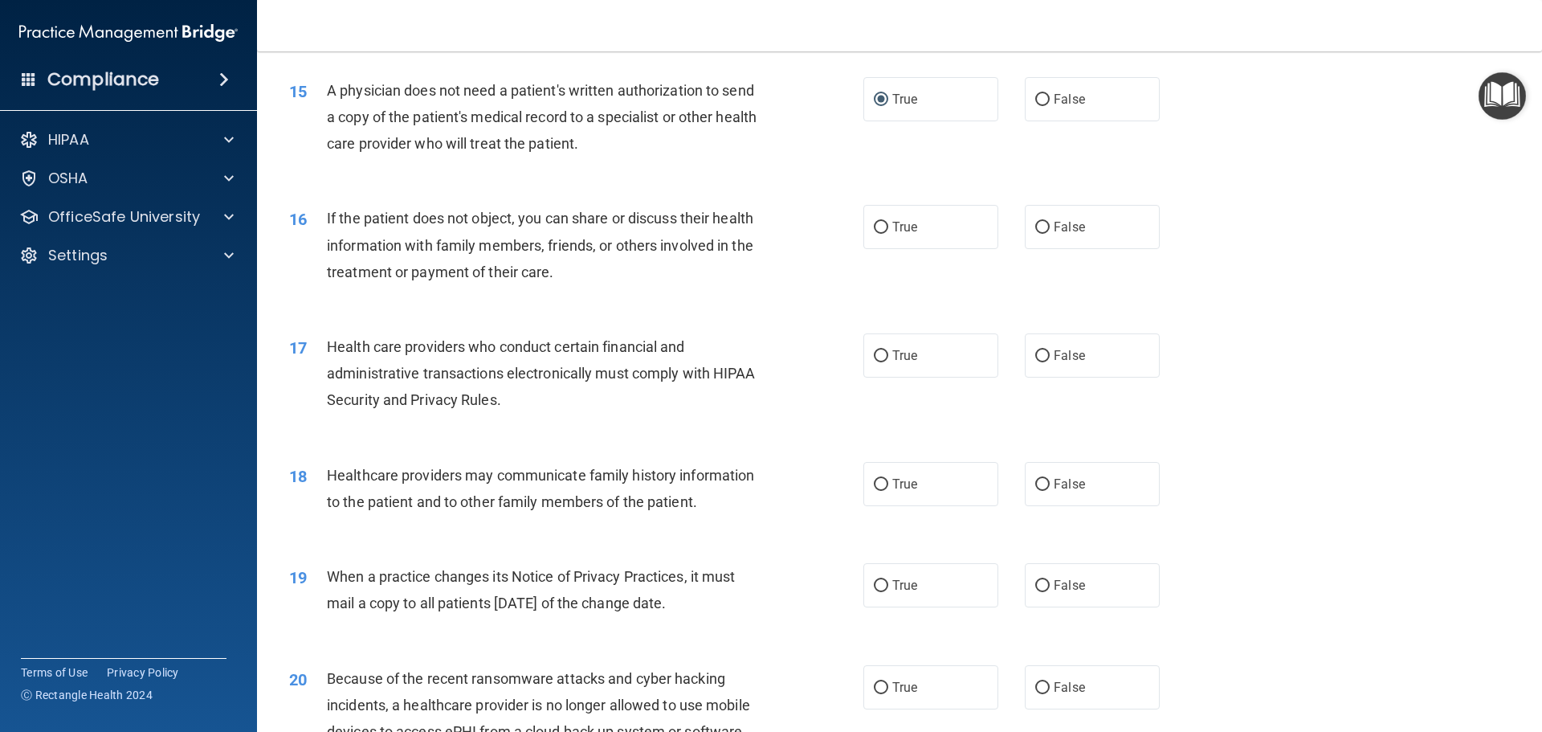
scroll to position [1767, 0]
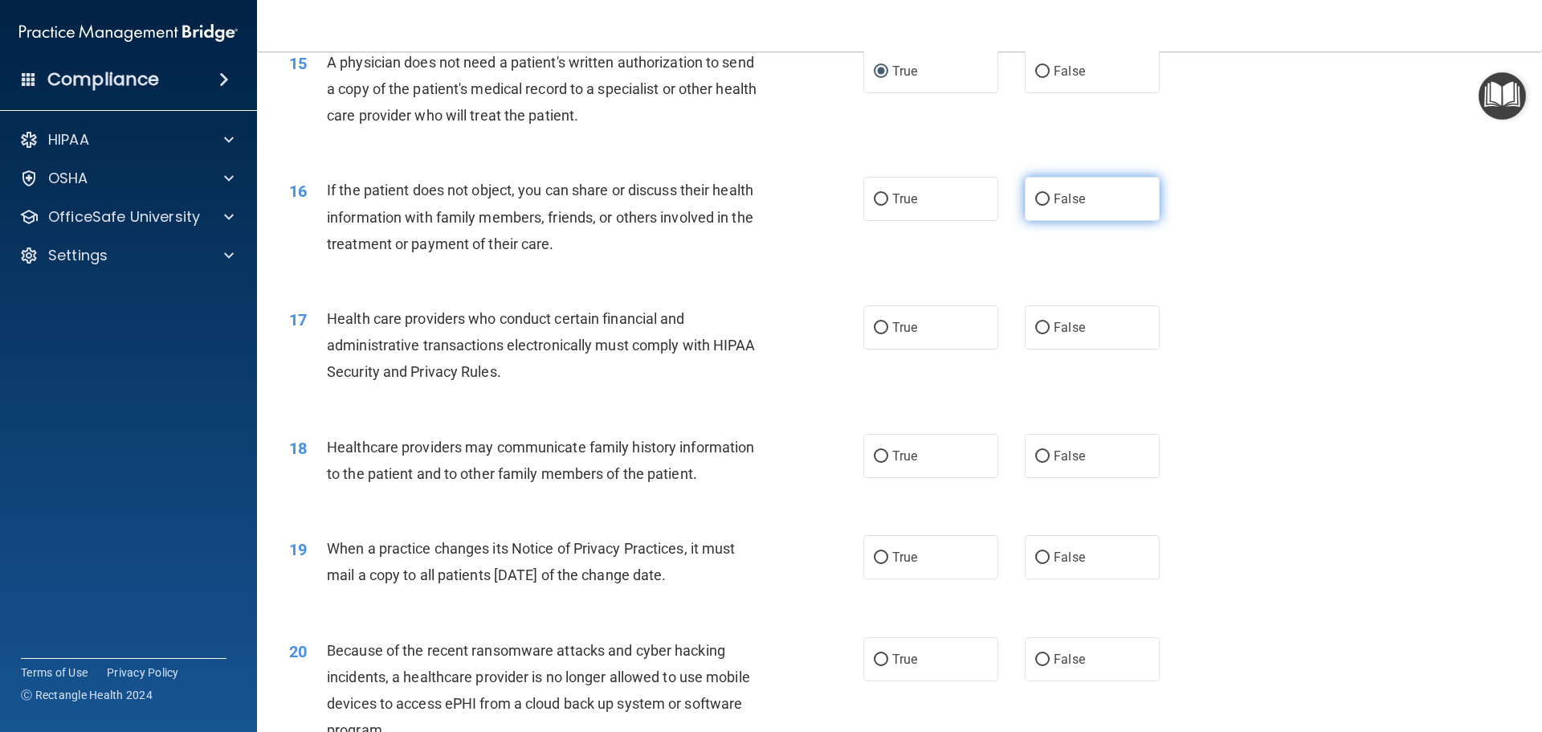
click at [1038, 197] on input "False" at bounding box center [1042, 200] width 14 height 12
radio input "true"
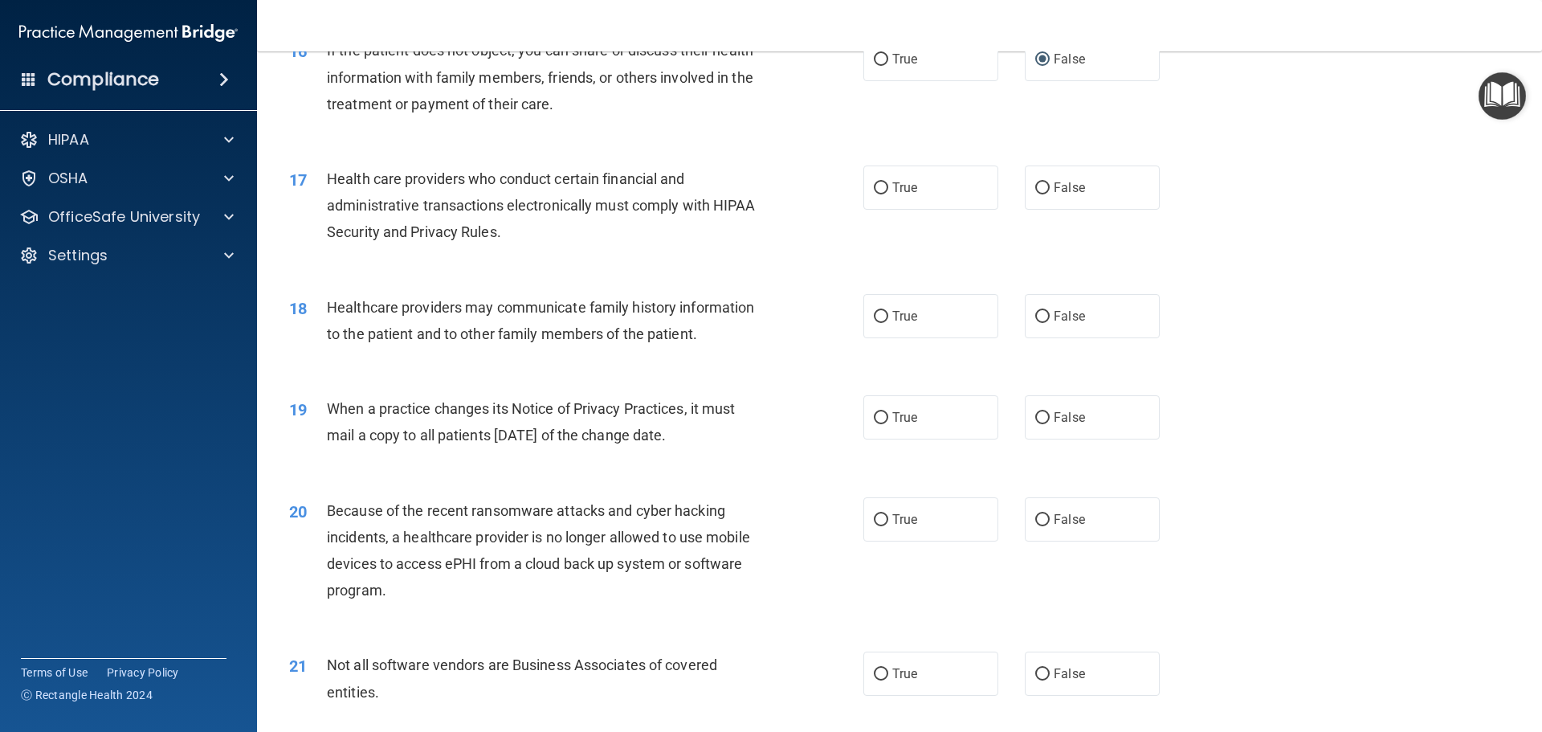
scroll to position [1927, 0]
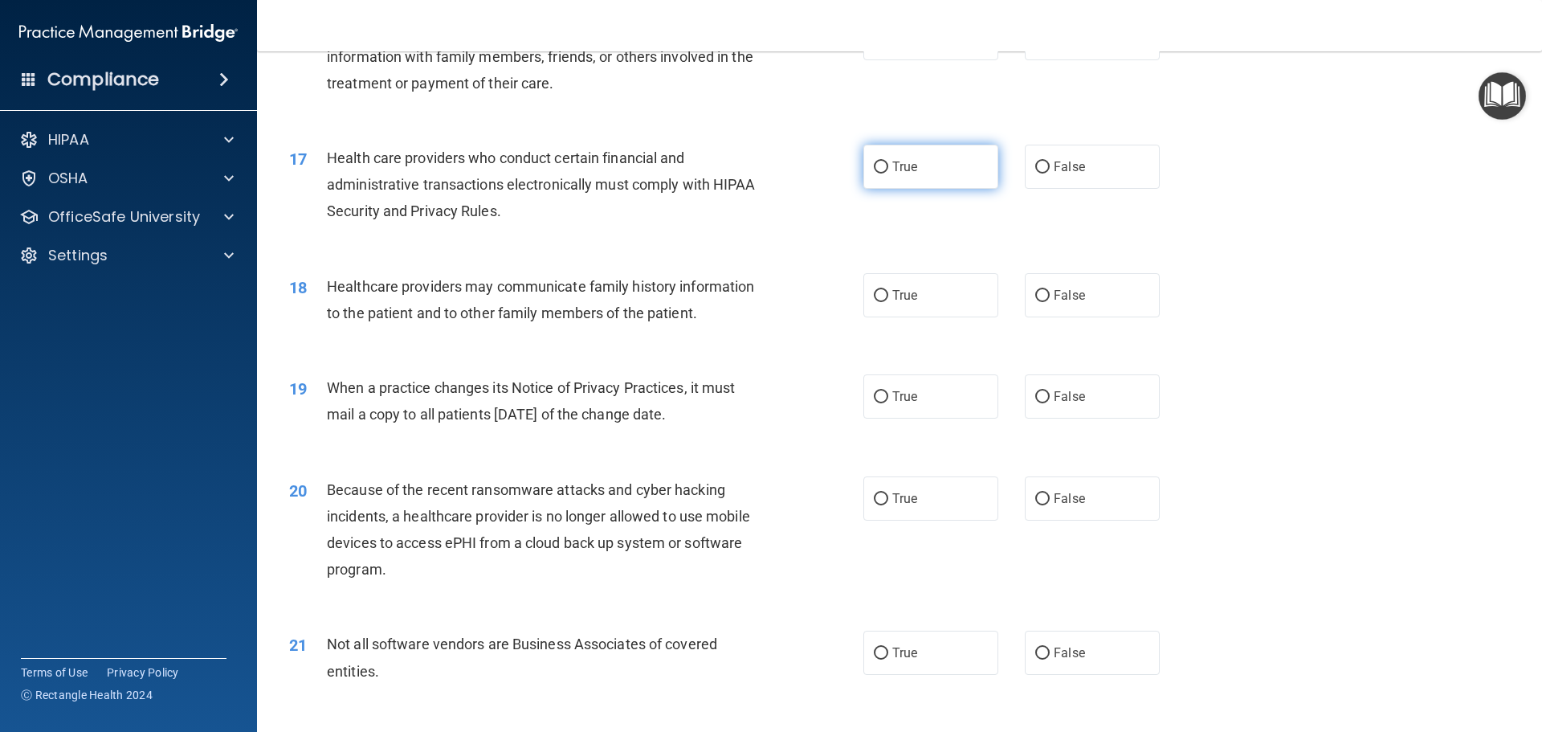
click at [876, 165] on input "True" at bounding box center [881, 167] width 14 height 12
radio input "true"
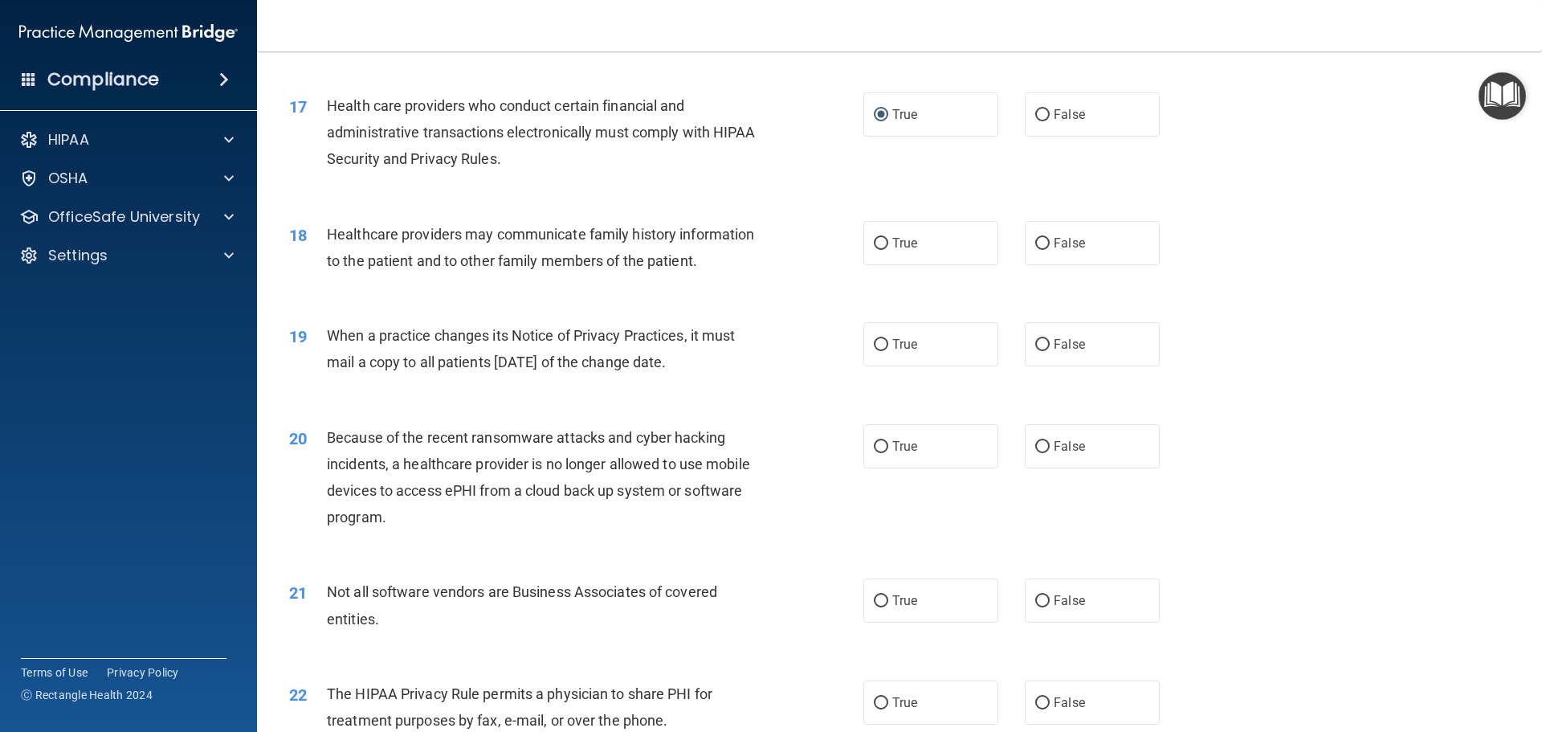
scroll to position [2008, 0]
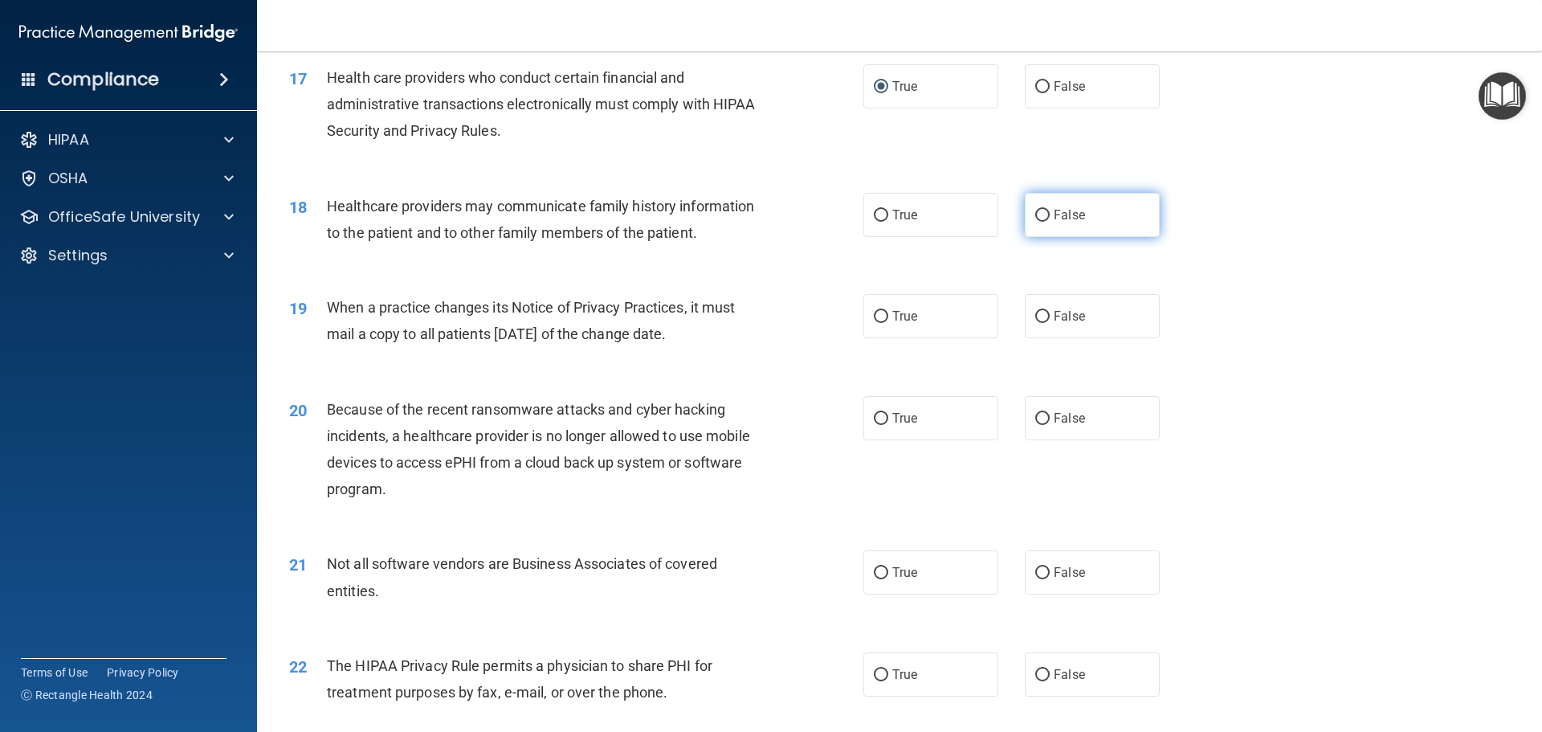
click at [1035, 214] on input "False" at bounding box center [1042, 216] width 14 height 12
radio input "true"
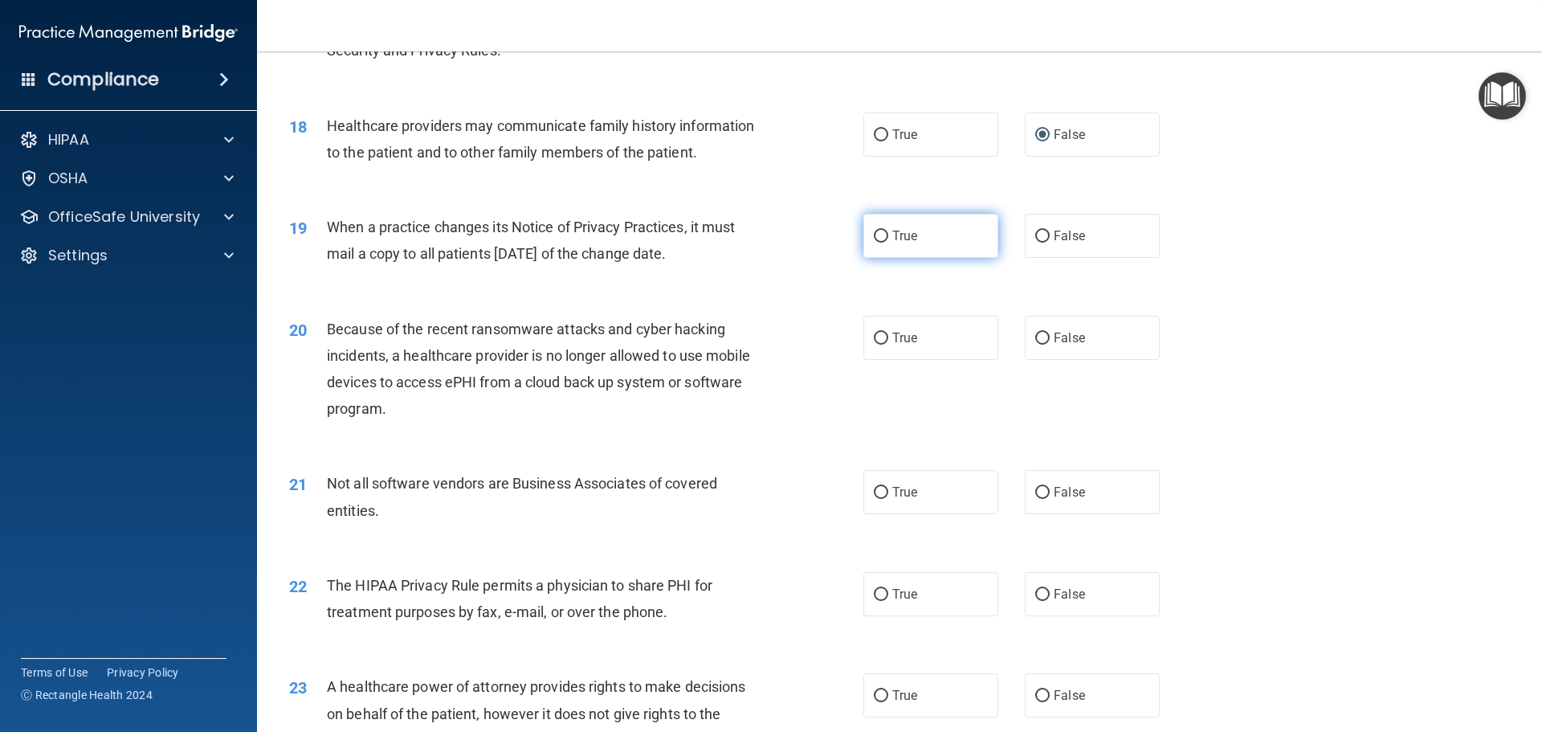
click at [875, 235] on input "True" at bounding box center [881, 236] width 14 height 12
radio input "true"
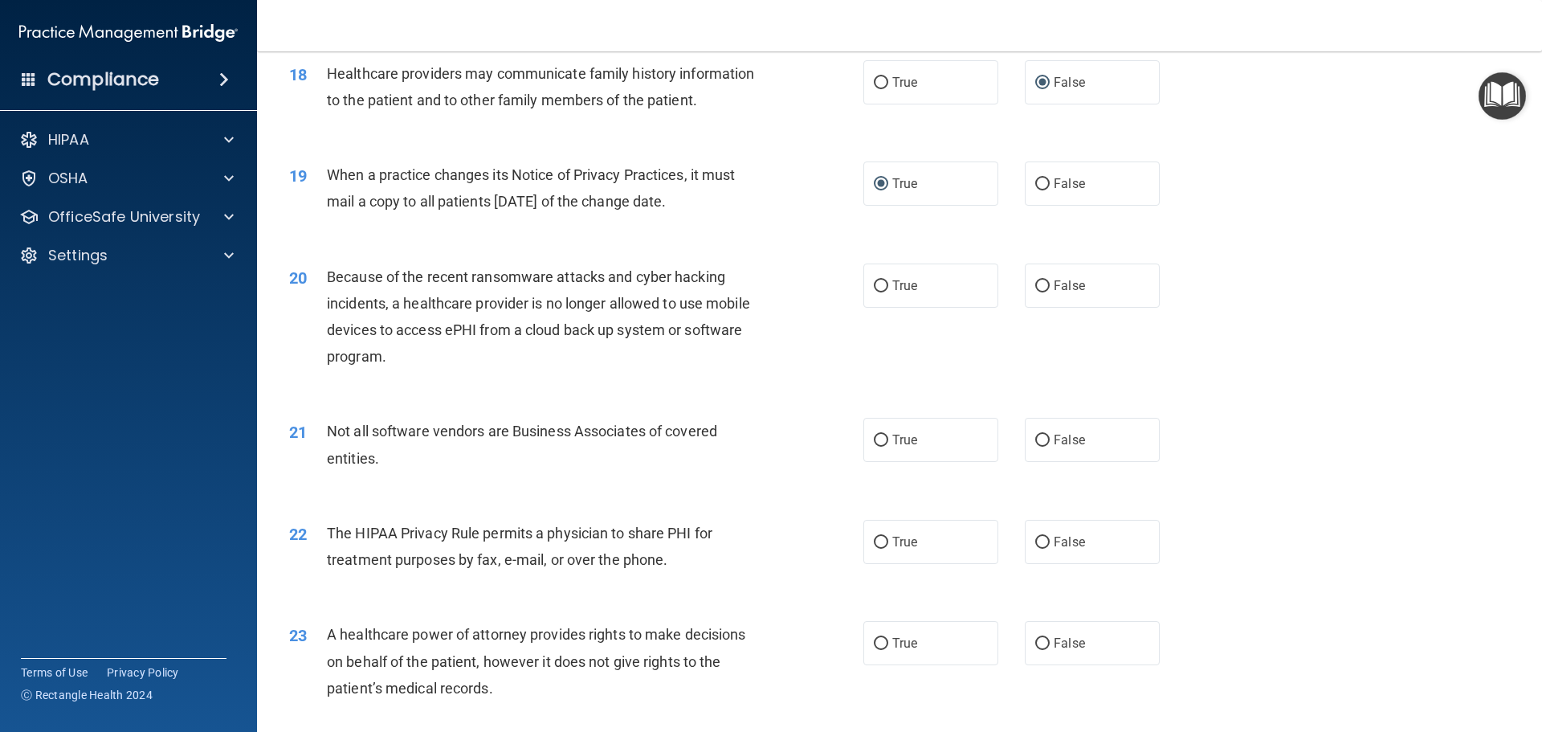
scroll to position [2168, 0]
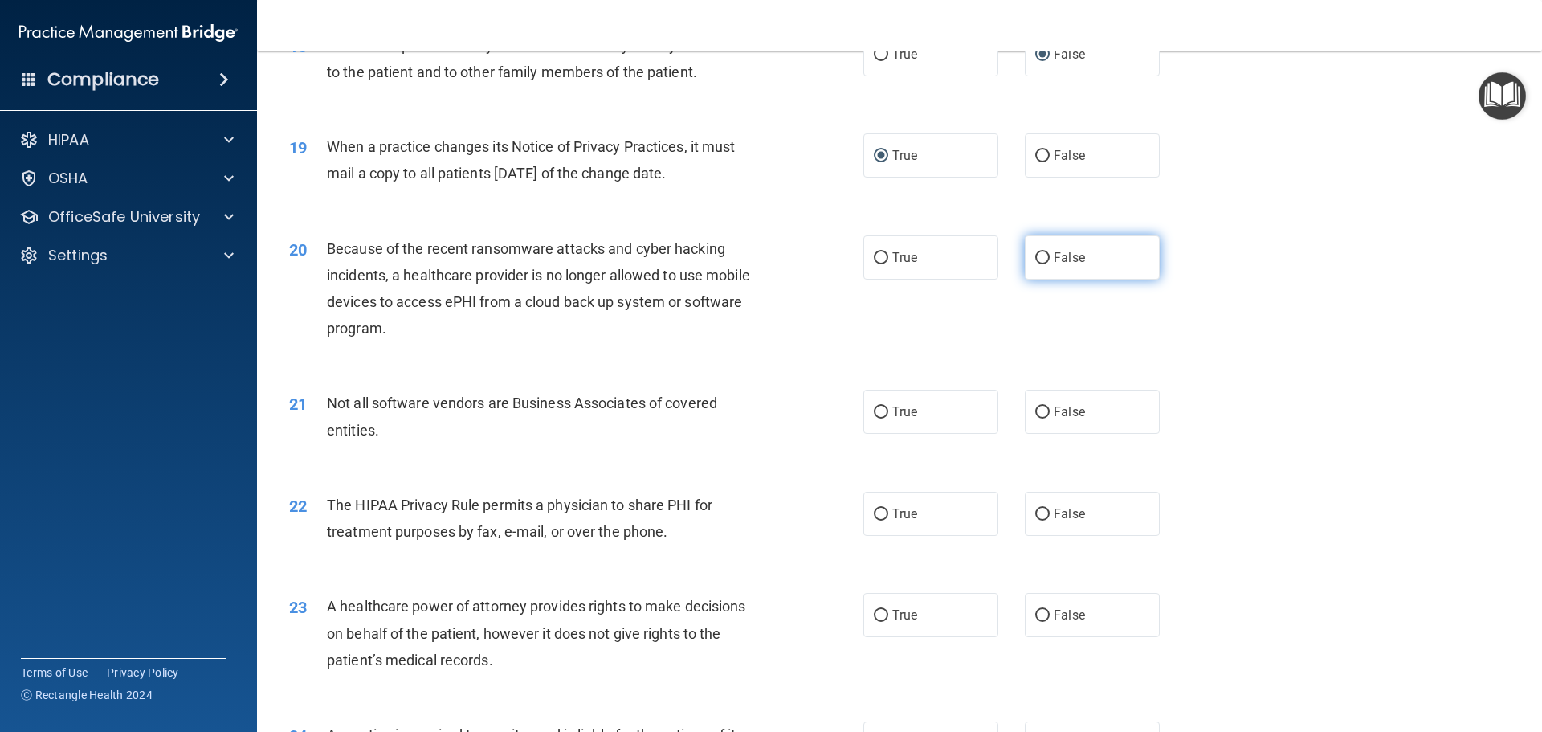
click at [1035, 258] on input "False" at bounding box center [1042, 258] width 14 height 12
radio input "true"
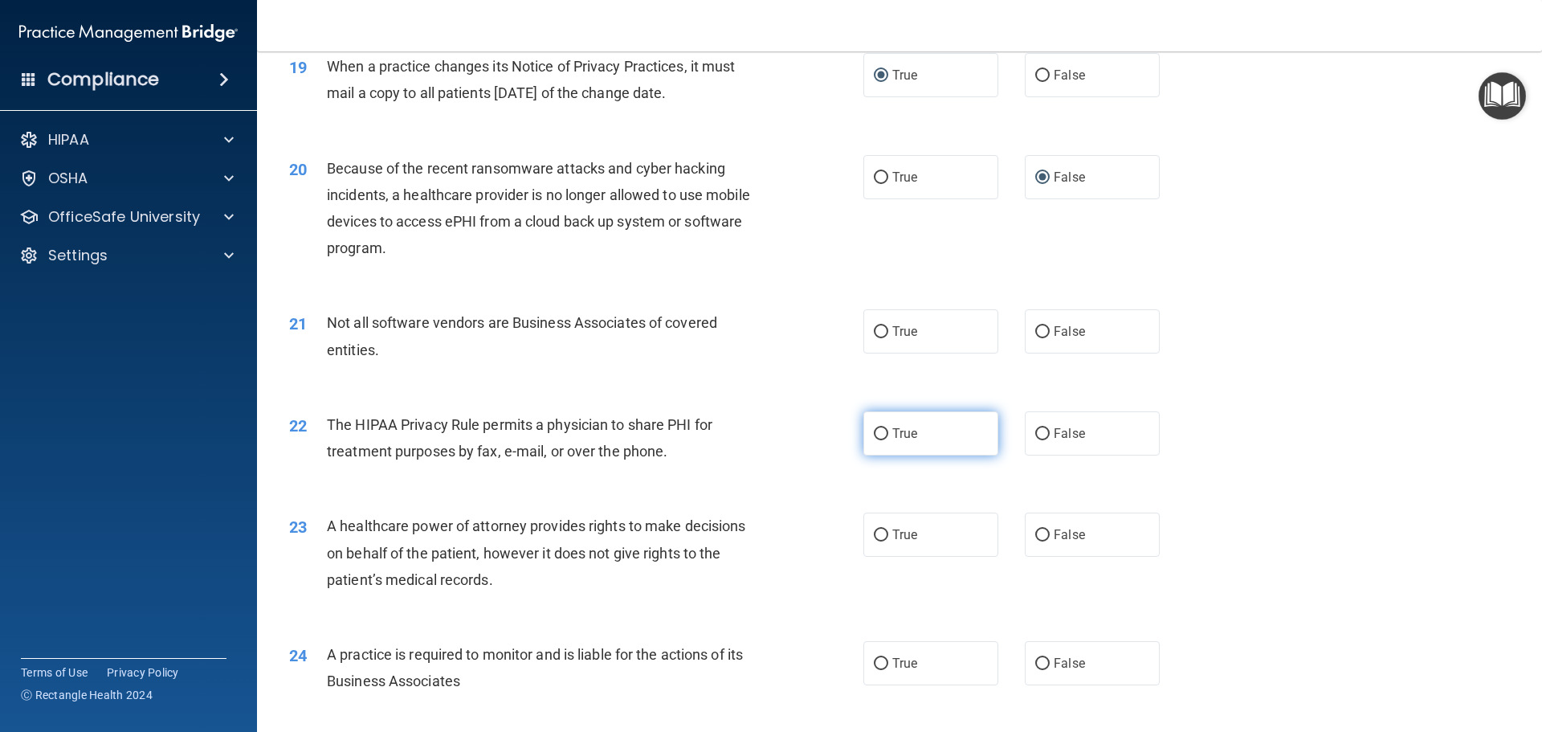
click at [875, 433] on input "True" at bounding box center [881, 434] width 14 height 12
radio input "true"
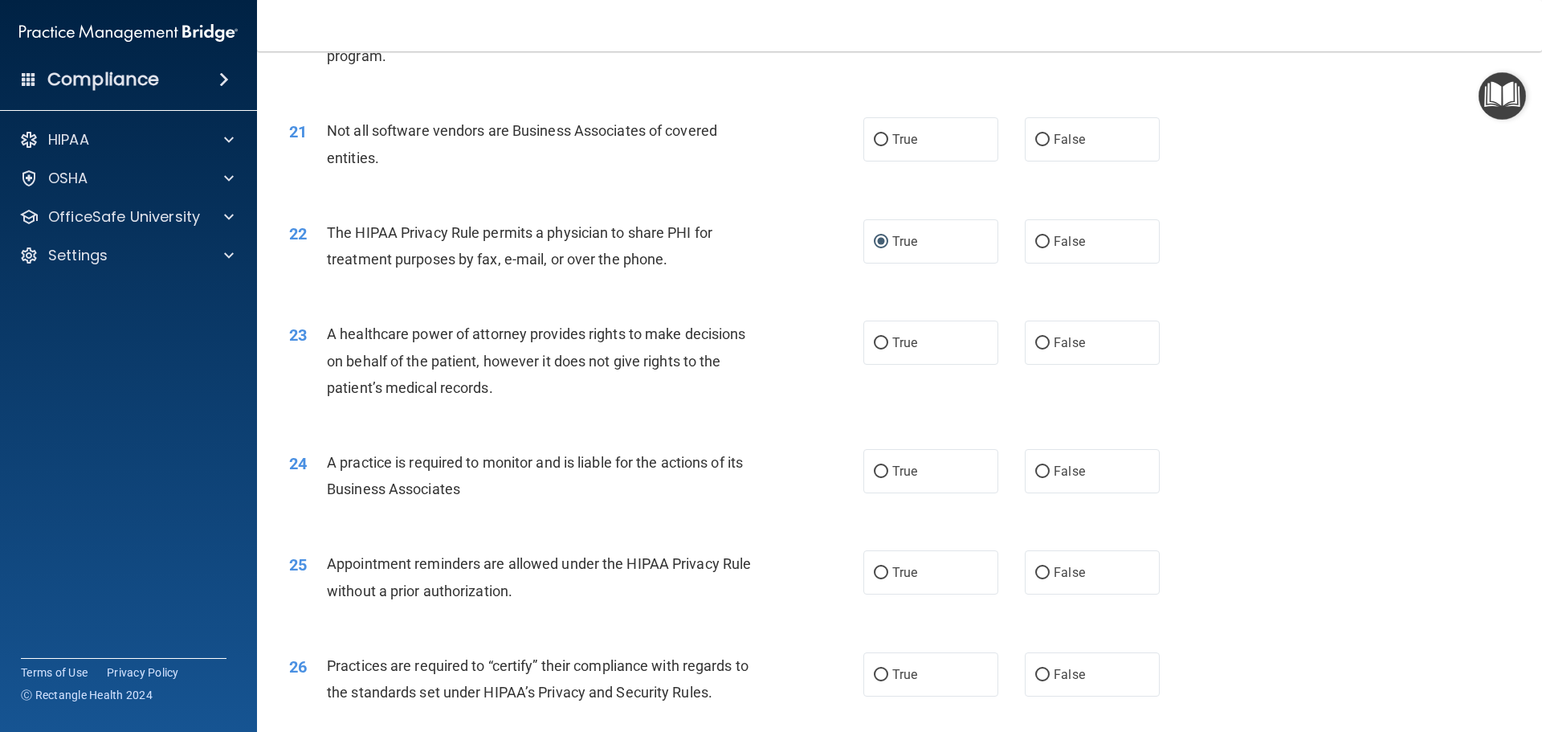
scroll to position [2490, 0]
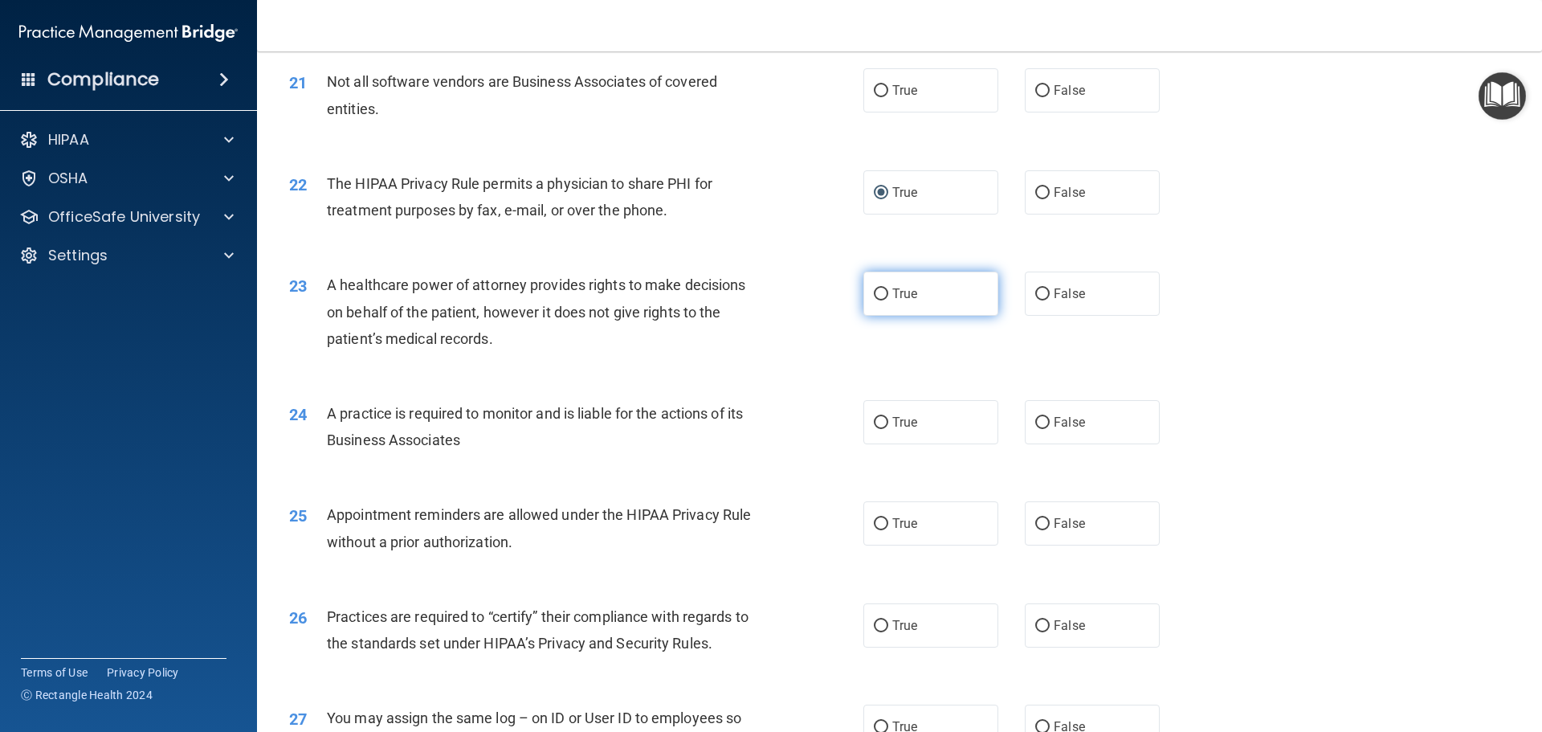
click at [875, 292] on input "True" at bounding box center [881, 294] width 14 height 12
radio input "true"
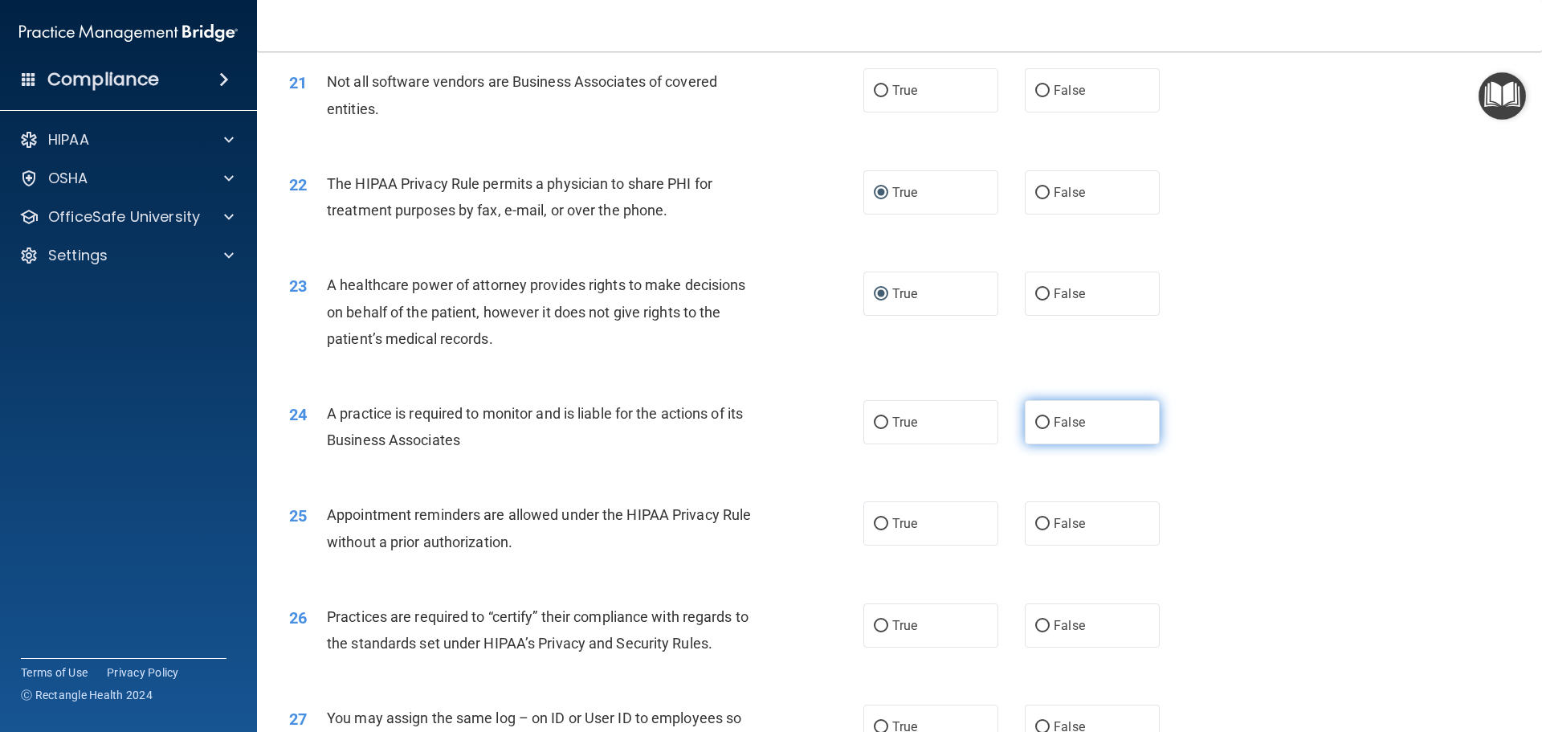
click at [1035, 421] on input "False" at bounding box center [1042, 423] width 14 height 12
radio input "true"
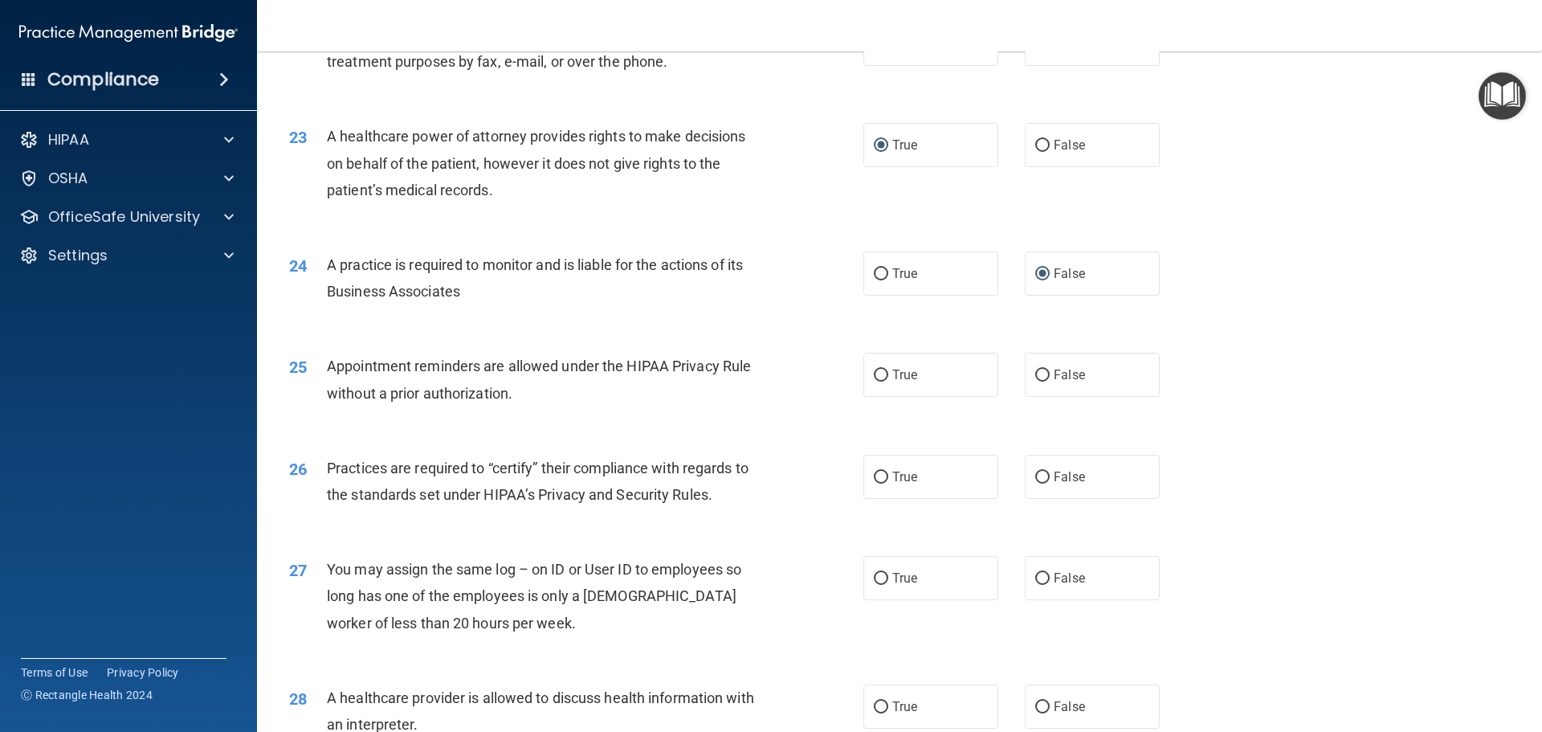
scroll to position [2650, 0]
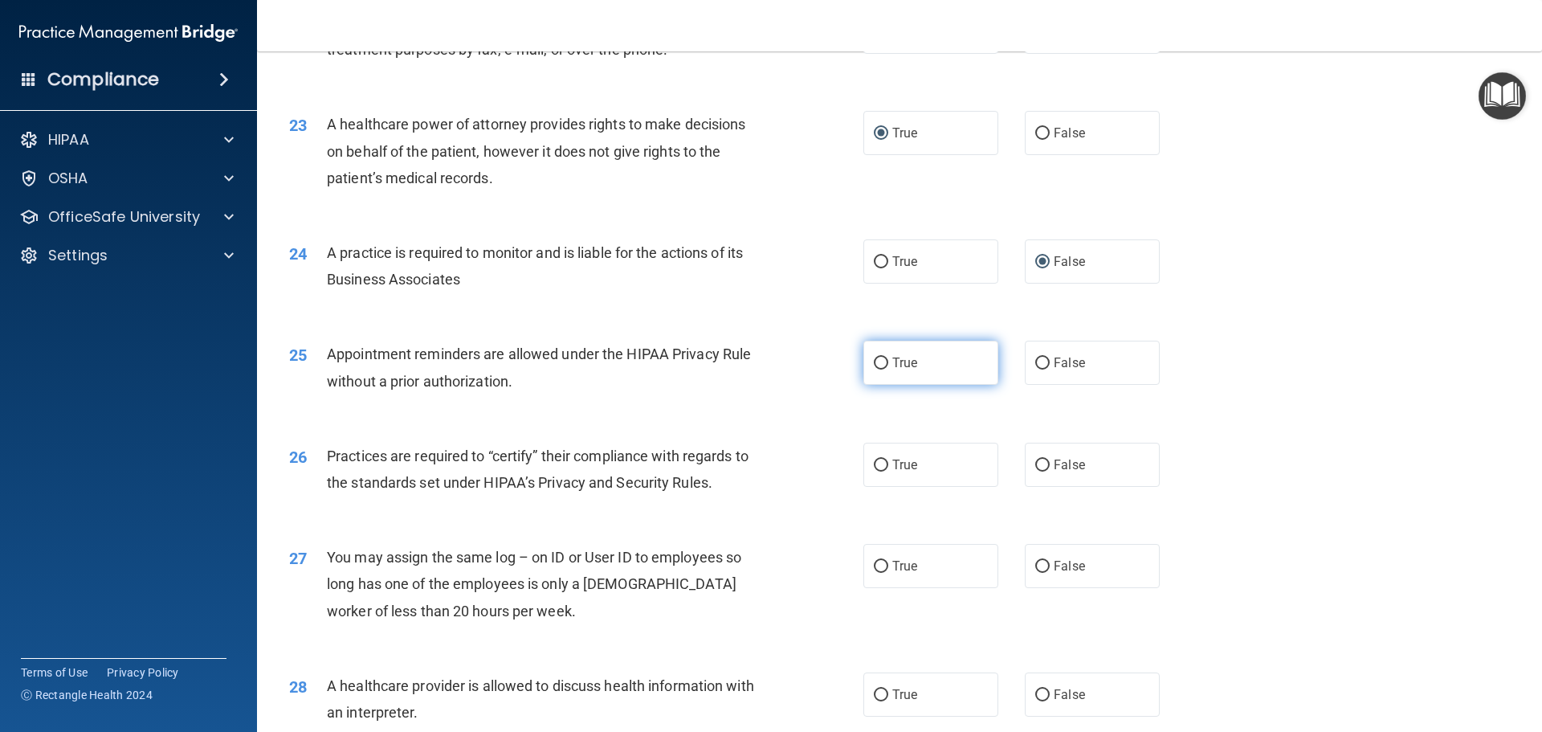
click at [879, 360] on input "True" at bounding box center [881, 363] width 14 height 12
radio input "true"
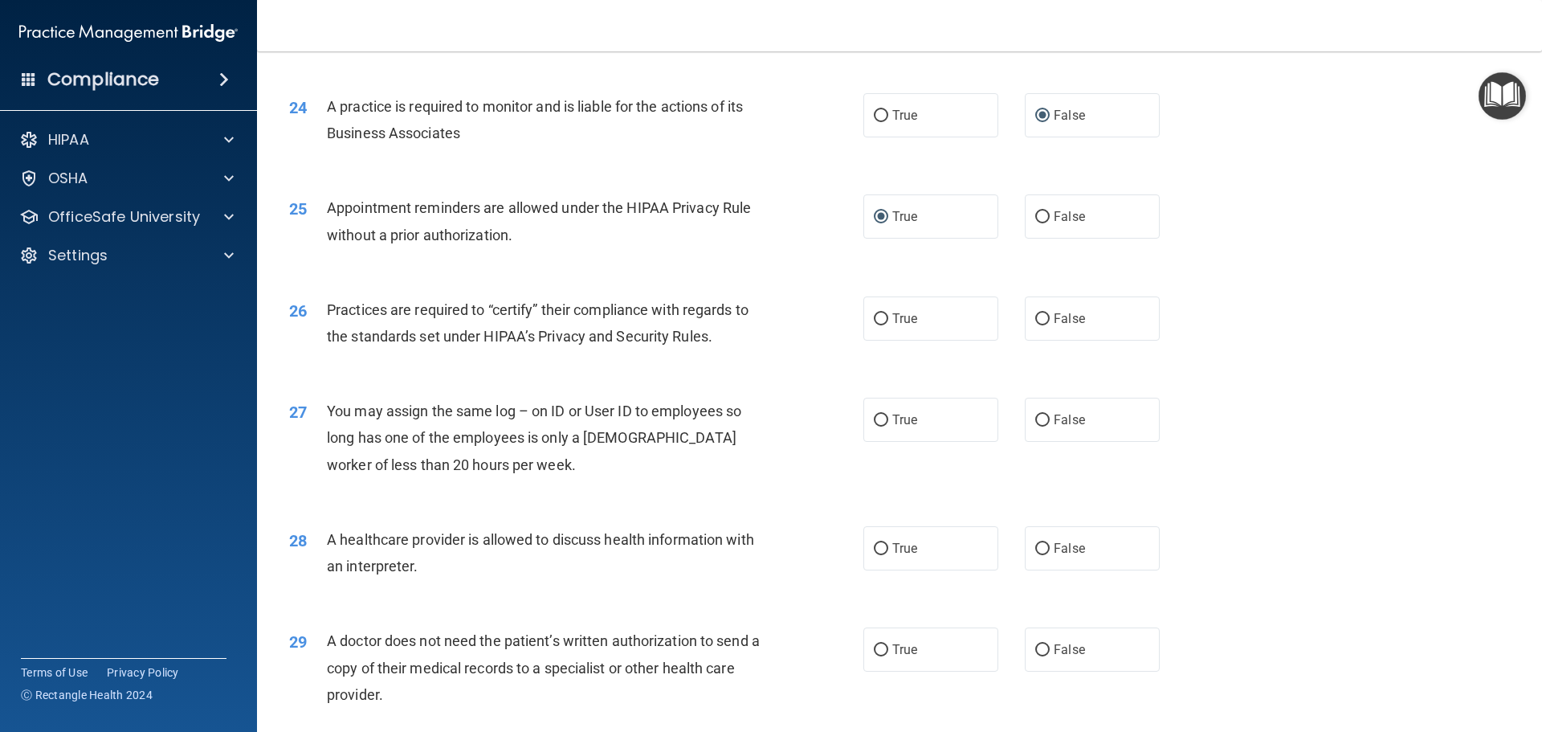
scroll to position [2891, 0]
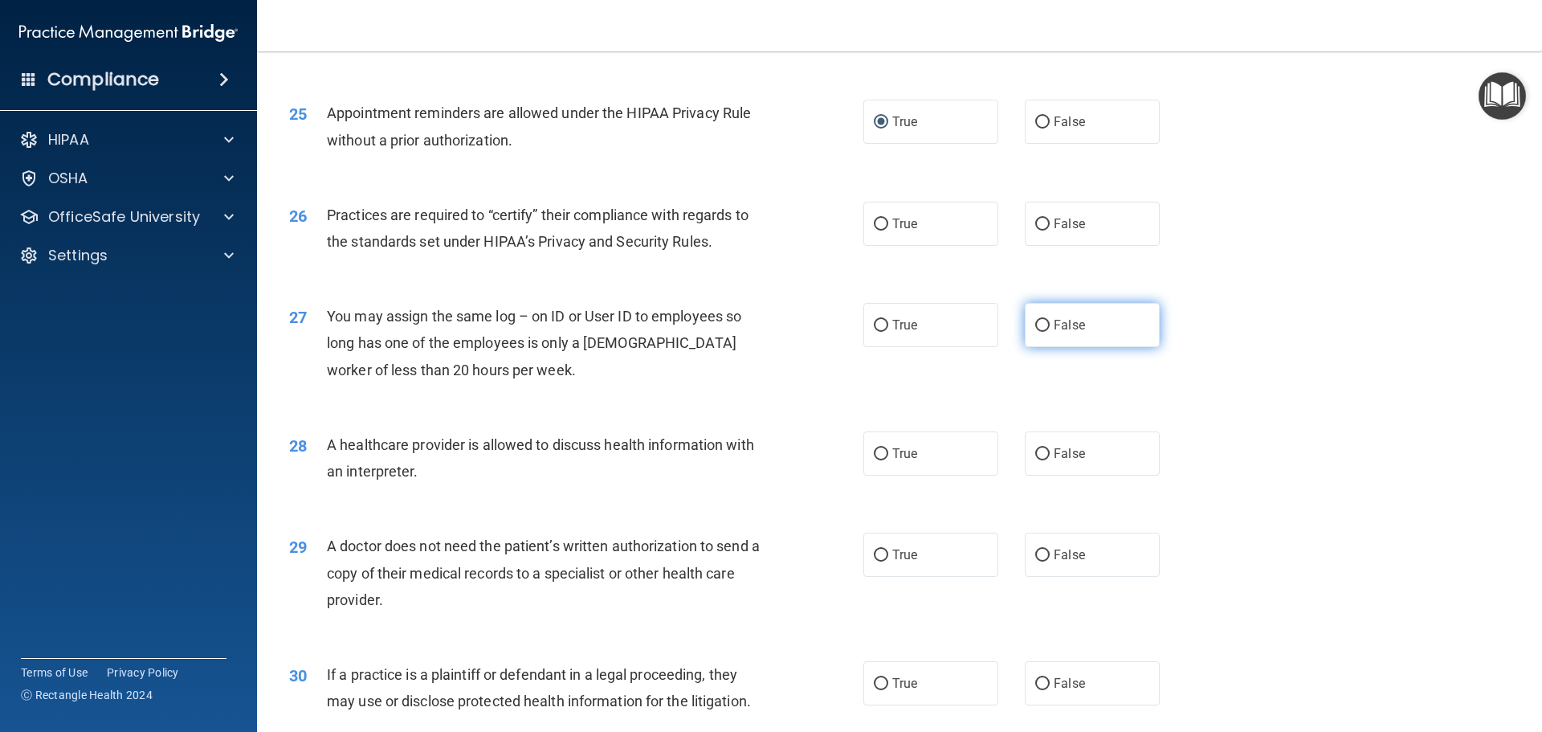
click at [1036, 327] on input "False" at bounding box center [1042, 326] width 14 height 12
radio input "true"
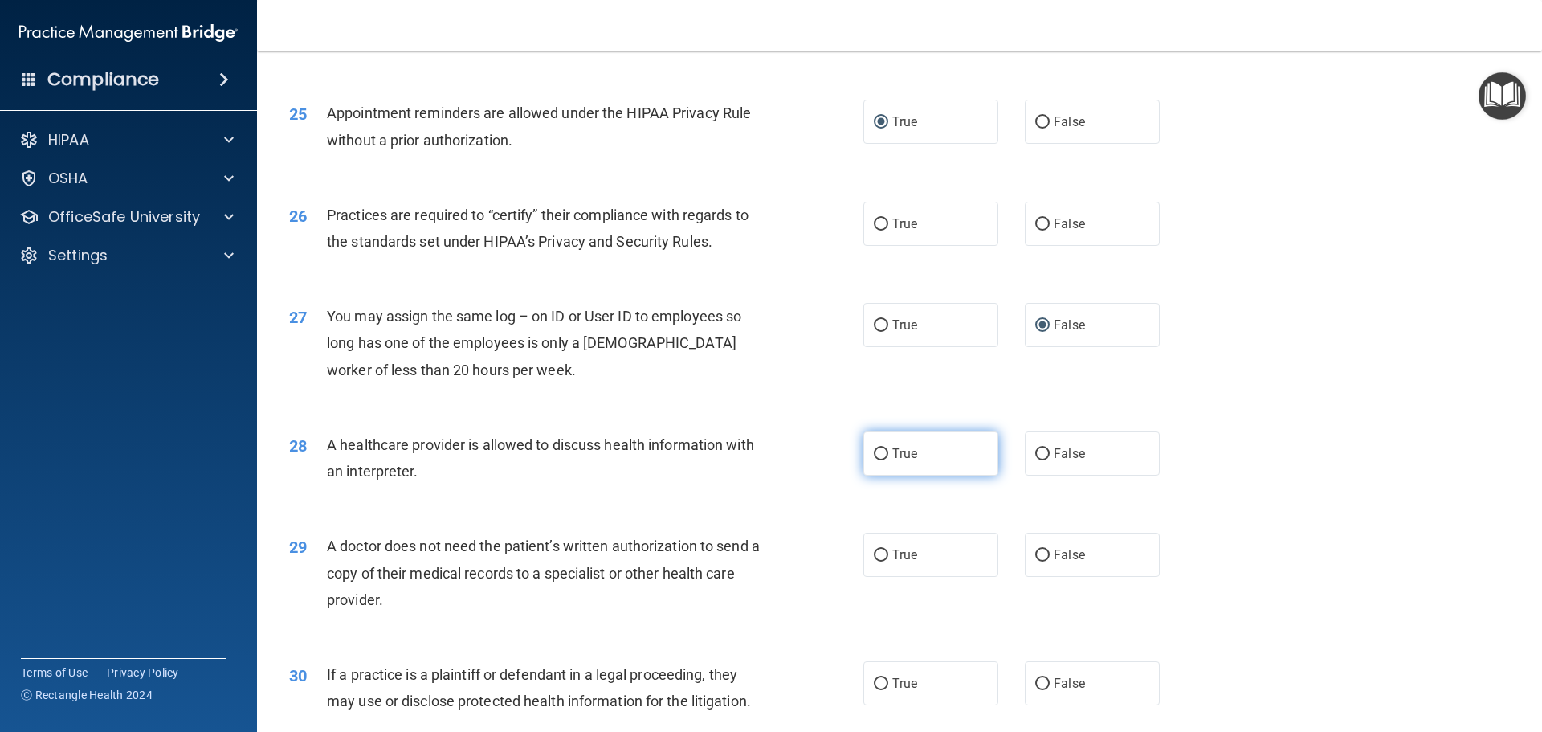
click at [874, 450] on input "True" at bounding box center [881, 454] width 14 height 12
radio input "true"
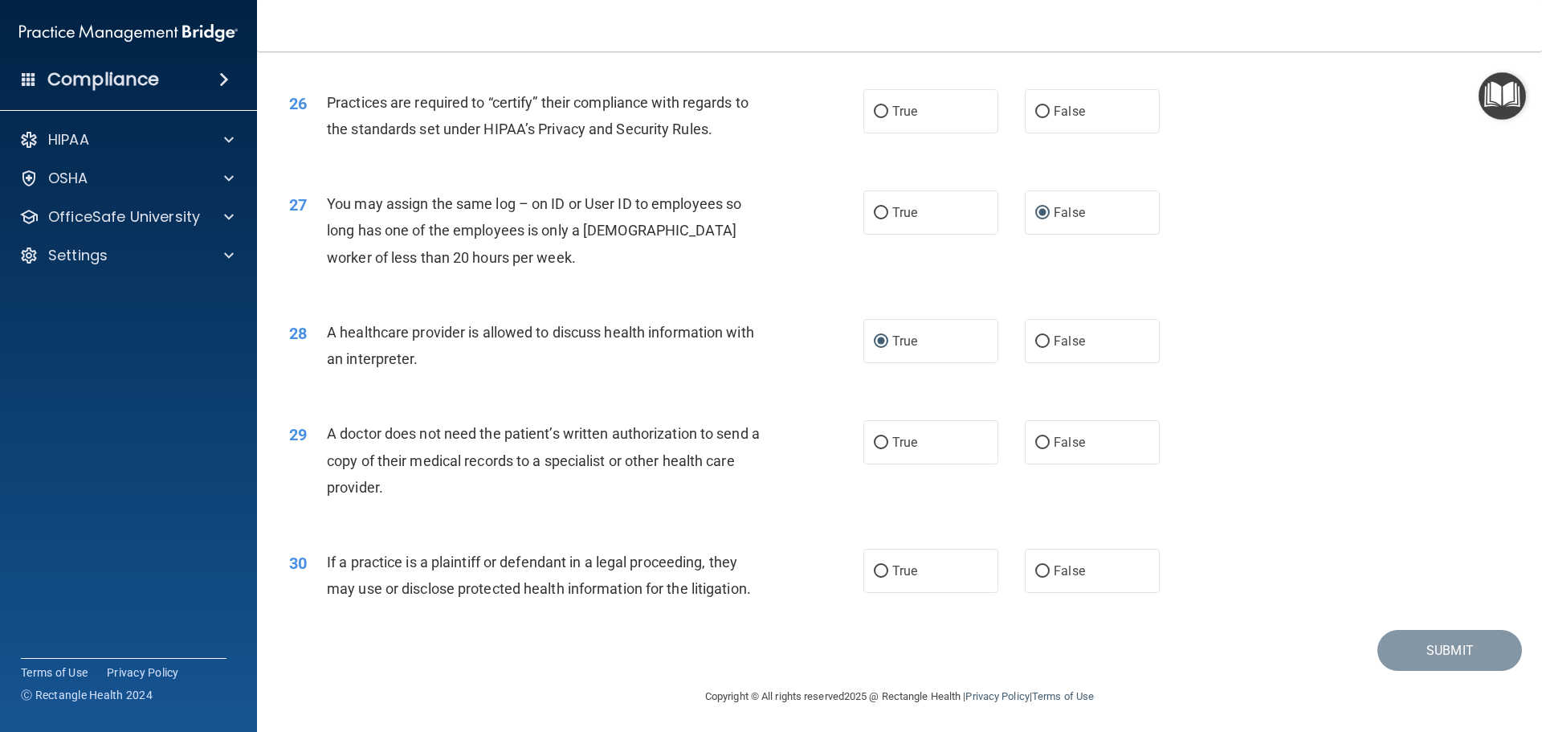
scroll to position [3007, 0]
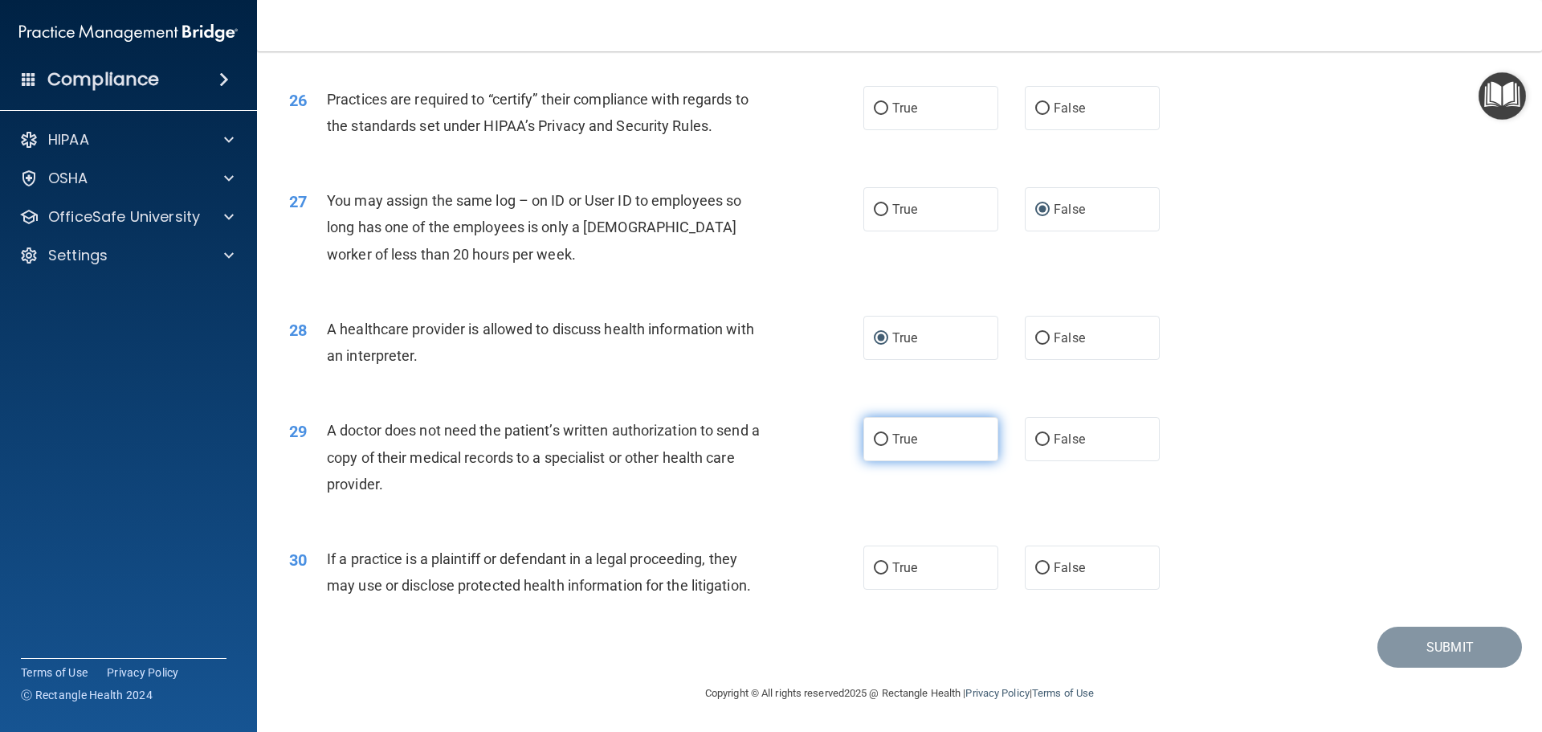
click at [876, 439] on input "True" at bounding box center [881, 440] width 14 height 12
radio input "true"
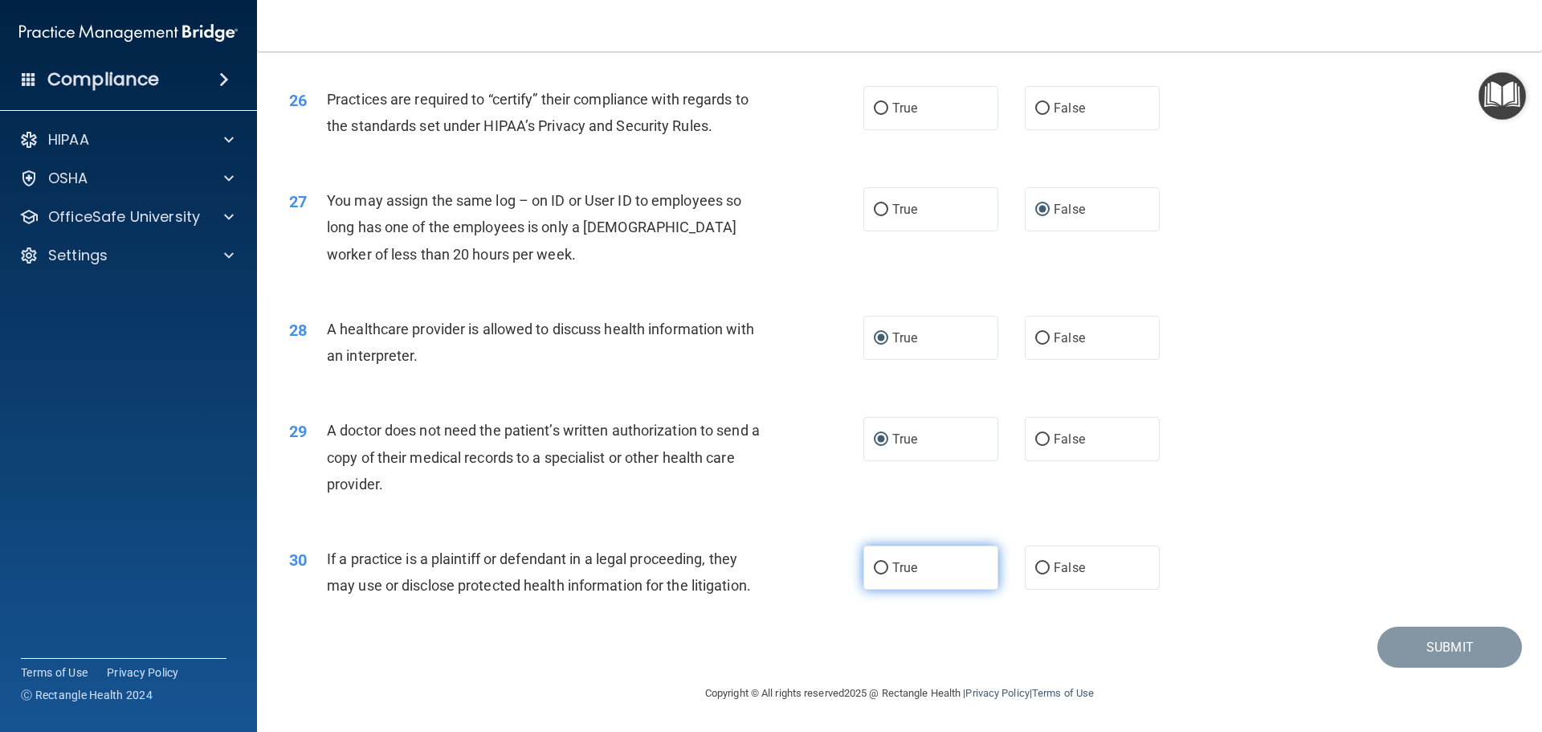
click at [876, 565] on input "True" at bounding box center [881, 568] width 14 height 12
radio input "true"
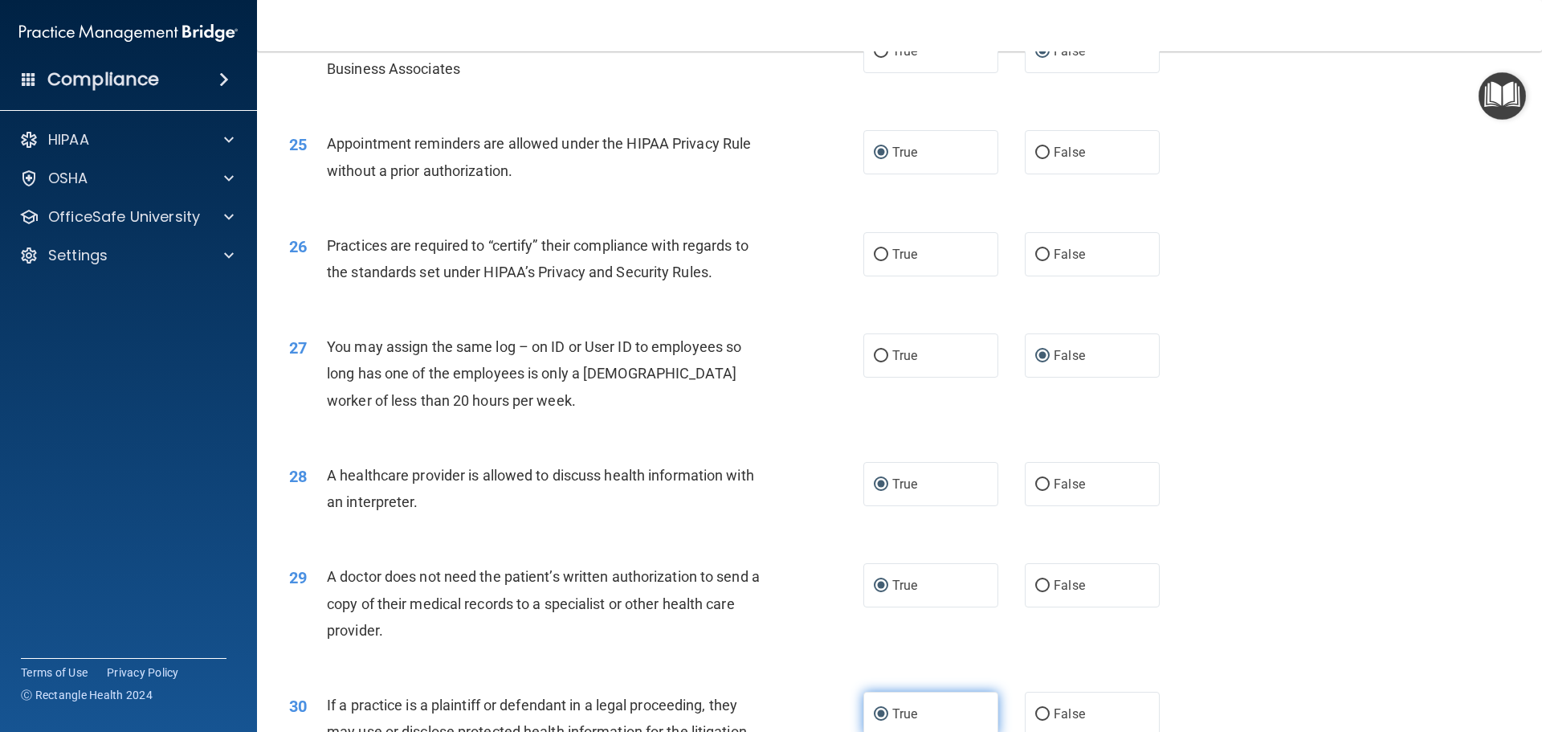
scroll to position [2846, 0]
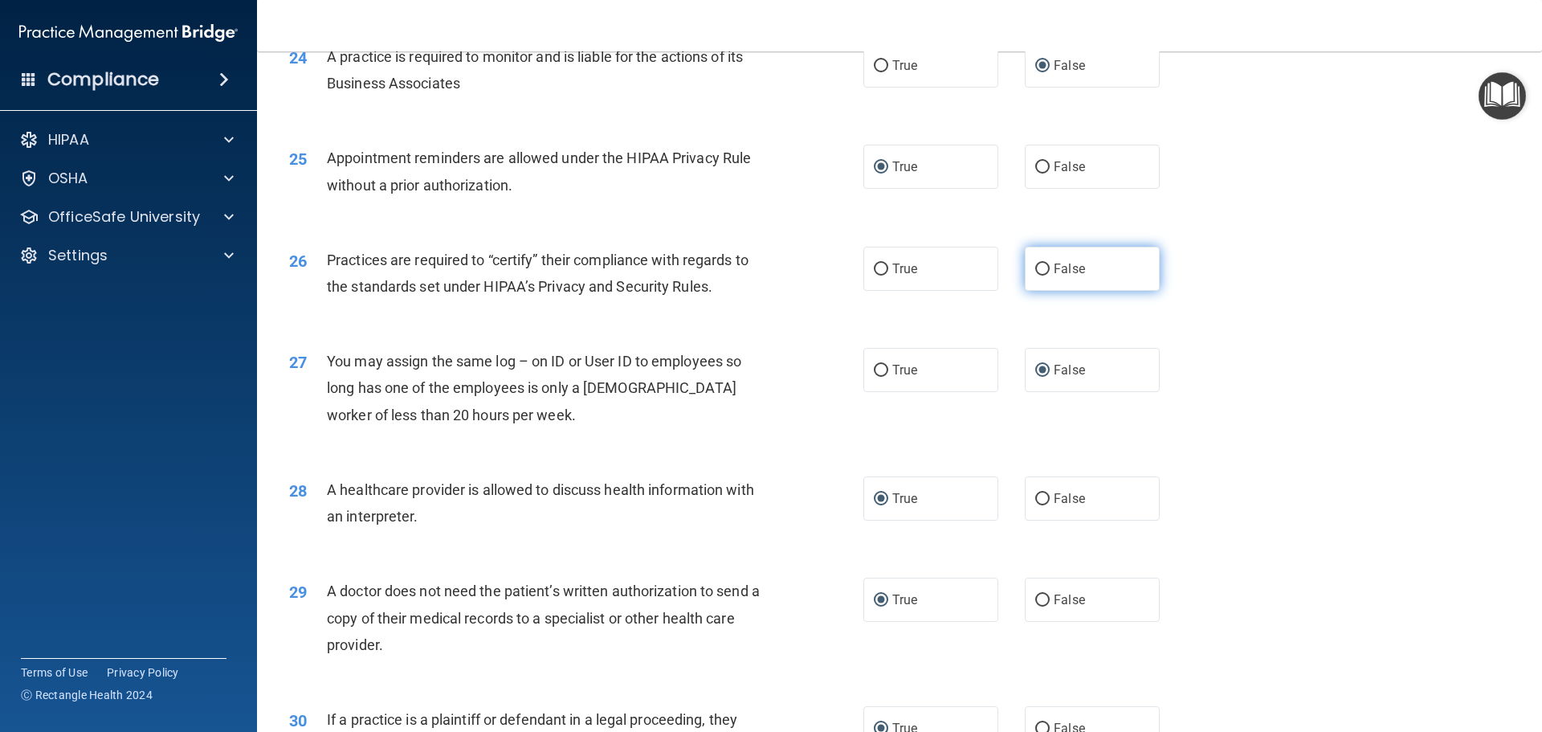
click at [1036, 271] on input "False" at bounding box center [1042, 269] width 14 height 12
radio input "true"
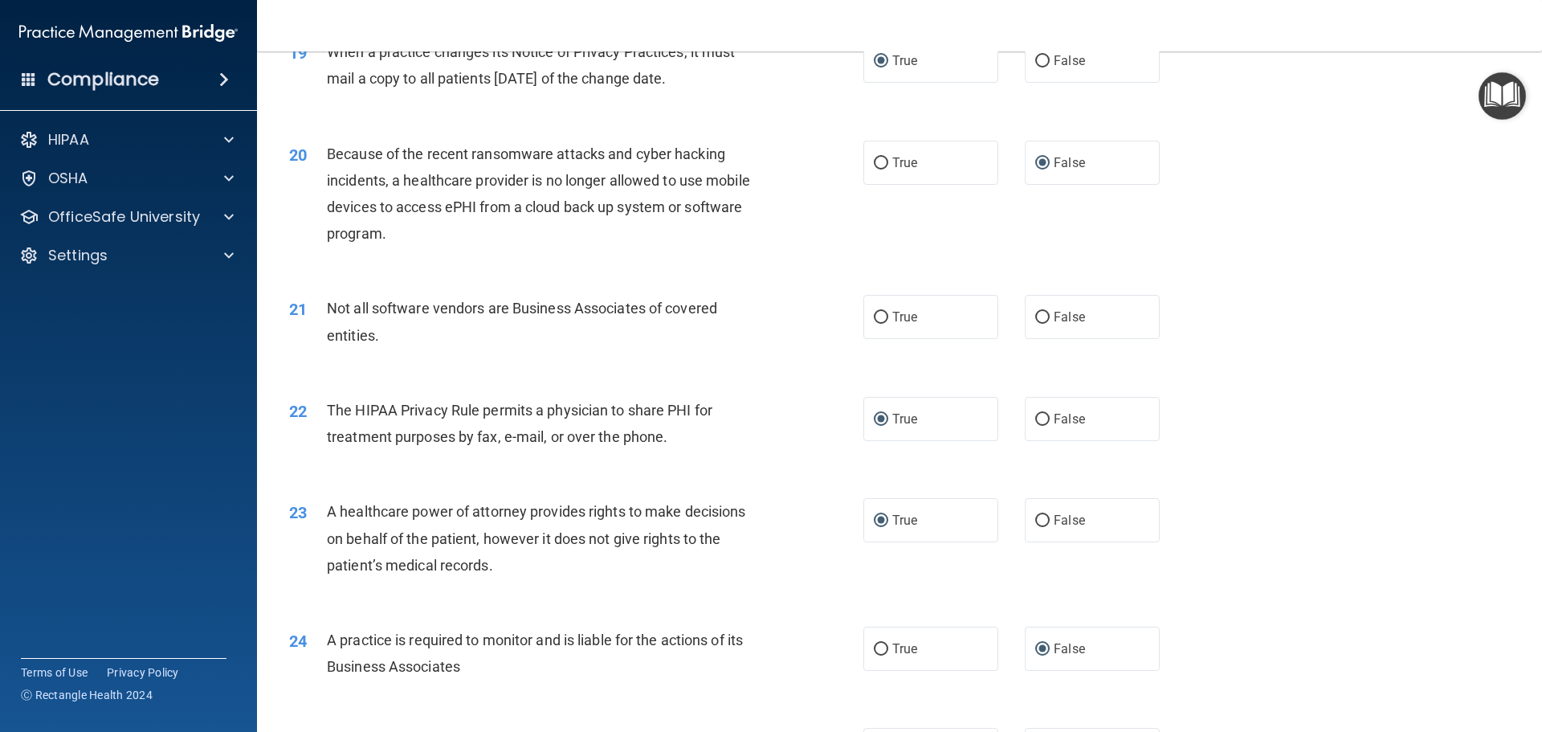
scroll to position [2249, 0]
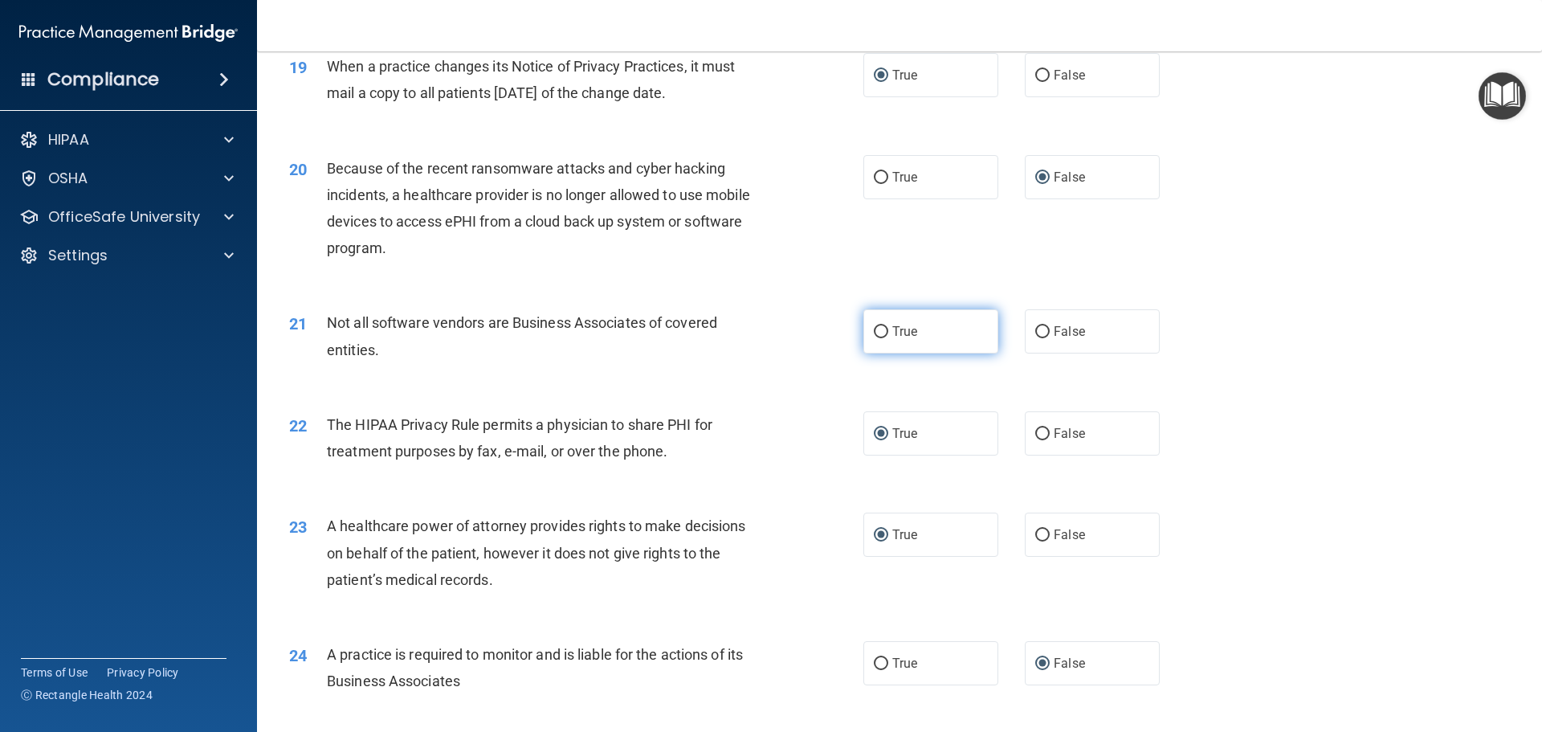
click at [875, 332] on input "True" at bounding box center [881, 332] width 14 height 12
radio input "true"
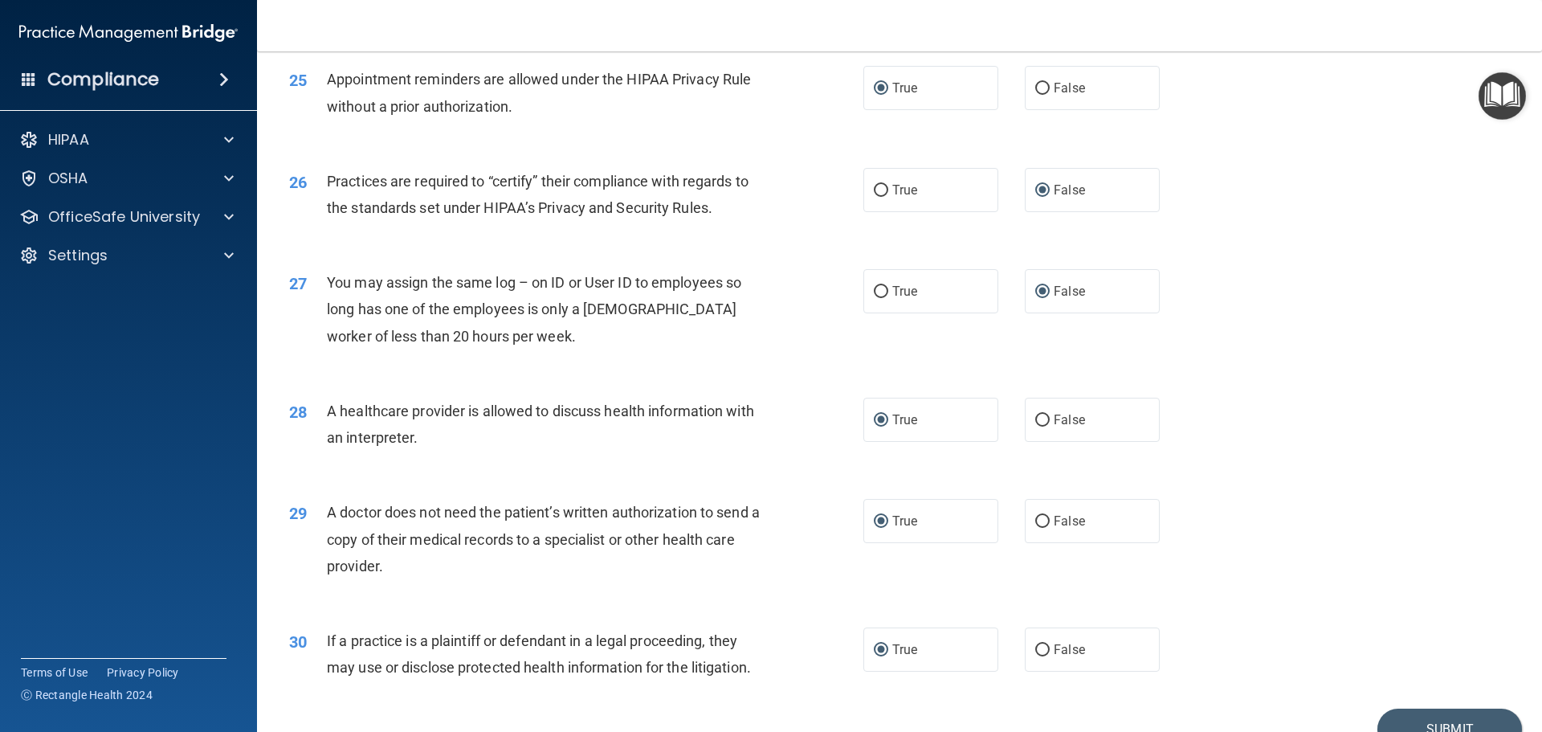
scroll to position [3007, 0]
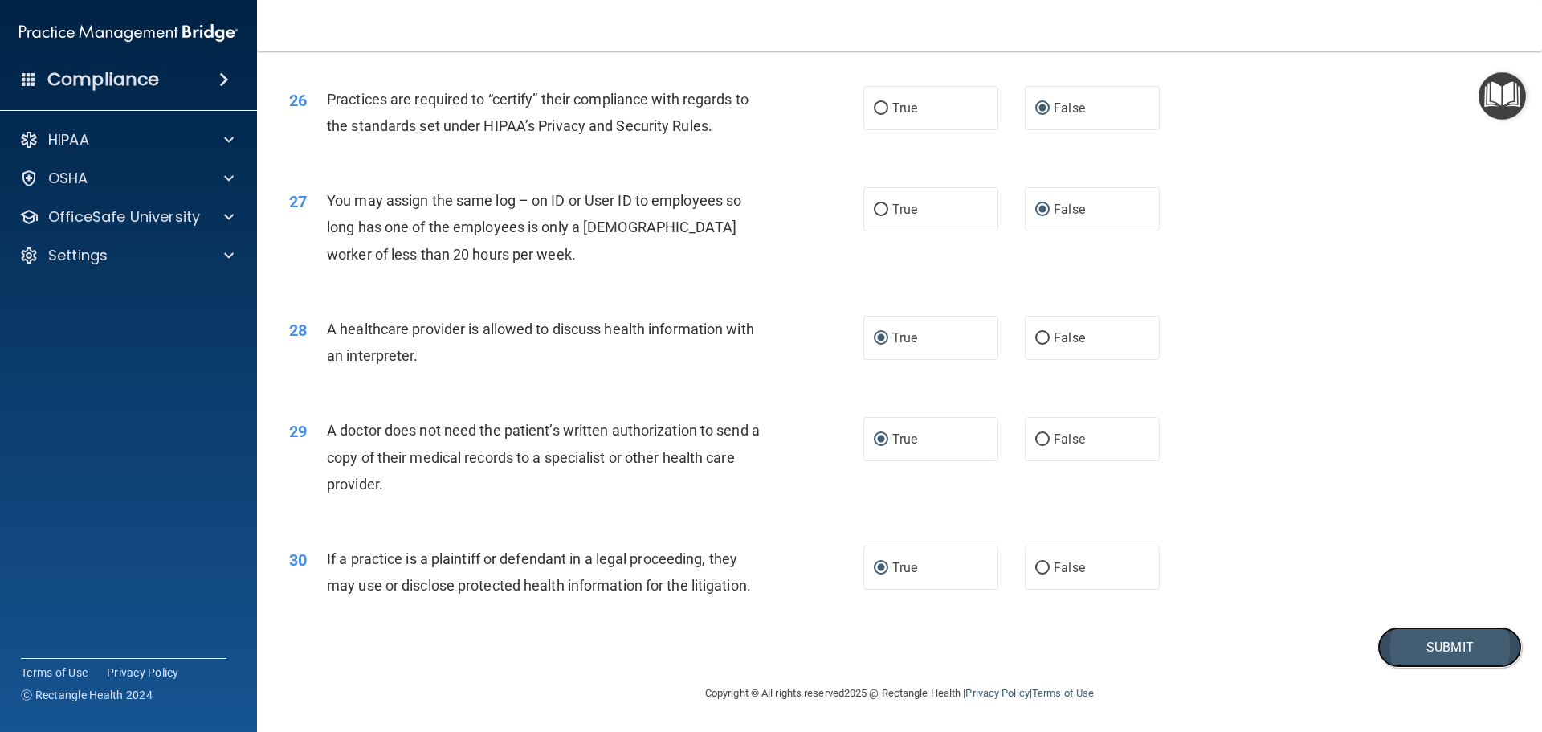
click at [1411, 645] on button "Submit" at bounding box center [1449, 646] width 145 height 41
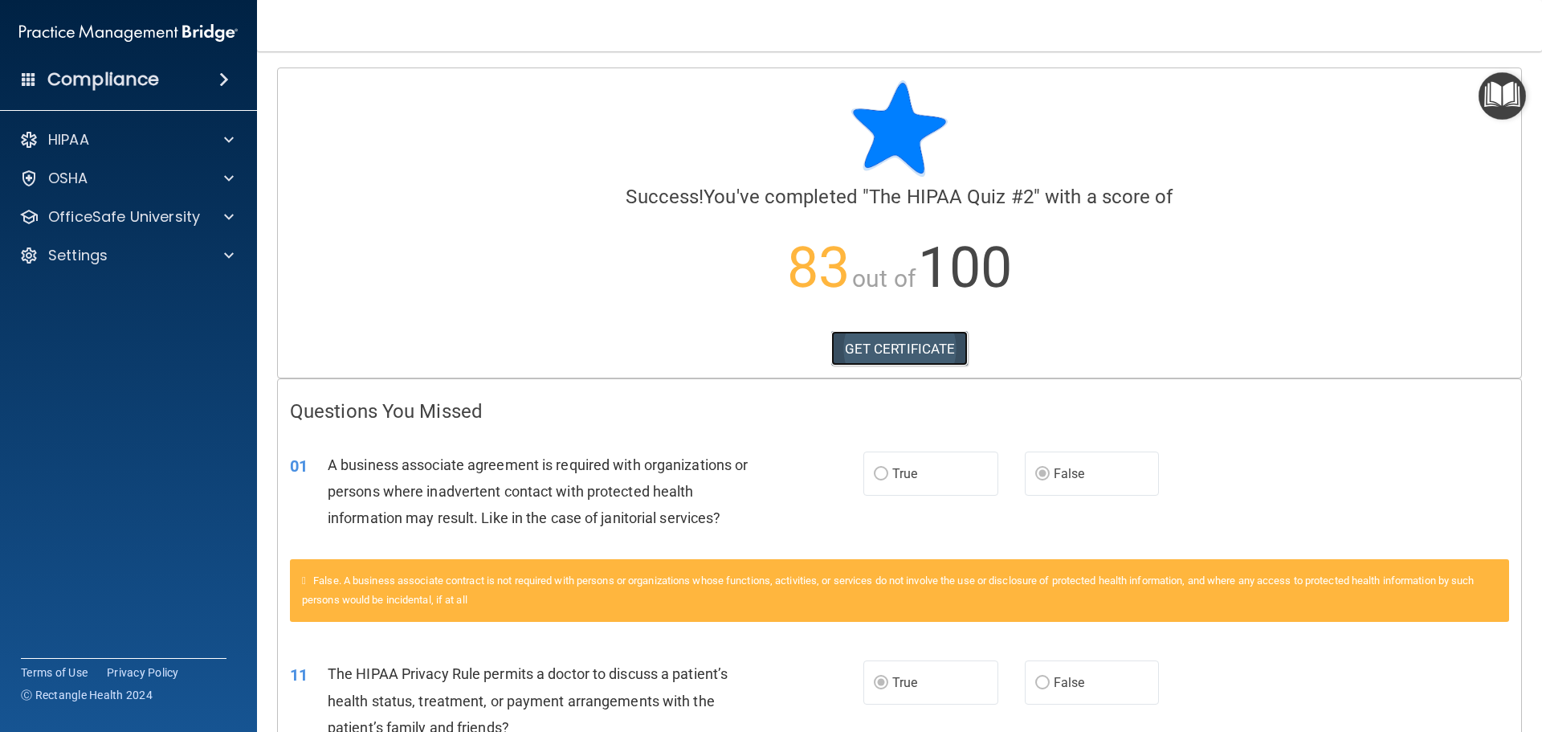
click at [882, 347] on link "GET CERTIFICATE" at bounding box center [899, 348] width 137 height 35
click at [170, 210] on p "OfficeSafe University" at bounding box center [124, 216] width 152 height 19
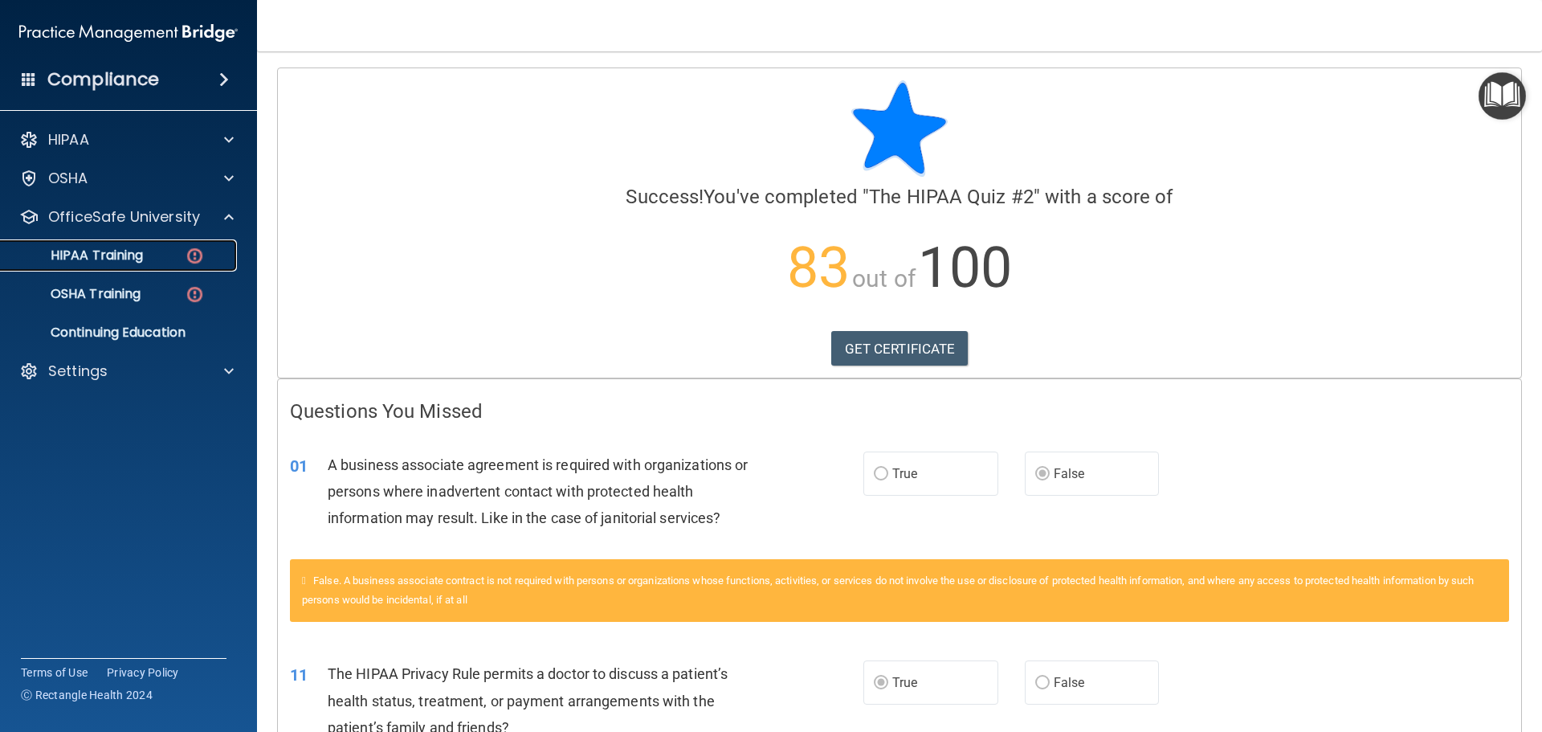
click at [124, 253] on p "HIPAA Training" at bounding box center [76, 255] width 133 height 16
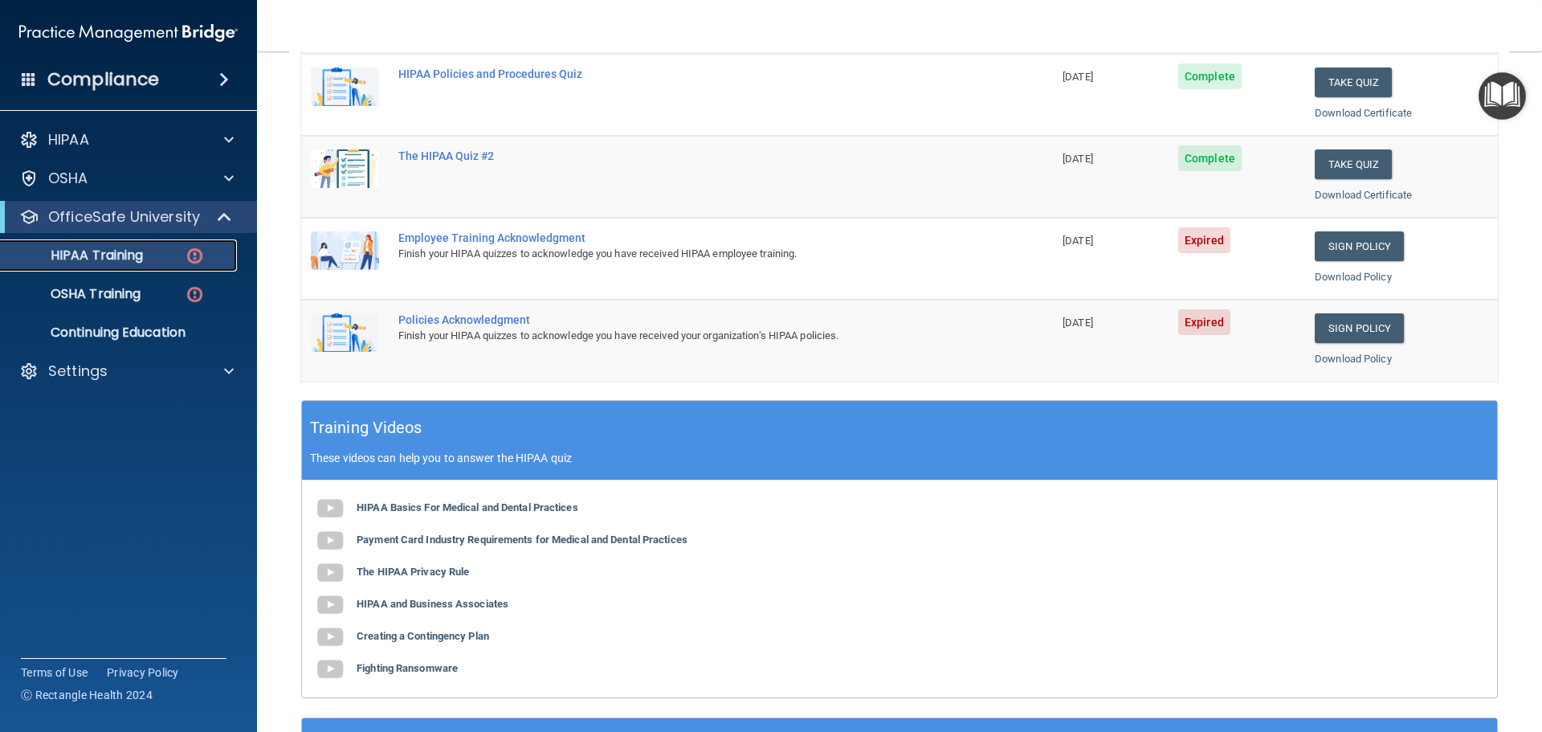
scroll to position [321, 0]
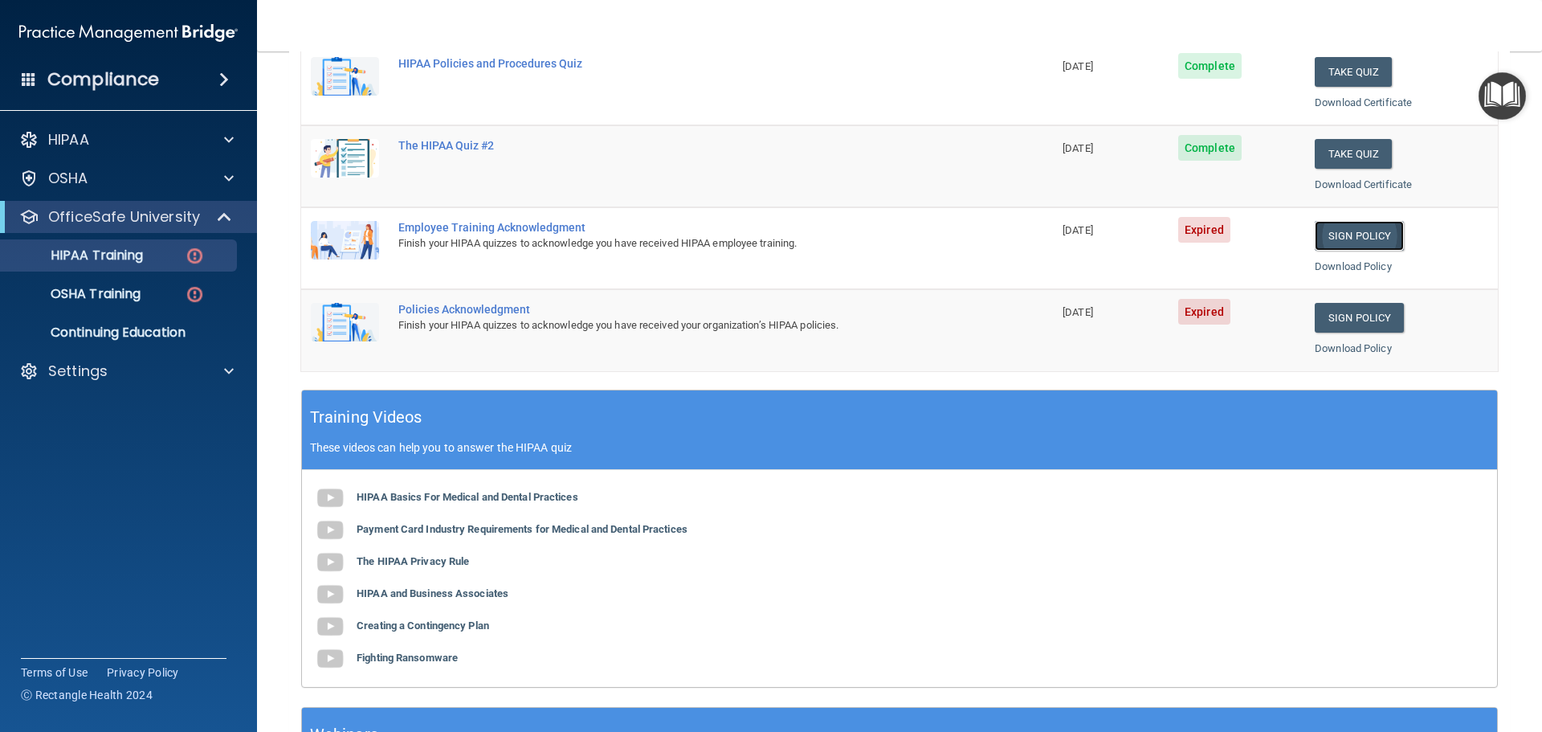
click at [1343, 226] on link "Sign Policy" at bounding box center [1359, 236] width 89 height 30
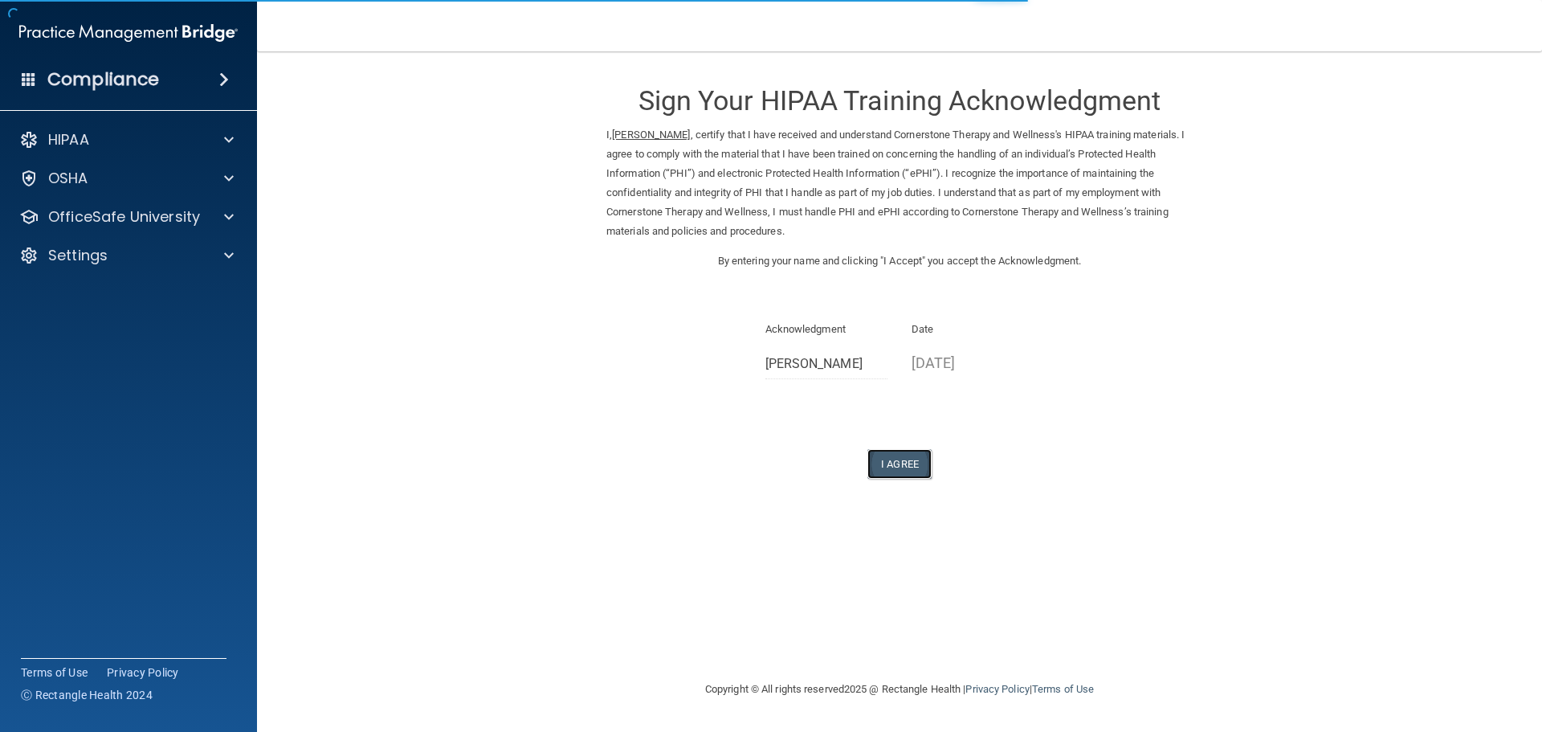
click at [893, 456] on button "I Agree" at bounding box center [899, 464] width 64 height 30
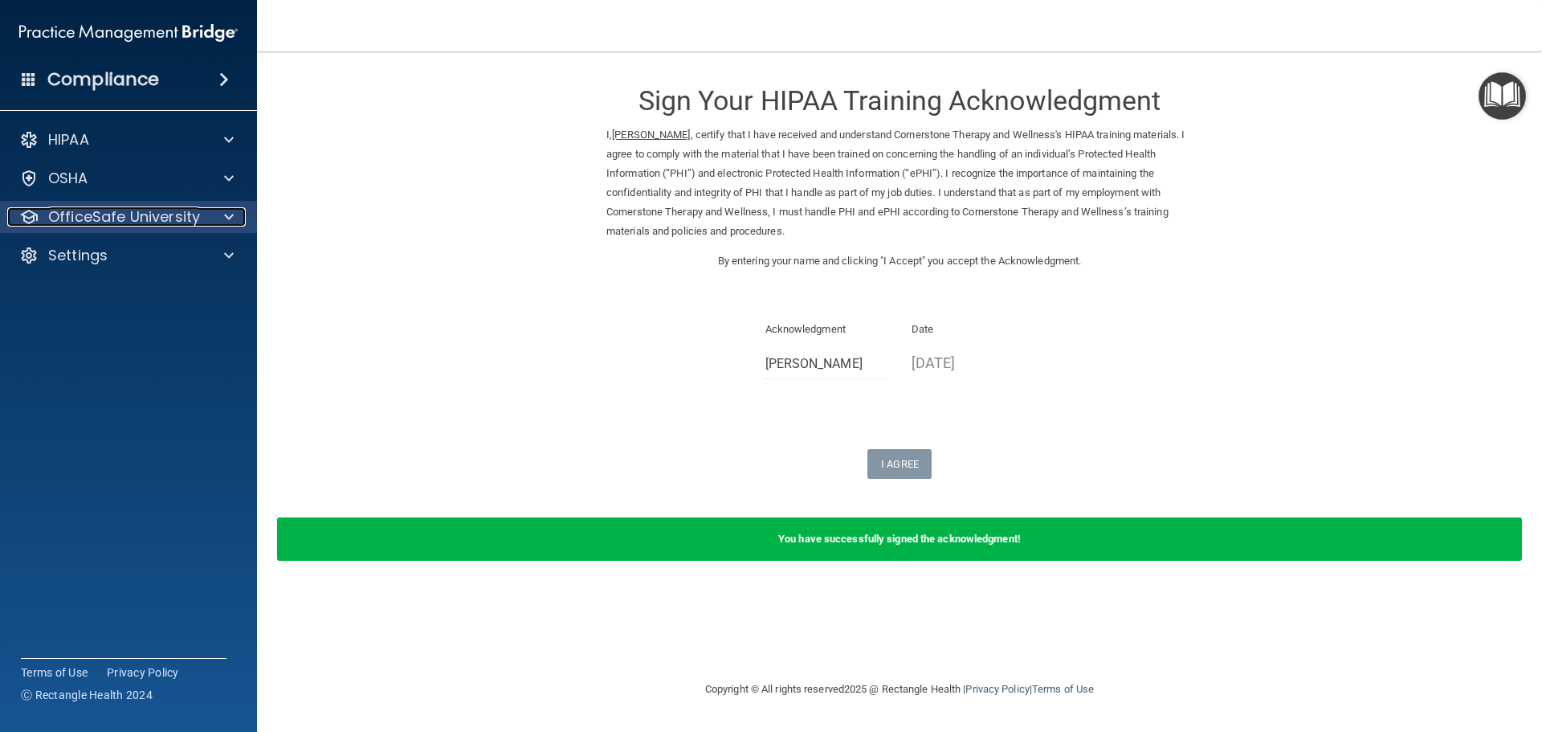
click at [139, 214] on p "OfficeSafe University" at bounding box center [124, 216] width 152 height 19
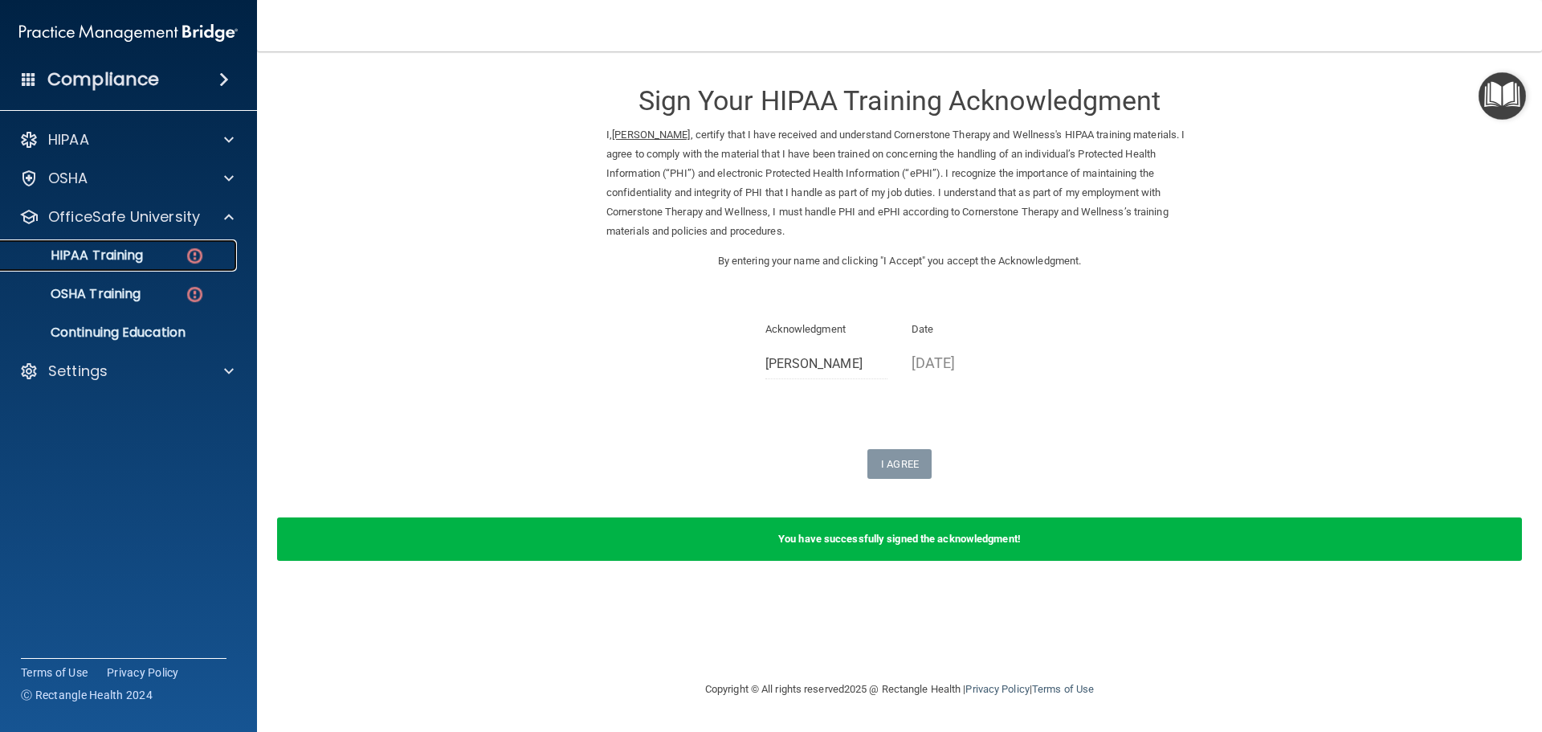
click at [131, 258] on p "HIPAA Training" at bounding box center [76, 255] width 133 height 16
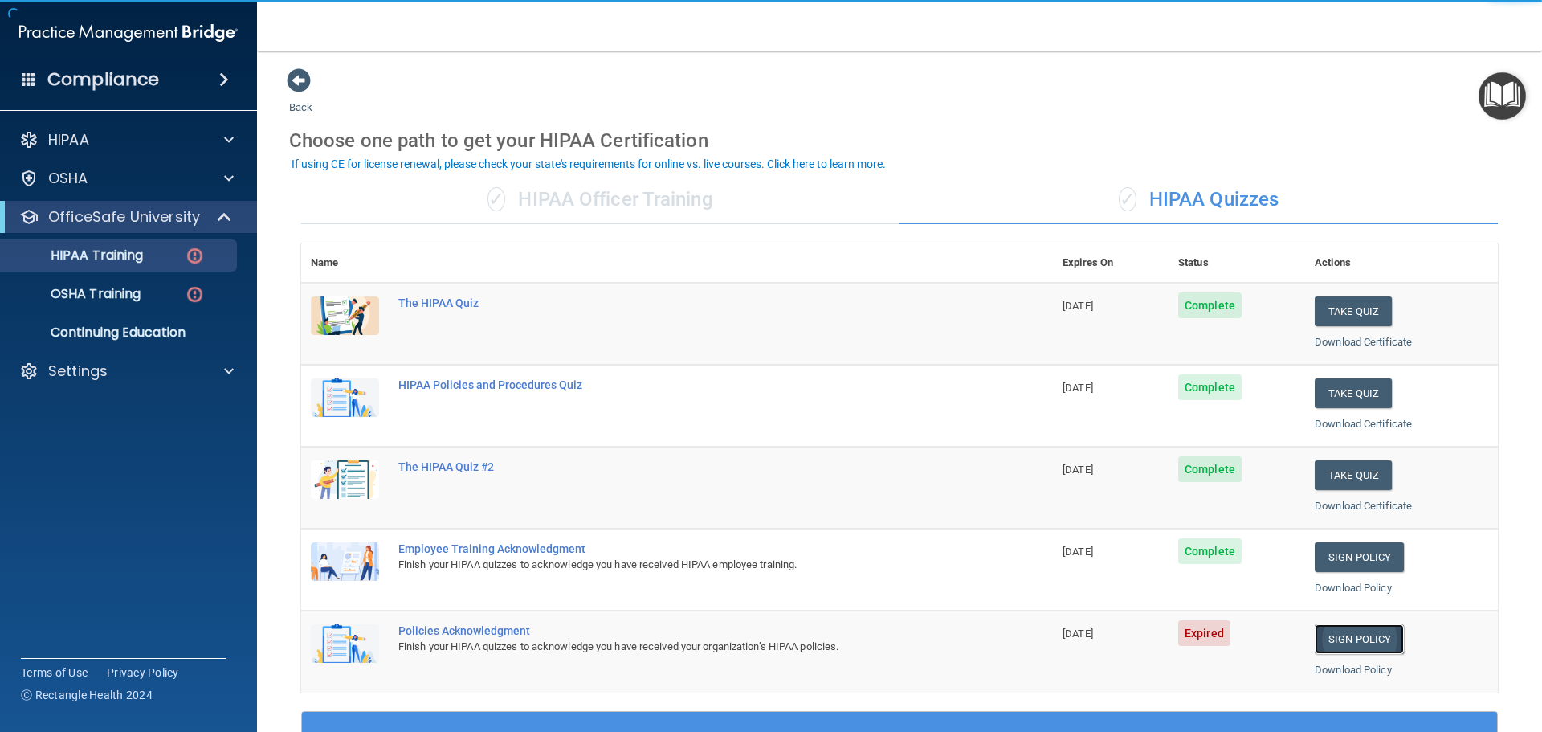
click at [1355, 640] on link "Sign Policy" at bounding box center [1359, 639] width 89 height 30
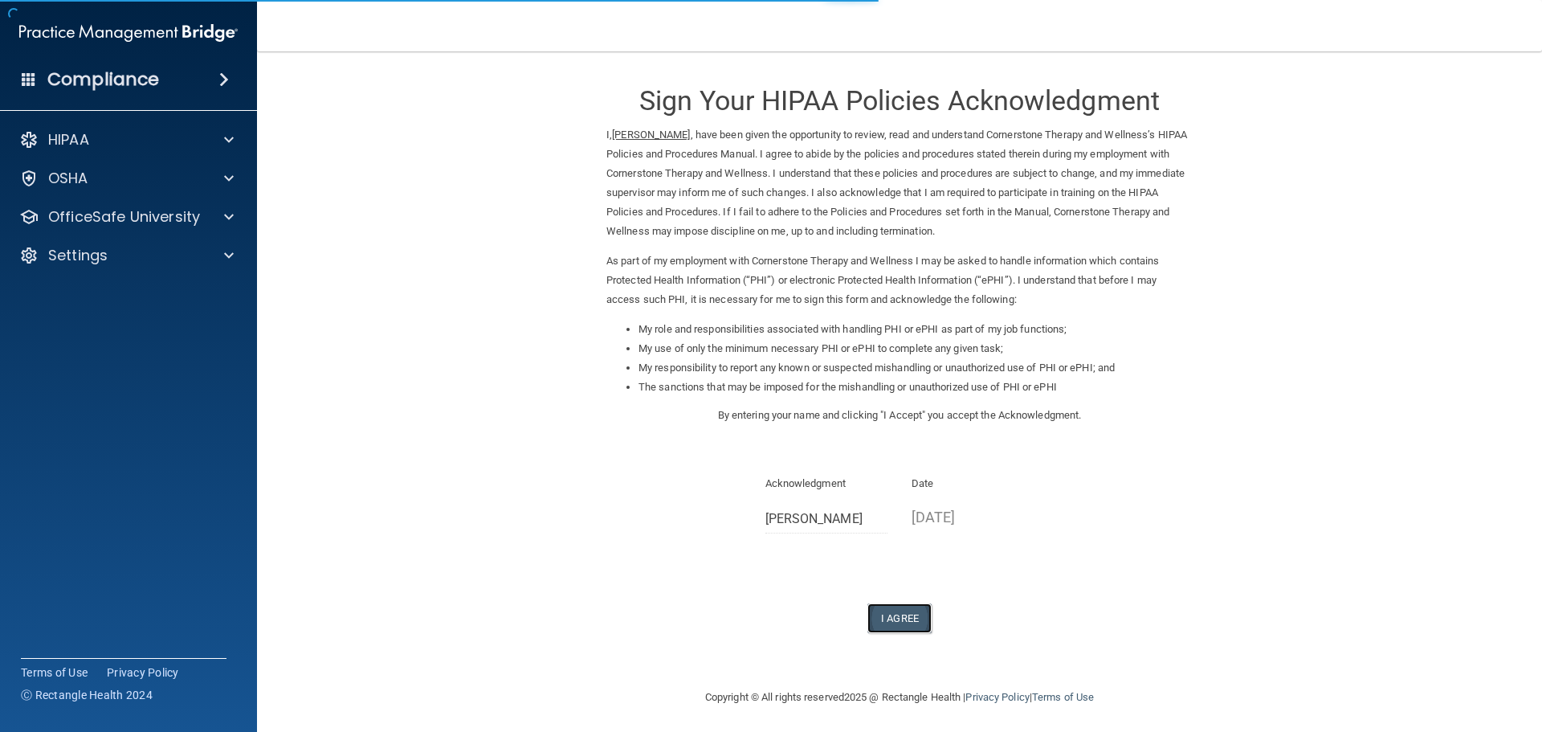
click at [888, 616] on button "I Agree" at bounding box center [899, 618] width 64 height 30
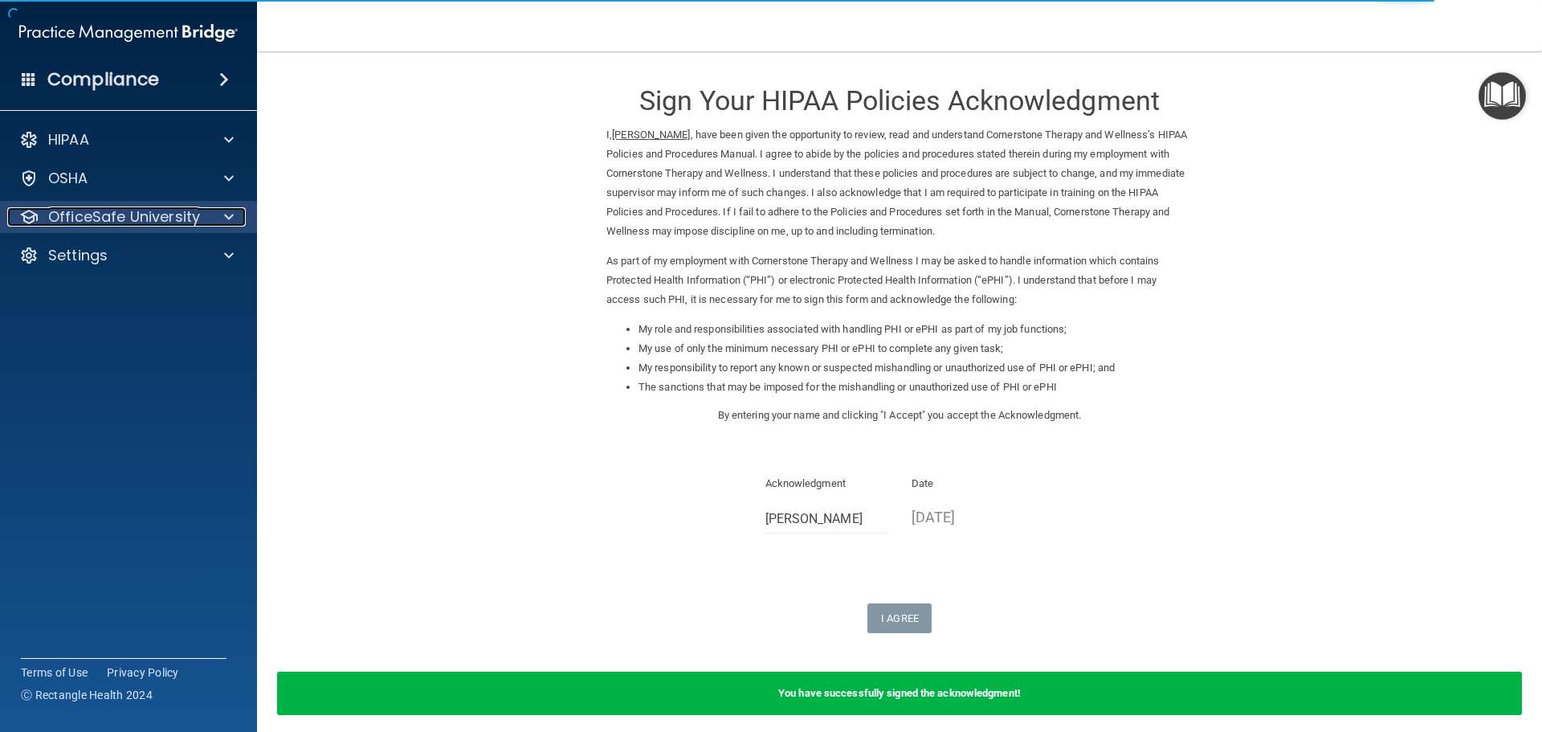
click at [190, 216] on p "OfficeSafe University" at bounding box center [124, 216] width 152 height 19
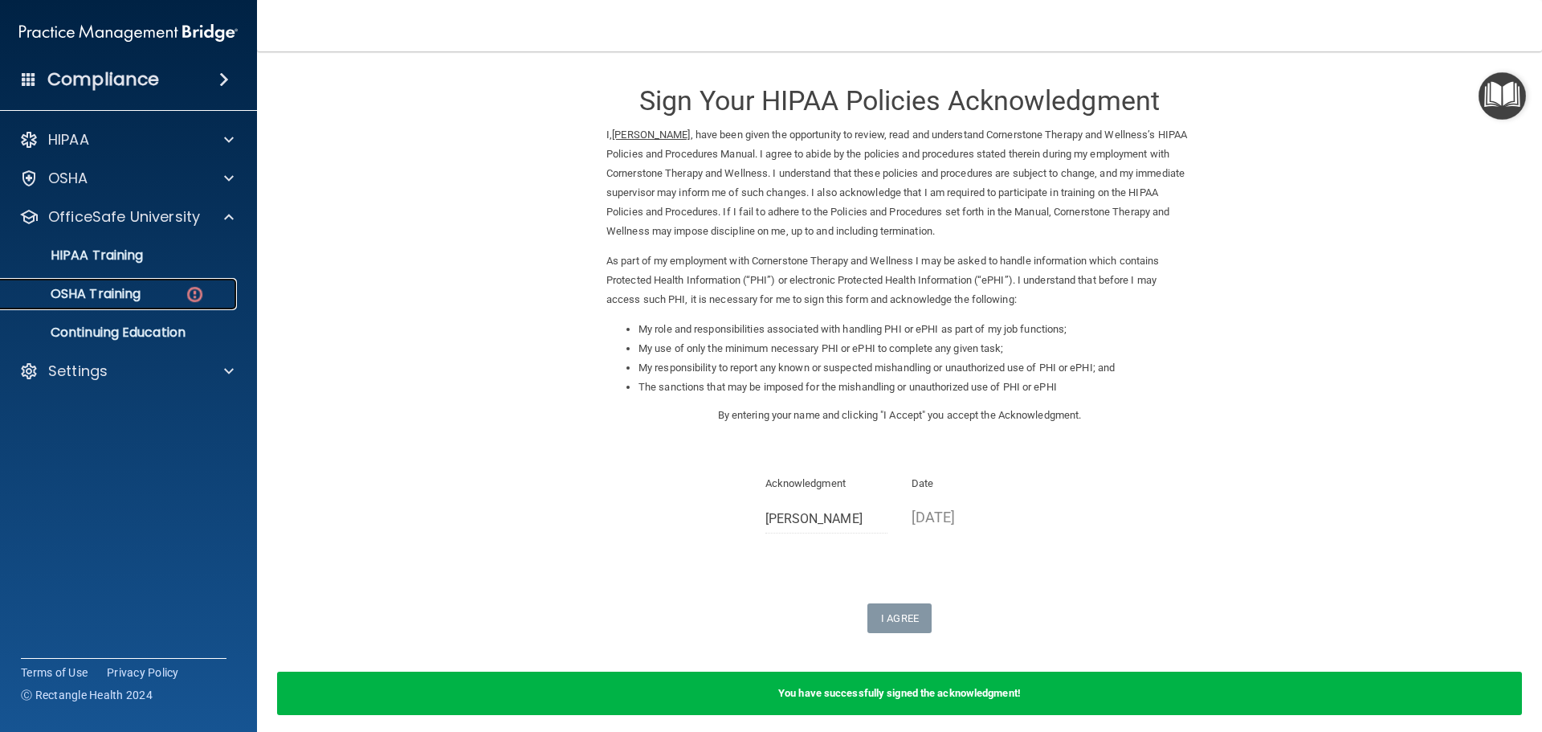
click at [124, 295] on p "OSHA Training" at bounding box center [75, 294] width 130 height 16
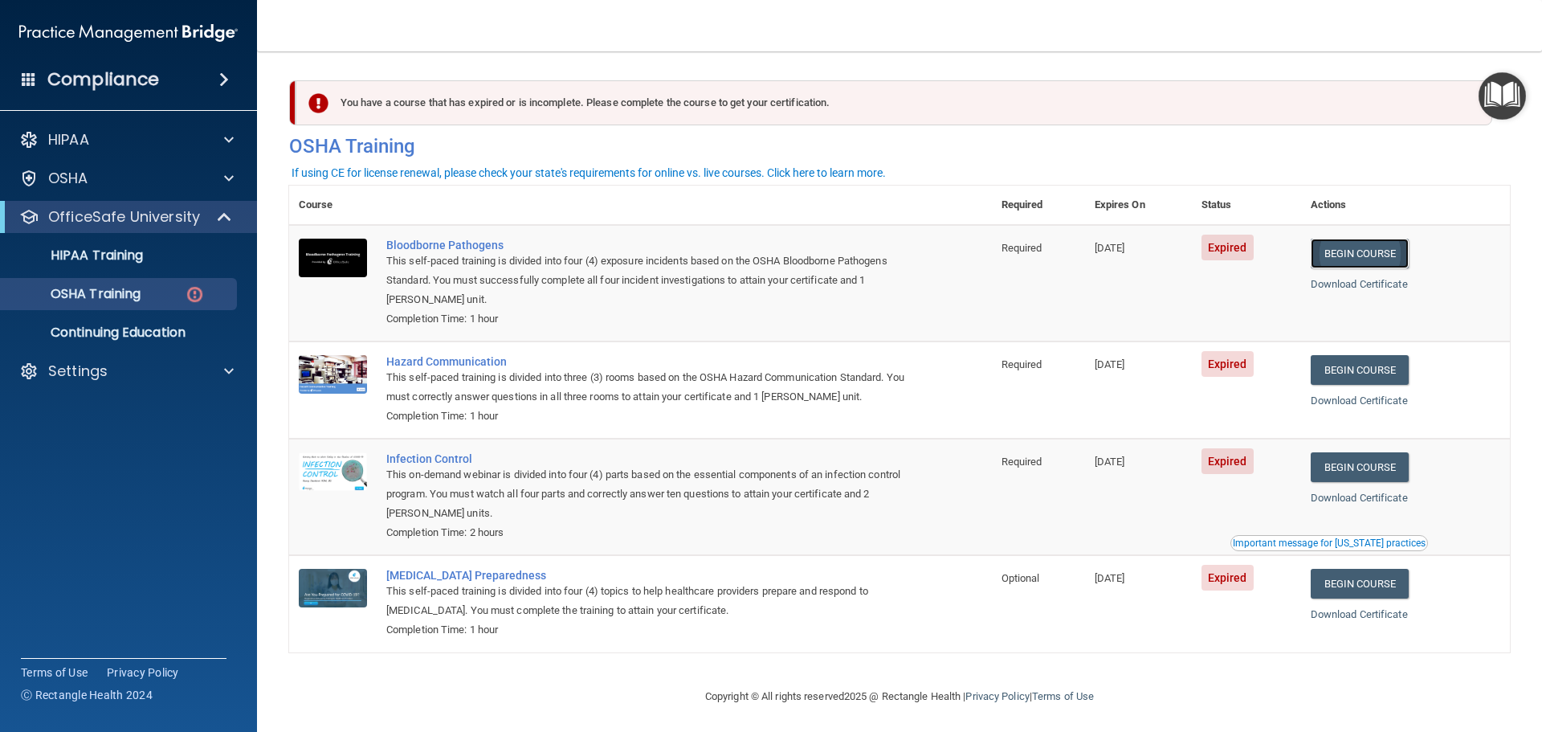
click at [1336, 251] on link "Begin Course" at bounding box center [1360, 254] width 98 height 30
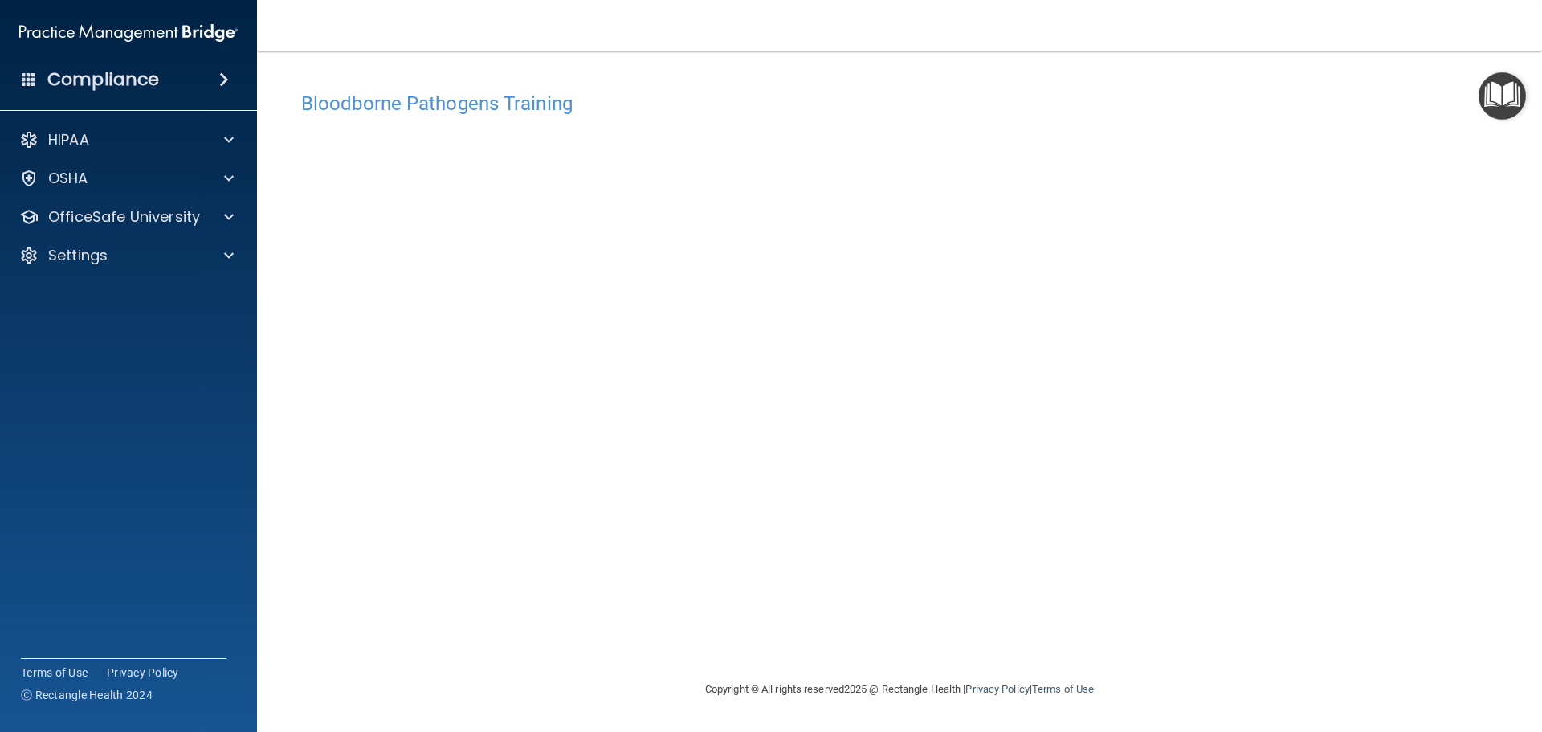
click at [1086, 107] on h4 "Bloodborne Pathogens Training" at bounding box center [899, 103] width 1197 height 21
click at [167, 216] on p "OfficeSafe University" at bounding box center [124, 216] width 152 height 19
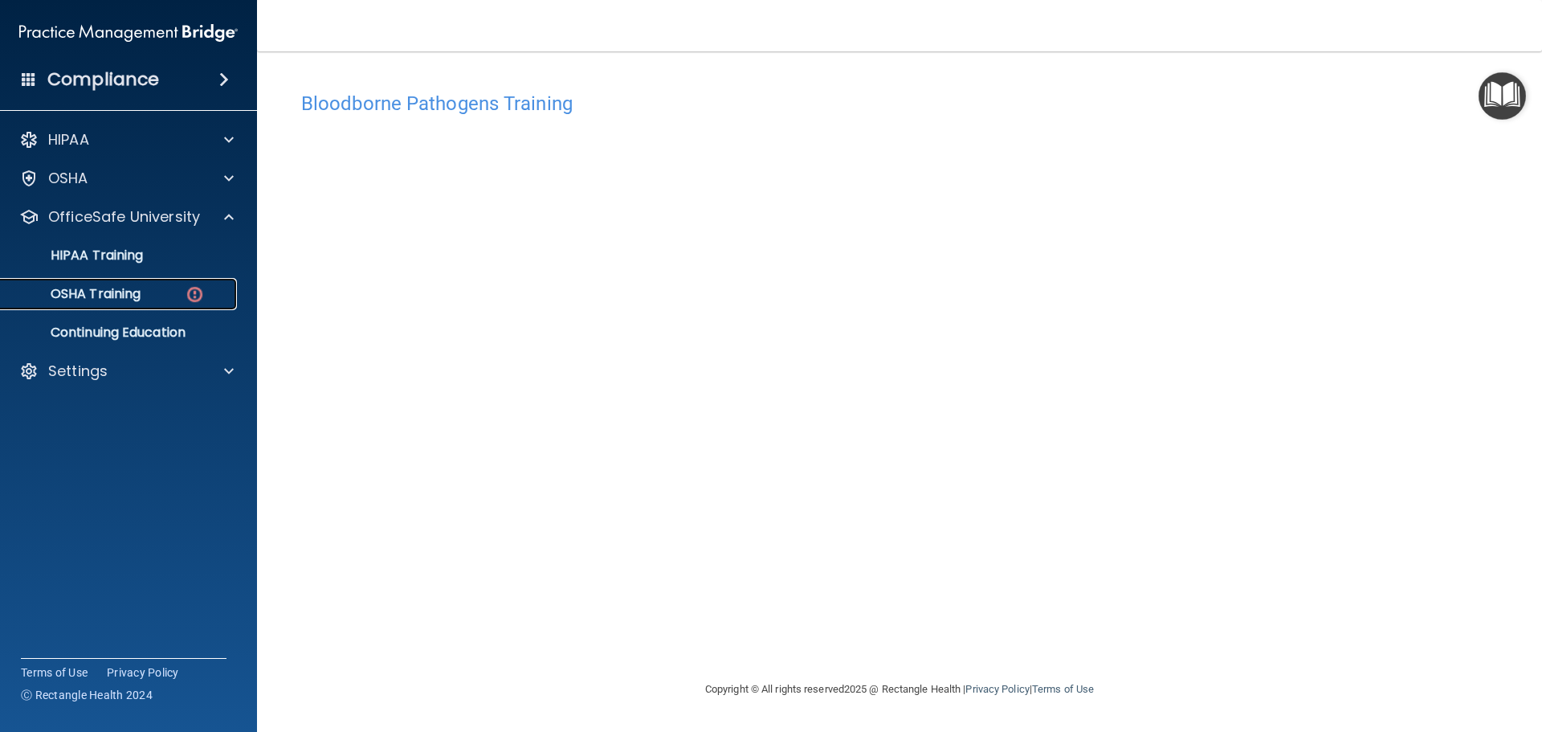
click at [122, 296] on p "OSHA Training" at bounding box center [75, 294] width 130 height 16
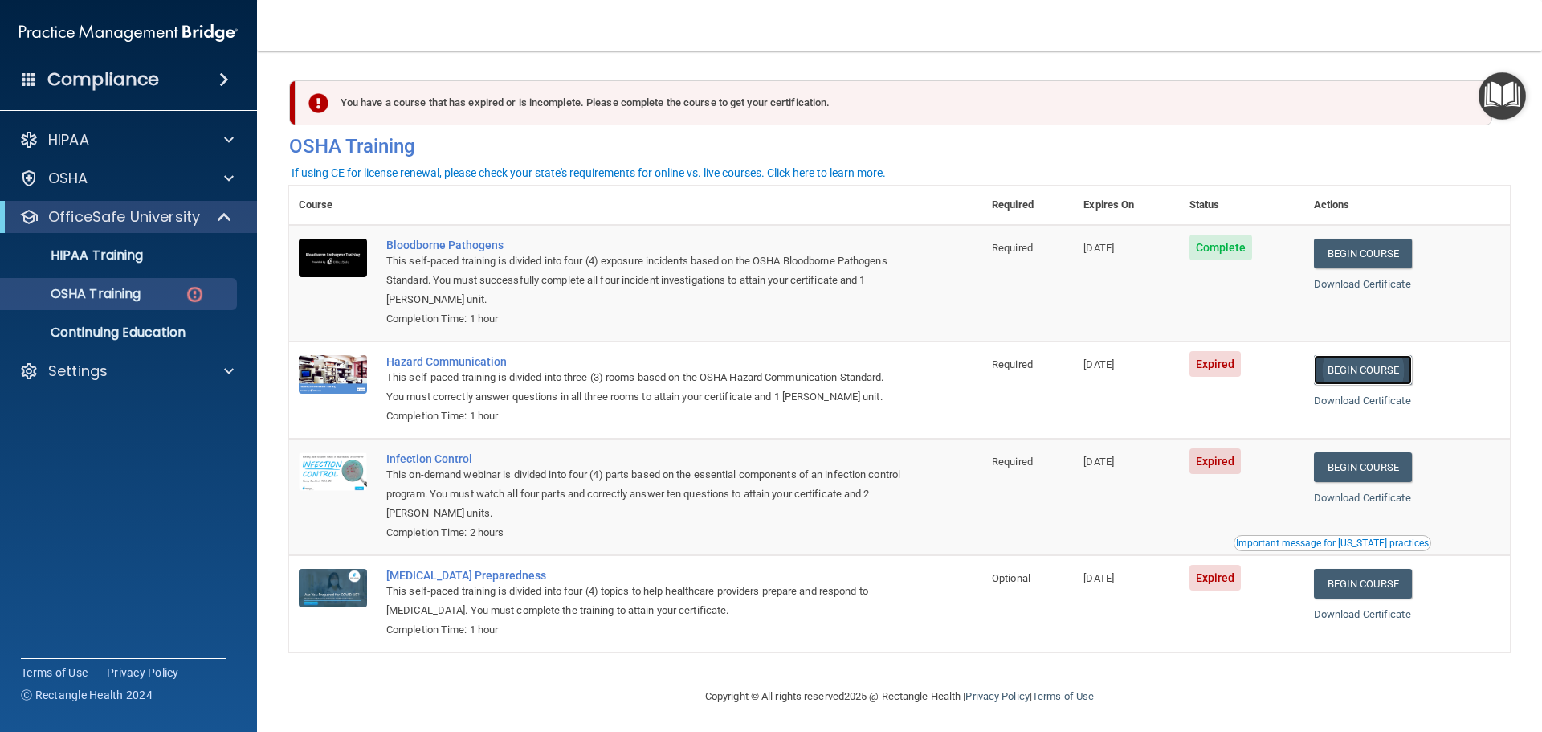
click at [1349, 367] on link "Begin Course" at bounding box center [1363, 370] width 98 height 30
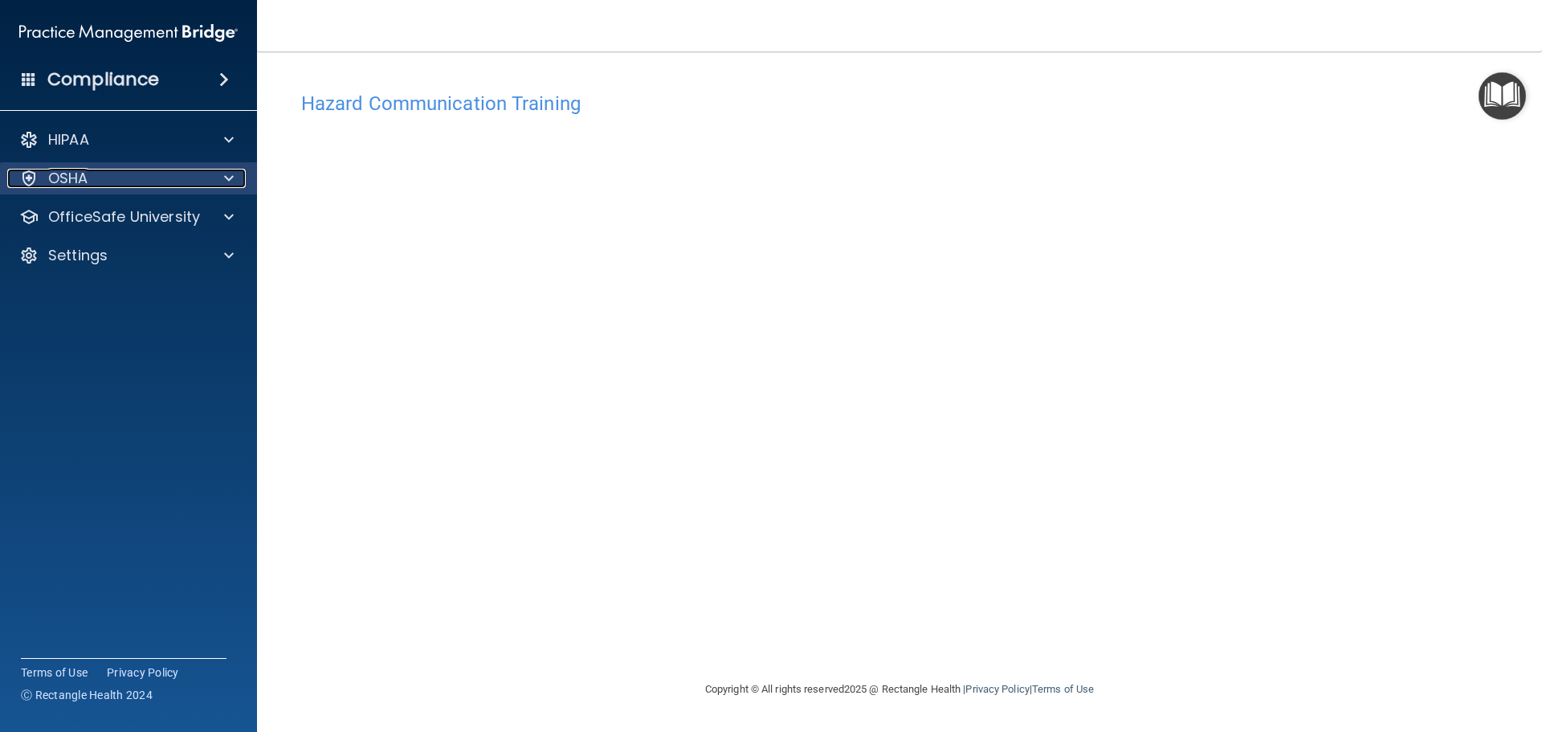
click at [114, 173] on div "OSHA" at bounding box center [106, 178] width 199 height 19
click at [138, 177] on div "OSHA" at bounding box center [106, 178] width 199 height 19
click at [154, 215] on p "OfficeSafe University" at bounding box center [124, 216] width 152 height 19
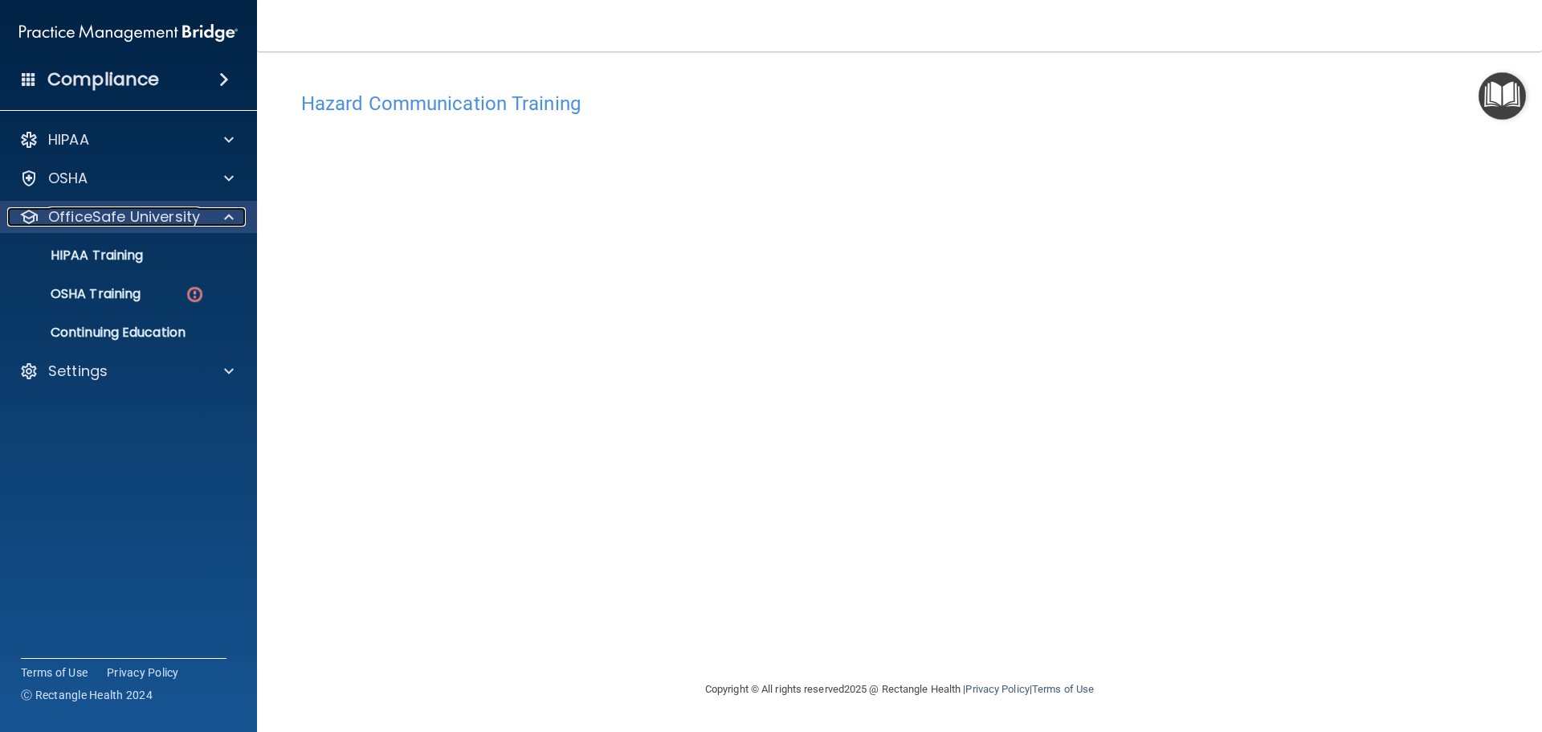
click at [198, 214] on div "OfficeSafe University" at bounding box center [106, 216] width 199 height 19
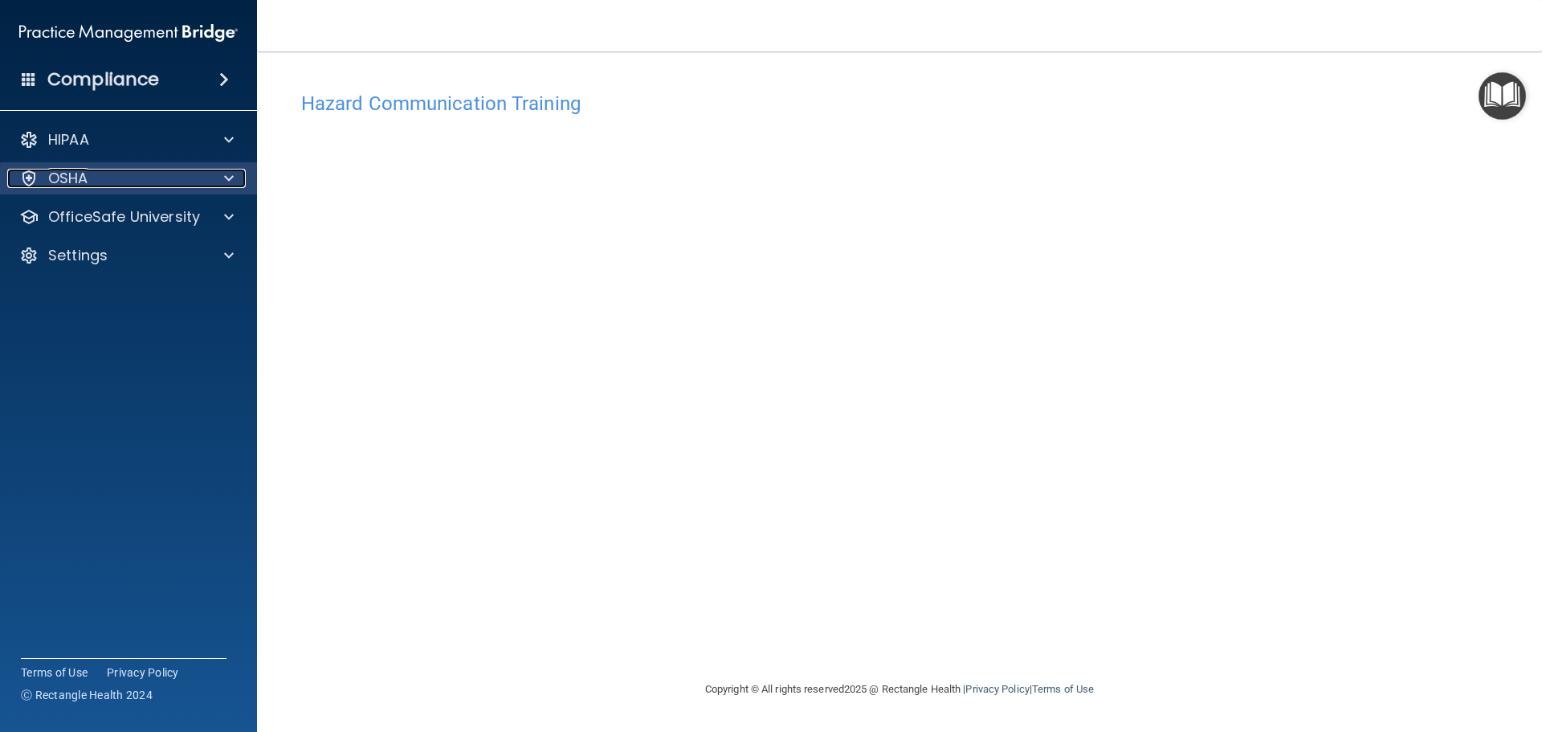
click at [104, 176] on div "OSHA" at bounding box center [106, 178] width 199 height 19
click at [178, 214] on p "OfficeSafe University" at bounding box center [124, 216] width 152 height 19
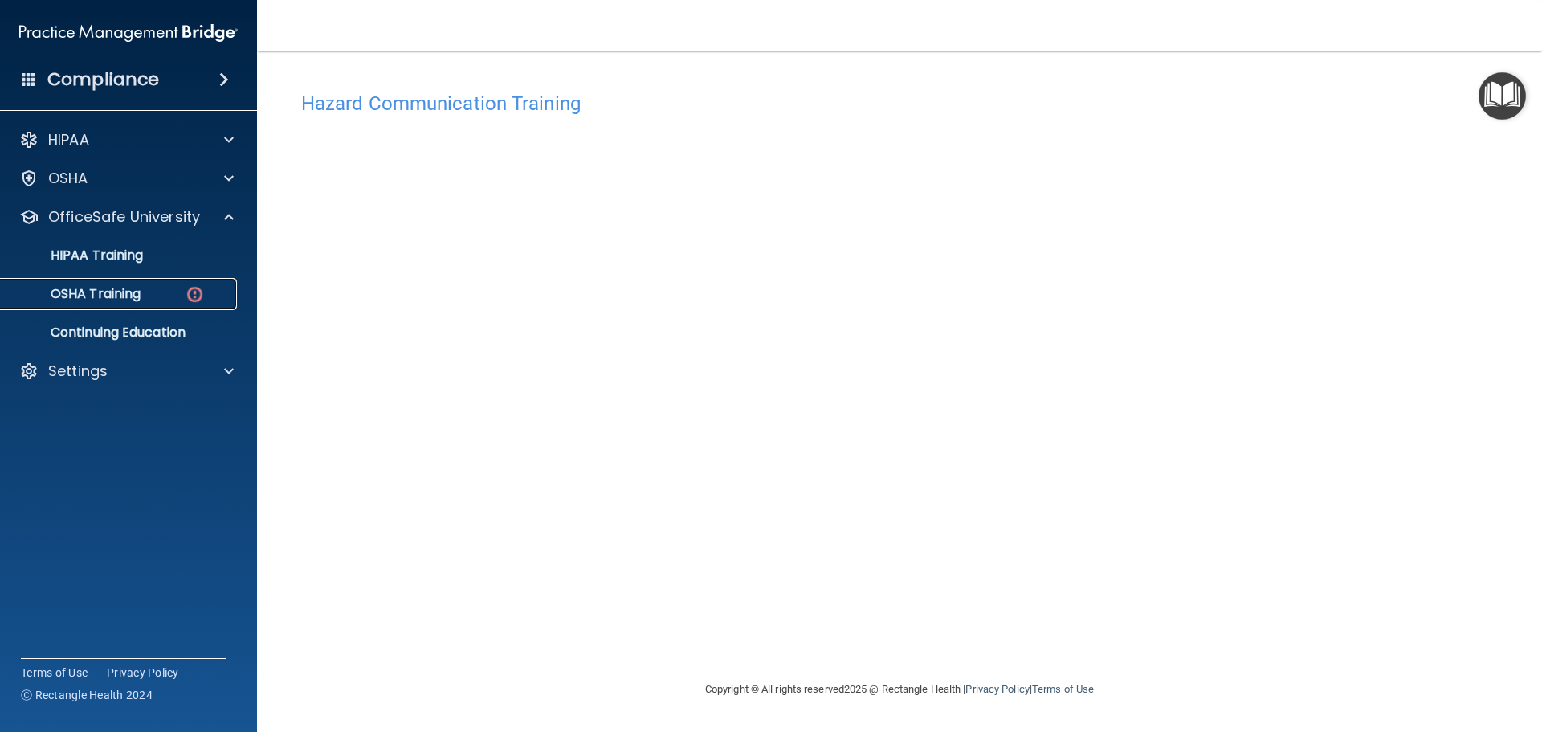
click at [116, 292] on p "OSHA Training" at bounding box center [75, 294] width 130 height 16
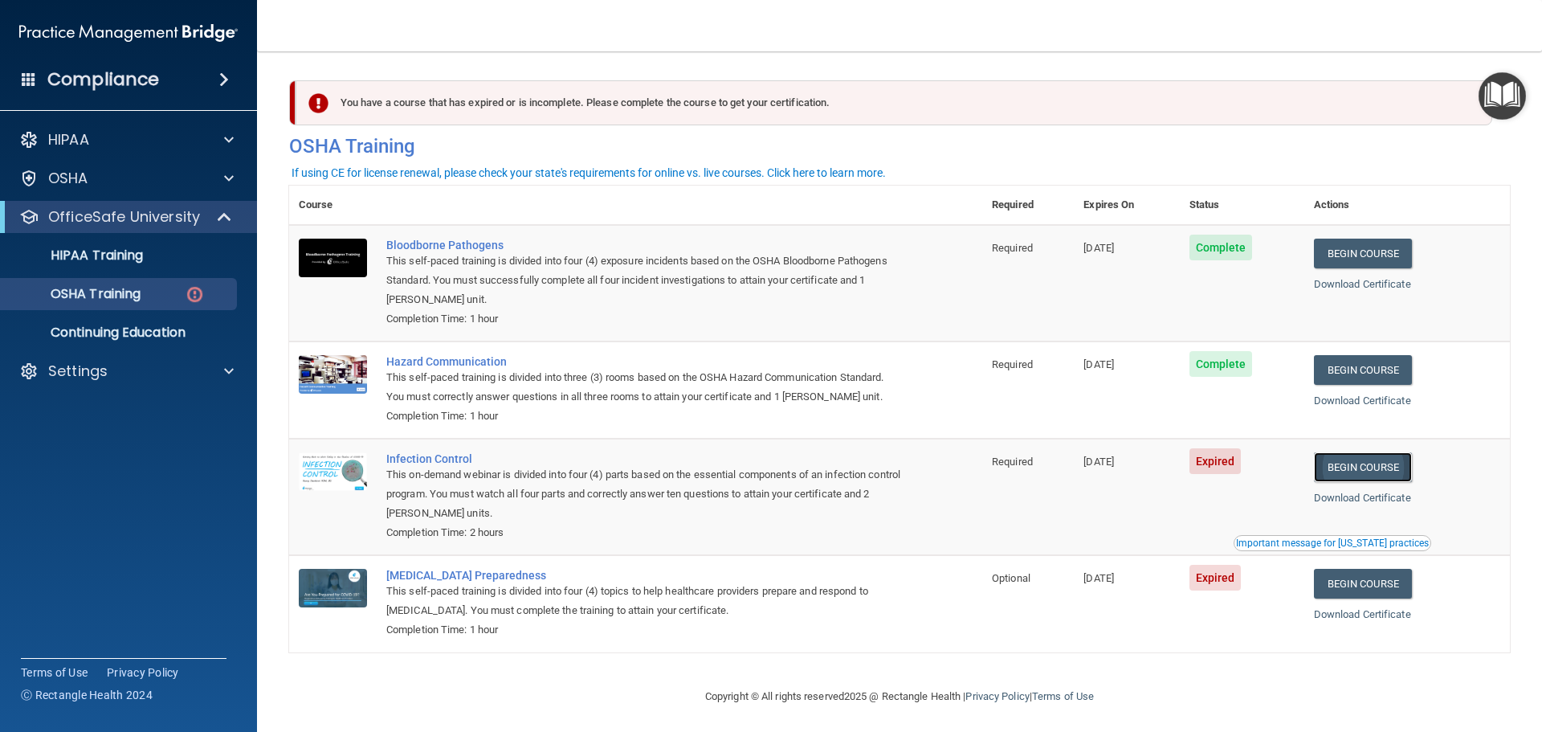
click at [1333, 468] on link "Begin Course" at bounding box center [1363, 467] width 98 height 30
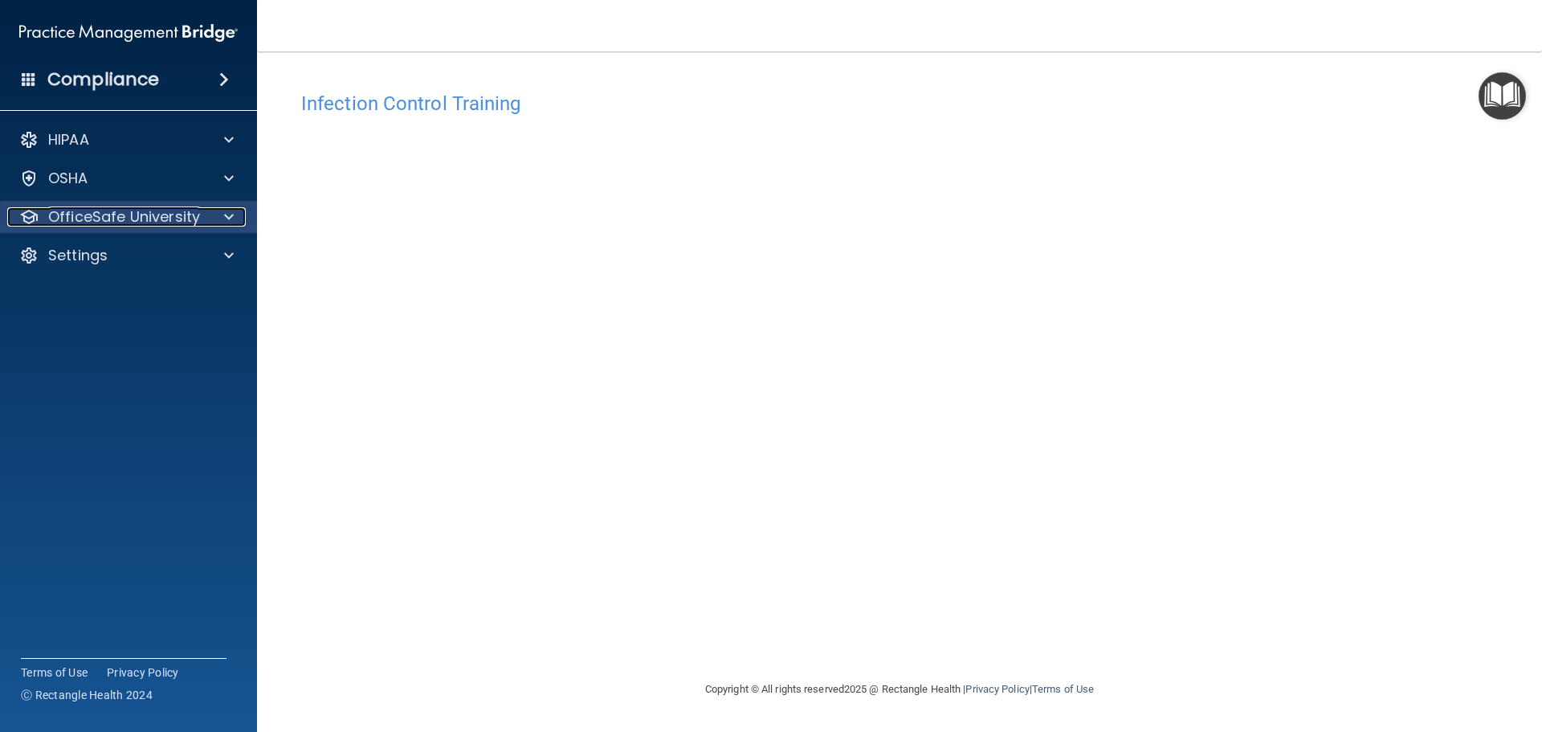
click at [139, 214] on p "OfficeSafe University" at bounding box center [124, 216] width 152 height 19
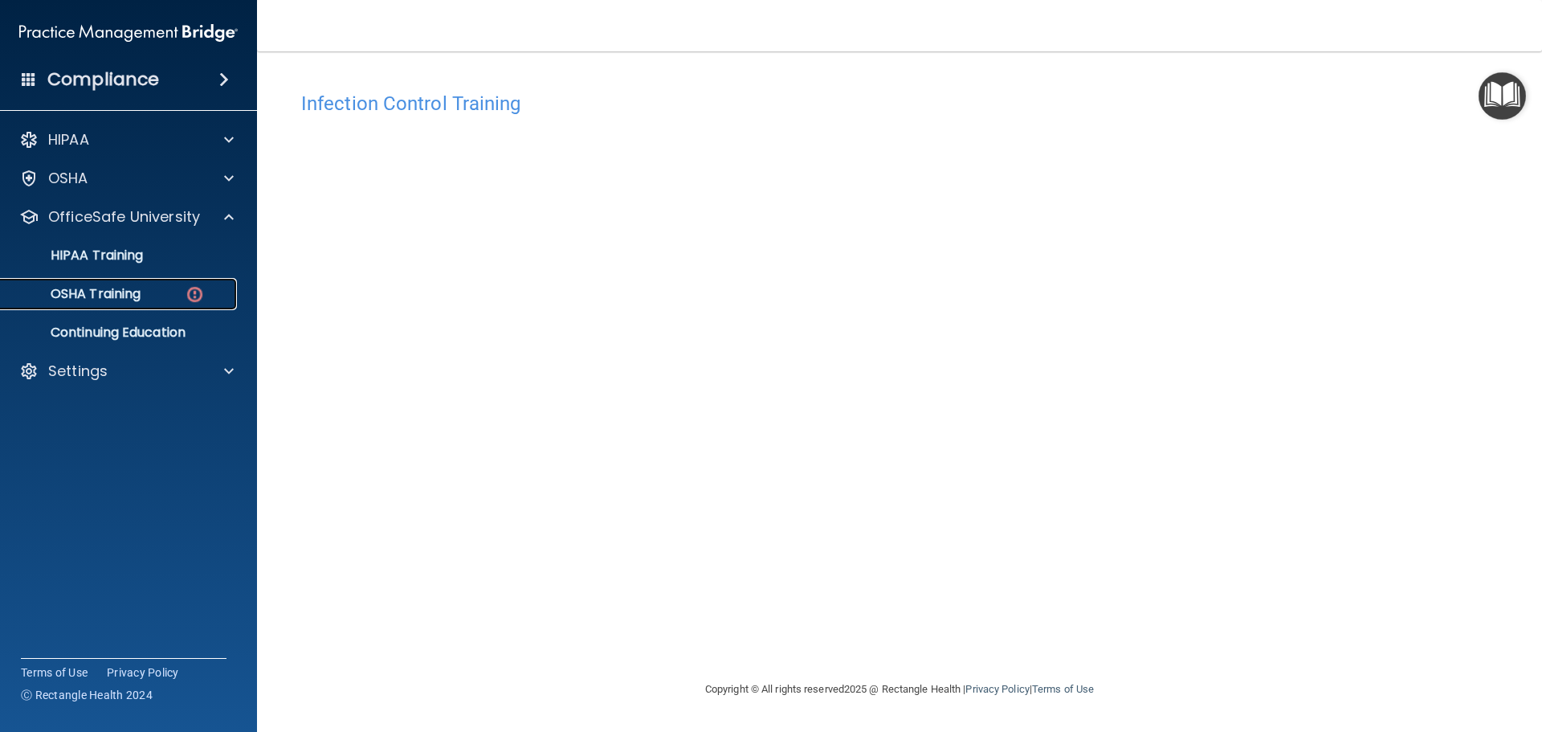
click at [145, 298] on div "OSHA Training" at bounding box center [119, 294] width 219 height 16
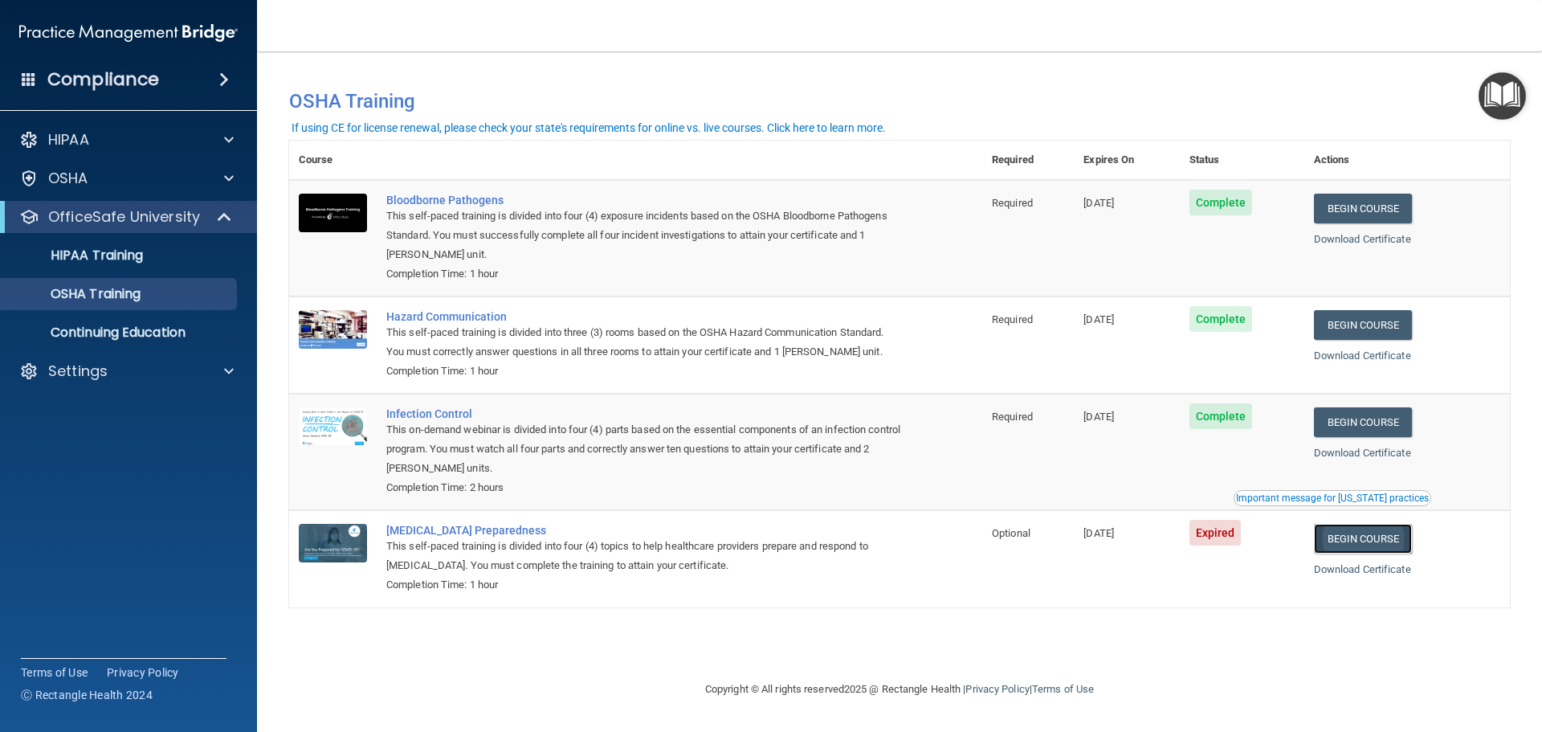
click at [1366, 541] on link "Begin Course" at bounding box center [1363, 539] width 98 height 30
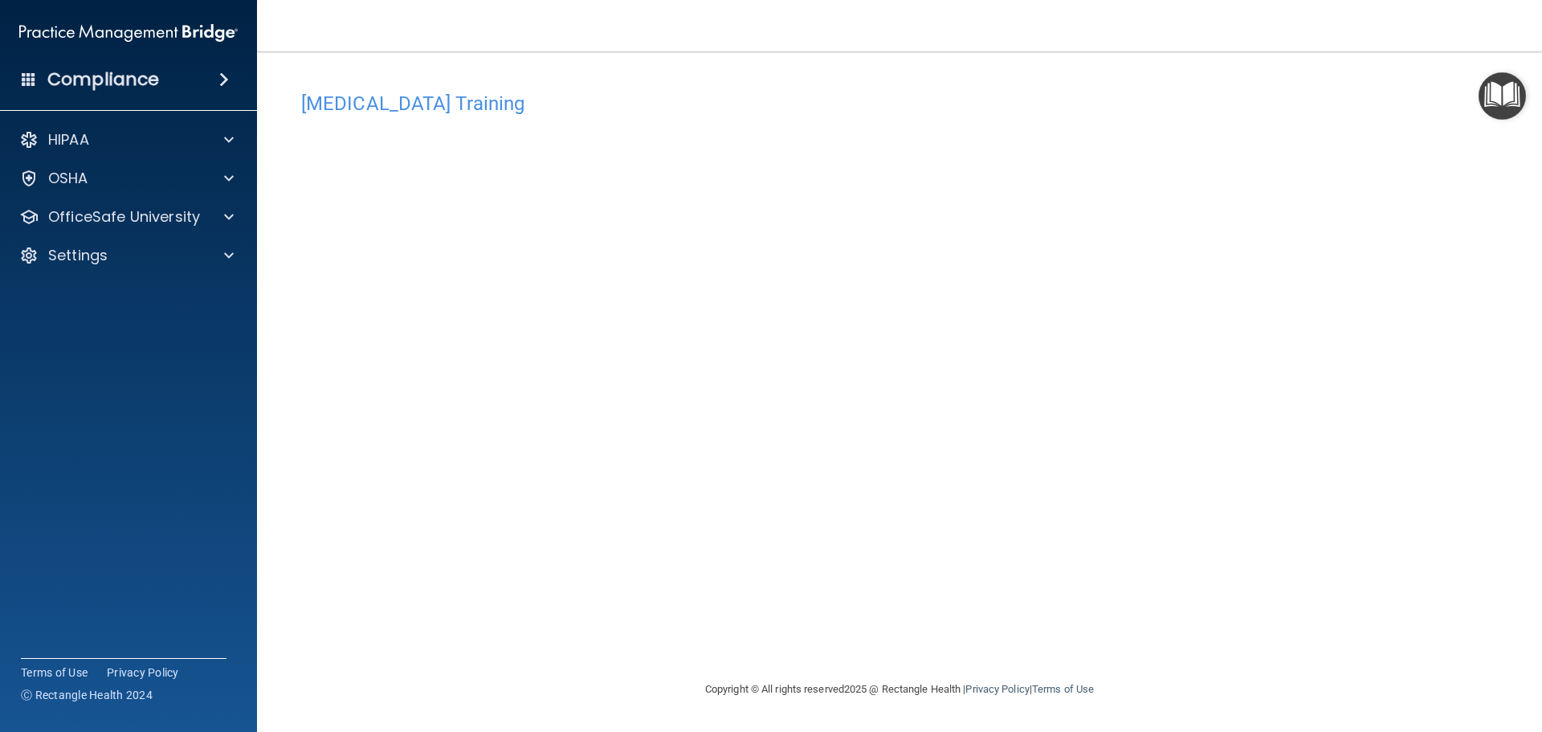
click at [1189, 120] on div "[MEDICAL_DATA] Training" at bounding box center [899, 103] width 1221 height 39
click at [161, 216] on p "OfficeSafe University" at bounding box center [124, 216] width 152 height 19
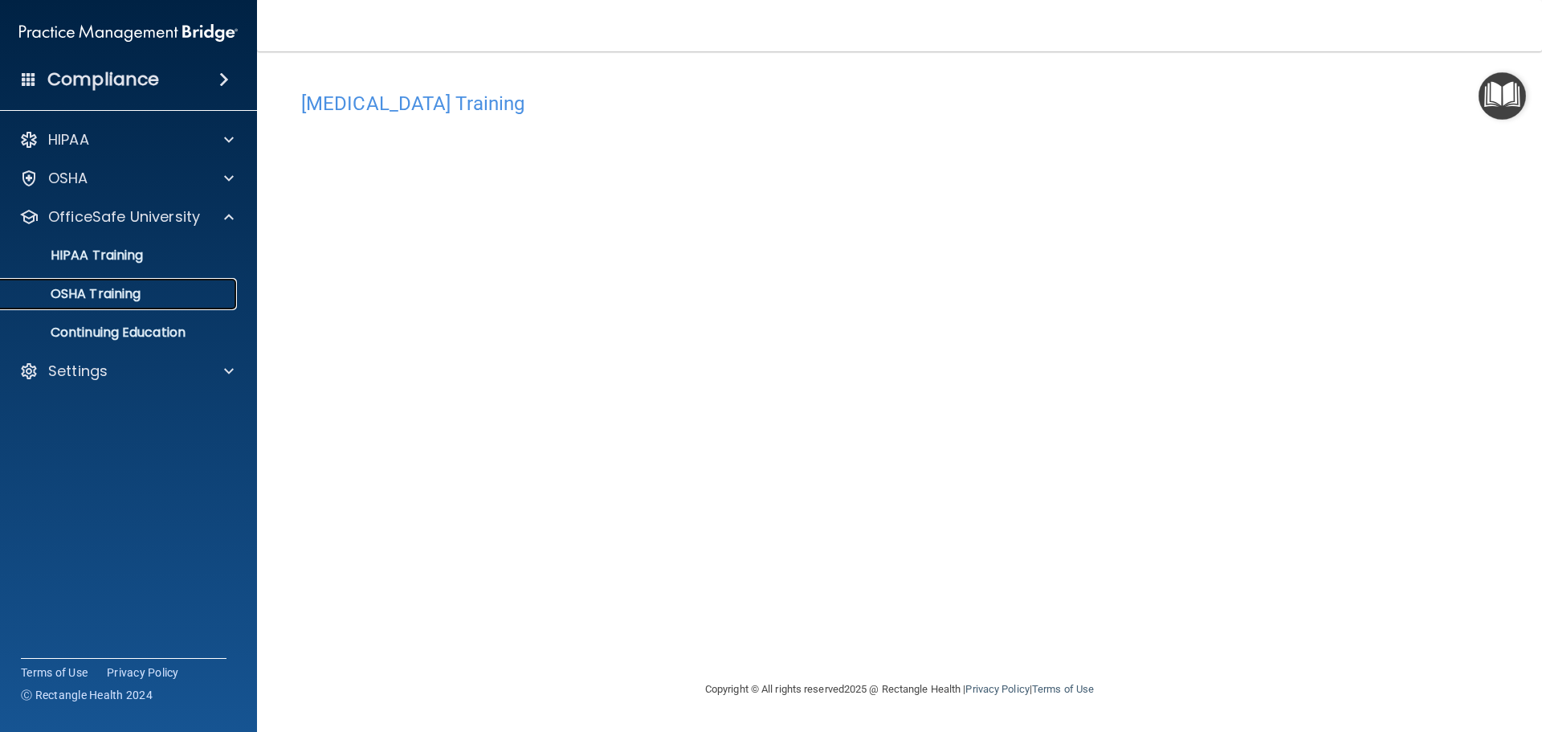
click at [130, 297] on p "OSHA Training" at bounding box center [75, 294] width 130 height 16
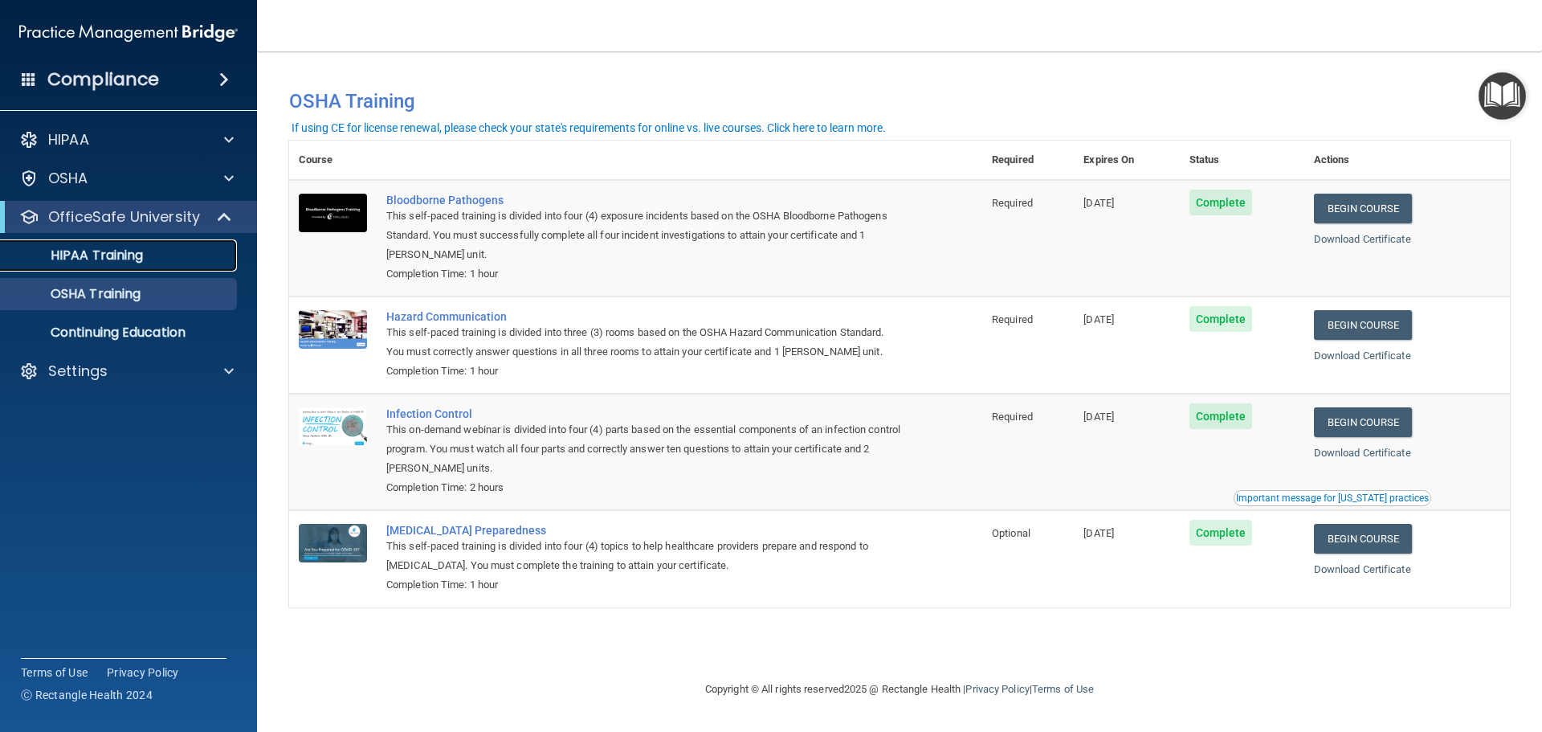
click at [143, 259] on p "HIPAA Training" at bounding box center [76, 255] width 133 height 16
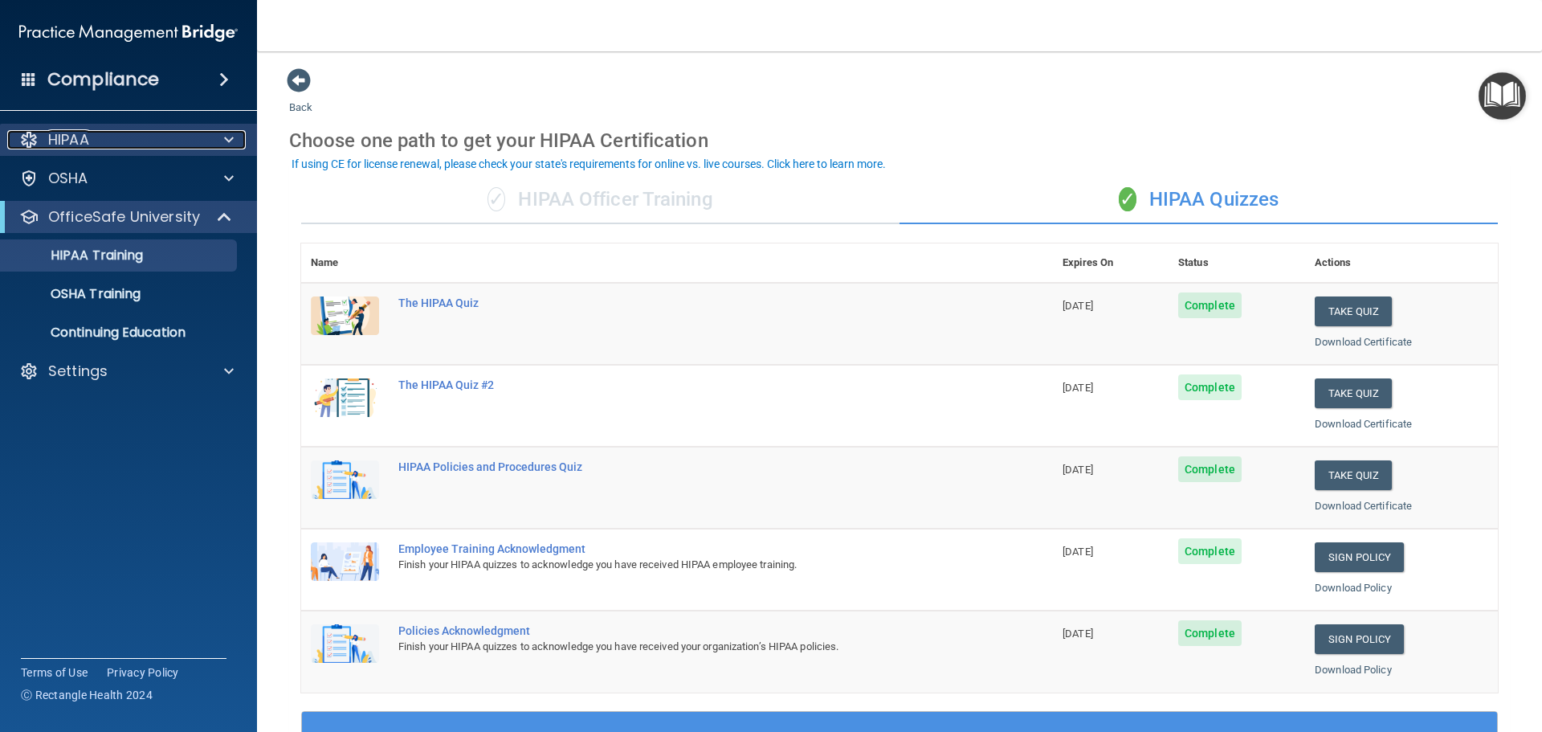
click at [91, 140] on div "HIPAA" at bounding box center [106, 139] width 199 height 19
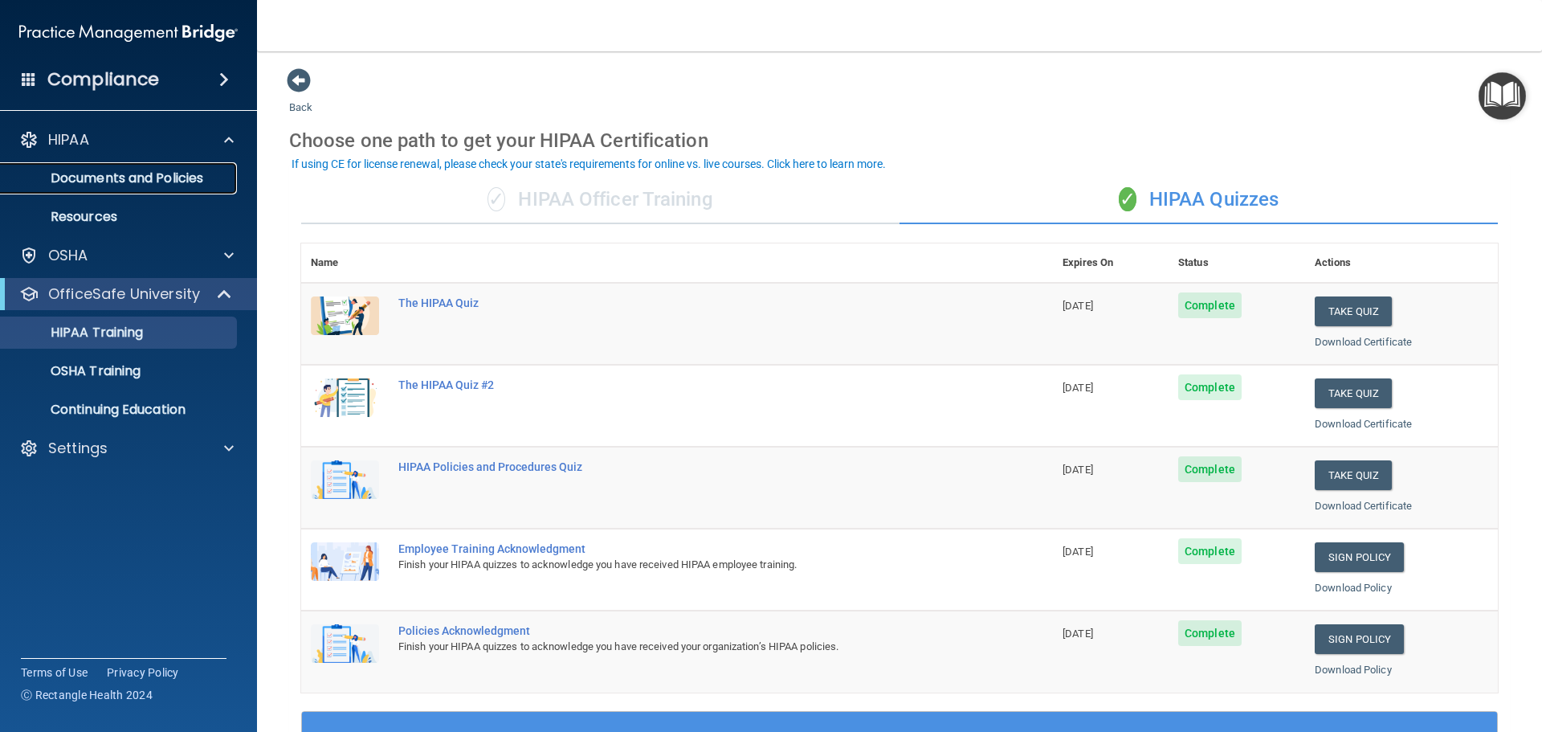
click at [154, 170] on p "Documents and Policies" at bounding box center [119, 178] width 219 height 16
